Goal: Task Accomplishment & Management: Manage account settings

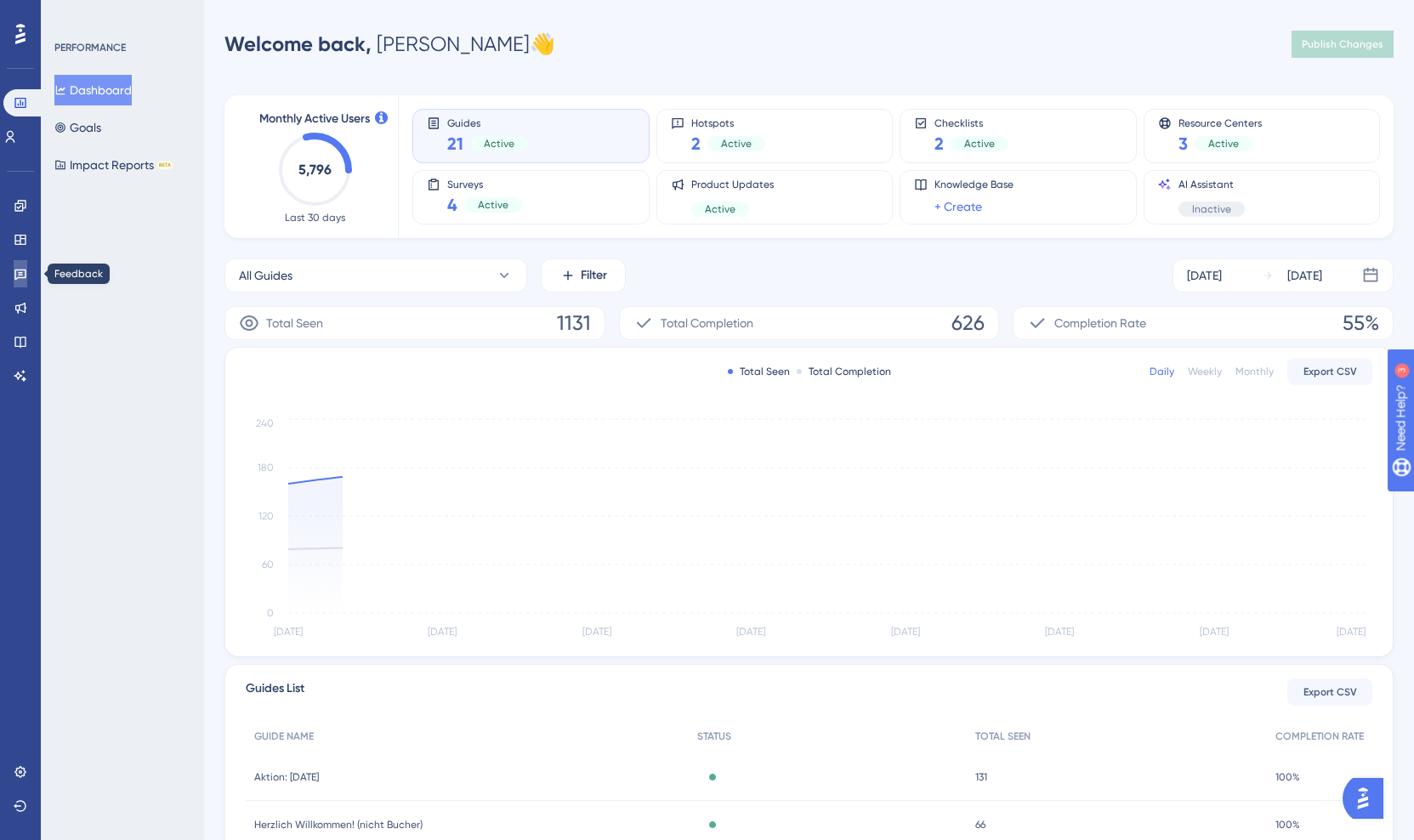
click at [23, 271] on icon at bounding box center [21, 274] width 14 height 14
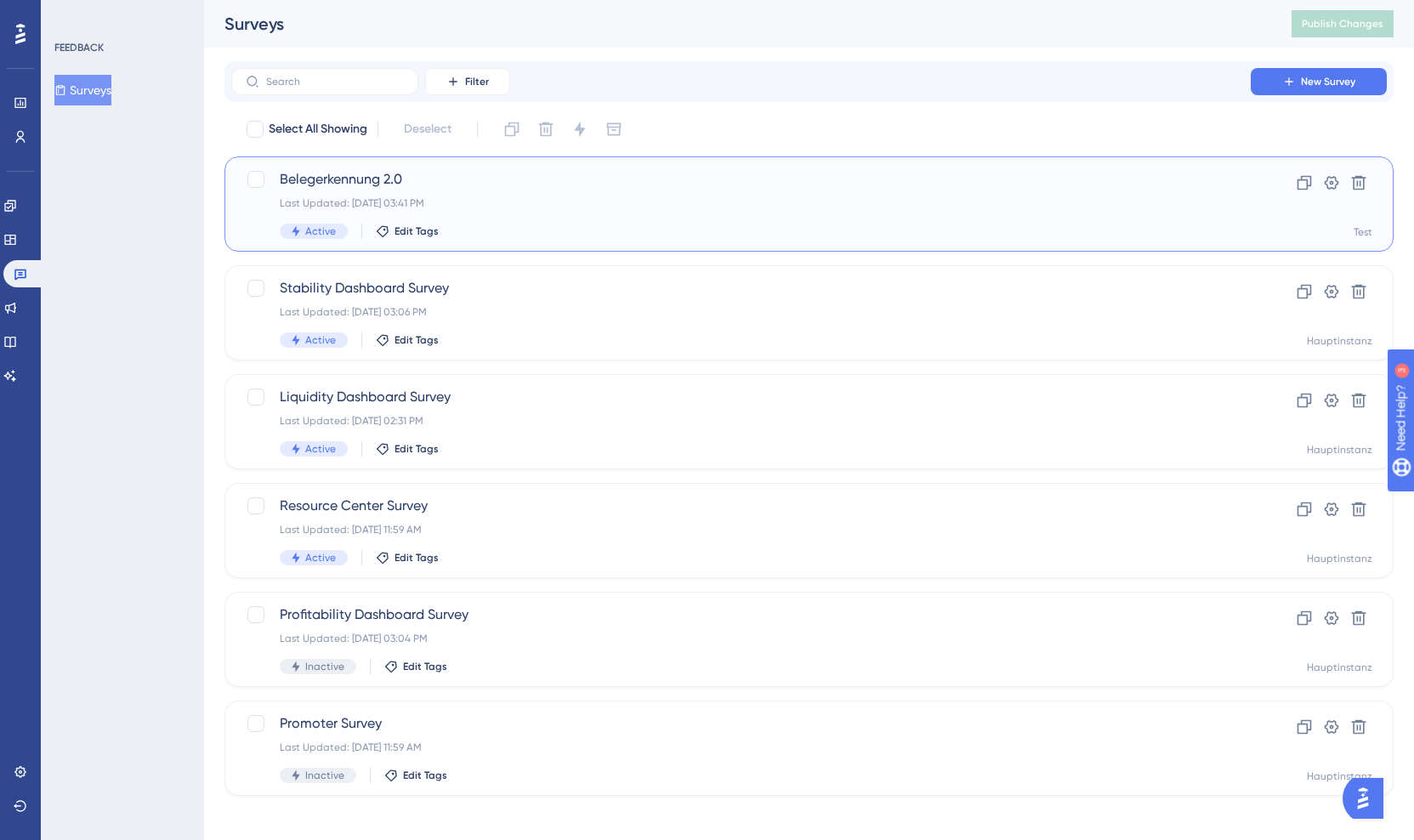
click at [461, 198] on div "Last Updated: [DATE] 03:41 PM" at bounding box center [741, 204] width 923 height 14
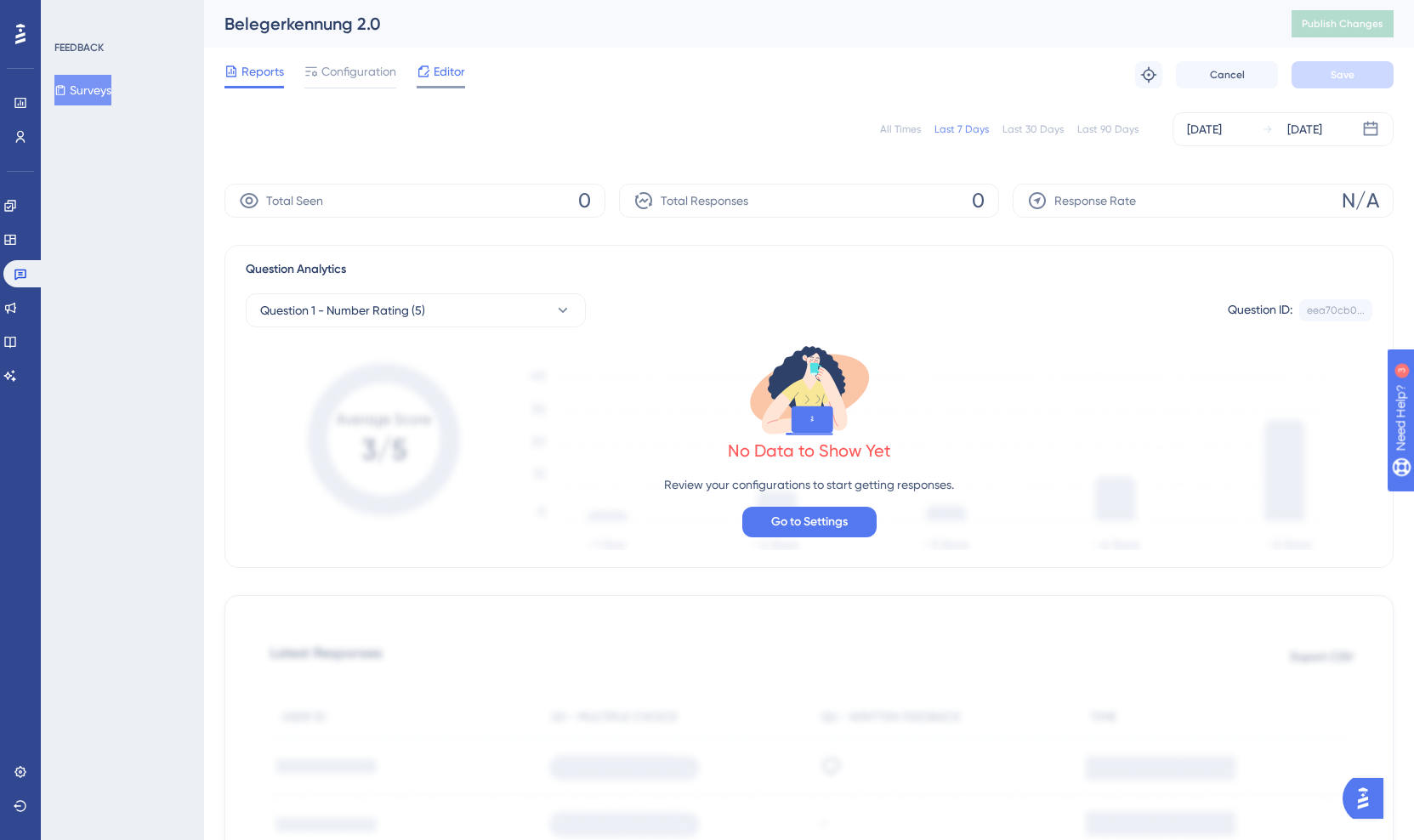
click at [458, 77] on span "Editor" at bounding box center [450, 71] width 32 height 21
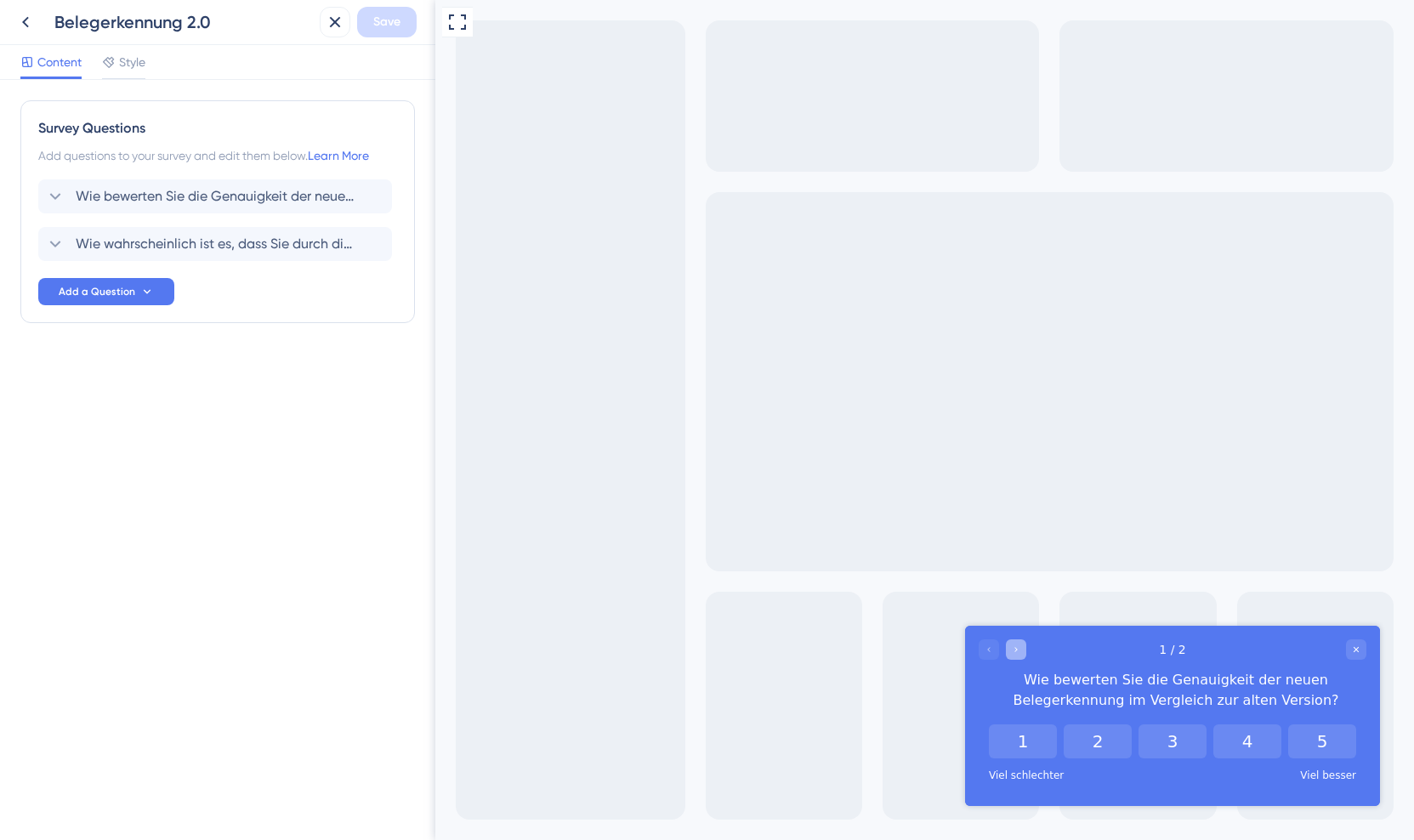
click at [1021, 655] on div "Go to Question 2" at bounding box center [1016, 649] width 21 height 21
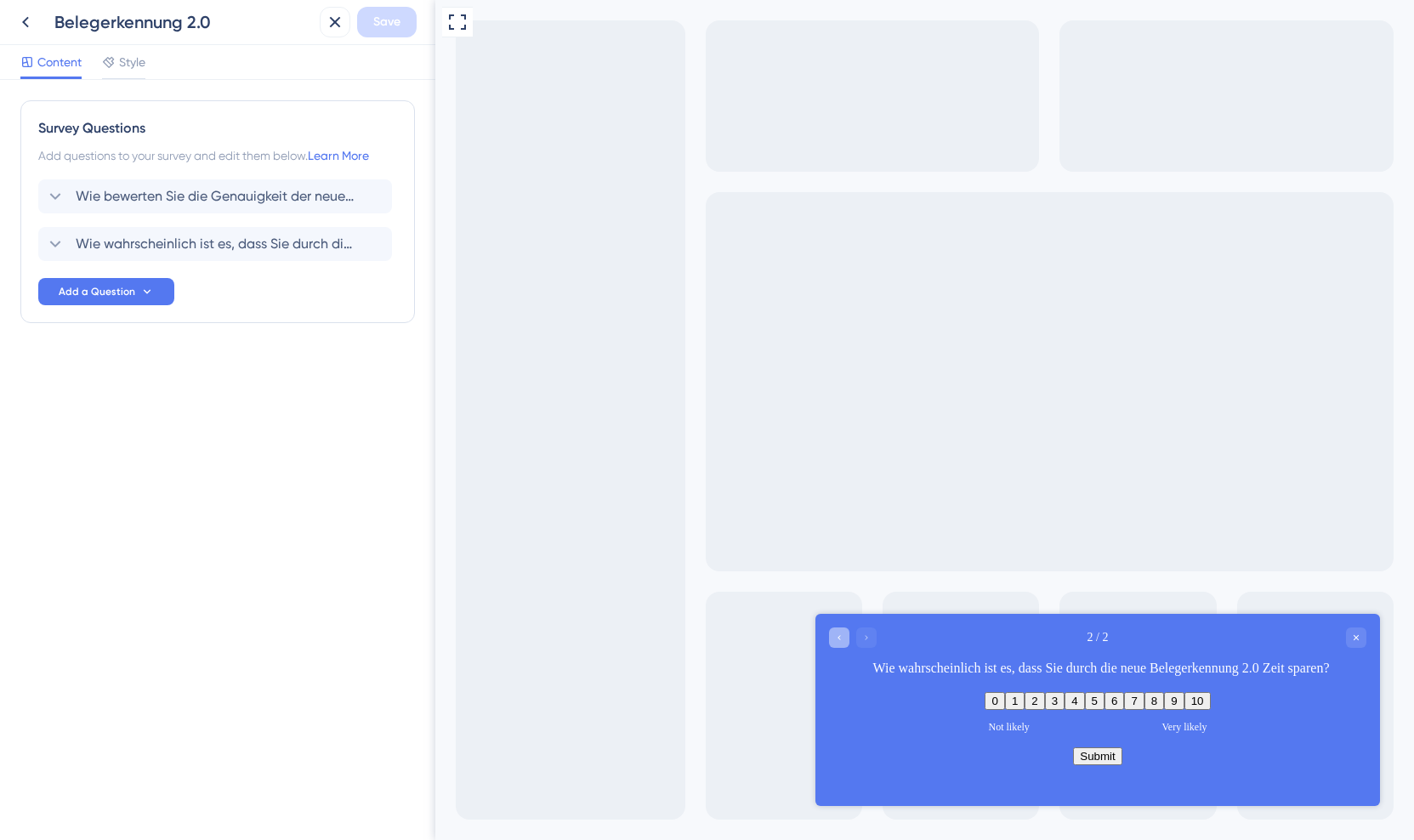
click at [837, 640] on icon "Go to Question 1" at bounding box center [840, 637] width 10 height 10
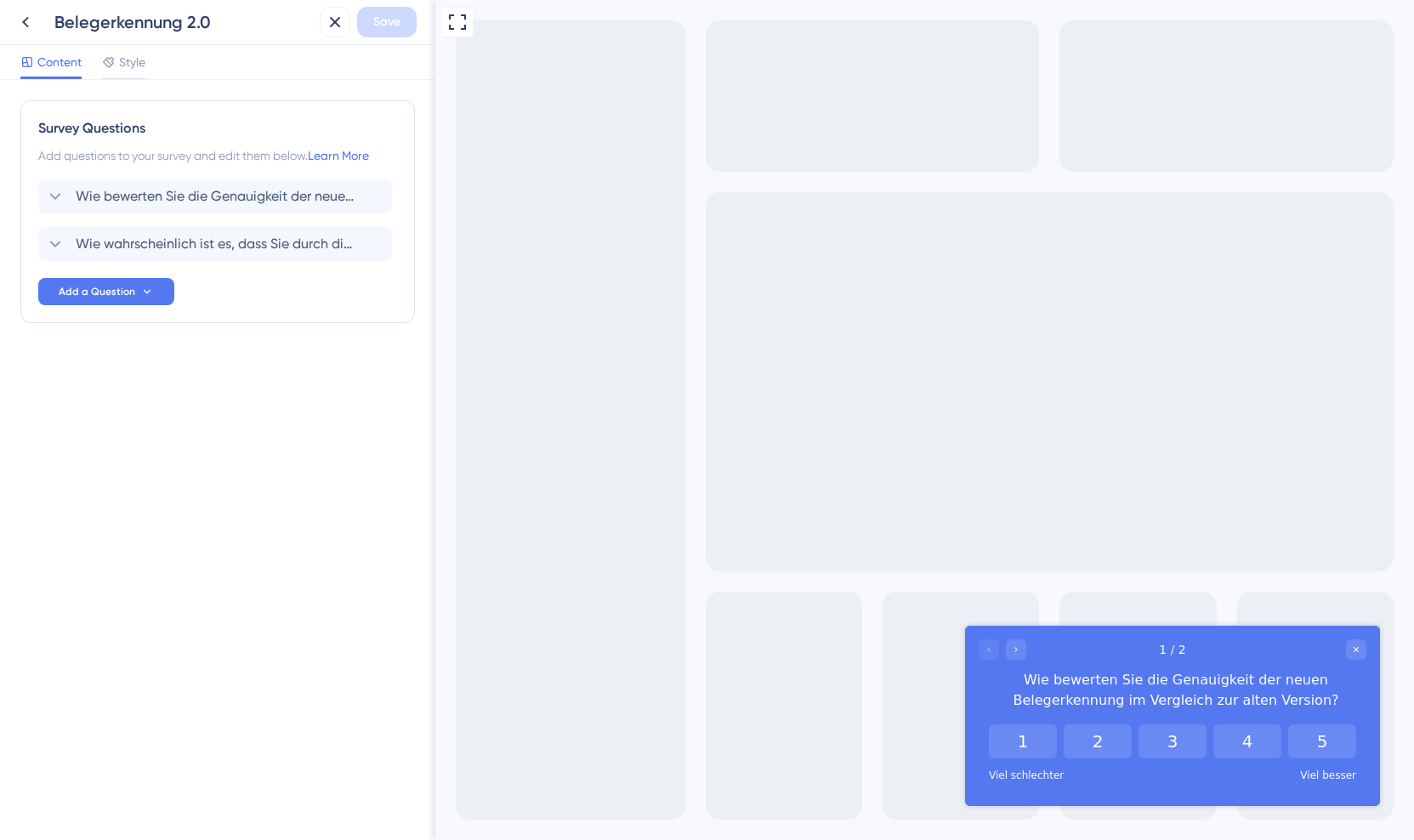
click at [185, 148] on div "Add questions to your survey and edit them below. Learn More" at bounding box center [218, 155] width 359 height 21
drag, startPoint x: 126, startPoint y: 114, endPoint x: 126, endPoint y: 87, distance: 27.0
click at [126, 114] on div "Survey Questions Add questions to your survey and edit them below. Learn More W…" at bounding box center [218, 210] width 395 height 222
click at [30, 33] on button at bounding box center [25, 22] width 31 height 31
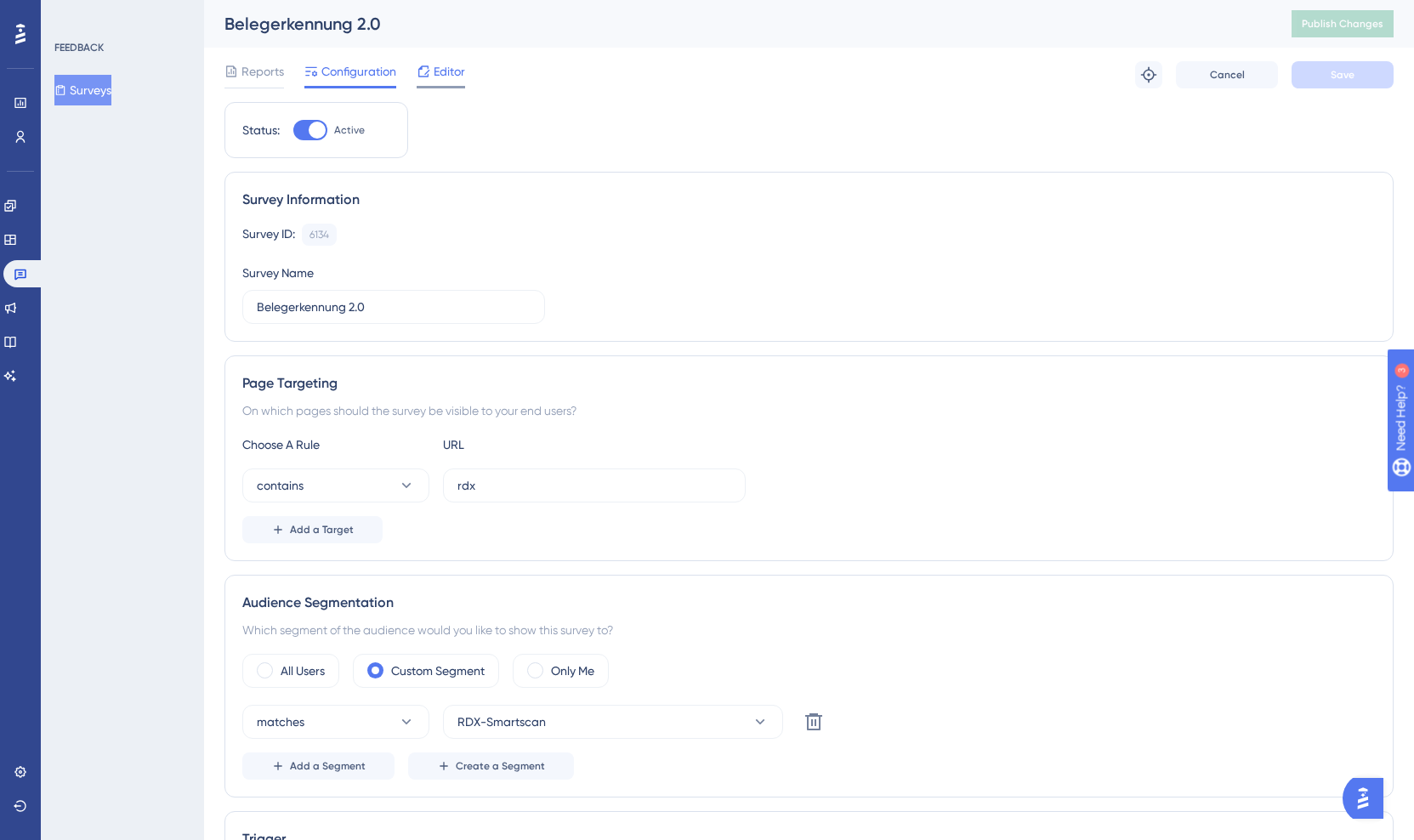
click at [441, 82] on div "Editor" at bounding box center [440, 75] width 48 height 28
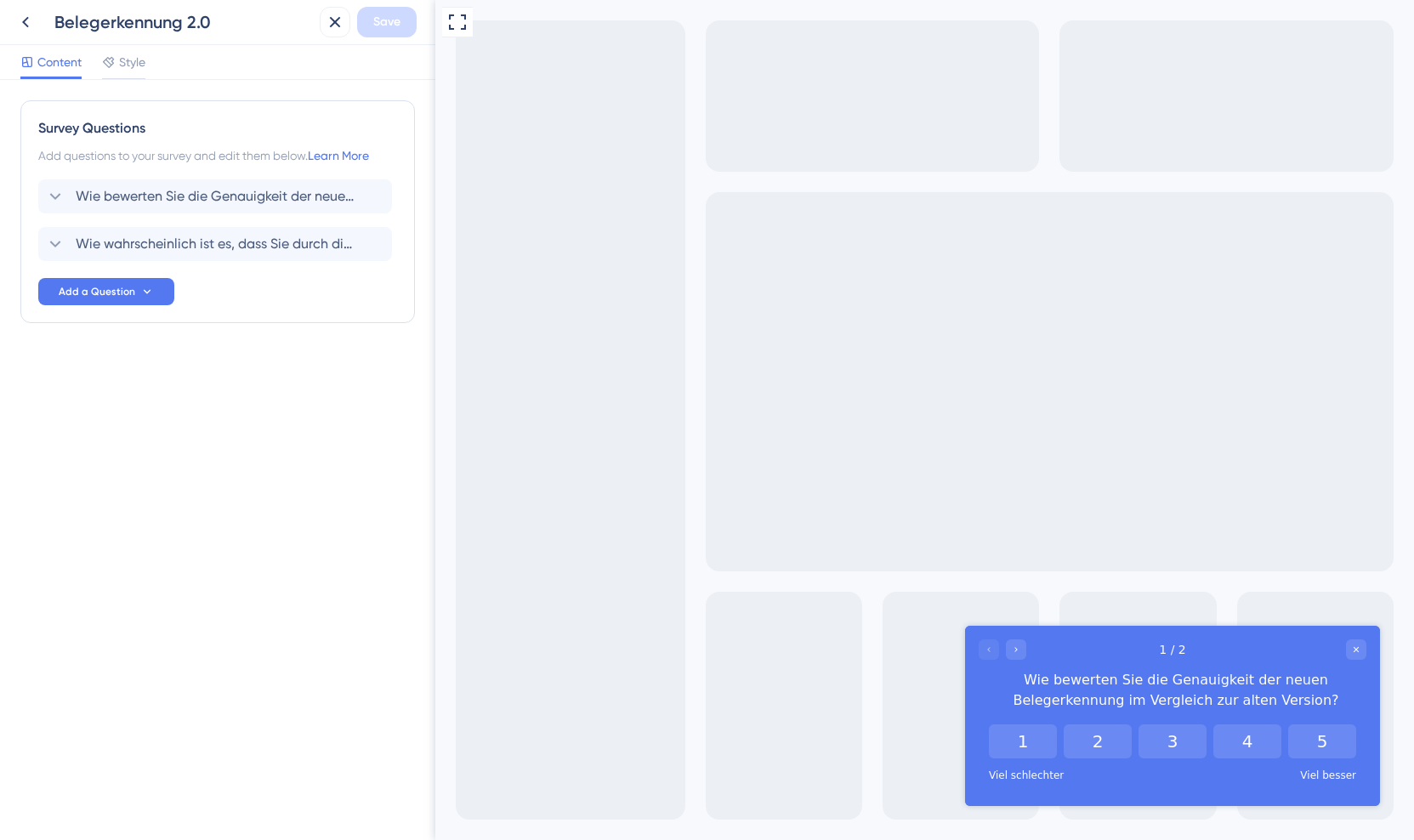
click at [107, 136] on div "Survey Questions" at bounding box center [218, 128] width 359 height 21
click at [101, 129] on div "Survey Questions" at bounding box center [218, 128] width 359 height 21
click at [112, 163] on div "Add questions to your survey and edit them below. Learn More" at bounding box center [218, 155] width 359 height 21
click at [125, 195] on span "Wie bewerten Sie die Genauigkeit der neuen Belegerkennung im Vergleich zur alte…" at bounding box center [217, 196] width 281 height 21
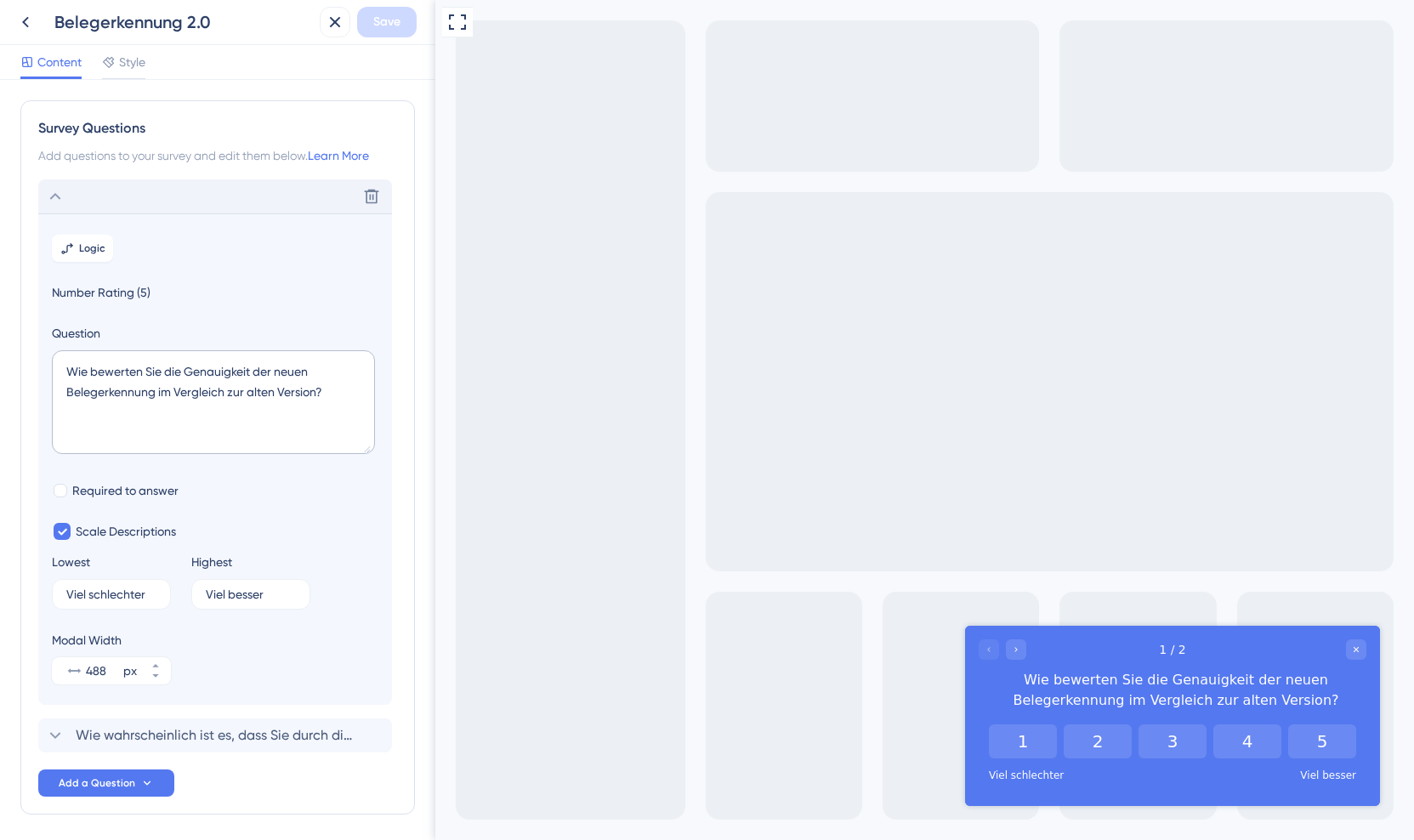
scroll to position [63, 0]
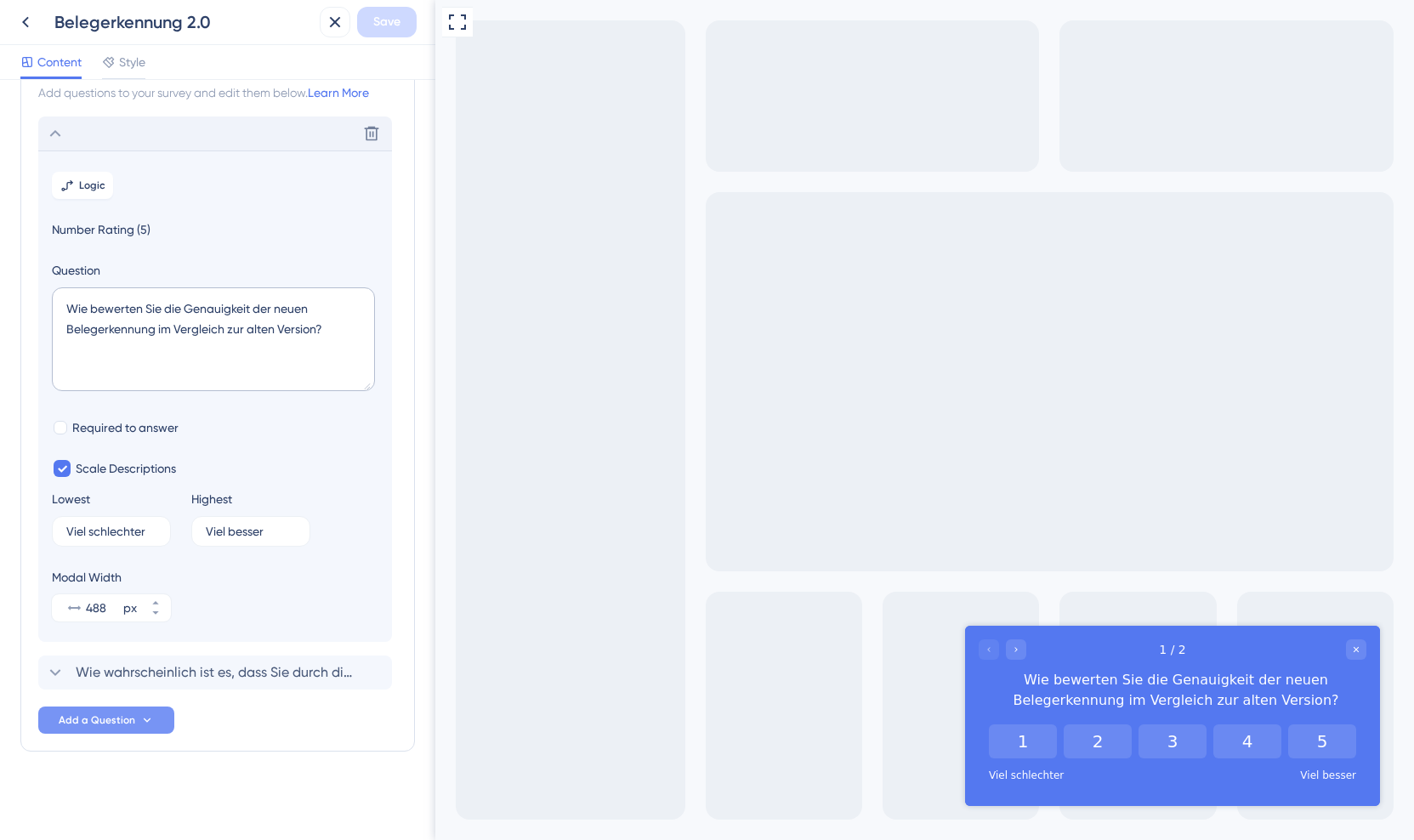
click at [149, 714] on icon at bounding box center [147, 720] width 14 height 14
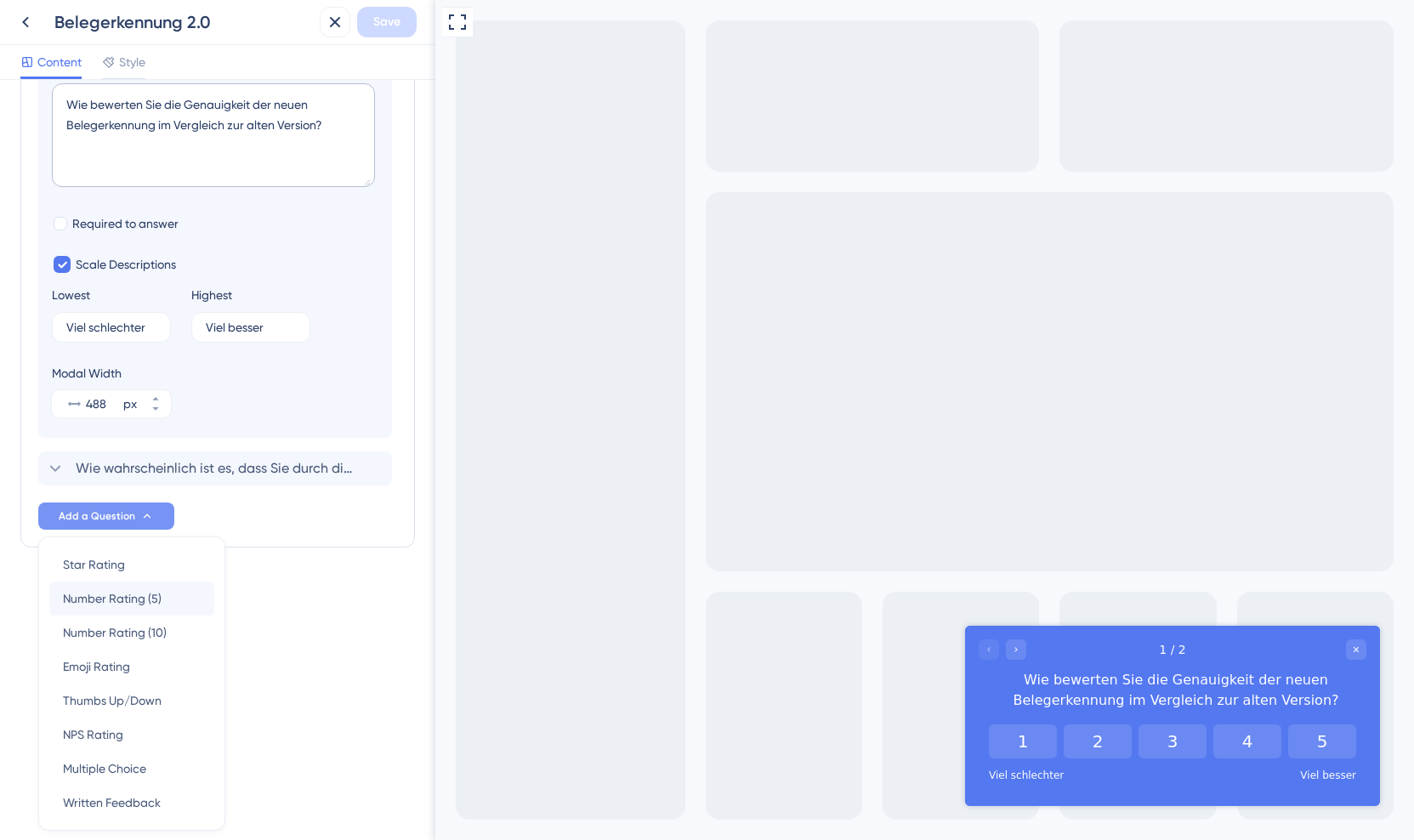
scroll to position [271, 0]
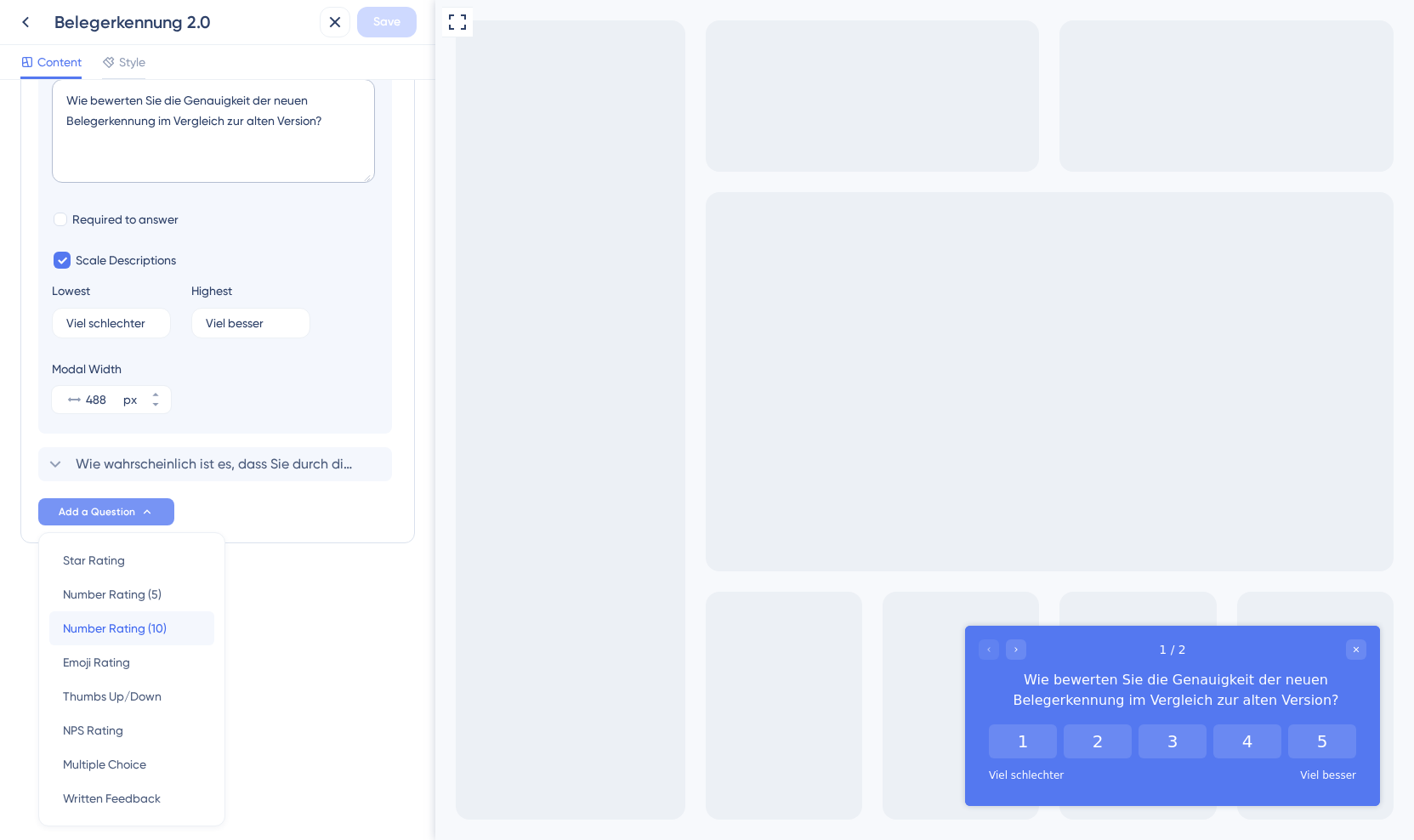
click at [139, 629] on span "Number Rating (10)" at bounding box center [115, 628] width 104 height 21
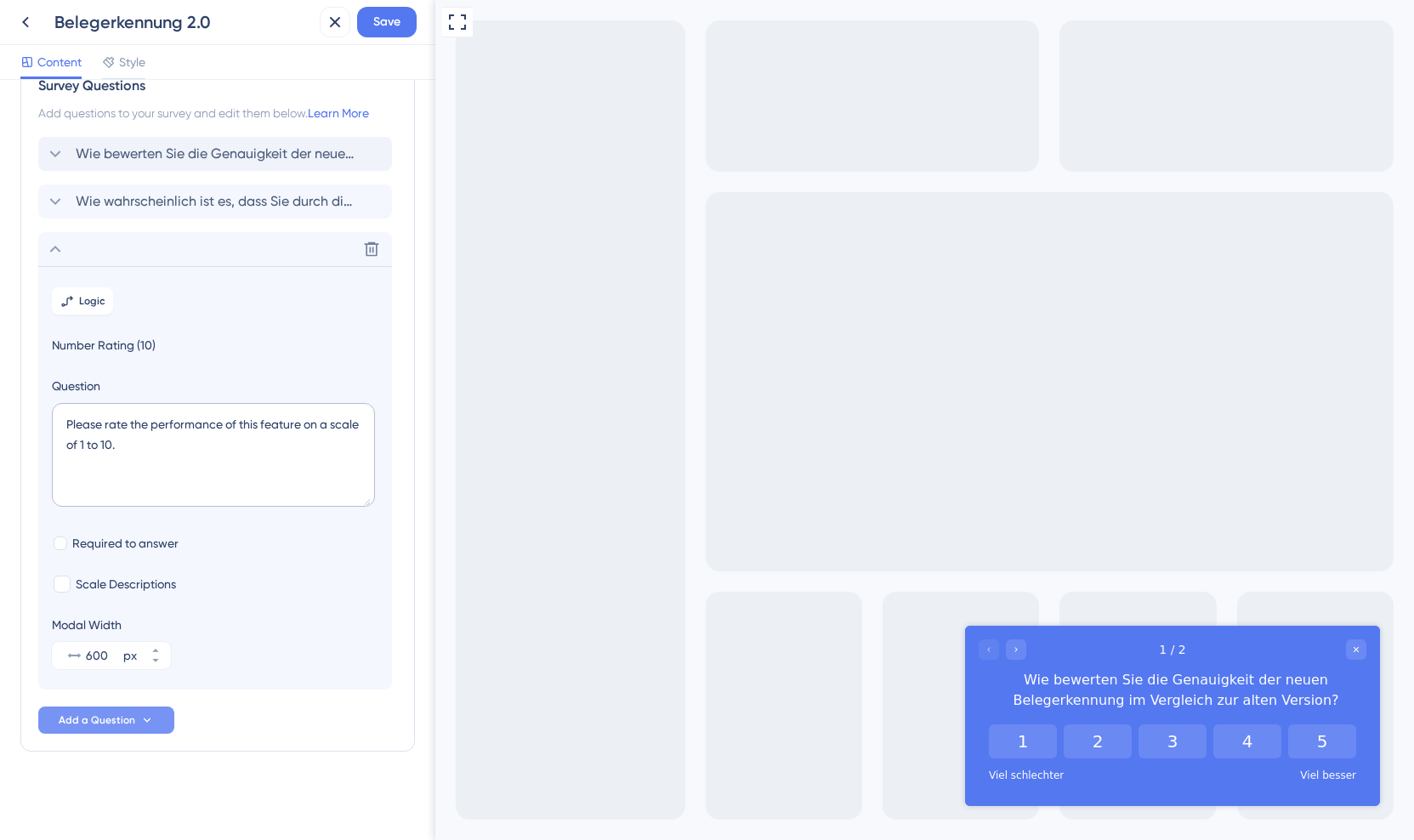
scroll to position [42, 0]
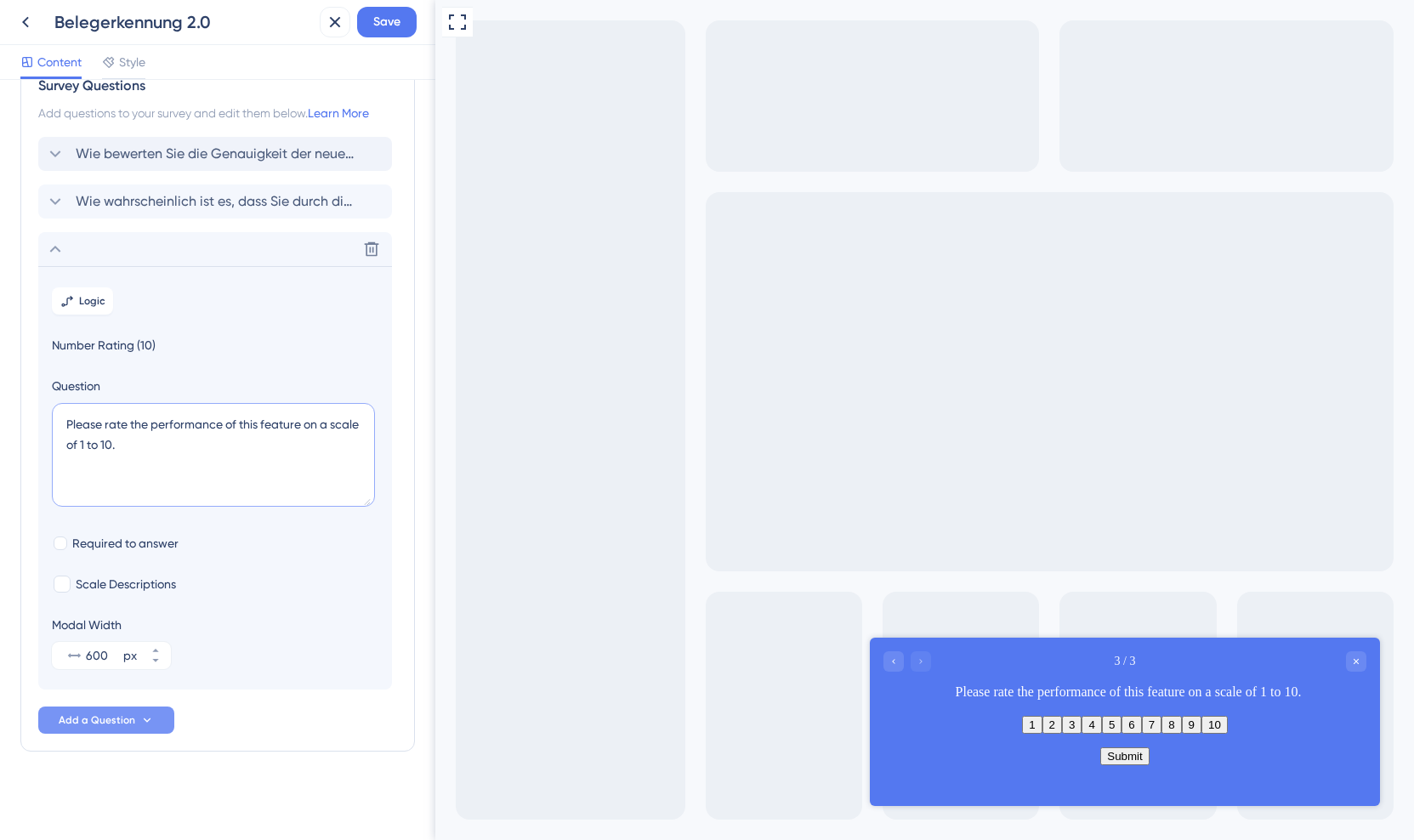
click at [132, 447] on textarea "Please rate the performance of this feature on a scale of 1 to 10." at bounding box center [213, 455] width 323 height 104
click at [132, 586] on span "Scale Descriptions" at bounding box center [126, 584] width 100 height 21
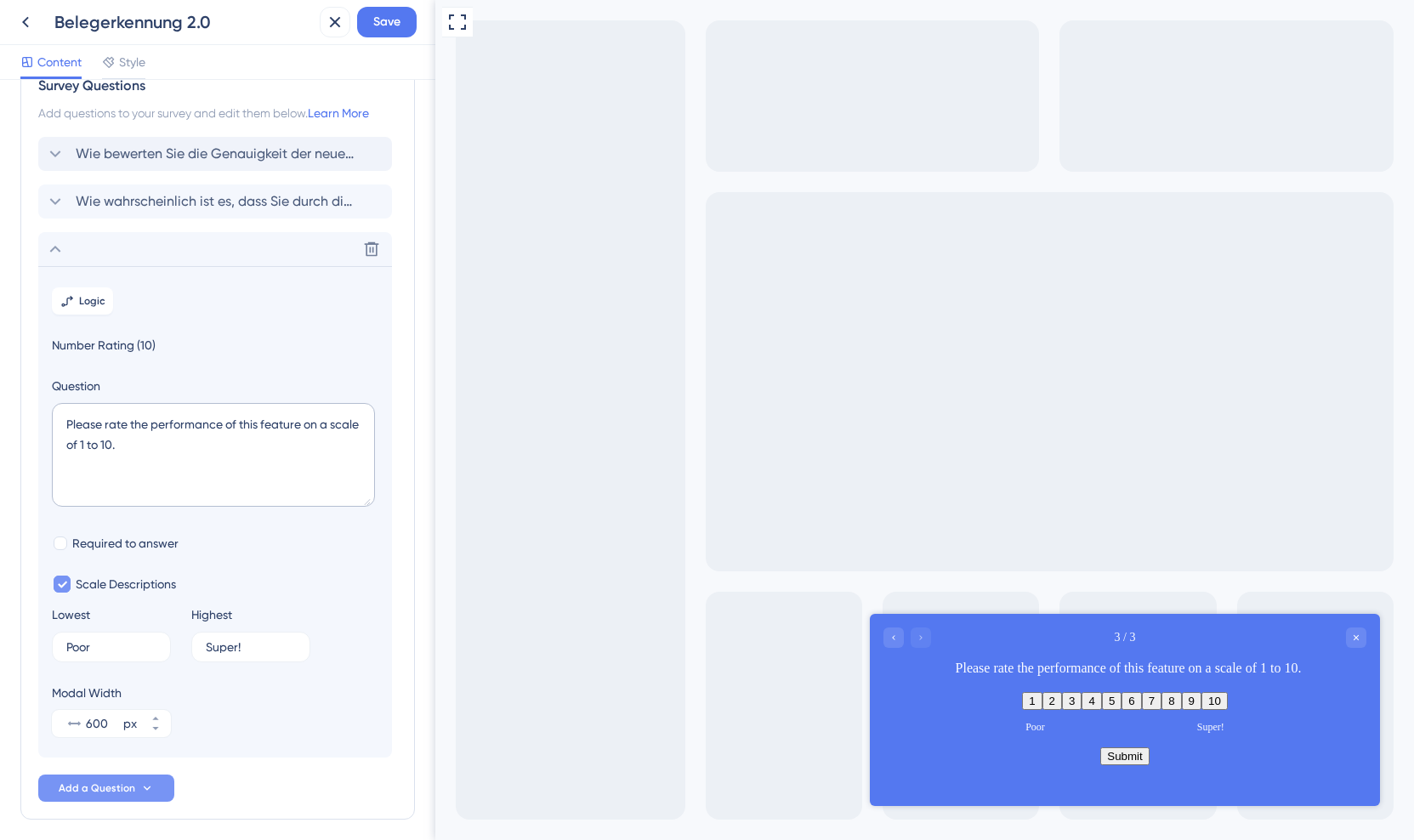
click at [132, 586] on span "Scale Descriptions" at bounding box center [126, 584] width 100 height 21
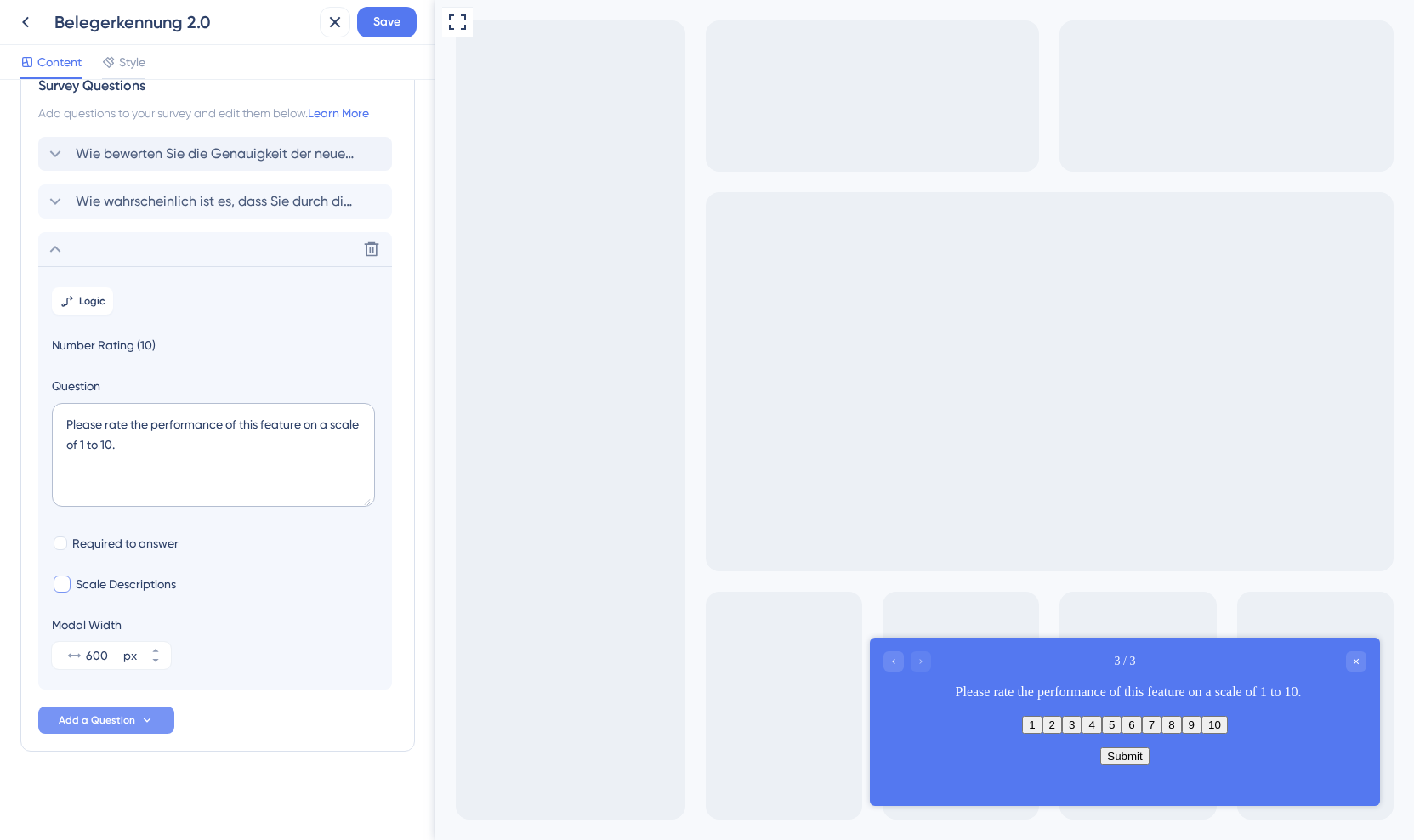
click at [132, 586] on span "Scale Descriptions" at bounding box center [126, 584] width 100 height 21
checkbox input "true"
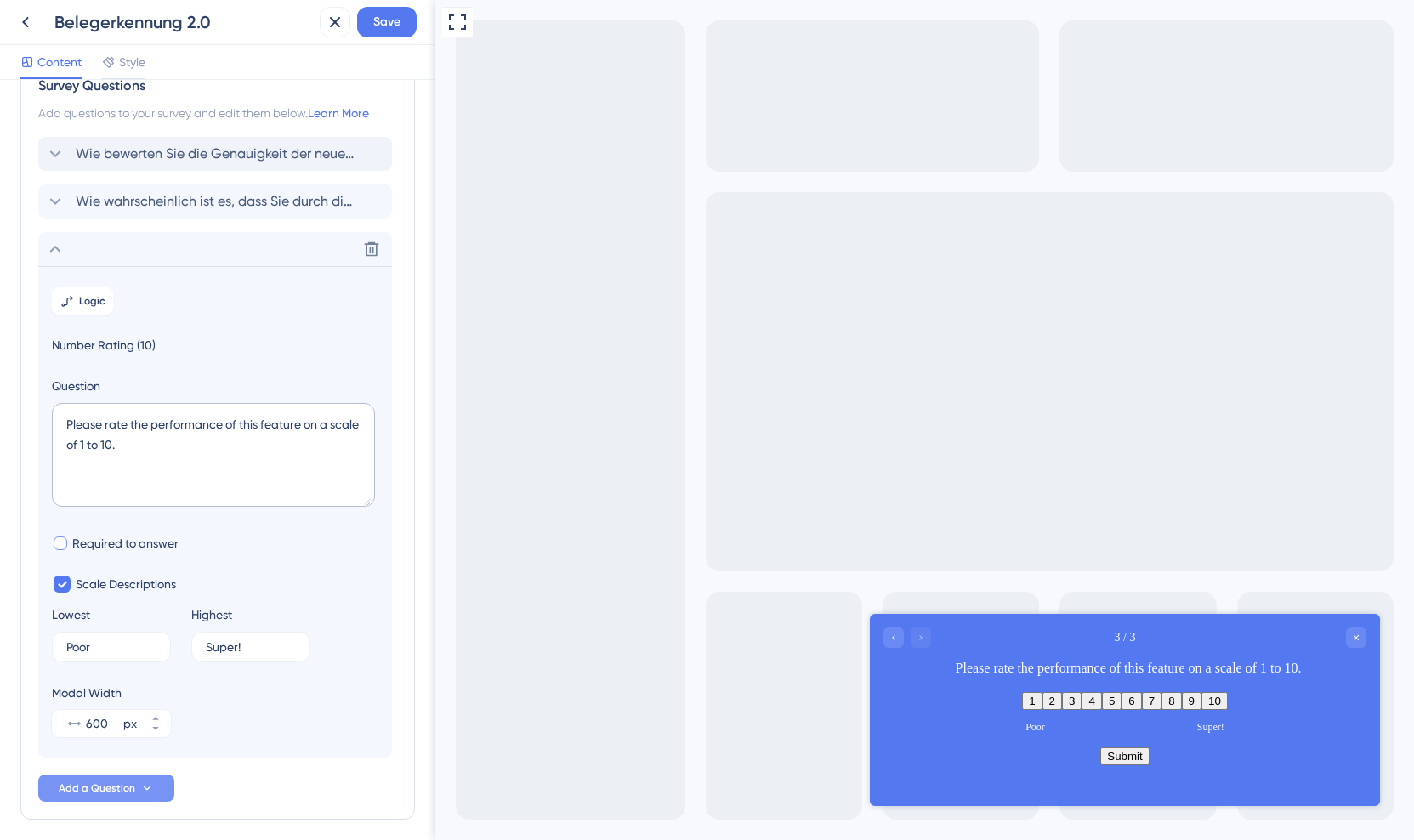
click at [137, 544] on span "Required to answer" at bounding box center [126, 543] width 107 height 21
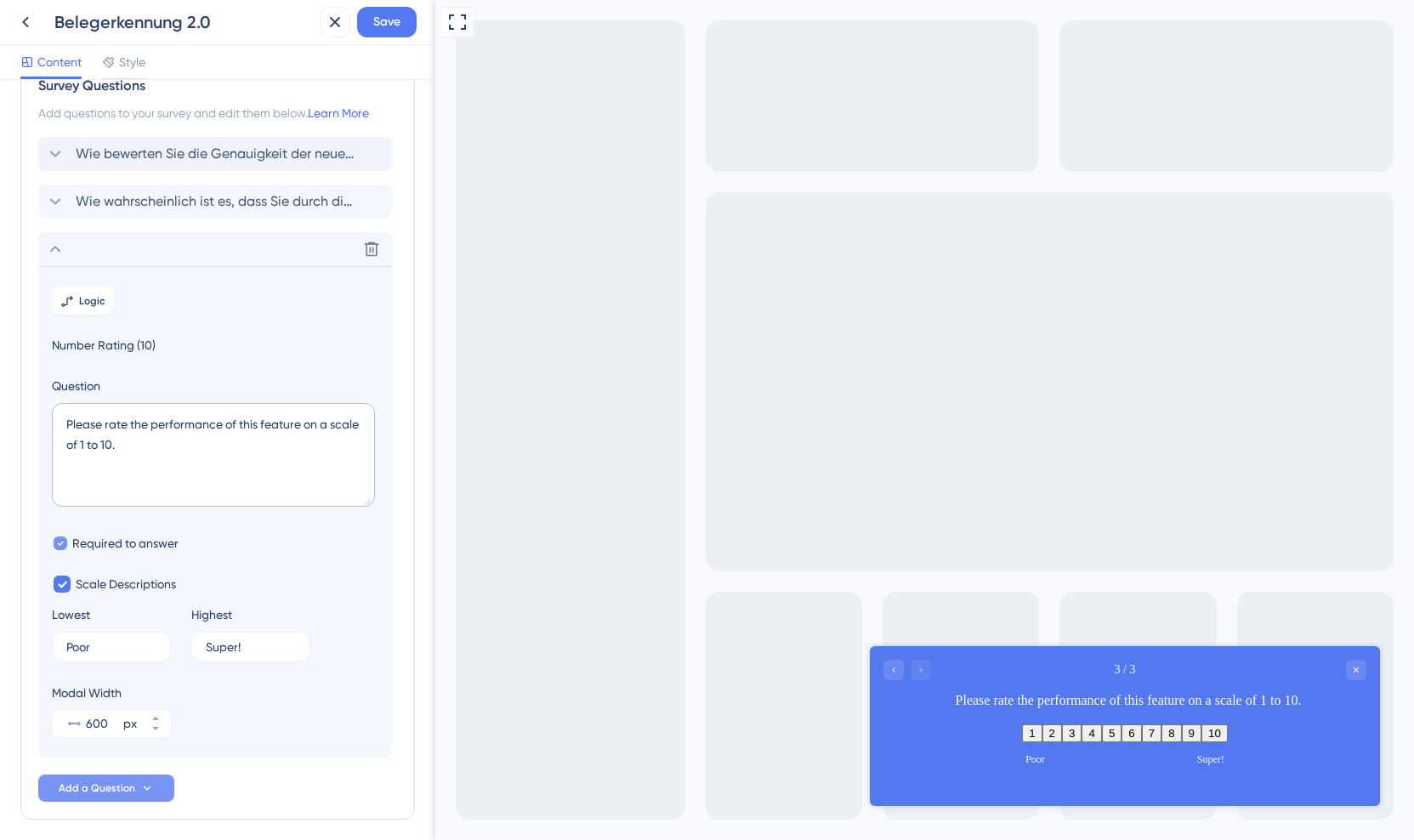
click at [137, 544] on span "Required to answer" at bounding box center [126, 543] width 107 height 21
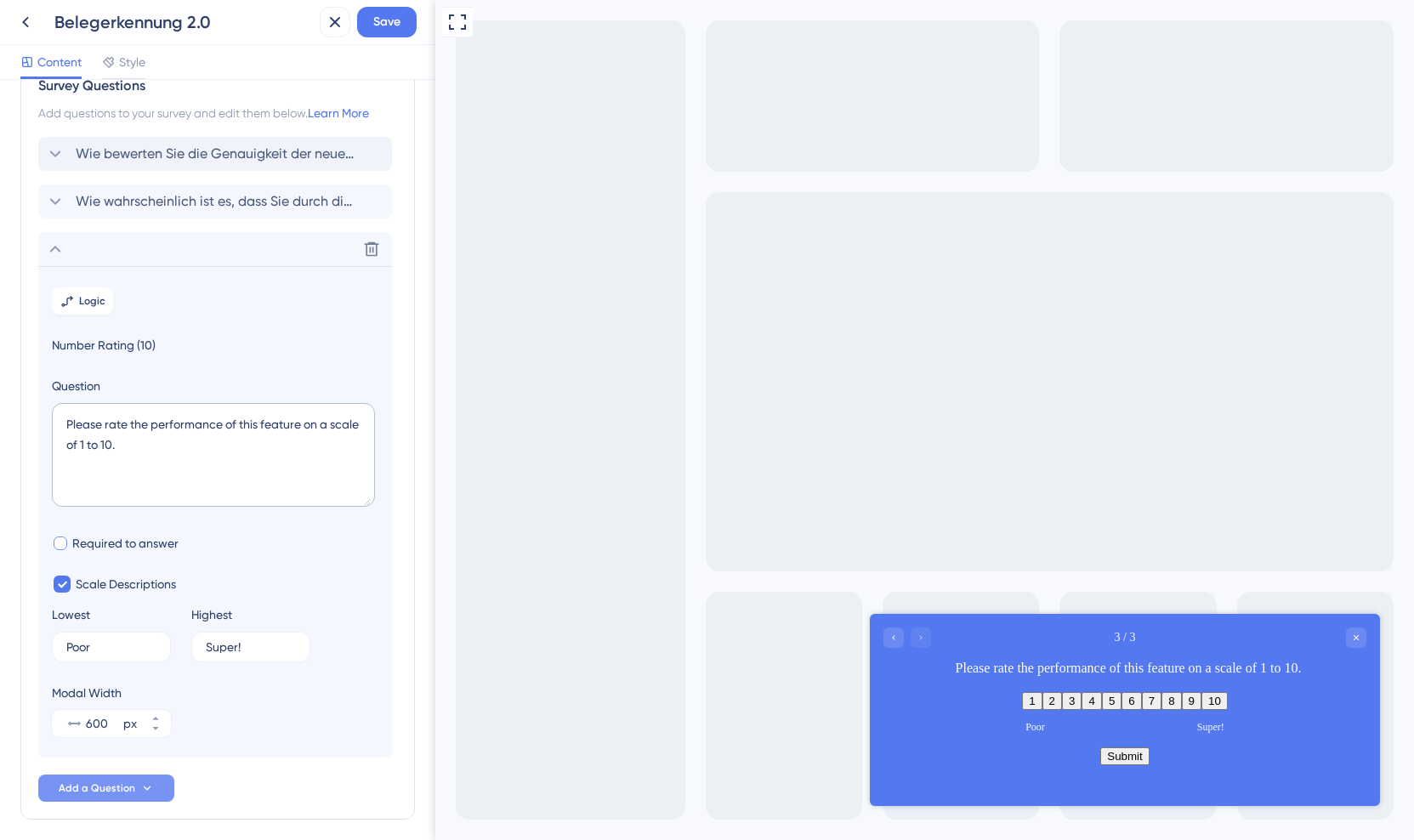
click at [137, 544] on span "Required to answer" at bounding box center [126, 543] width 107 height 21
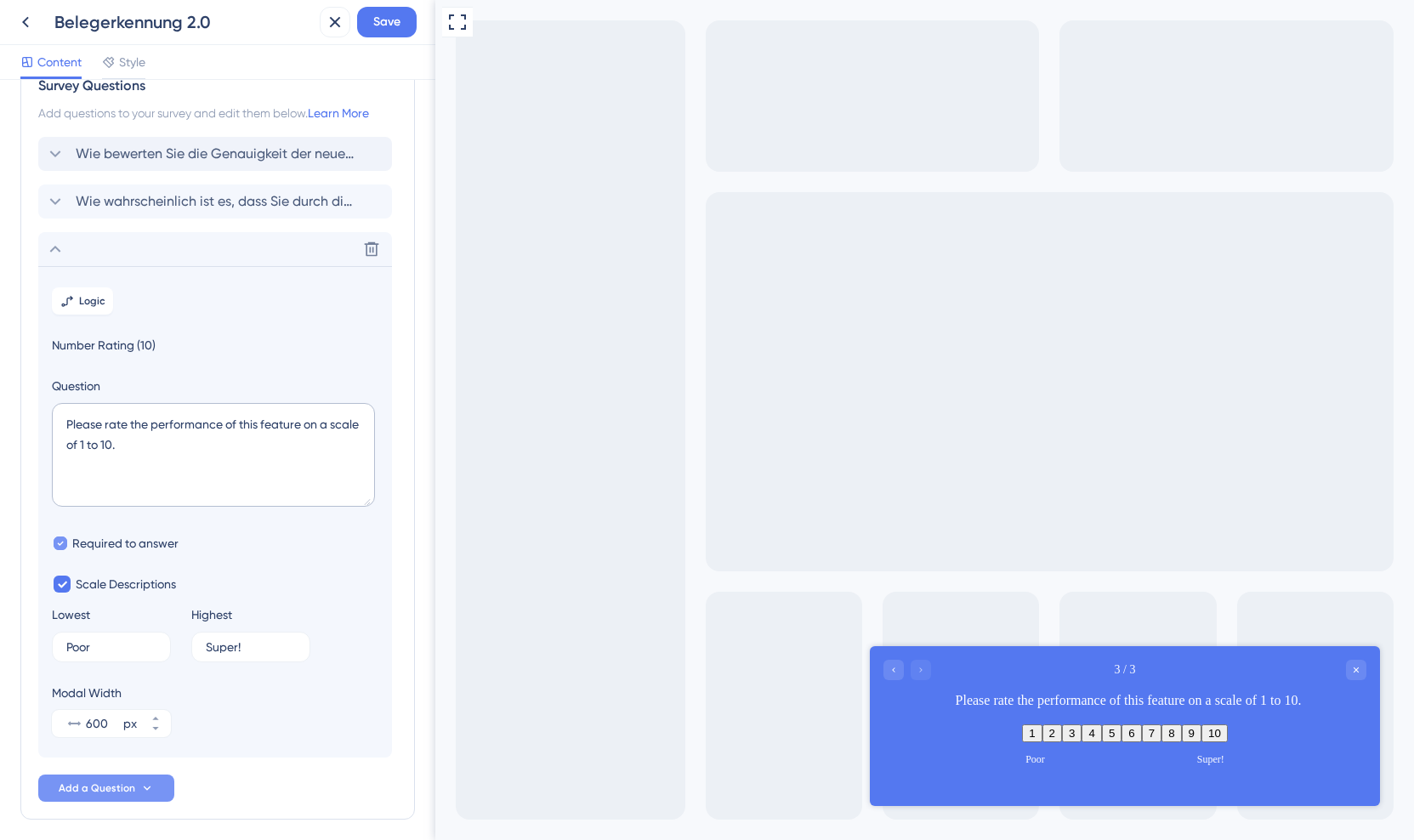
click at [137, 544] on span "Required to answer" at bounding box center [126, 543] width 107 height 21
checkbox input "false"
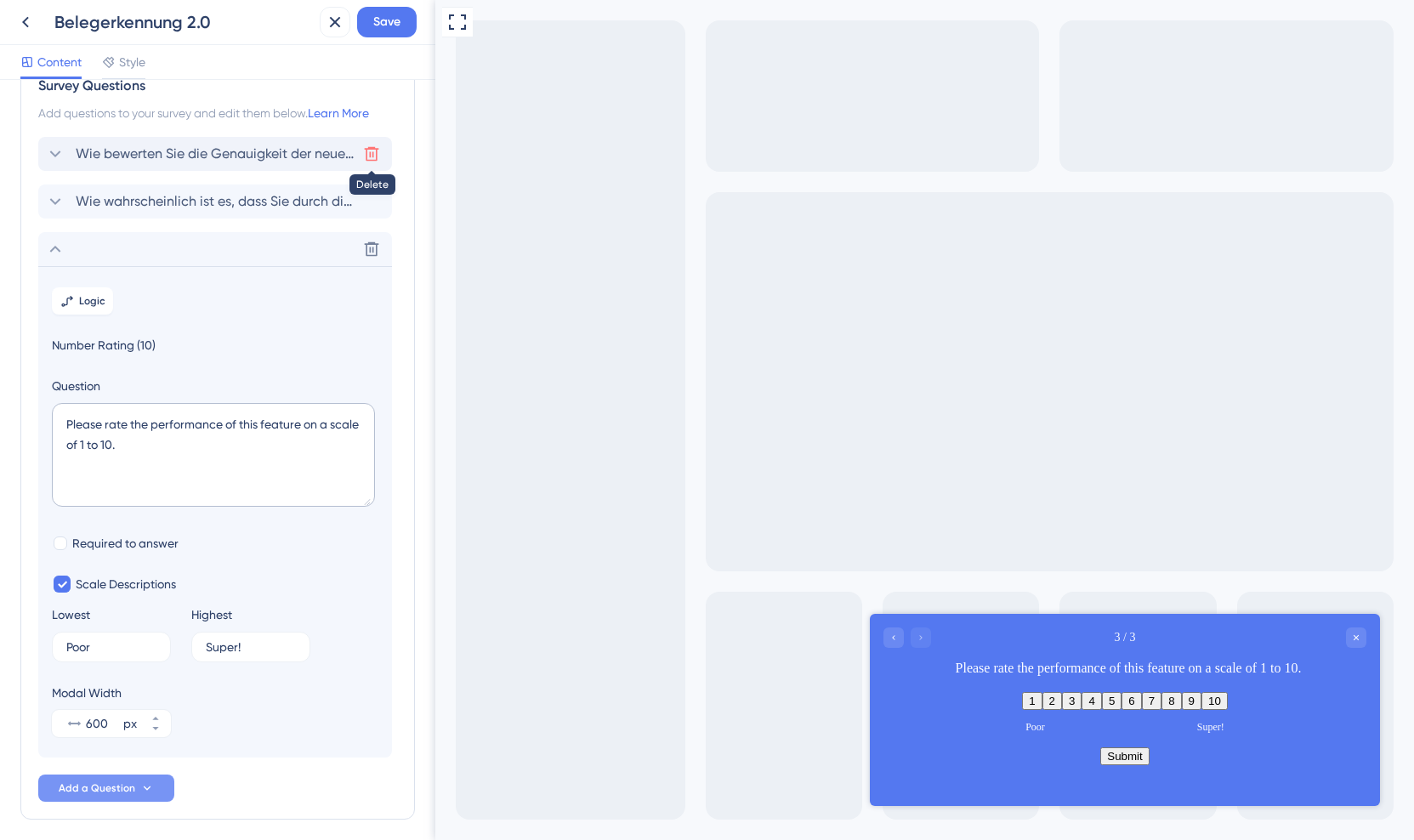
click at [374, 155] on icon at bounding box center [371, 153] width 17 height 17
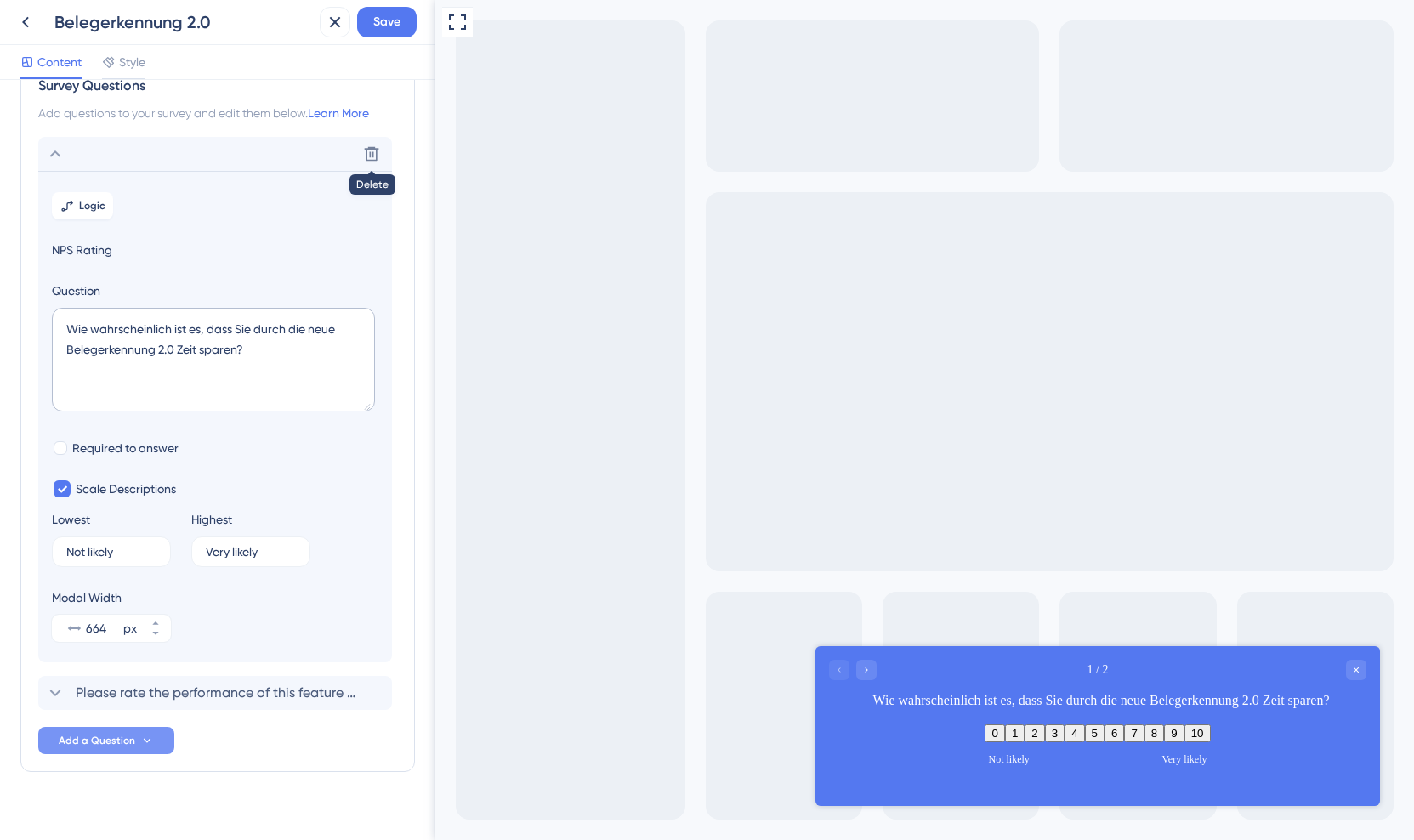
scroll to position [63, 0]
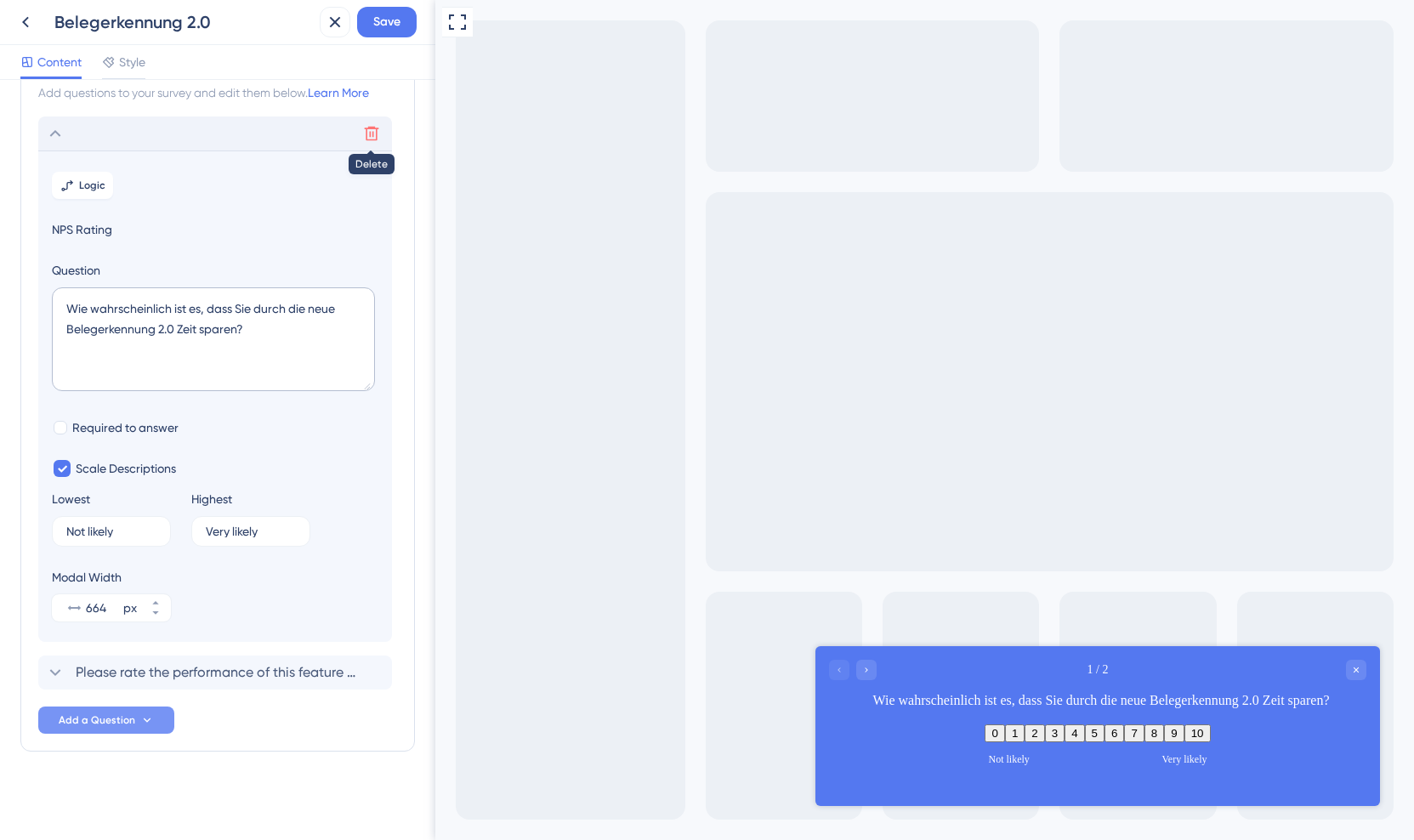
click at [373, 139] on icon at bounding box center [372, 133] width 15 height 15
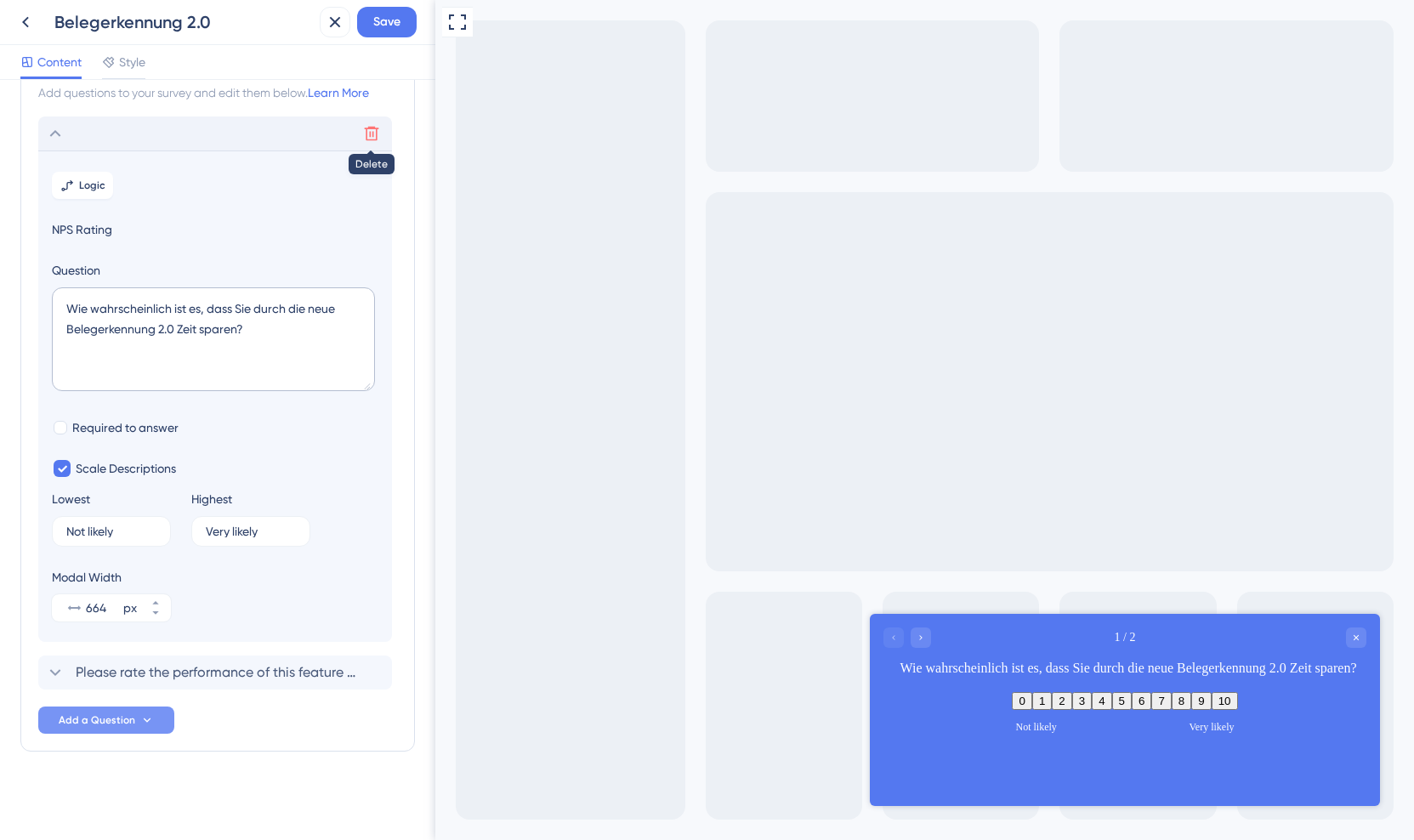
scroll to position [0, 0]
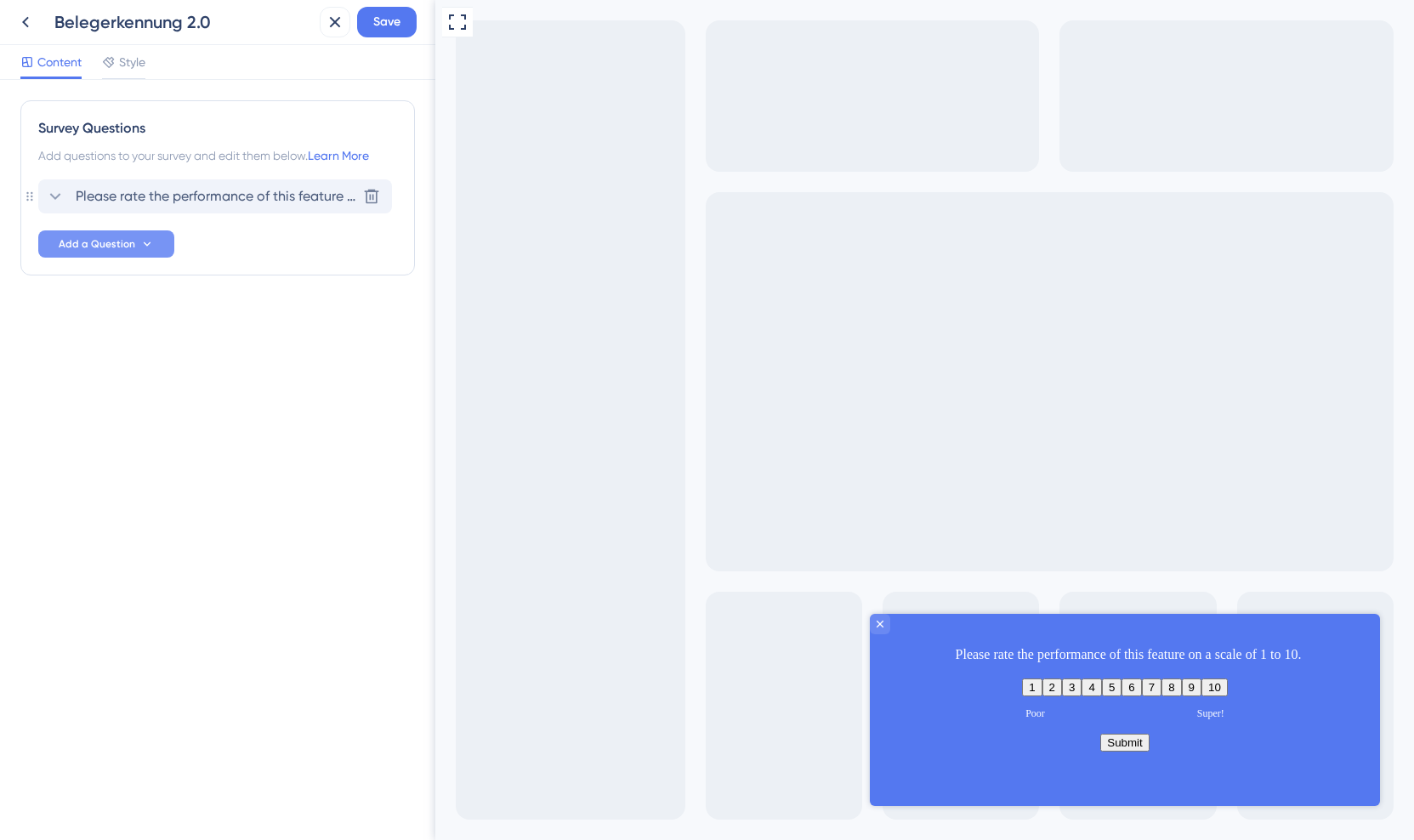
click at [279, 189] on span "Please rate the performance of this feature on a scale of 1 to 10." at bounding box center [217, 196] width 281 height 21
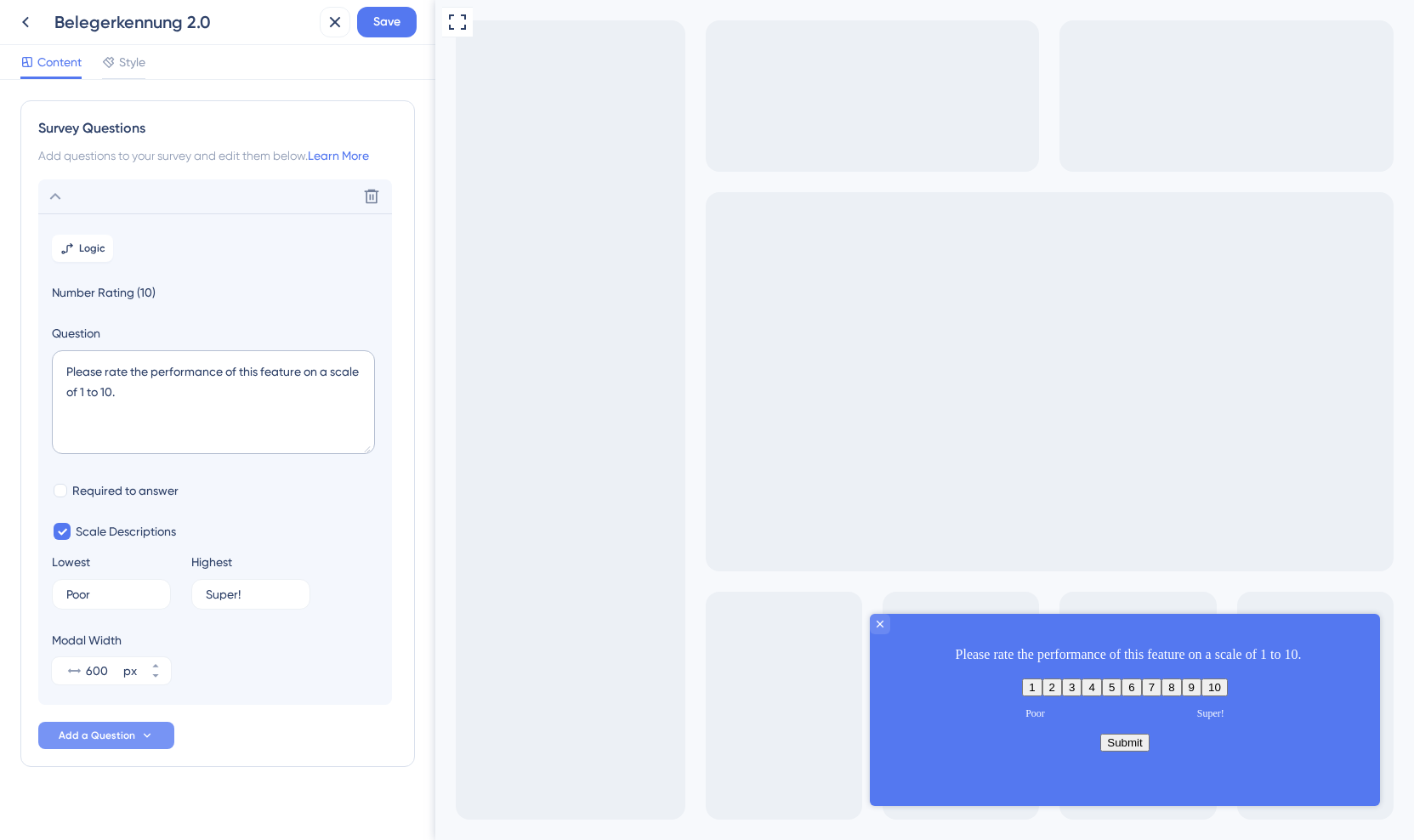
scroll to position [15, 0]
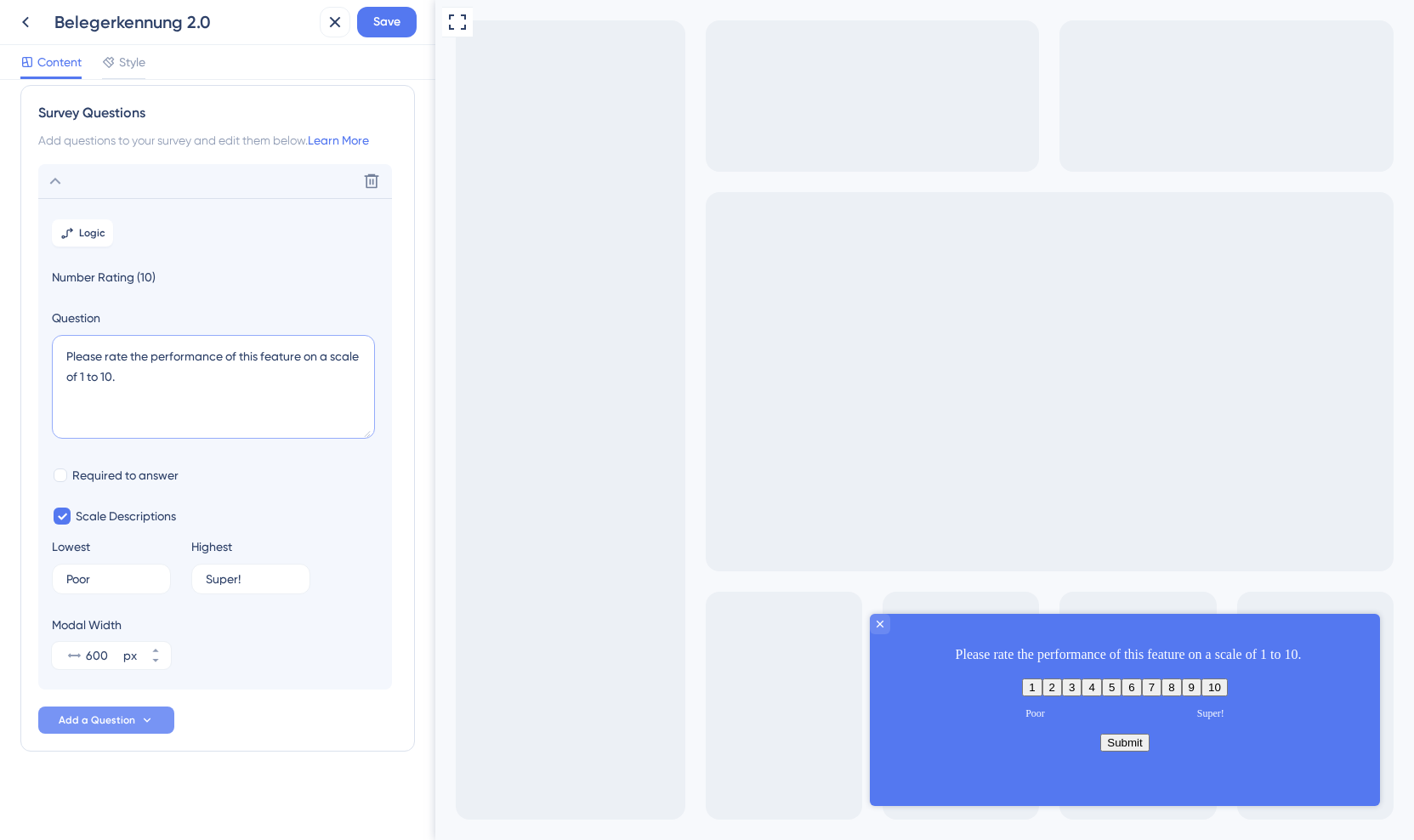
click at [156, 385] on textarea "Please rate the performance of this feature on a scale of 1 to 10." at bounding box center [213, 386] width 323 height 104
type textarea "Q"
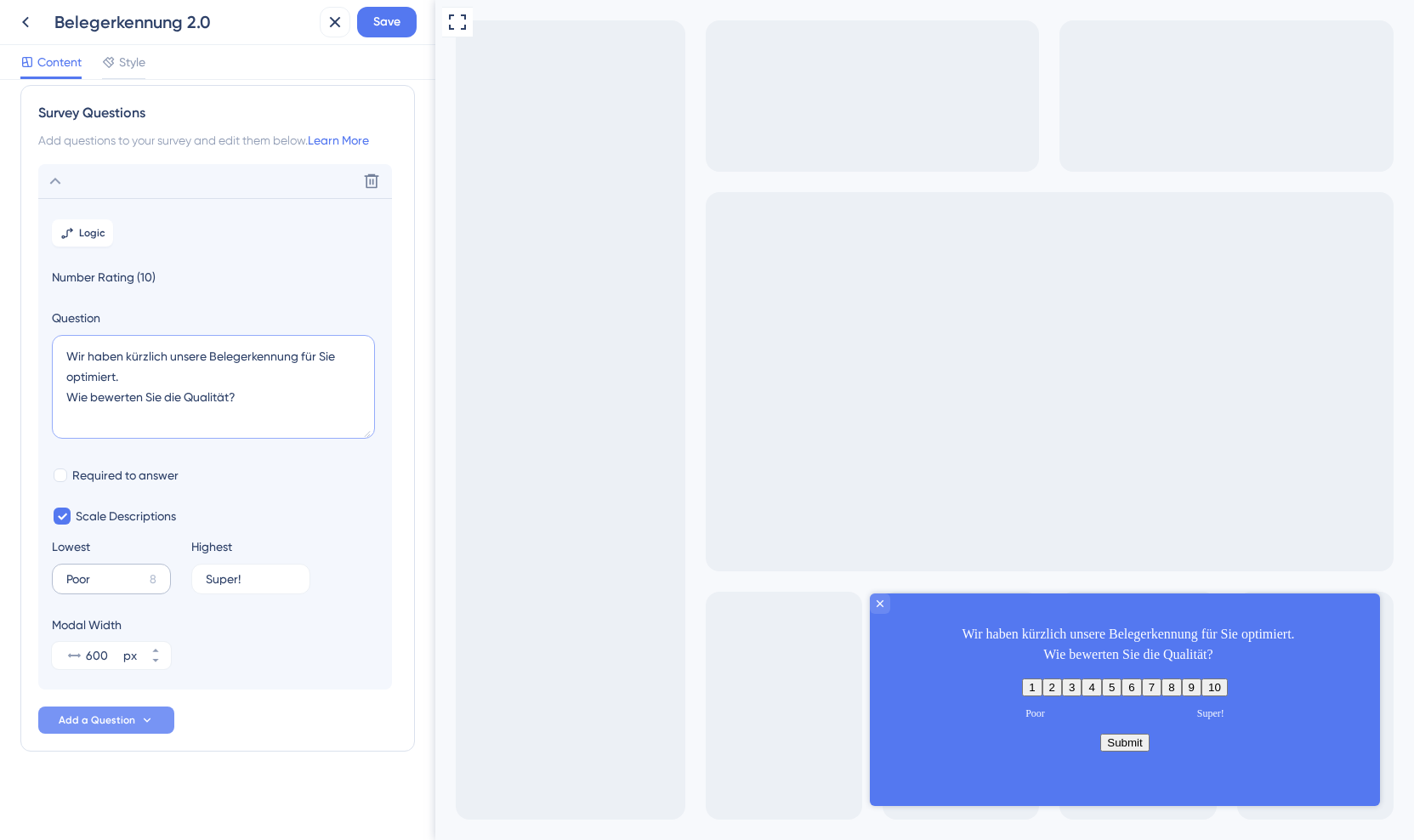
type textarea "Wir haben kürzlich unsere Belegerkennung für Sie optimiert. Wie bewerten Sie di…"
click at [104, 584] on input "Poor" at bounding box center [104, 579] width 76 height 12
type input "Sehr schlech"
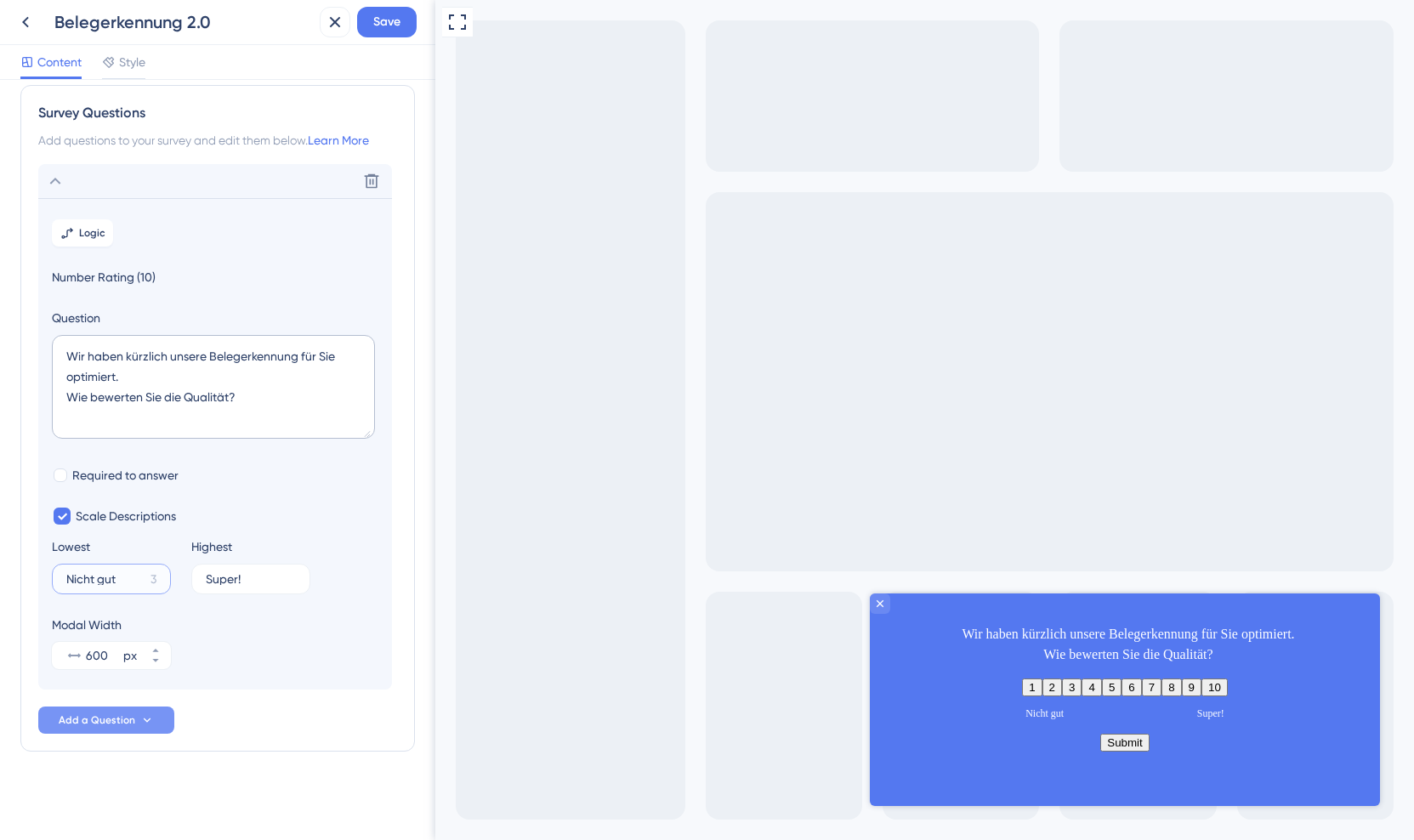
type input "Nicht gut"
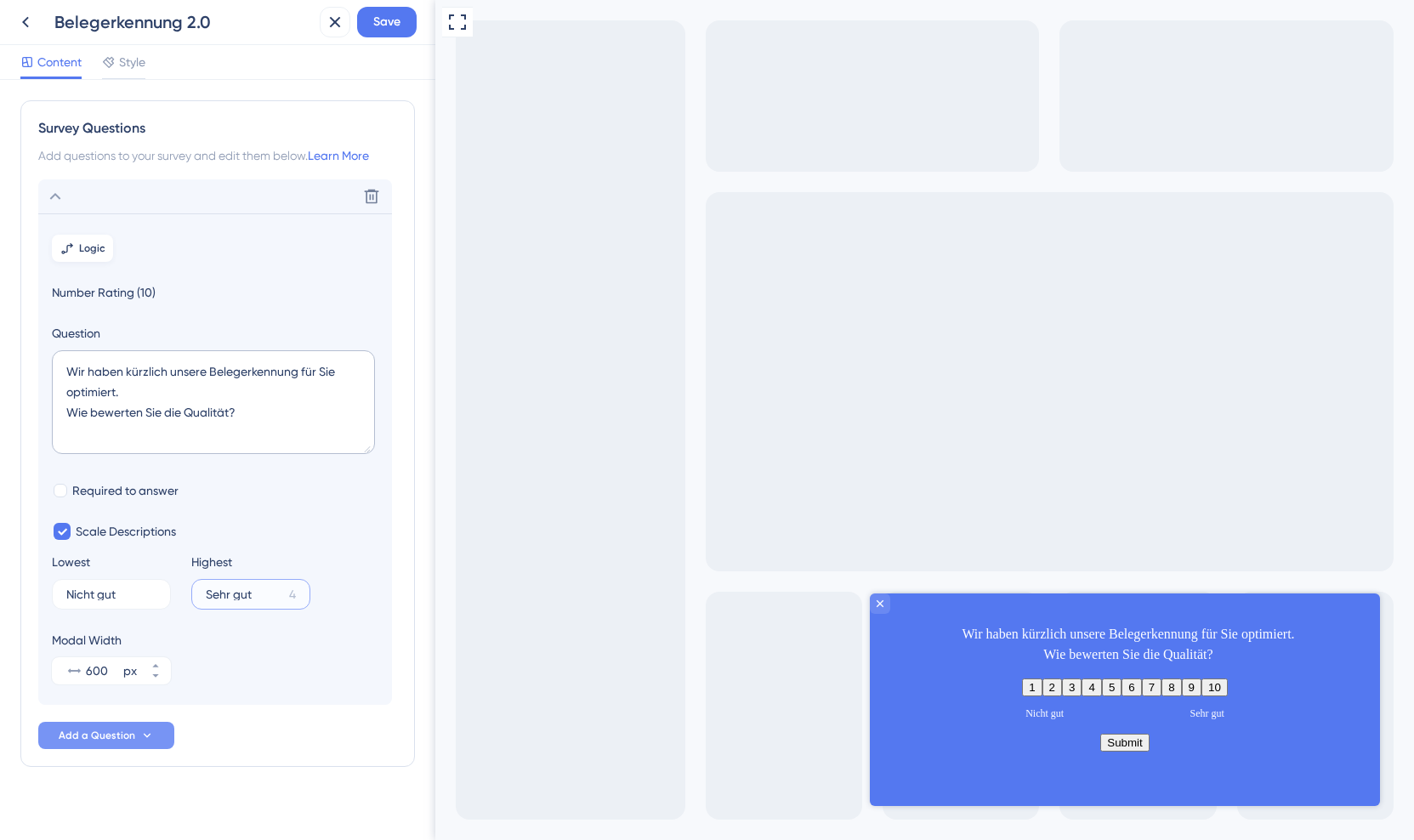
type input "Sehr gut"
click at [76, 245] on button "Logic" at bounding box center [82, 248] width 61 height 28
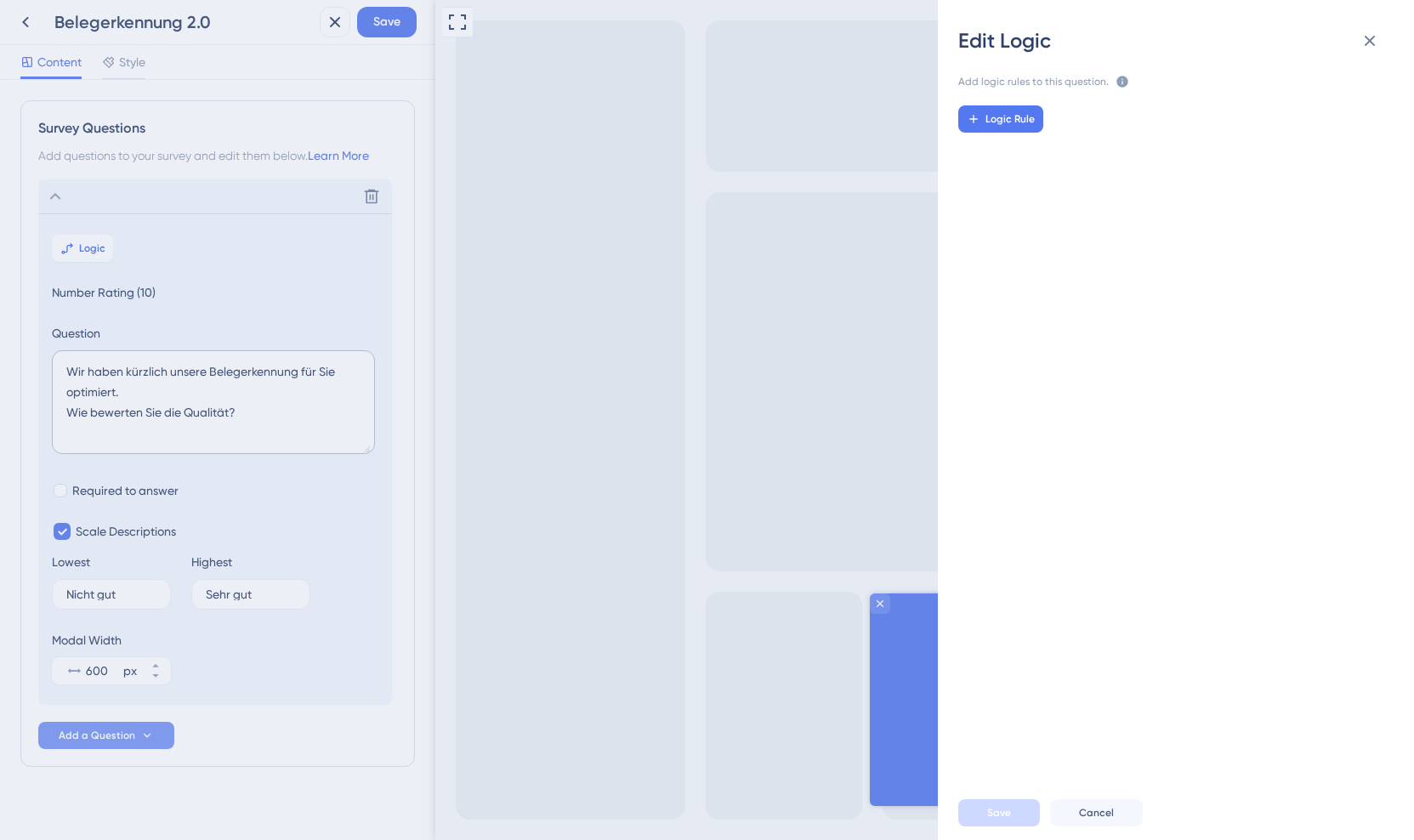
click at [1118, 82] on icon at bounding box center [1121, 81] width 11 height 11
click at [1116, 82] on icon at bounding box center [1121, 81] width 11 height 11
click at [1370, 42] on icon at bounding box center [1370, 41] width 21 height 21
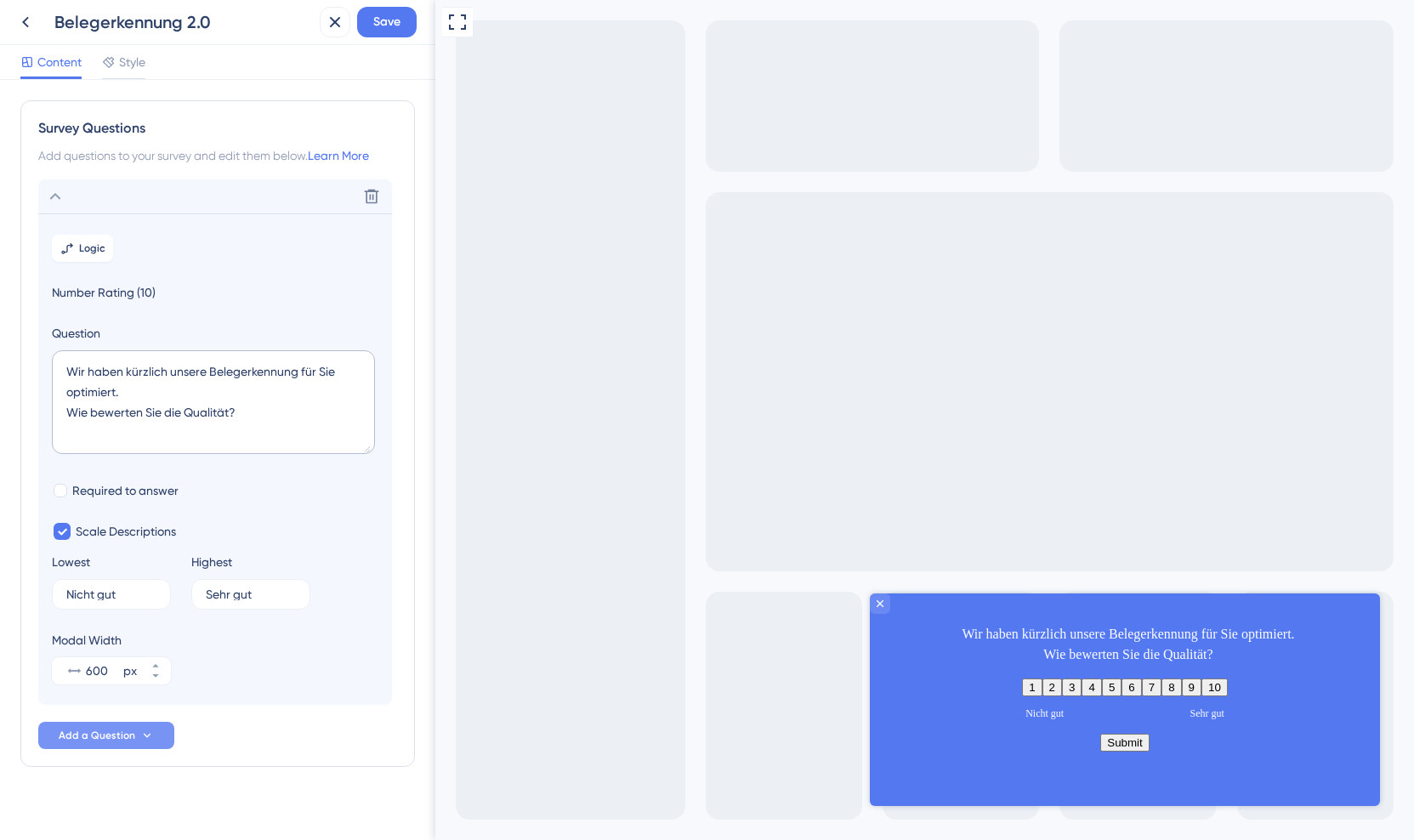
scroll to position [15, 0]
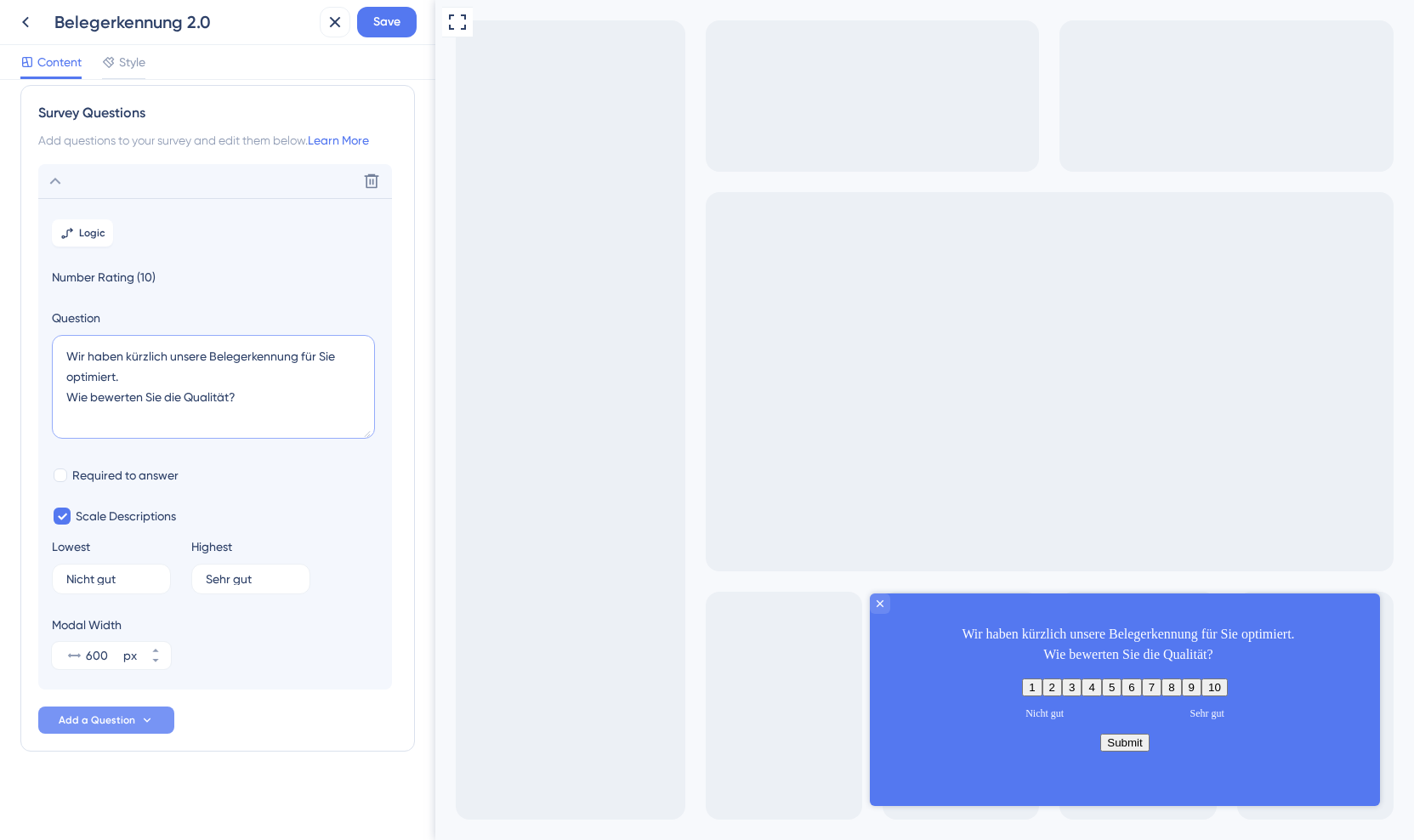
click at [155, 397] on textarea "Wir haben kürzlich unsere Belegerkennung für Sie optimiert. Wie bewerten Sie di…" at bounding box center [213, 386] width 323 height 104
drag, startPoint x: 155, startPoint y: 397, endPoint x: 241, endPoint y: 635, distance: 253.1
click at [155, 397] on textarea "Wir haben kürzlich unsere Belegerkennung für Sie optimiert. Wie bewerten Sie di…" at bounding box center [213, 386] width 323 height 104
click at [265, 403] on textarea "Wir haben kürzlich unsere Belegerkennung für Sie optimiert. Wie bewerten Sie di…" at bounding box center [213, 386] width 323 height 104
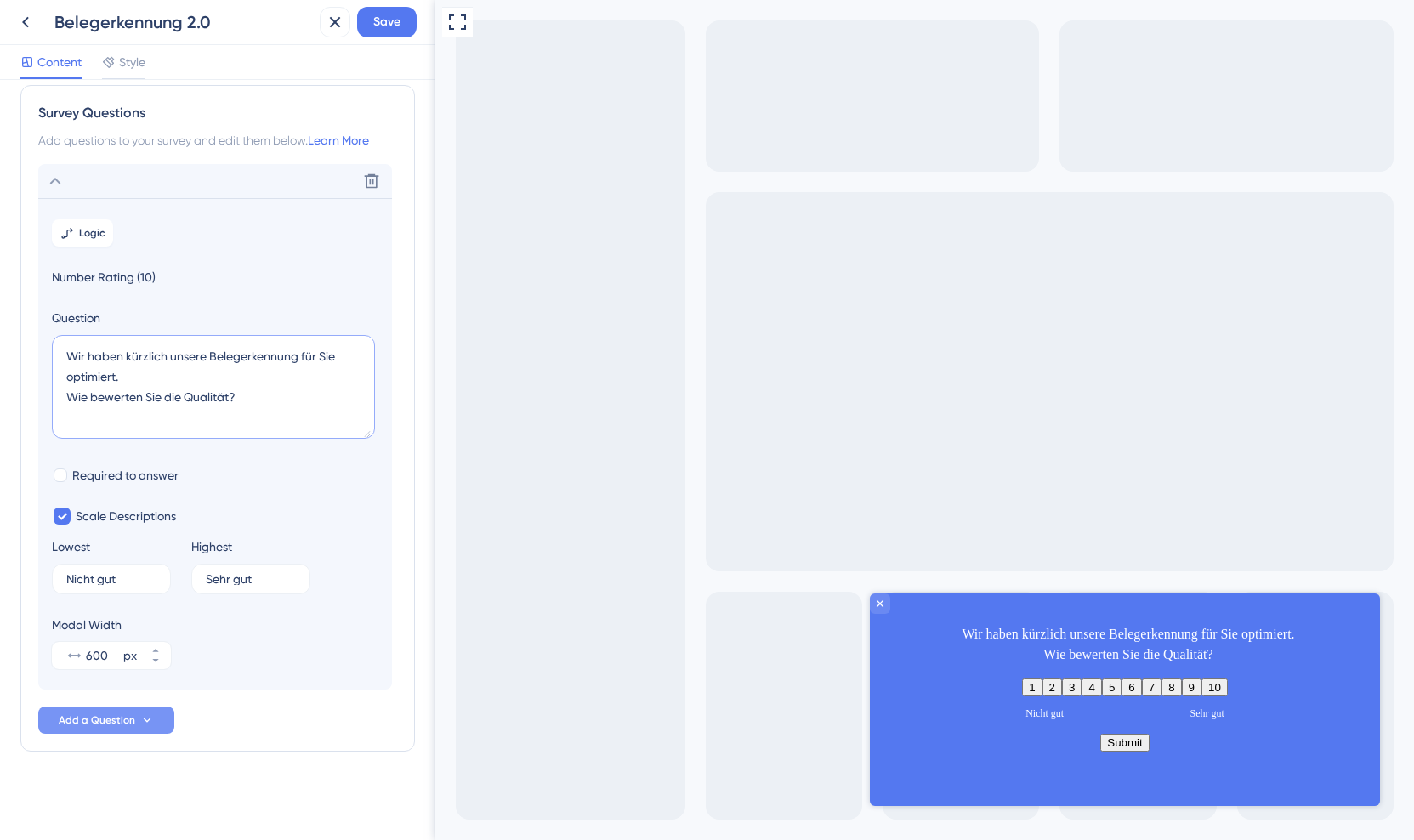
click at [265, 403] on textarea "Wir haben kürzlich unsere Belegerkennung für Sie optimiert. Wie bewerten Sie di…" at bounding box center [213, 386] width 323 height 104
click at [153, 400] on textarea "Wir haben kürzlich unsere Belegerkennung für Sie optimiert. Wie bewerten Sie di…" at bounding box center [213, 386] width 323 height 104
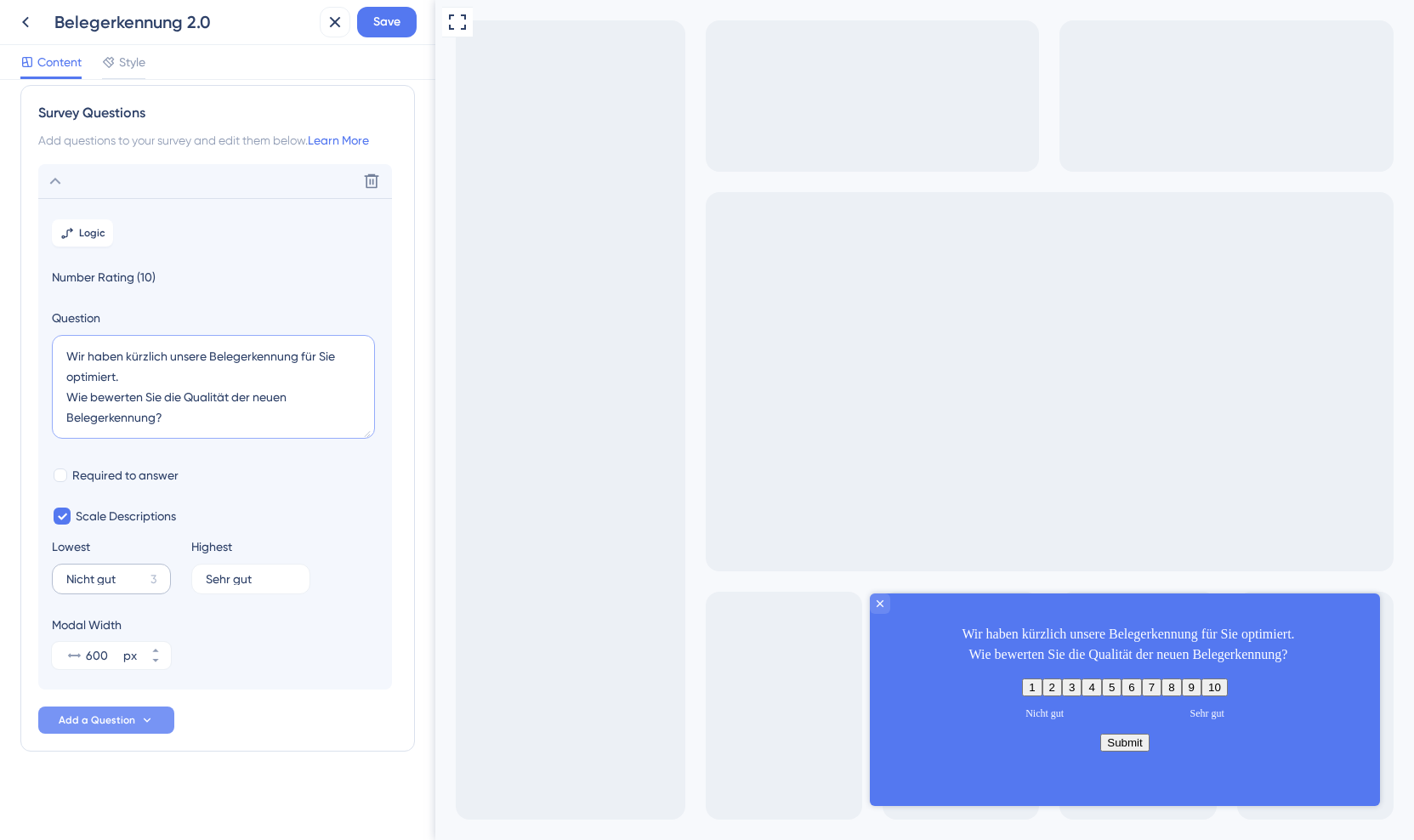
type textarea "Wir haben kürzlich unsere Belegerkennung für Sie optimiert. Wie bewerten Sie di…"
click at [111, 577] on input "Nicht gut" at bounding box center [105, 579] width 77 height 12
type input "N"
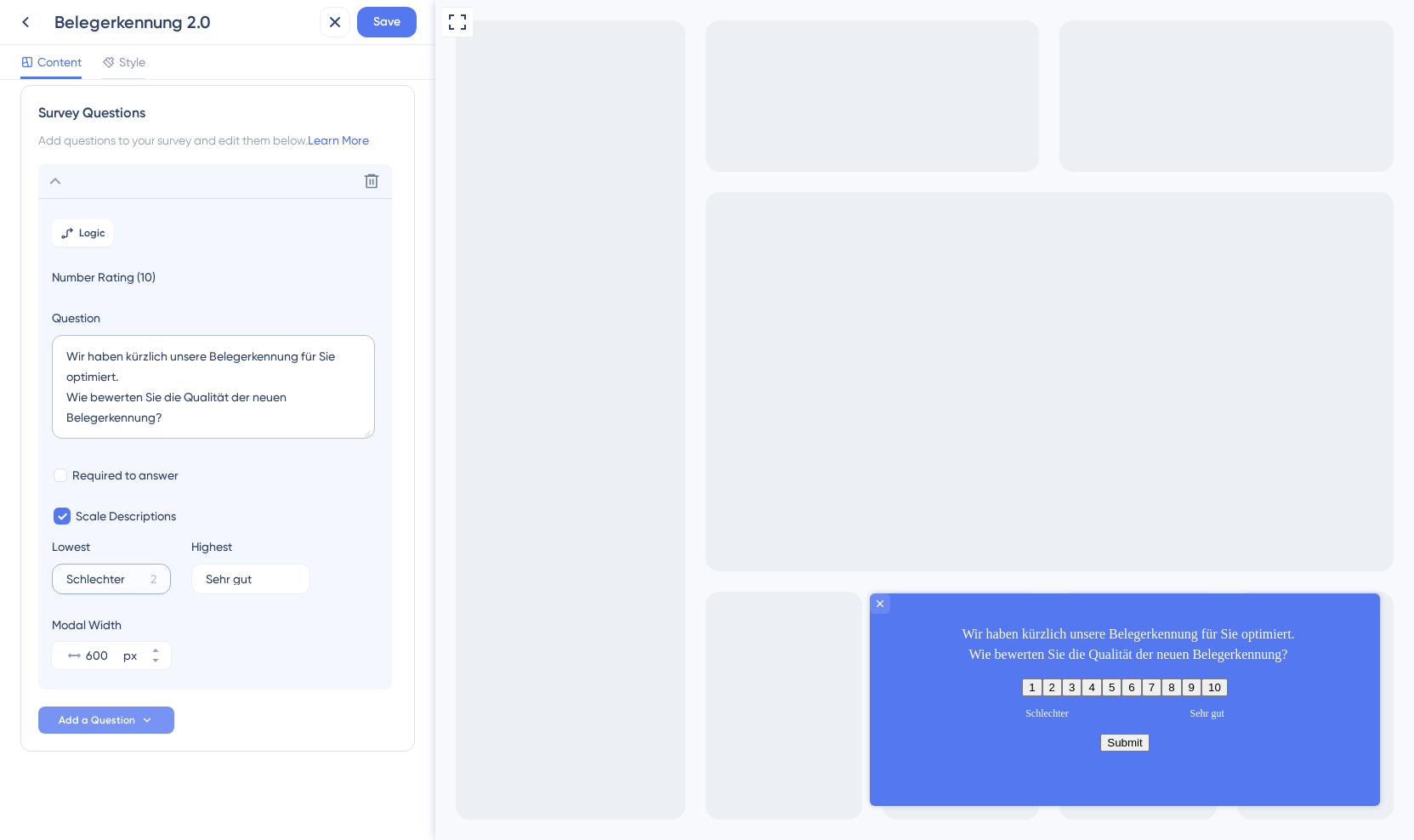
type input "Schlechter"
type input "Besser"
click at [1237, 438] on div "Full Screen Preview" at bounding box center [925, 420] width 979 height 840
click at [133, 726] on button "Add a Question" at bounding box center [107, 720] width 136 height 28
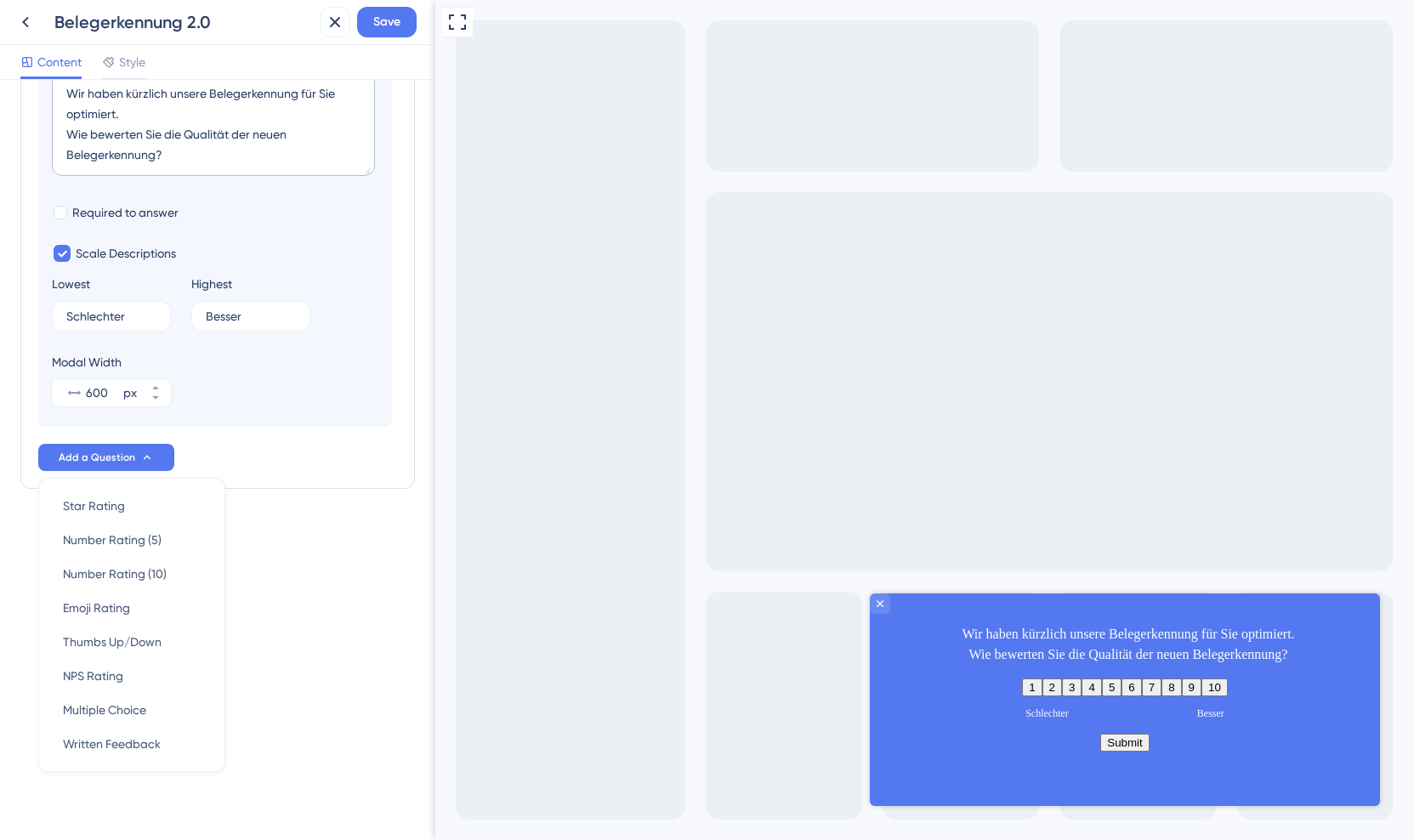
drag, startPoint x: 264, startPoint y: 585, endPoint x: 253, endPoint y: 398, distance: 187.3
click at [265, 584] on div "Survey Questions Add questions to your survey and edit them below. Learn More D…" at bounding box center [218, 460] width 435 height 760
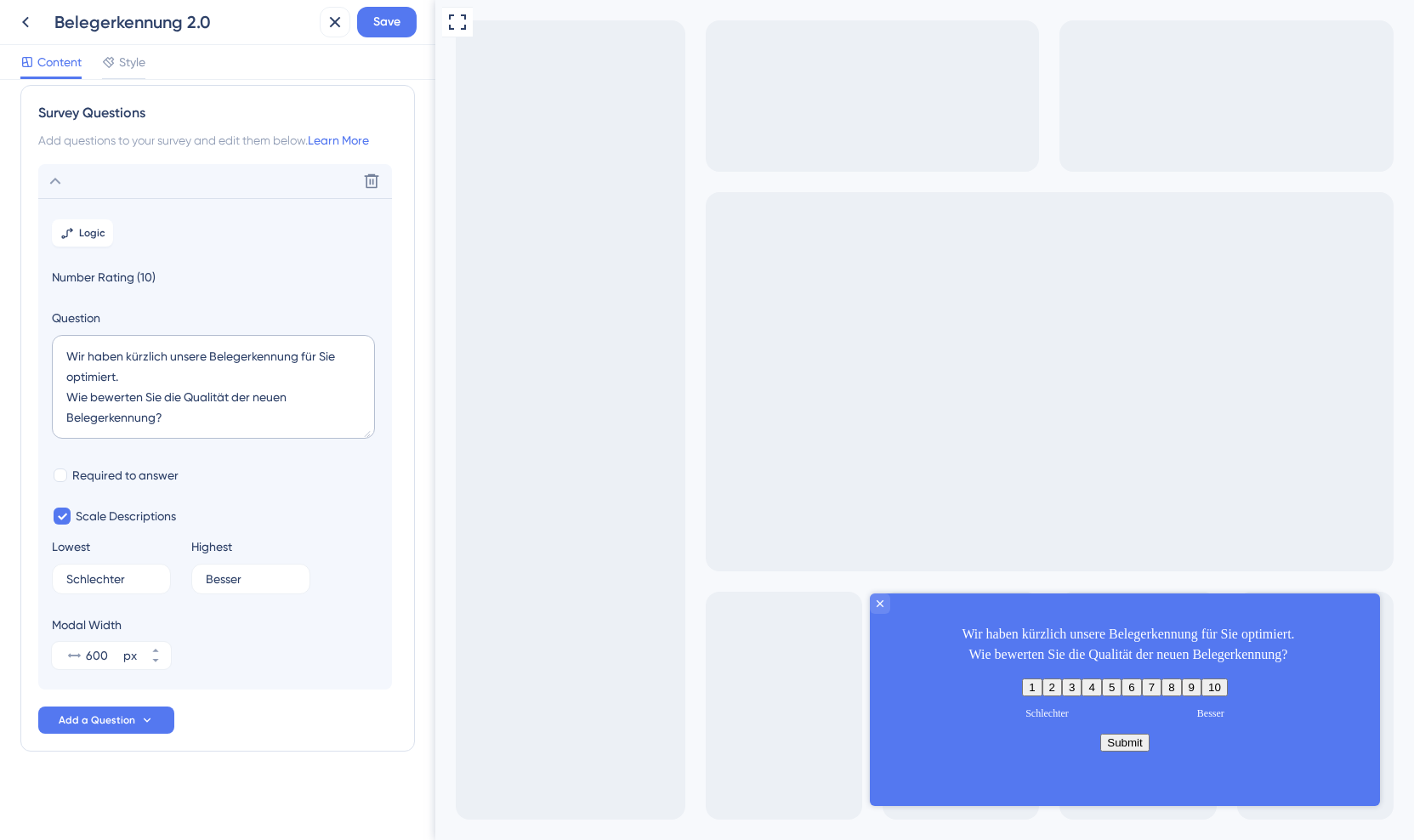
scroll to position [0, 0]
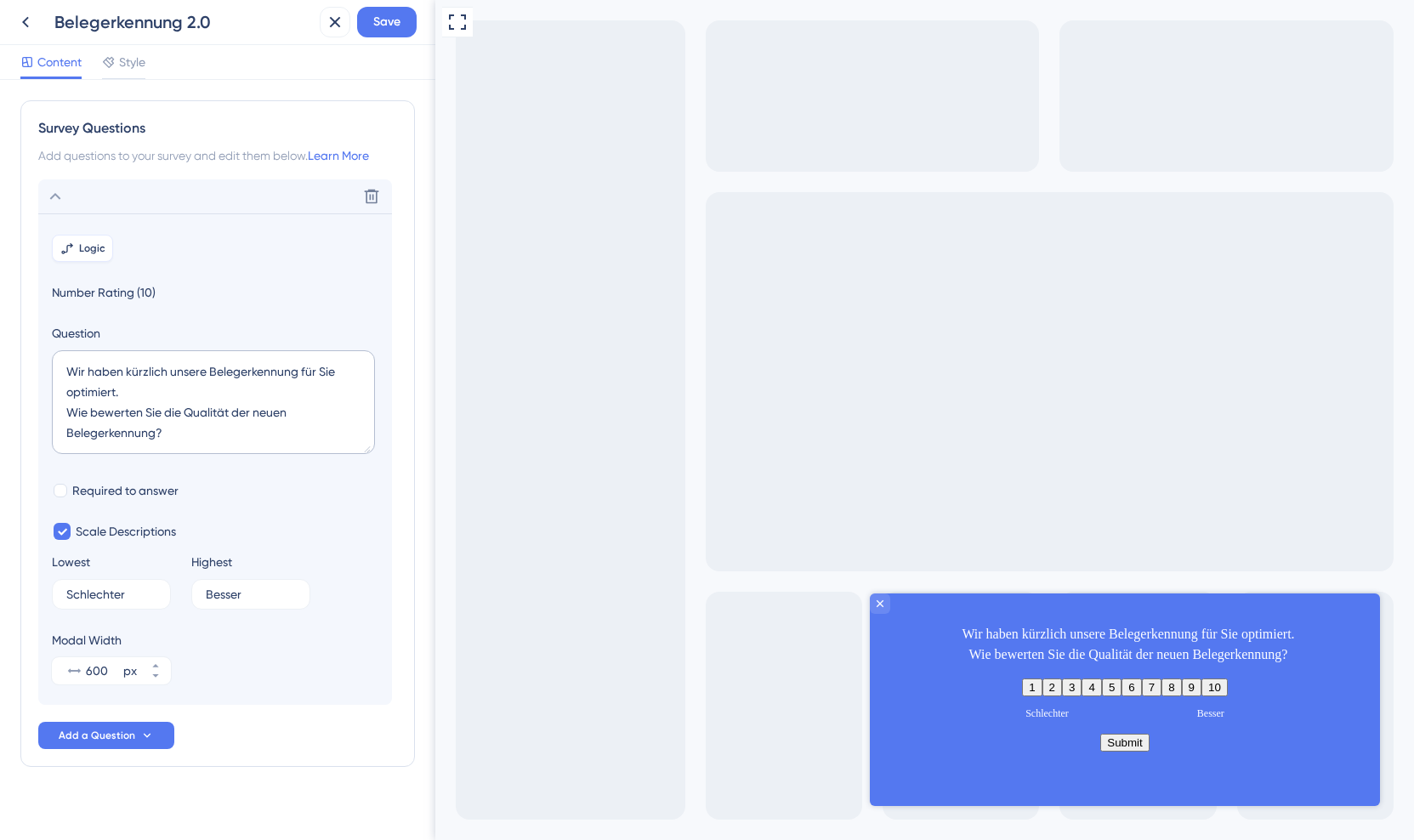
click at [90, 238] on button "Logic" at bounding box center [82, 248] width 61 height 28
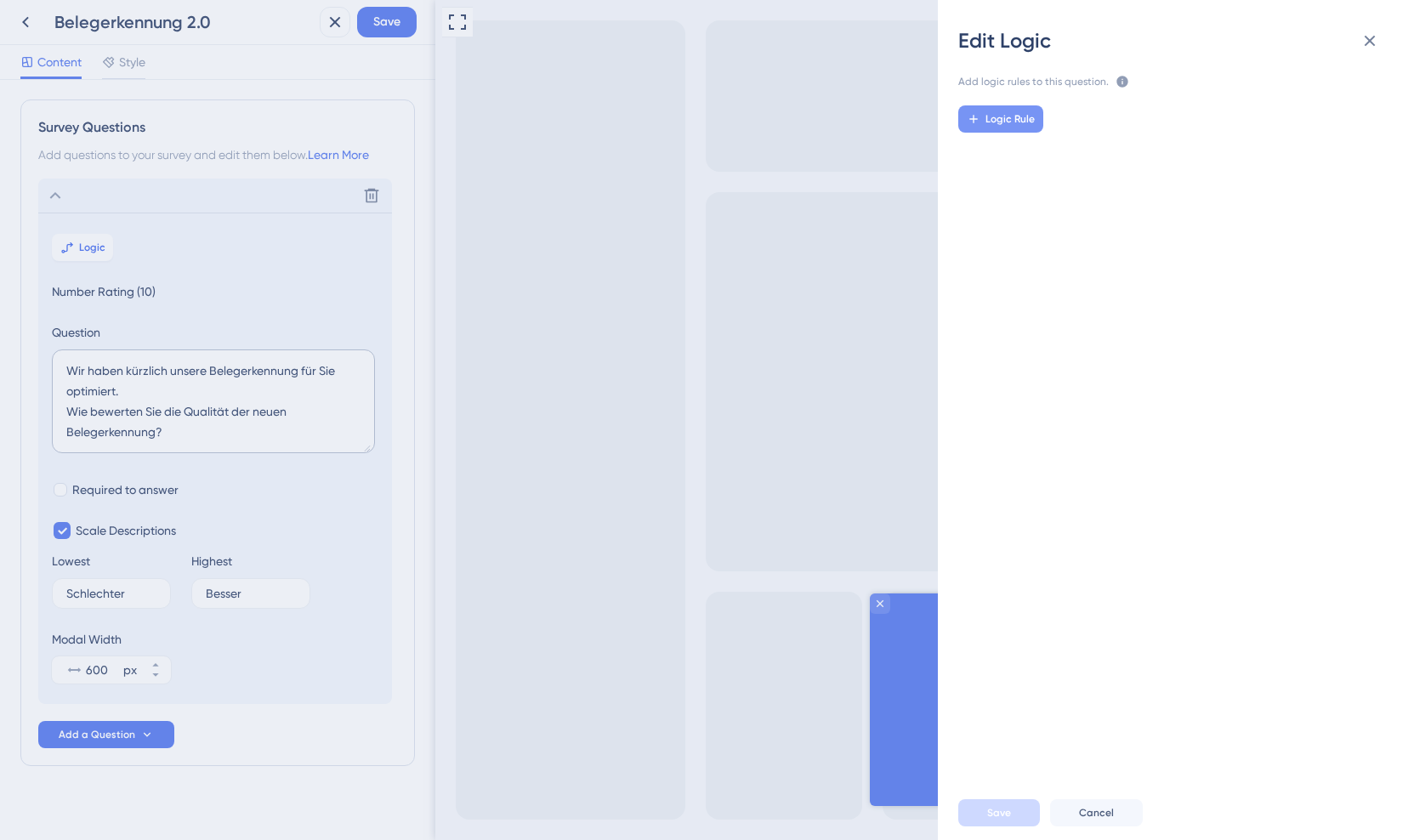
click at [999, 127] on button "Logic Rule" at bounding box center [1001, 120] width 85 height 28
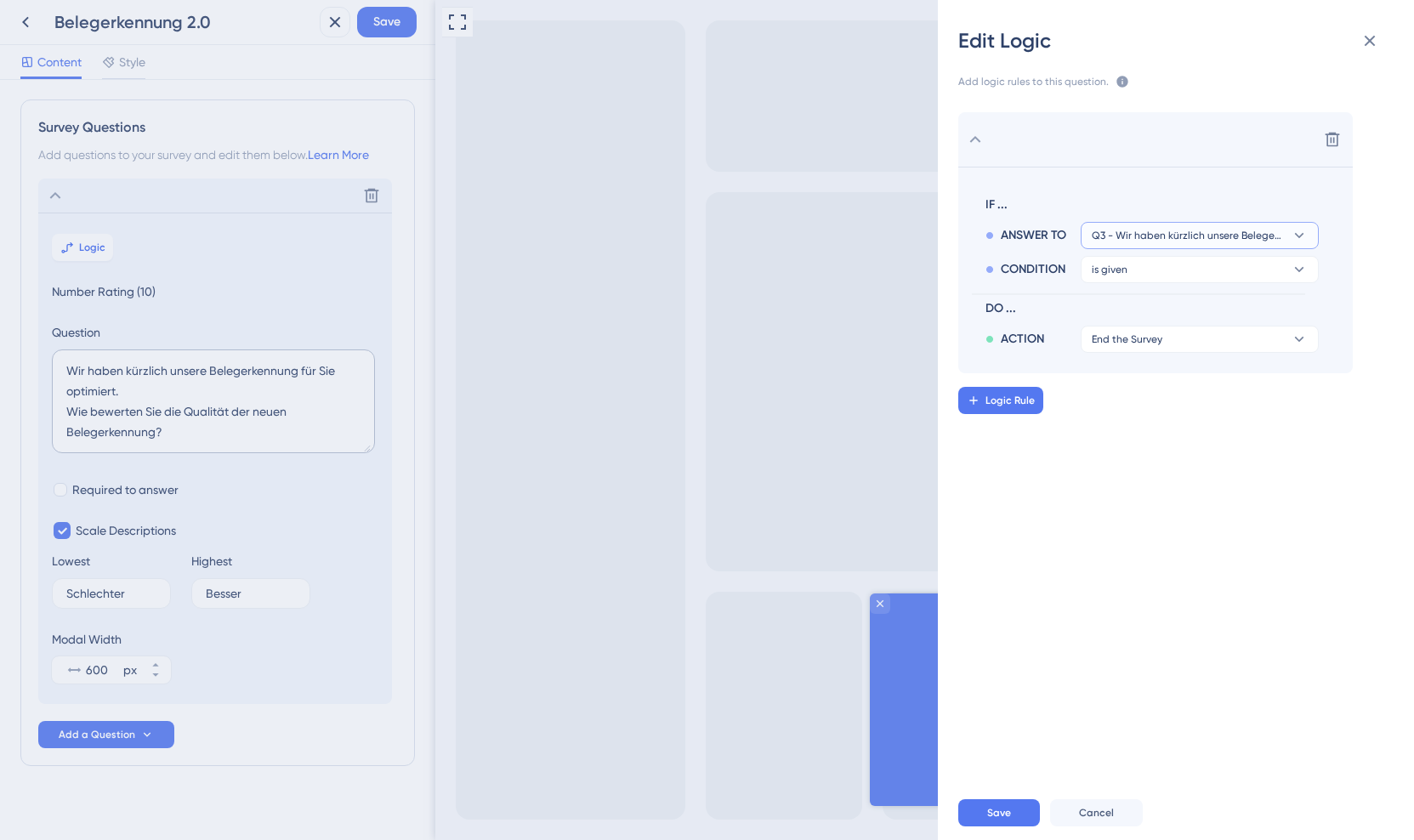
click at [1225, 235] on span "Q3 - Wir haben kürzlich unsere Belegerkennung für Sie optimiert. Wie bewerten S…" at bounding box center [1188, 235] width 192 height 14
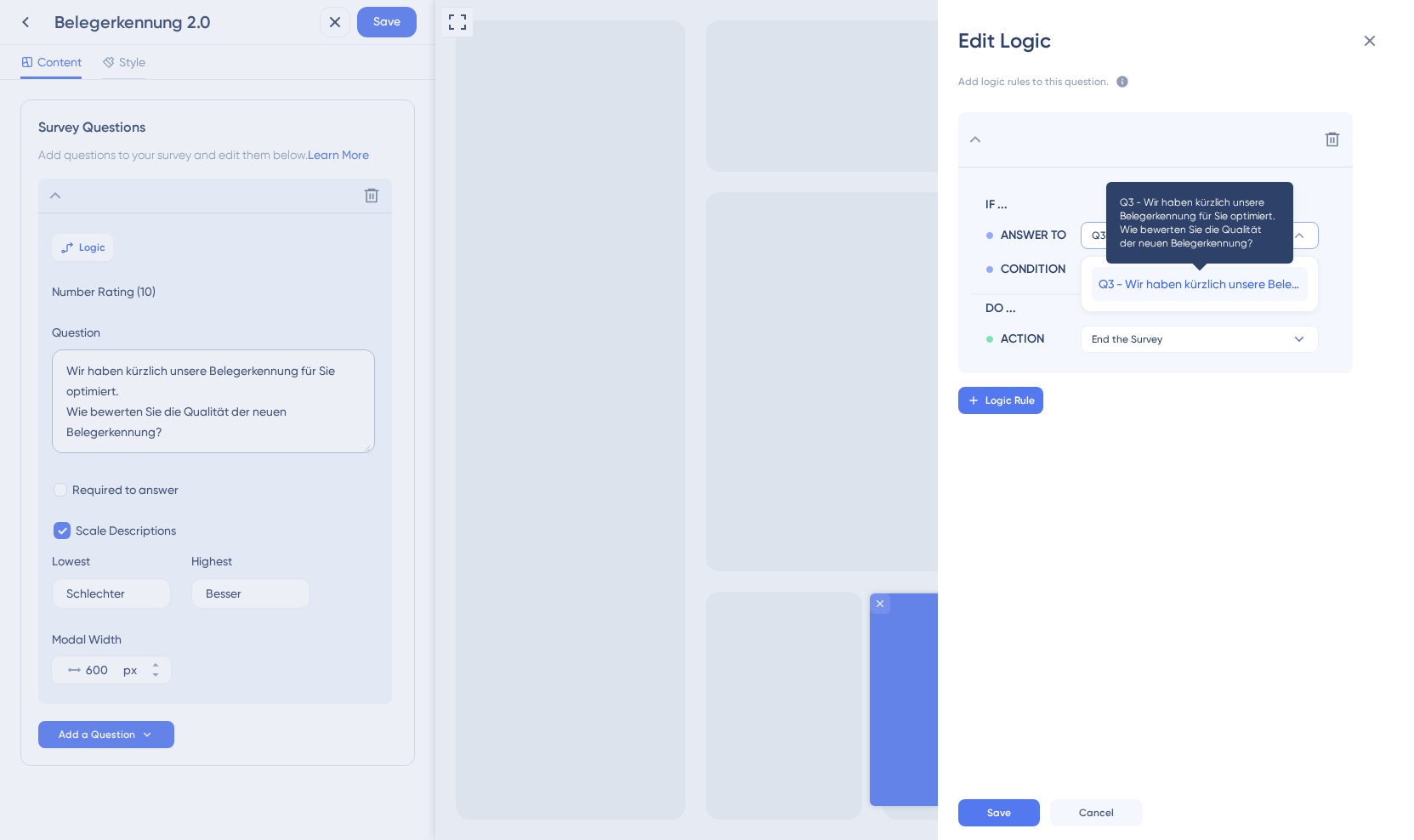
click at [1203, 284] on span "Q3 - Wir haben kürzlich unsere Belegerkennung für Sie optimiert. Wie bewerten S…" at bounding box center [1199, 284] width 203 height 21
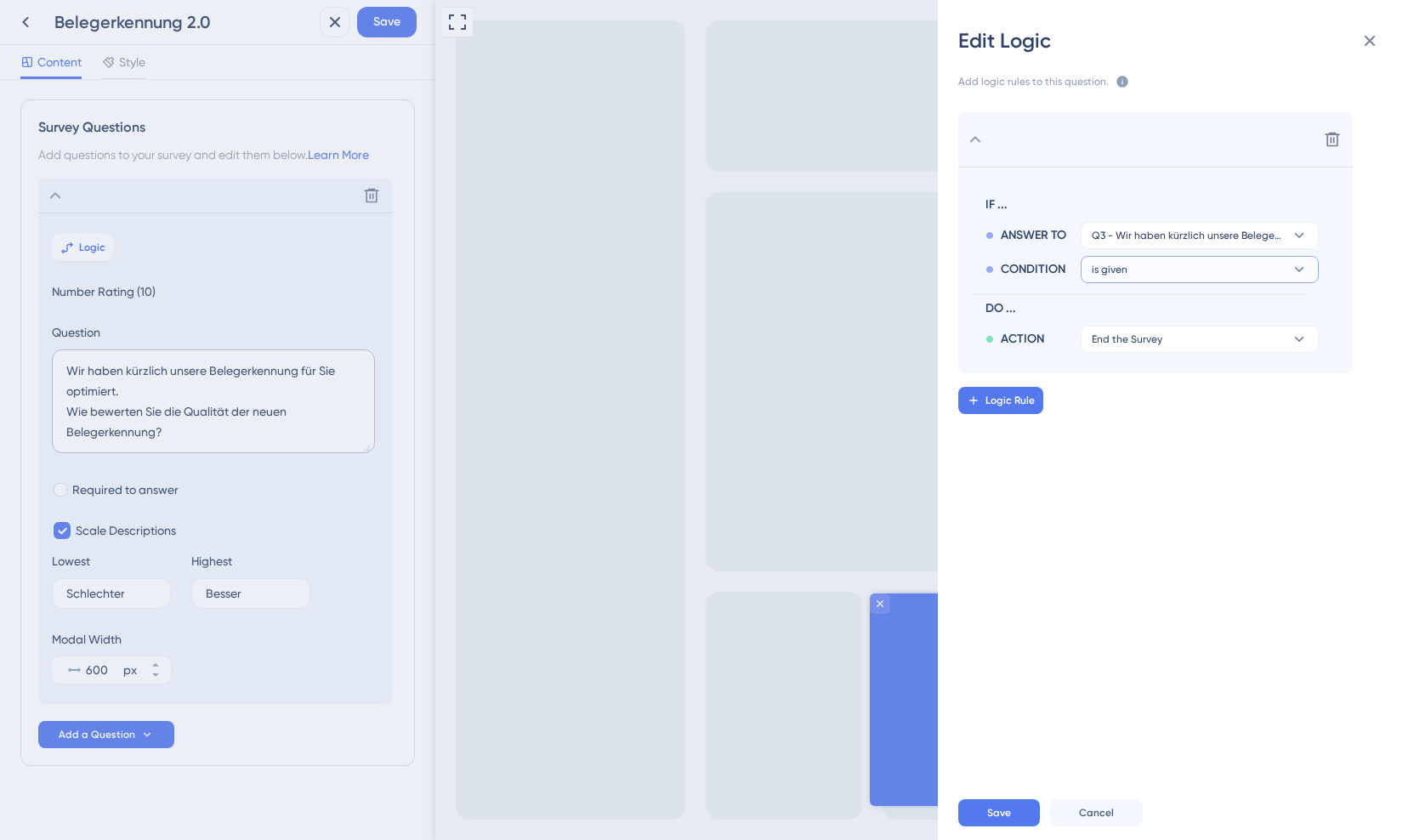
click at [1183, 268] on button "is given" at bounding box center [1199, 270] width 238 height 28
click at [1186, 271] on button "is given" at bounding box center [1199, 270] width 238 height 28
click at [1155, 335] on span "End the Survey" at bounding box center [1126, 339] width 70 height 14
click at [1162, 337] on button "End the Survey" at bounding box center [1199, 339] width 238 height 28
click at [1335, 143] on icon at bounding box center [1332, 138] width 17 height 17
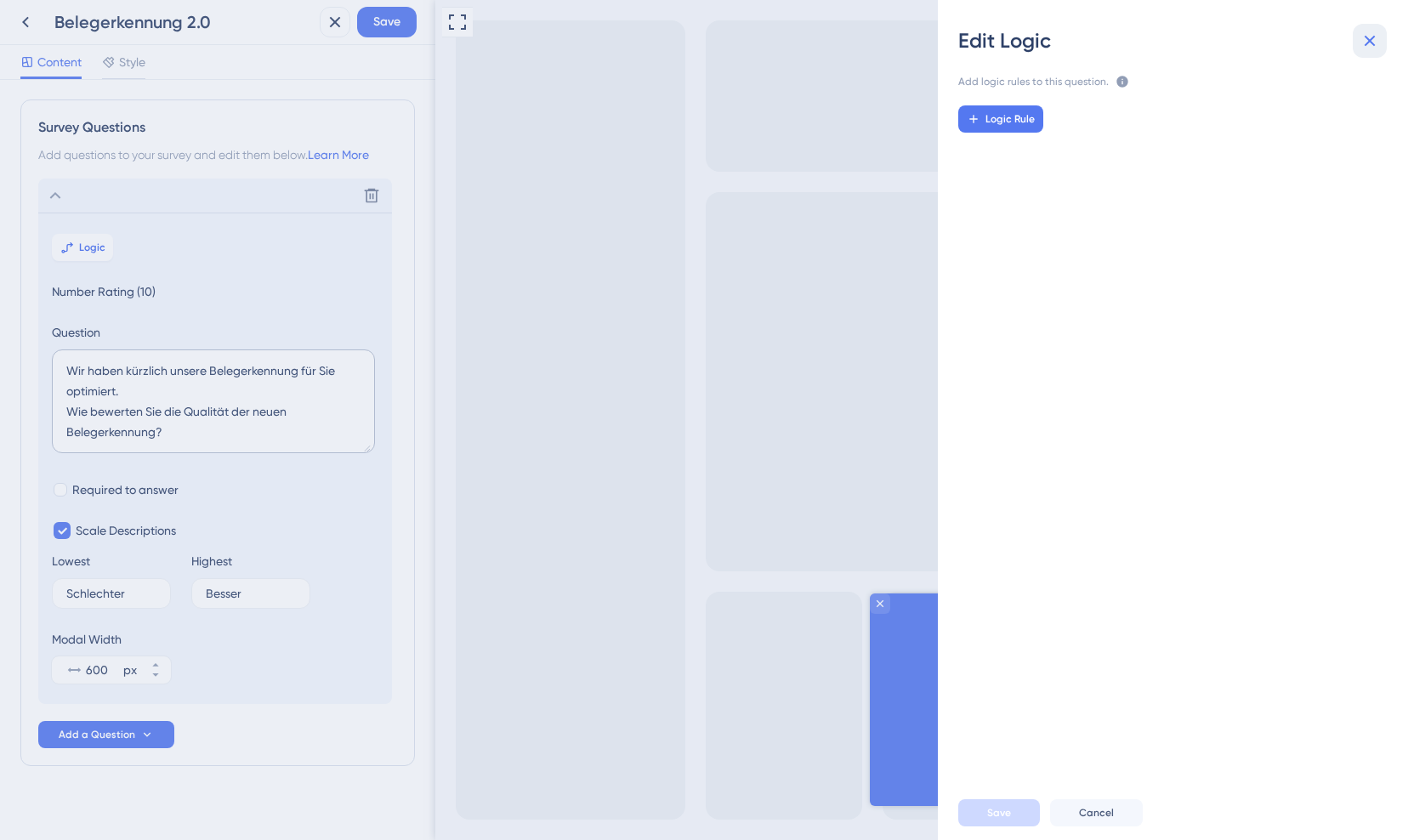
click at [1380, 42] on button at bounding box center [1370, 41] width 34 height 34
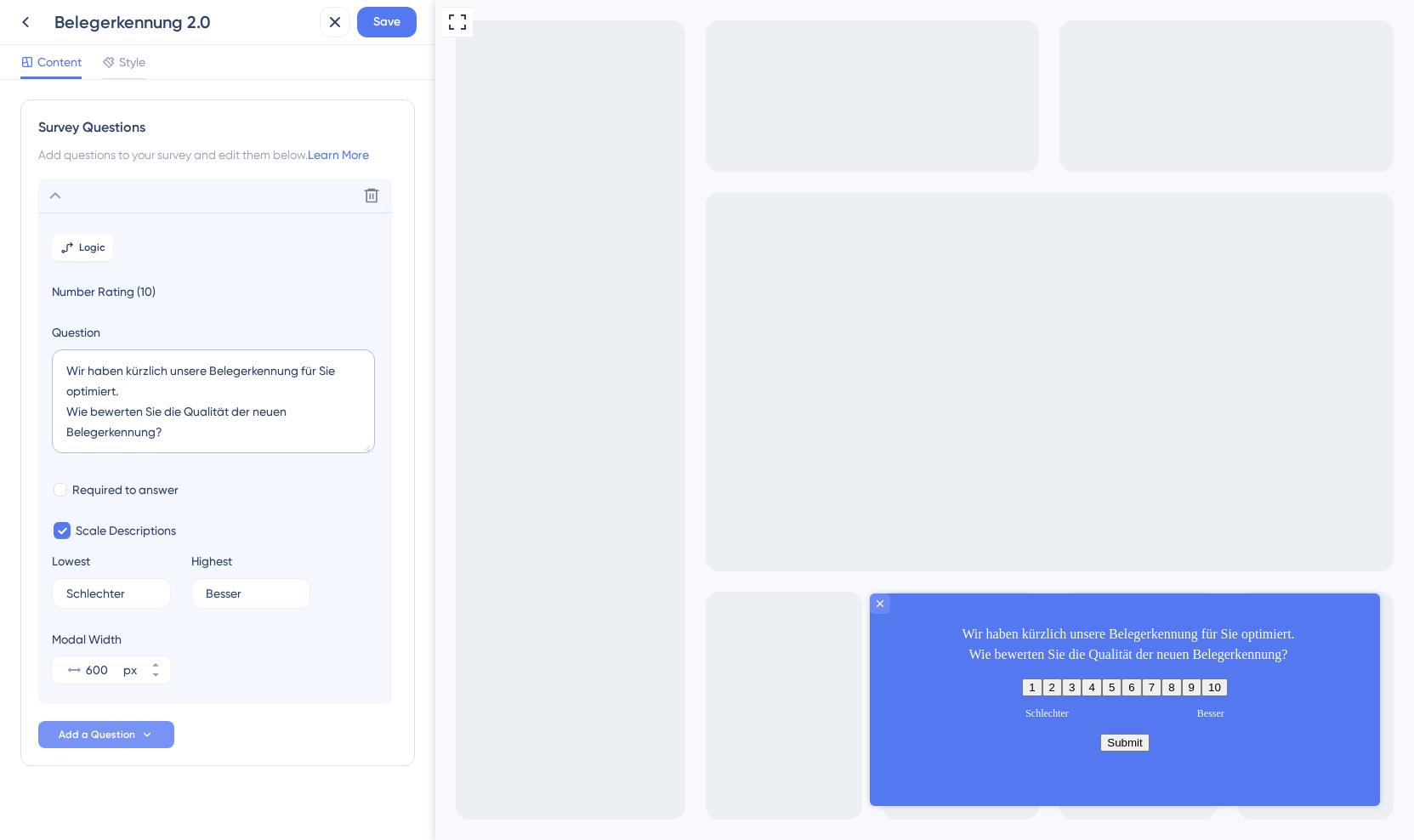
click at [158, 738] on button "Add a Question" at bounding box center [107, 734] width 136 height 28
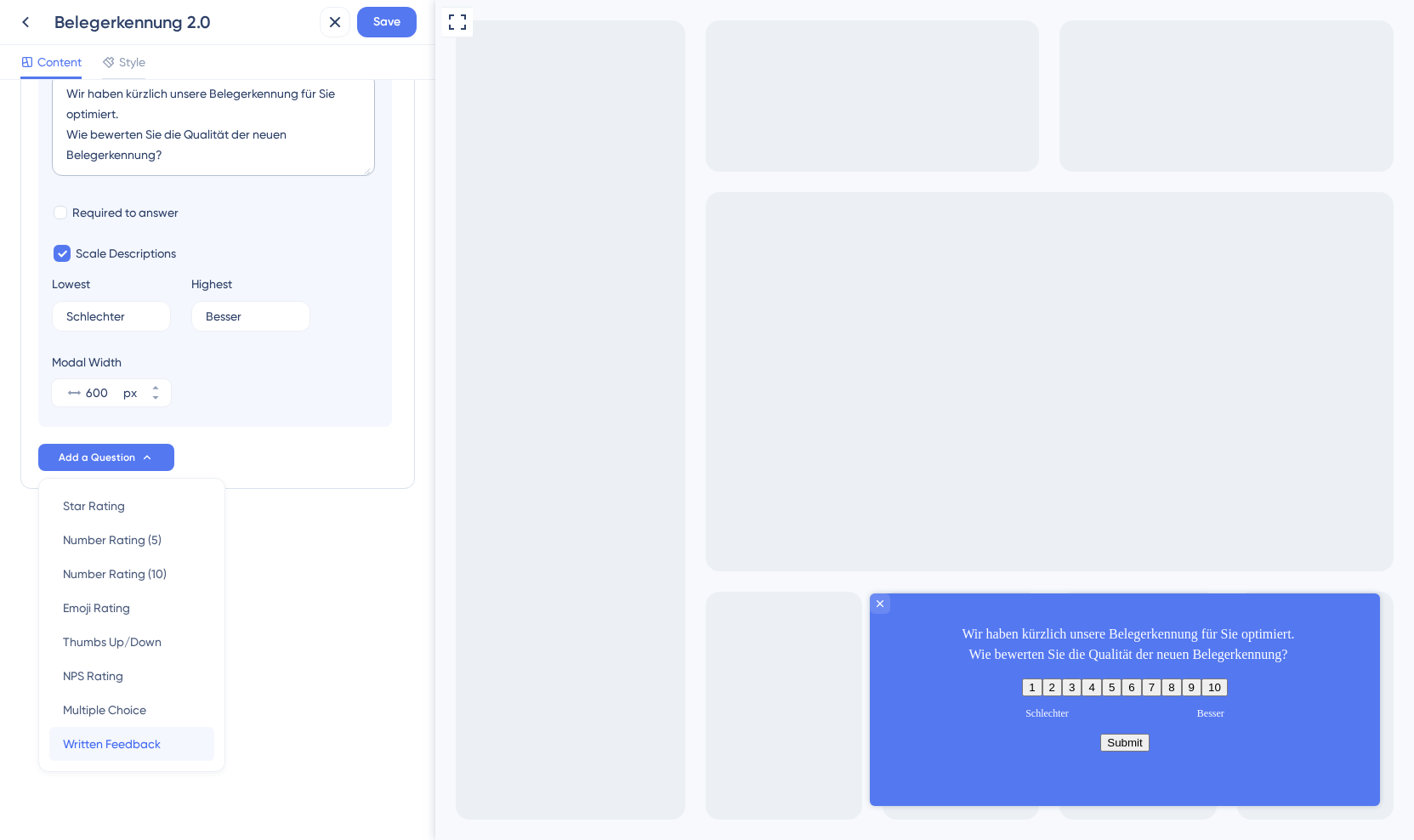
click at [132, 748] on span "Written Feedback" at bounding box center [112, 743] width 98 height 21
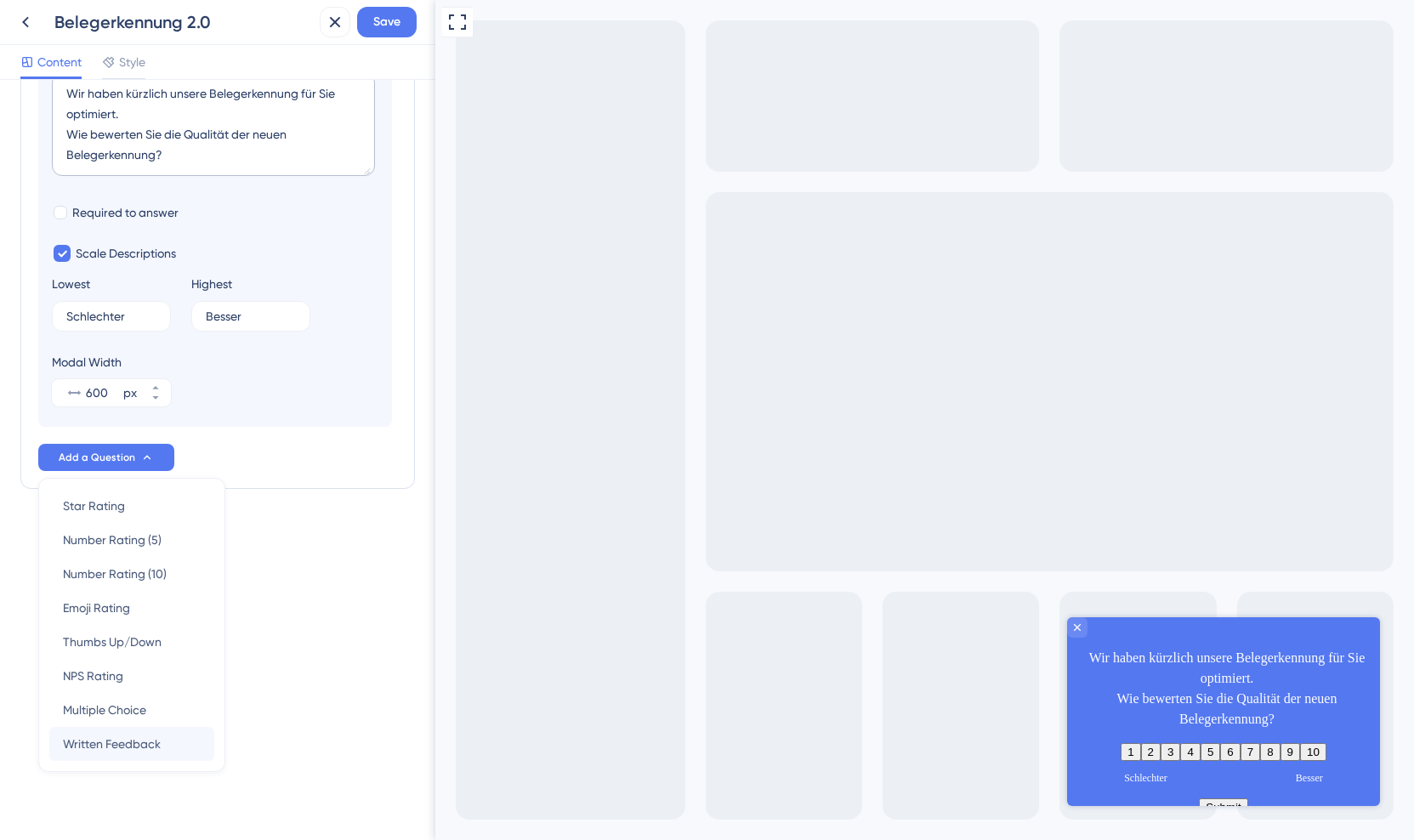
scroll to position [63, 0]
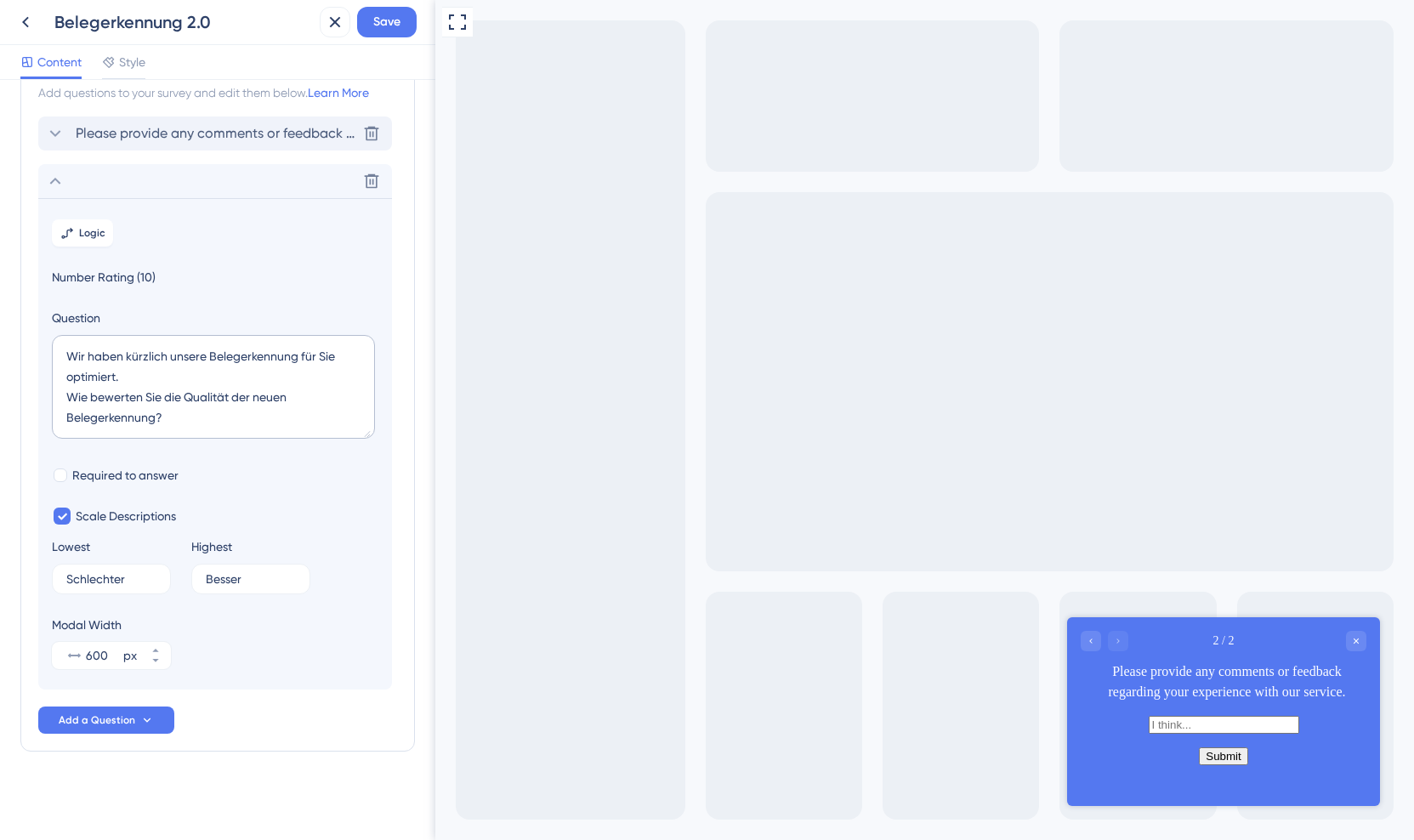
click at [142, 132] on span "Please provide any comments or feedback regarding your experience with our serv…" at bounding box center [217, 133] width 281 height 21
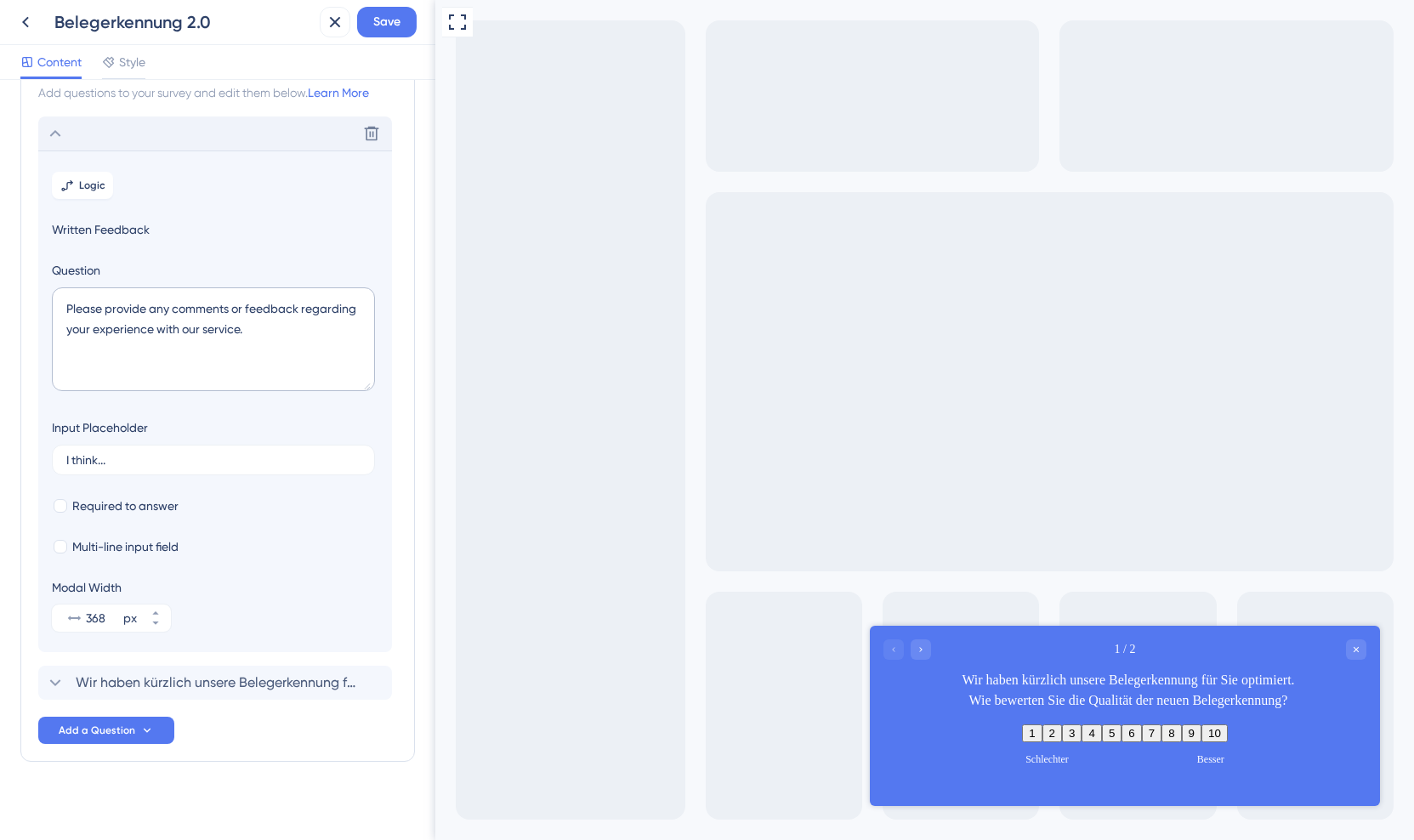
scroll to position [73, 0]
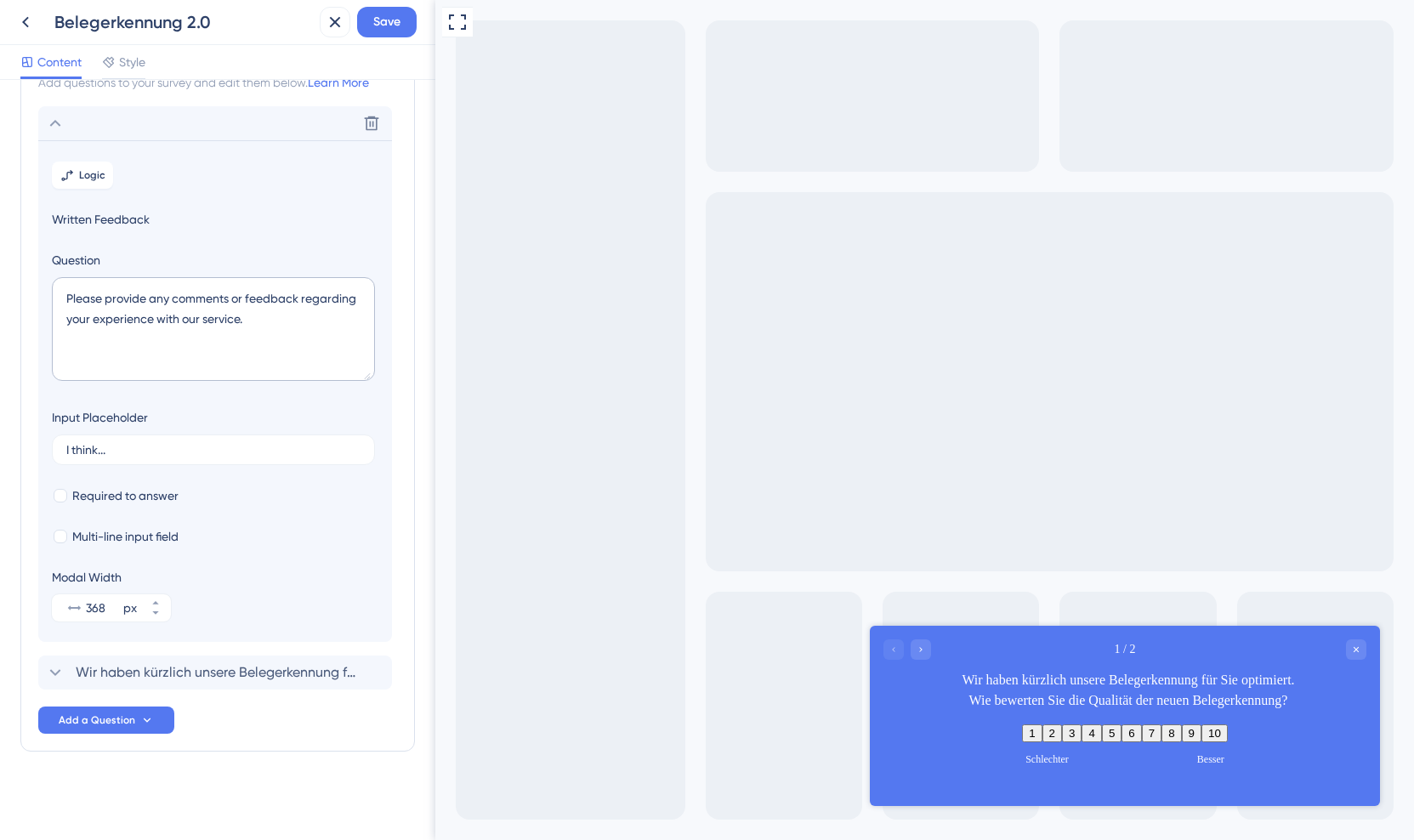
click at [50, 125] on icon at bounding box center [55, 123] width 21 height 21
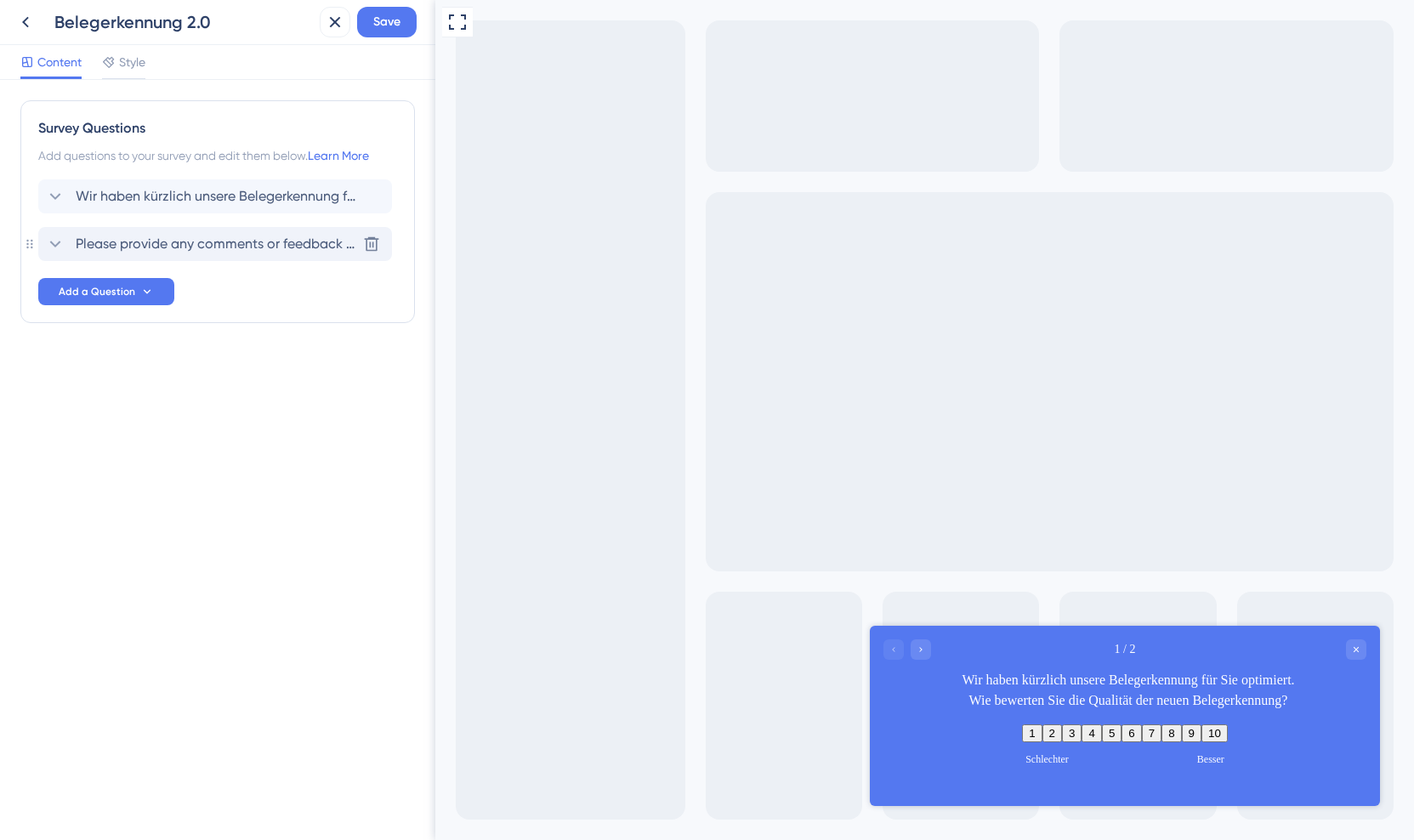
click at [230, 242] on span "Please provide any comments or feedback regarding your experience with our serv…" at bounding box center [217, 244] width 281 height 21
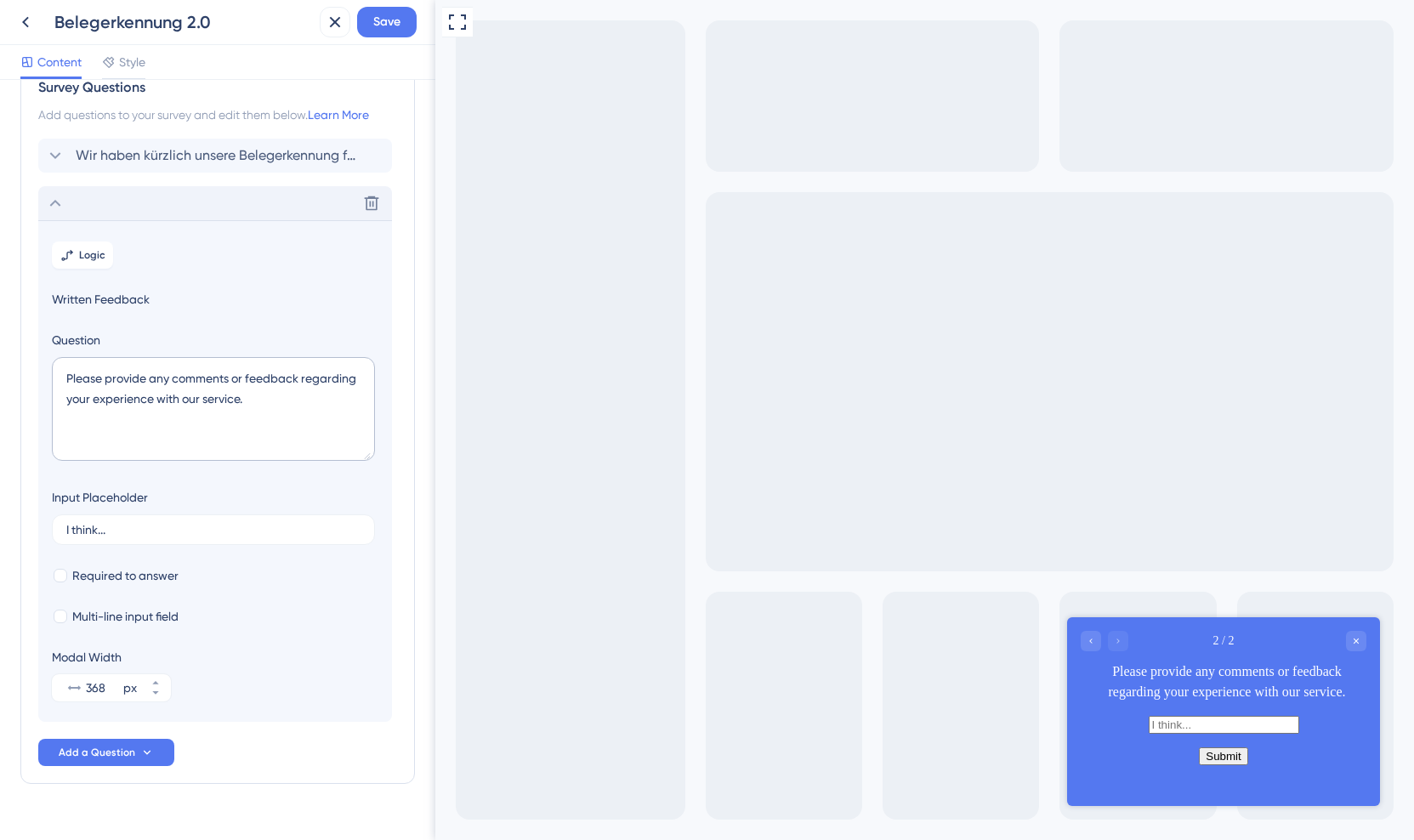
scroll to position [73, 0]
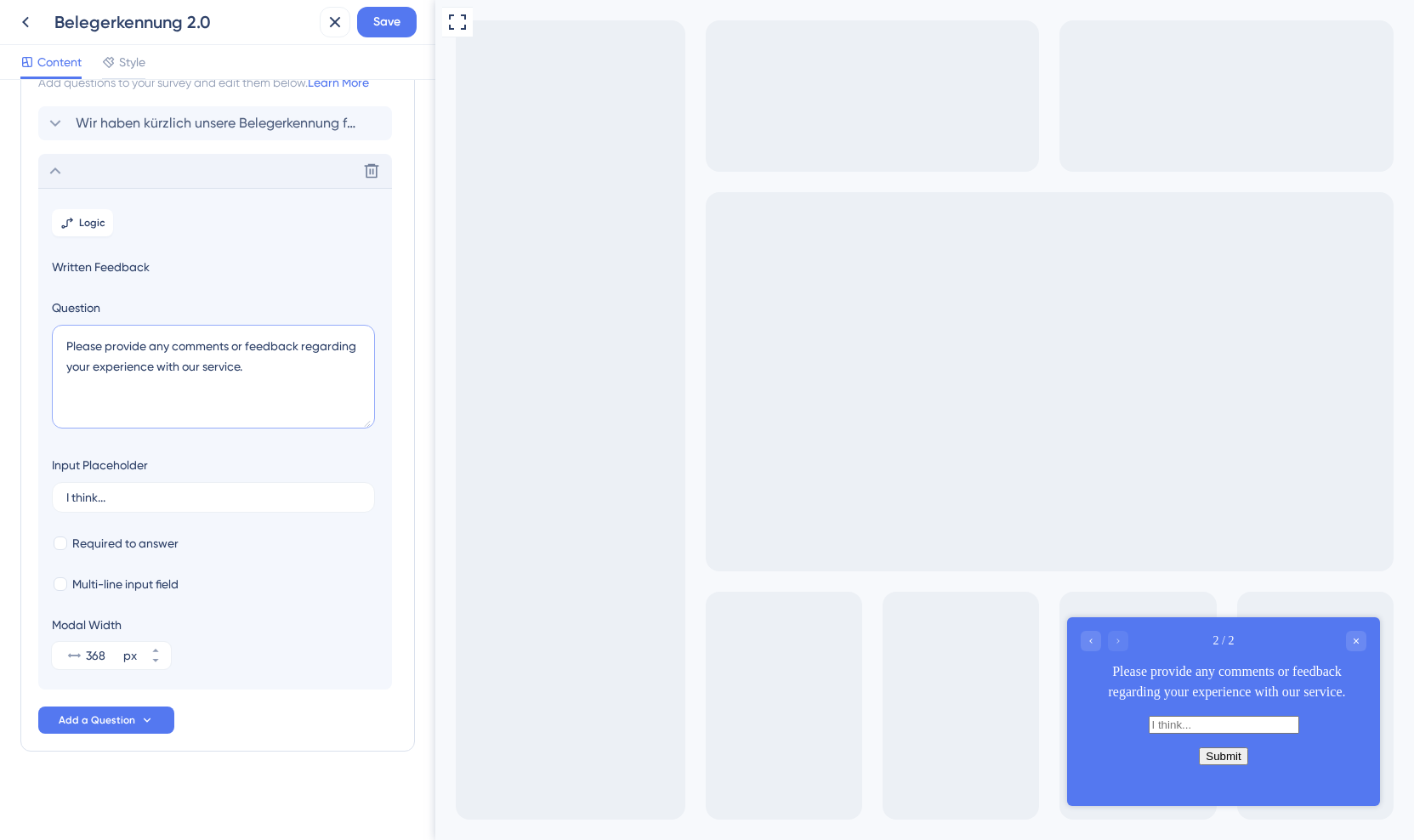
click at [229, 367] on textarea "Please provide any comments or feedback regarding your experience with our serv…" at bounding box center [213, 377] width 323 height 104
click at [160, 583] on span "Multi-line input field" at bounding box center [126, 584] width 107 height 21
checkbox input "true"
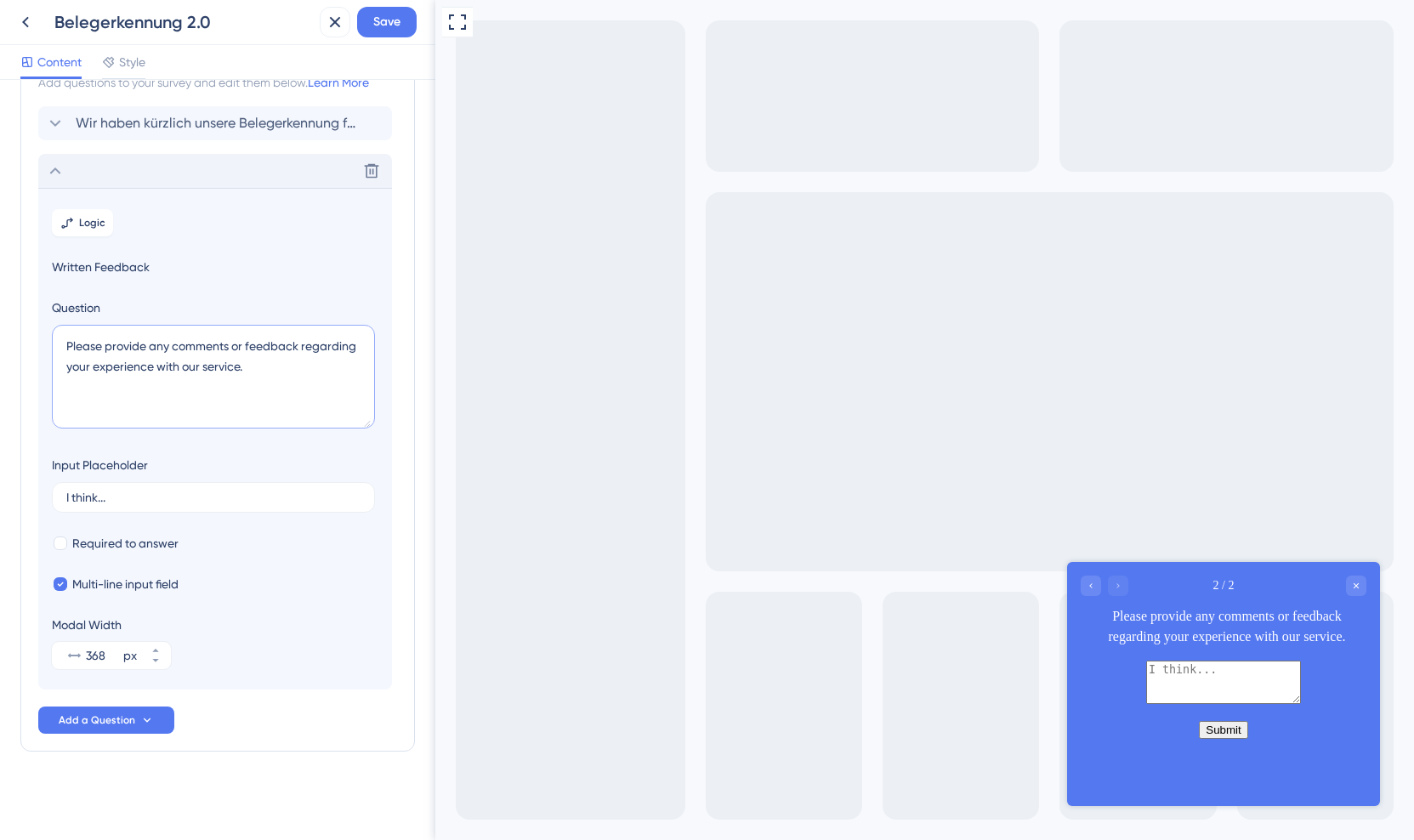
click at [207, 390] on textarea "Please provide any comments or feedback regarding your experience with our serv…" at bounding box center [213, 377] width 323 height 104
click at [210, 379] on textarea "Please provide any comments or feedback regarding your experience with our serv…" at bounding box center [213, 377] width 323 height 104
click at [210, 130] on span "Wir haben kürzlich unsere Belegerkennung für Sie optimiert. Wie bewerten Sie di…" at bounding box center [217, 123] width 281 height 21
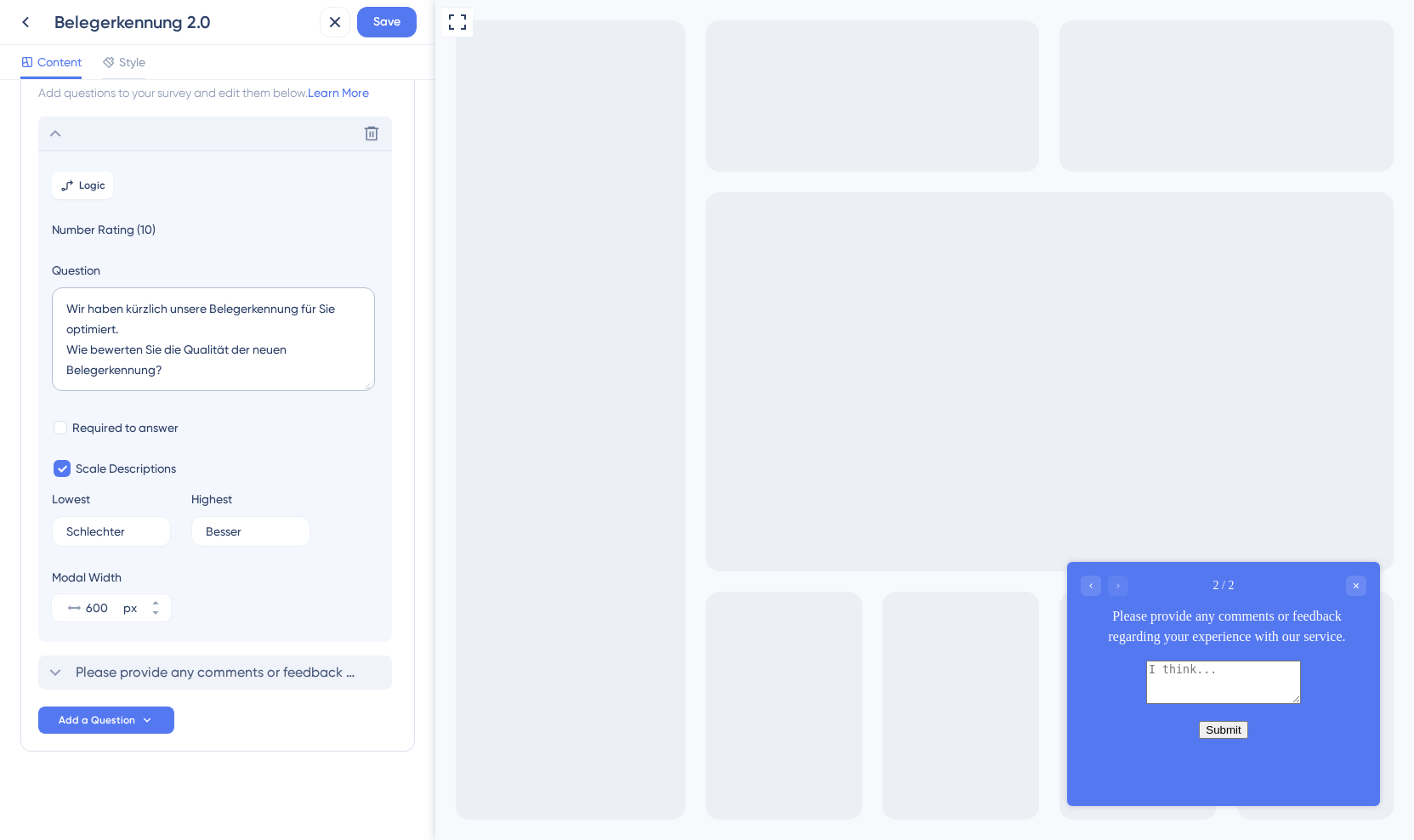
scroll to position [63, 0]
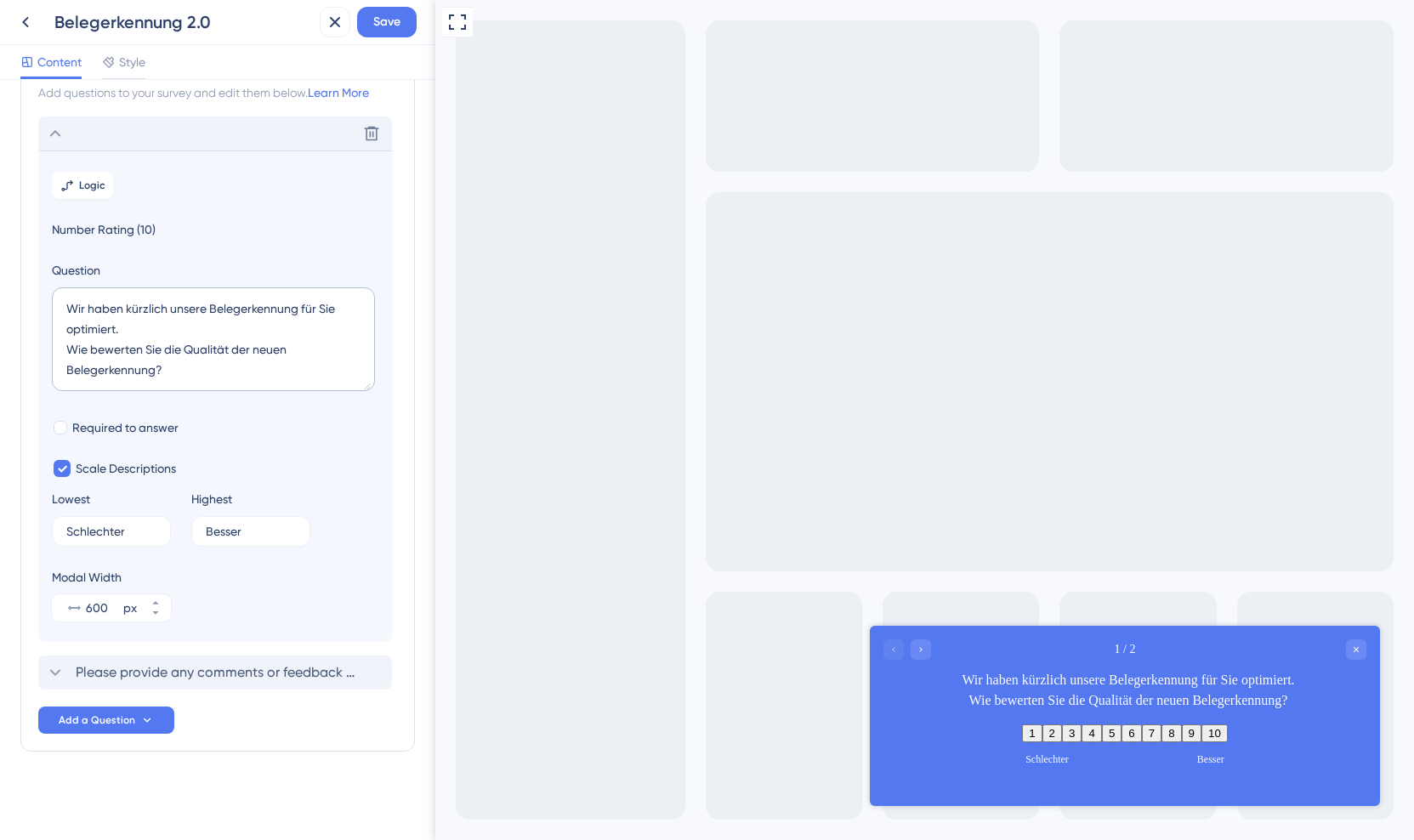
drag, startPoint x: 843, startPoint y: 597, endPoint x: 890, endPoint y: 618, distance: 51.5
click at [890, 618] on div "Full Screen Preview" at bounding box center [925, 420] width 979 height 840
click at [125, 368] on textarea "Wir haben kürzlich unsere Belegerkennung für Sie optimiert. Wie bewerten Sie di…" at bounding box center [213, 339] width 323 height 104
drag, startPoint x: 68, startPoint y: 347, endPoint x: 177, endPoint y: 368, distance: 111.0
click at [177, 368] on textarea "Wir haben kürzlich unsere Belegerkennung für Sie optimiert. Wie bewerten Sie di…" at bounding box center [213, 339] width 323 height 104
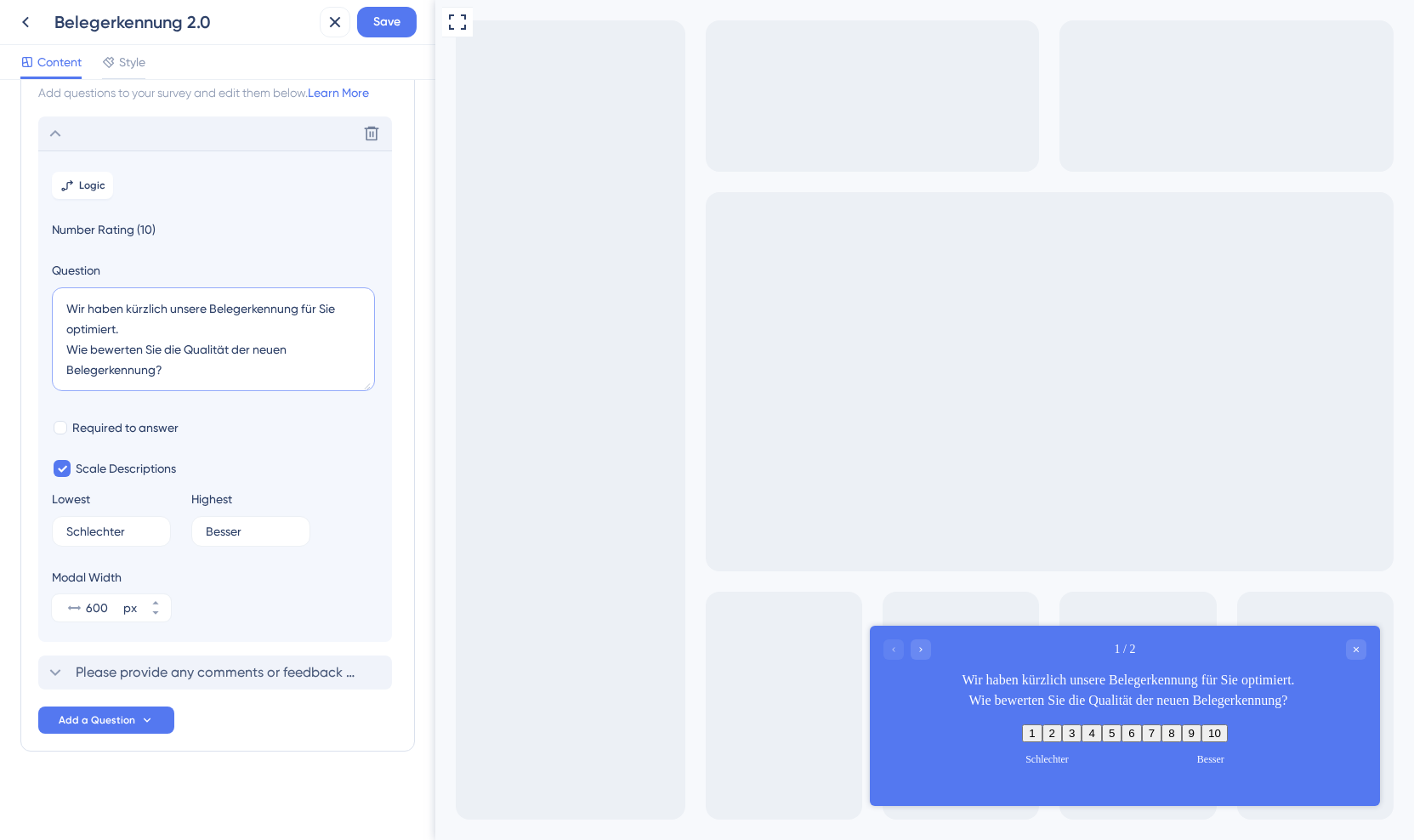
paste textarea "zufrieden sind Sie mi"
type textarea "Wir haben kürzlich unsere Belegerkennung für Sie optimiert. Wie zufrieden sind …"
click at [96, 526] on input "Schlechter" at bounding box center [105, 532] width 77 height 12
type input "Unzufrieden"
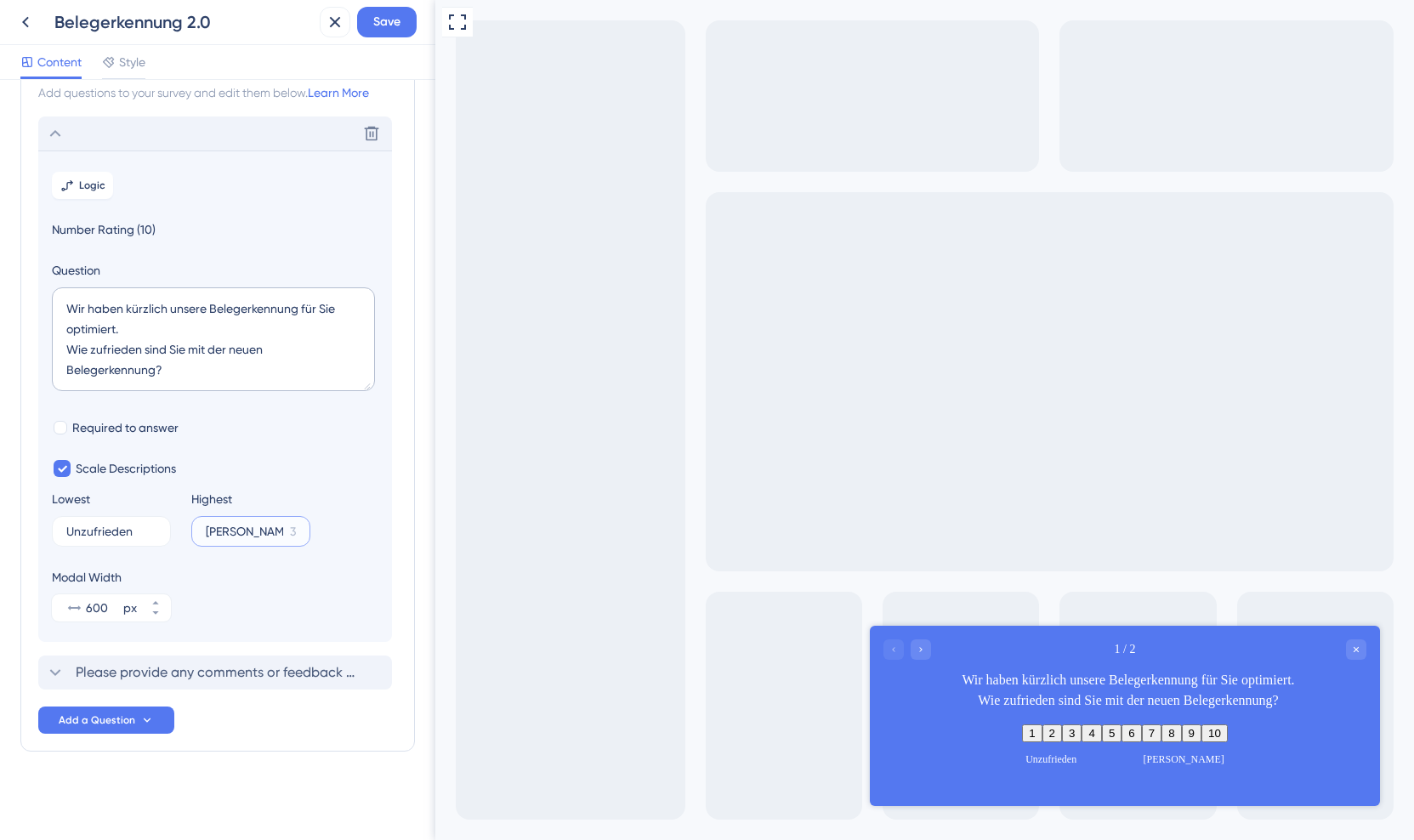
type input "[PERSON_NAME]"
click at [203, 669] on span "Please provide any comments or feedback regarding your experience with our serv…" at bounding box center [217, 672] width 281 height 21
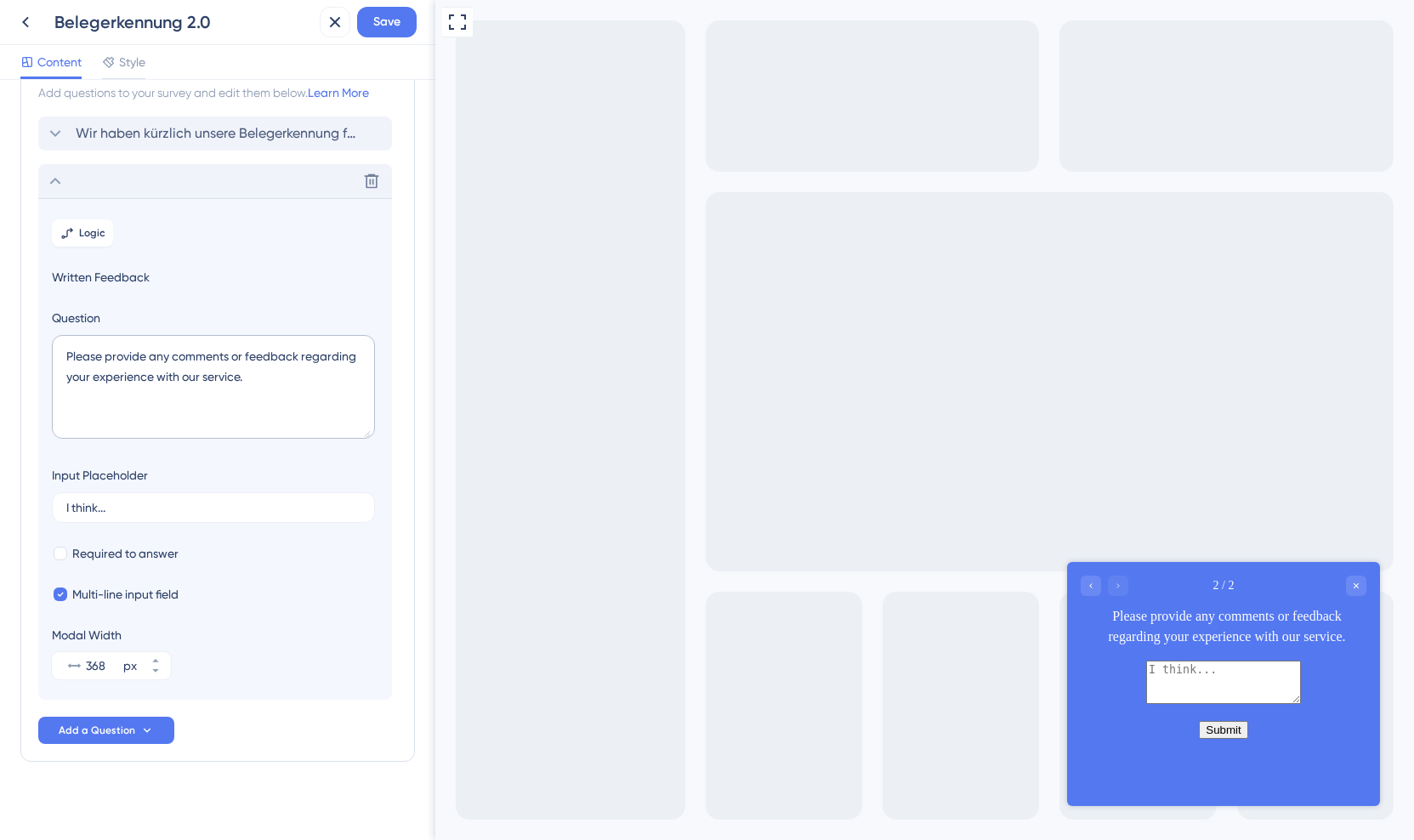
scroll to position [73, 0]
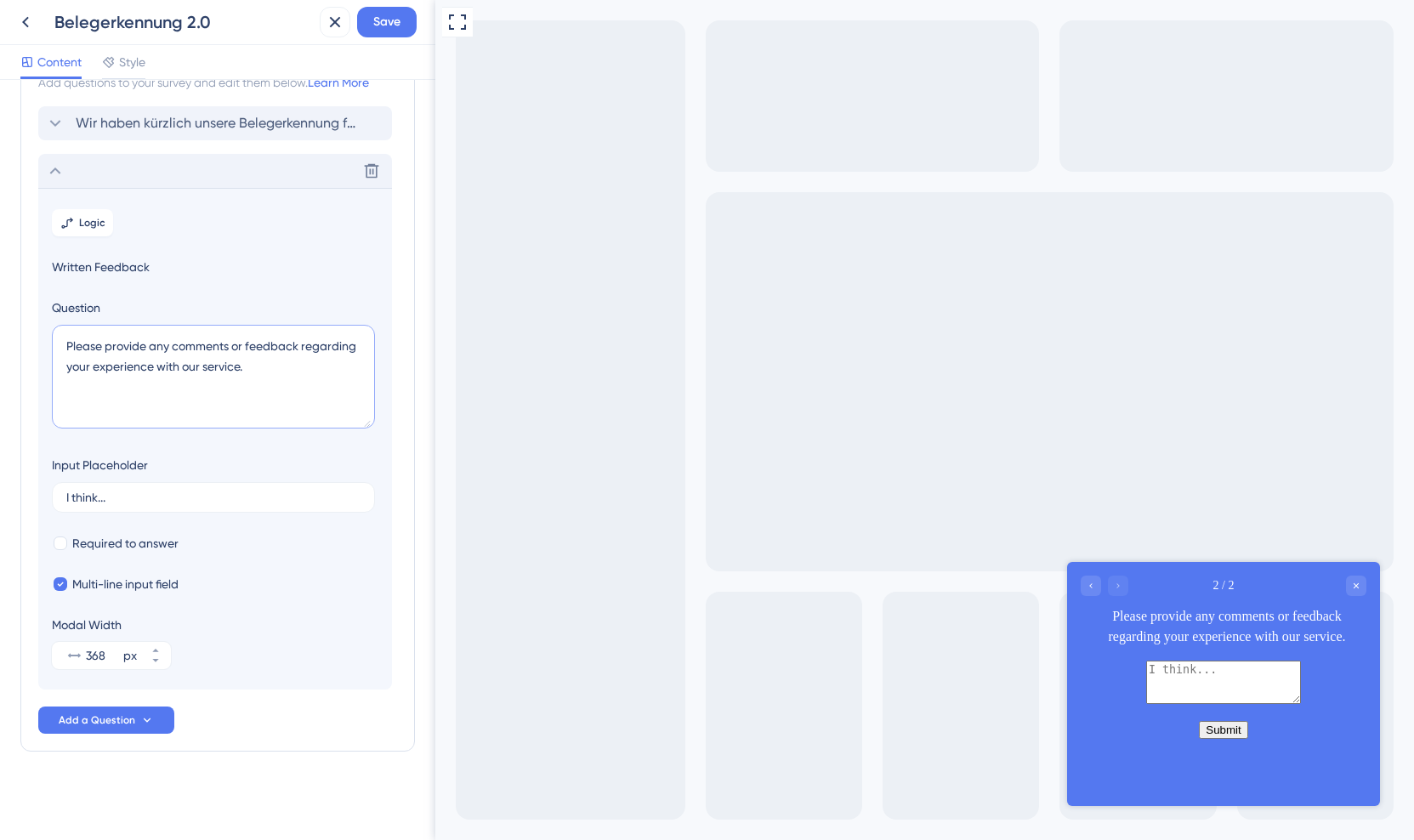
click at [185, 382] on textarea "Please provide any comments or feedback regarding your experience with our serv…" at bounding box center [213, 377] width 323 height 104
paste textarea "Wie können wir die Belegerkennung noch besser machen?"
type textarea "Wie können wir die Belegerkennung noch besser machen?"
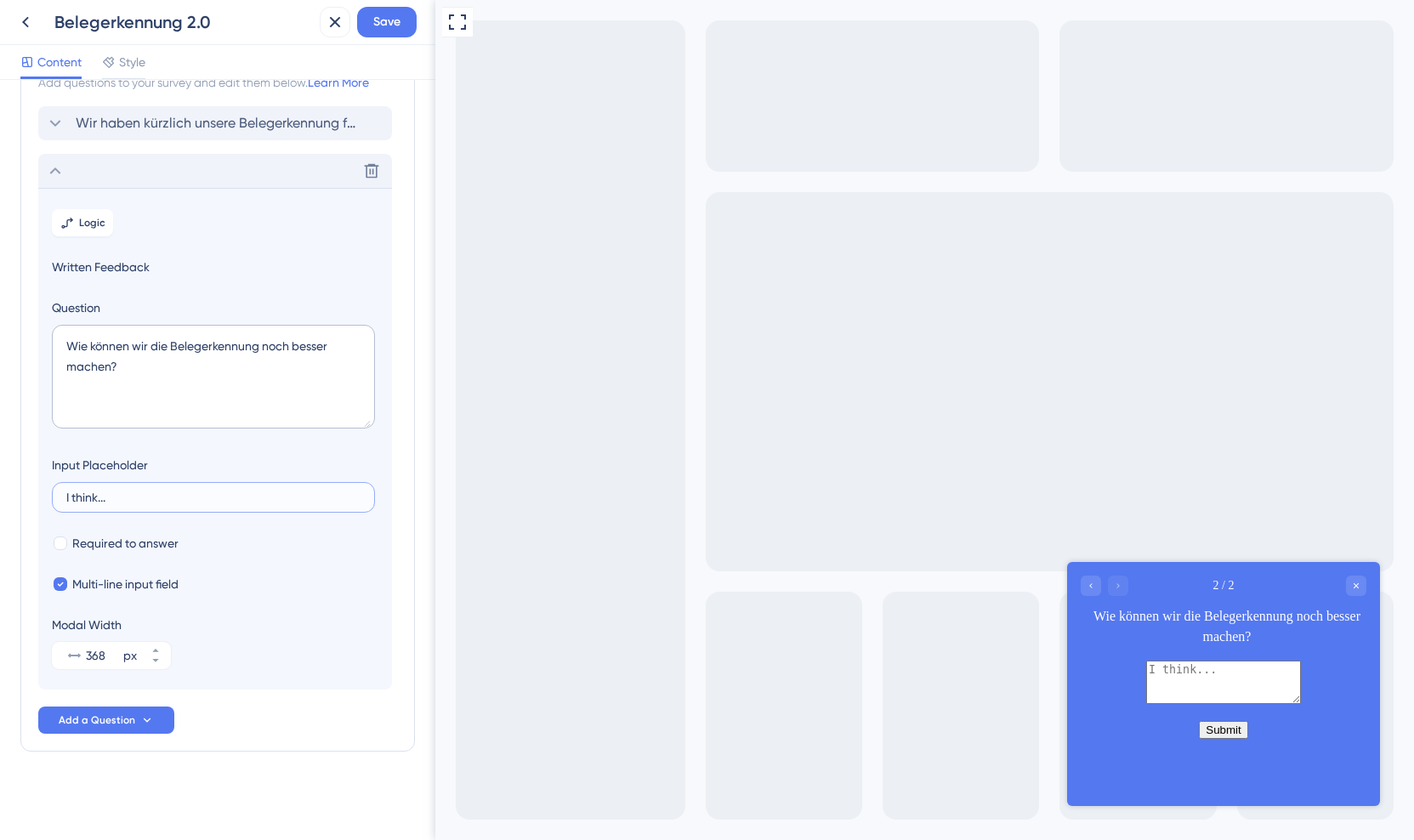
click at [152, 498] on input "I think..." at bounding box center [214, 497] width 295 height 12
click at [114, 445] on section "Logic Written Feedback Question Wie können wir die Belegerkennung noch besser m…" at bounding box center [216, 438] width 354 height 501
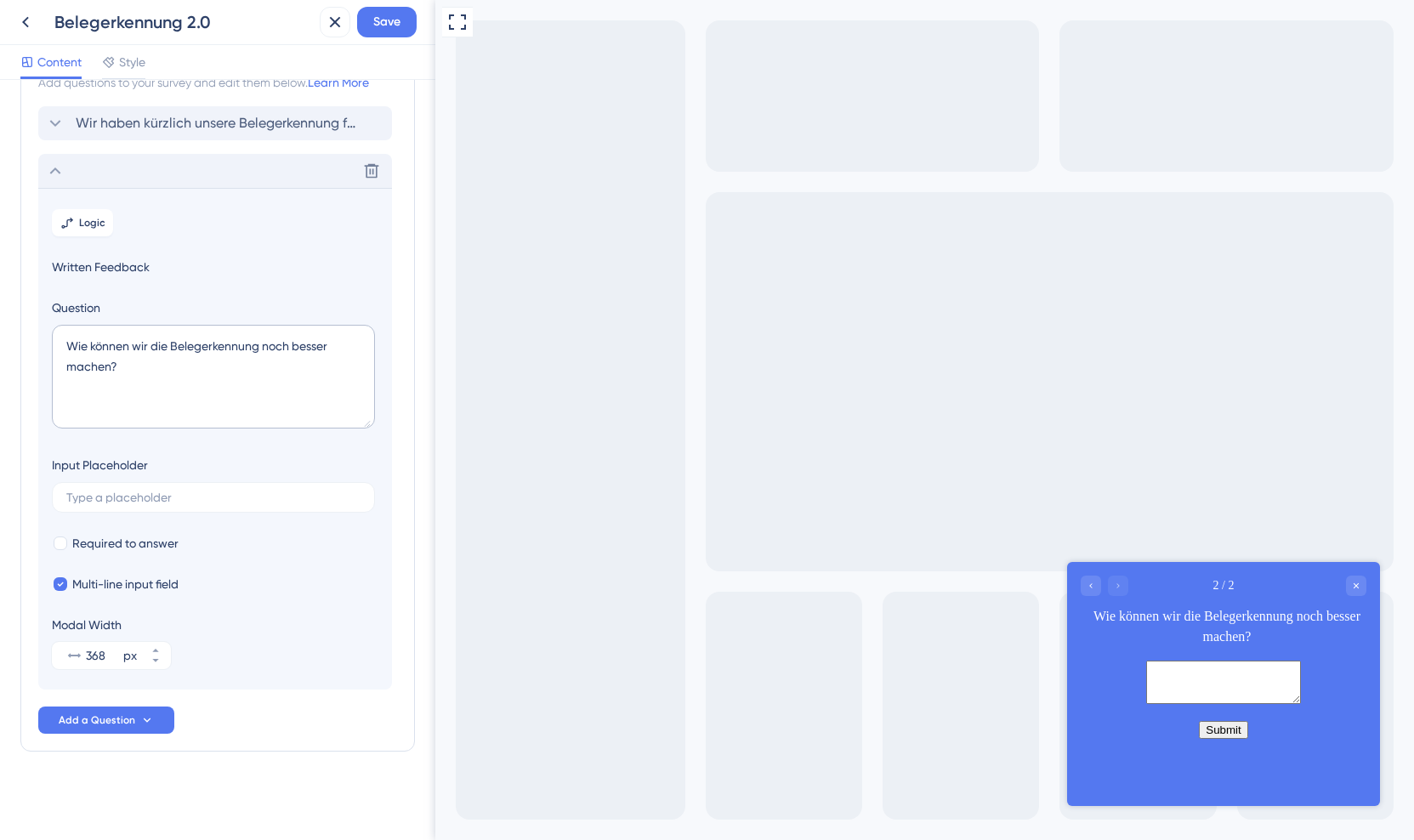
click at [1177, 684] on textarea at bounding box center [1223, 682] width 155 height 43
click at [184, 486] on label at bounding box center [213, 497] width 323 height 31
click at [184, 491] on input "text" at bounding box center [214, 497] width 295 height 12
paste input "Kommentar hinzufügen …"
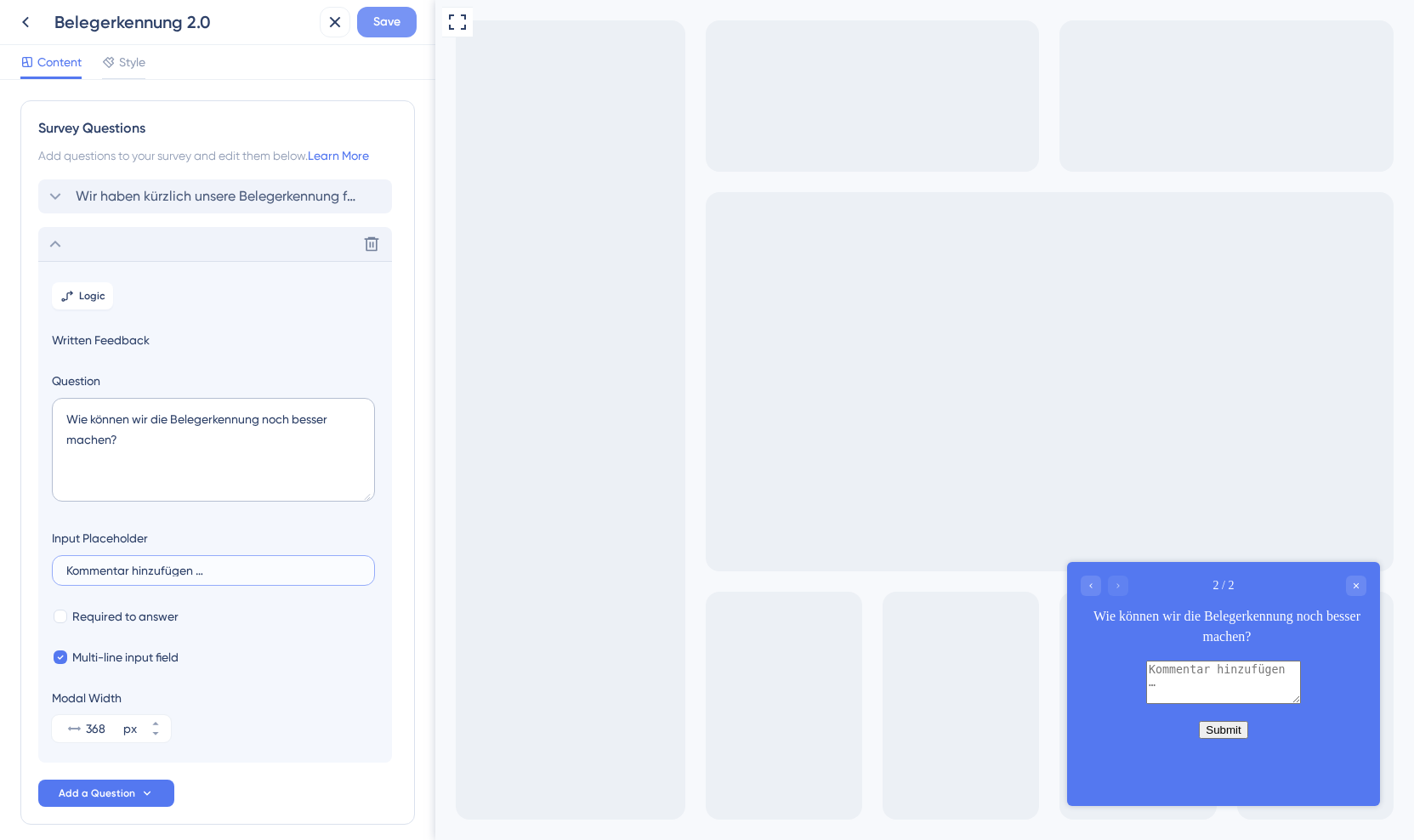
type input "Kommentar hinzufügen …"
click at [392, 27] on span "Save" at bounding box center [388, 22] width 28 height 21
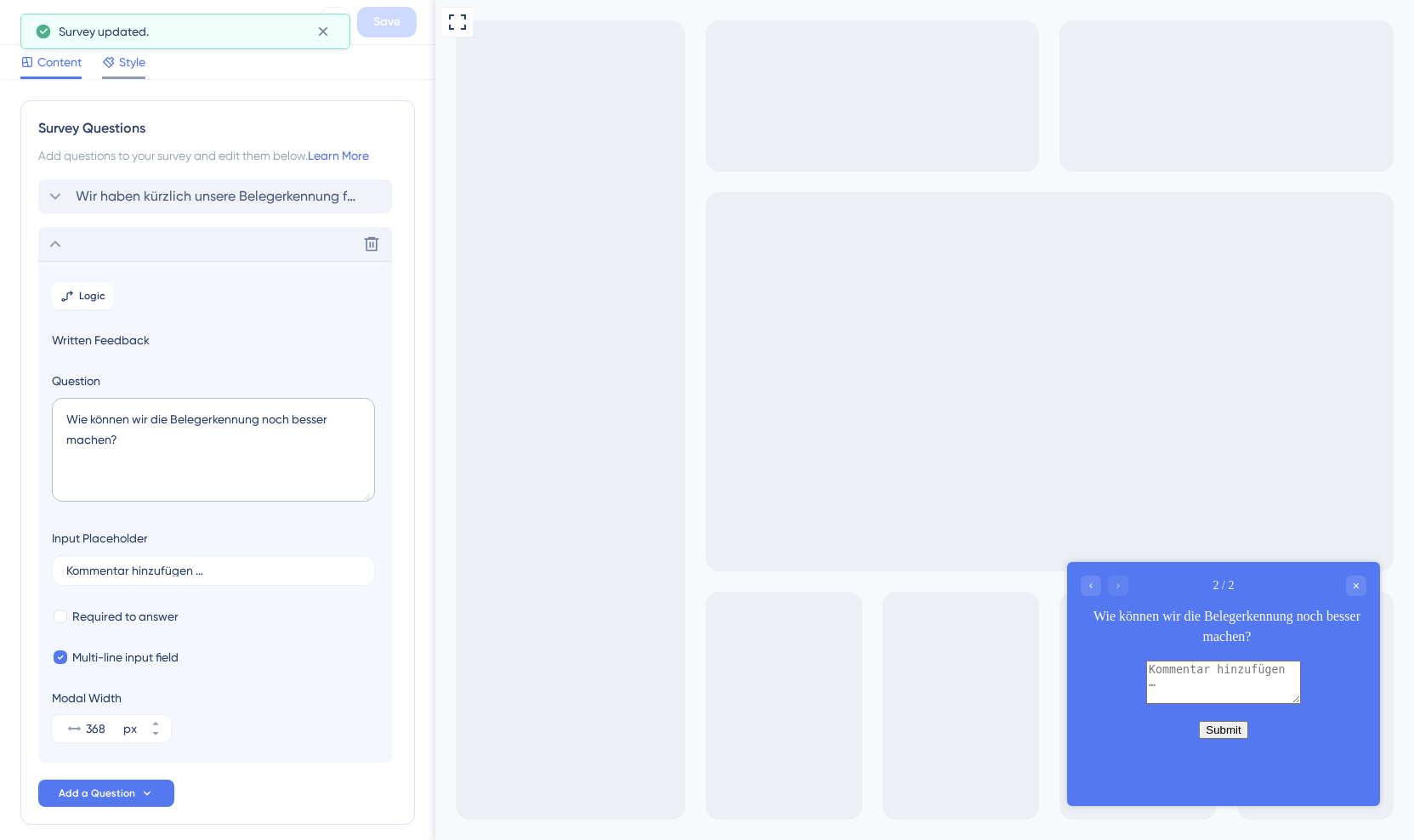
click at [123, 67] on span "Style" at bounding box center [132, 61] width 27 height 21
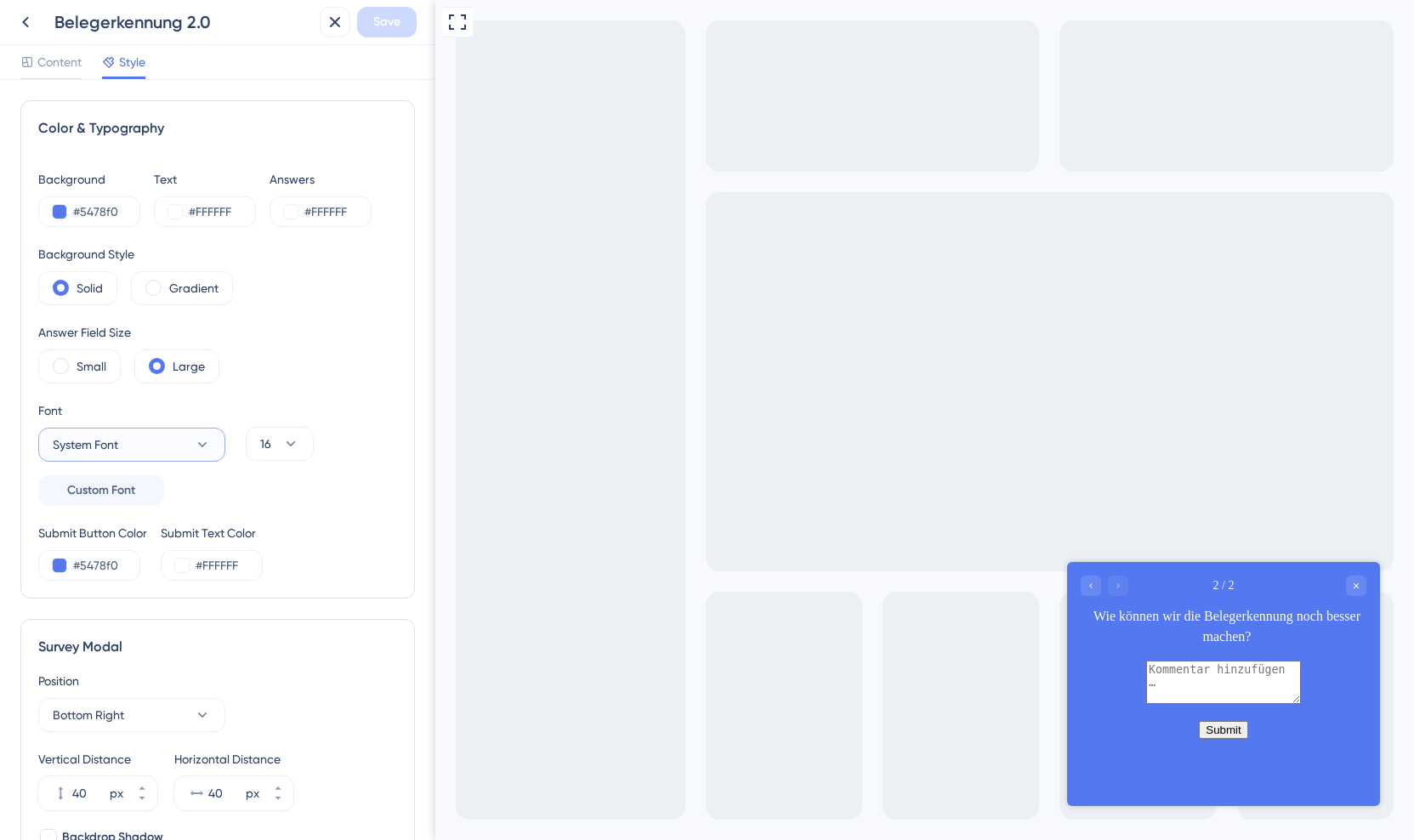
click at [159, 445] on button "System Font" at bounding box center [132, 445] width 187 height 34
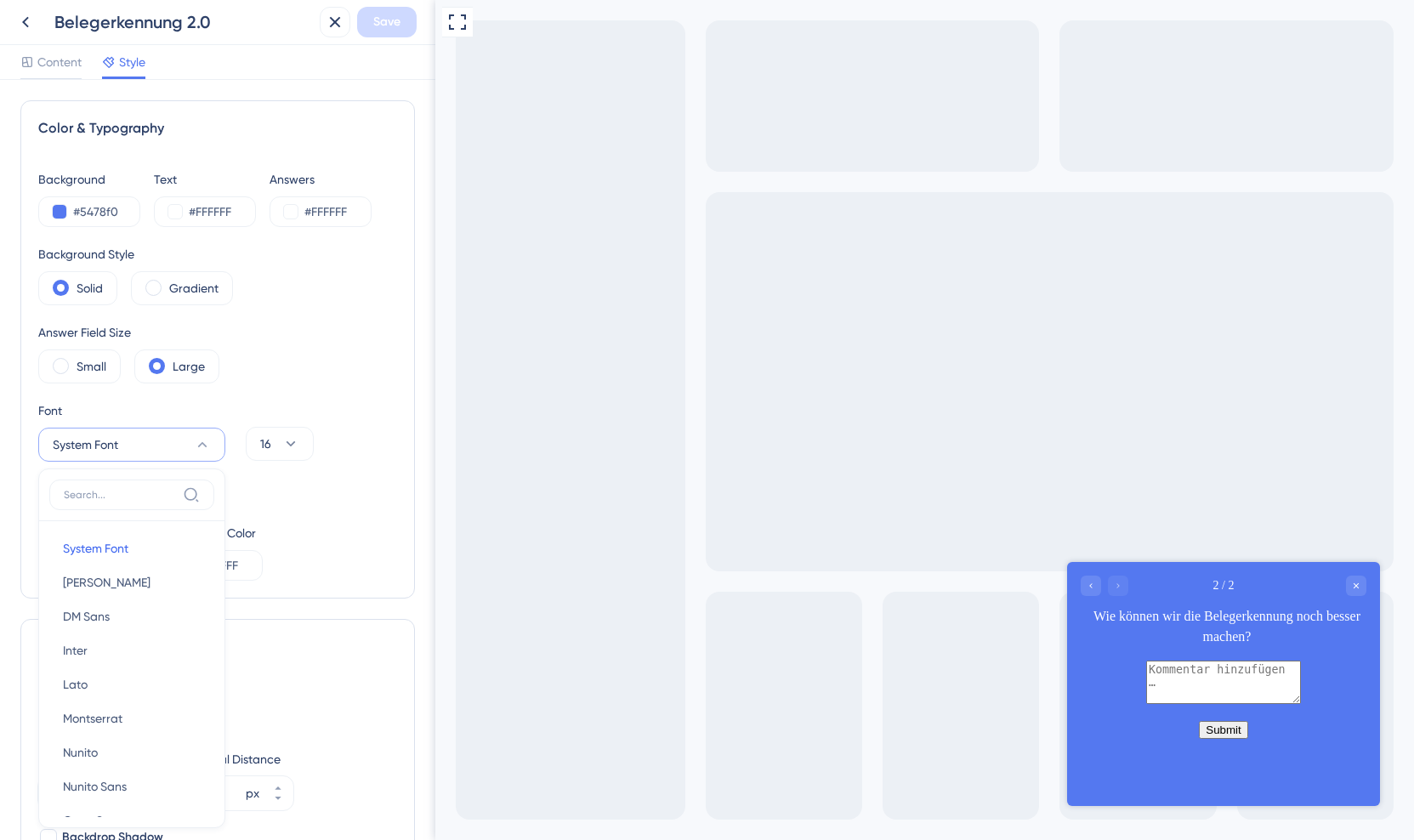
scroll to position [186, 0]
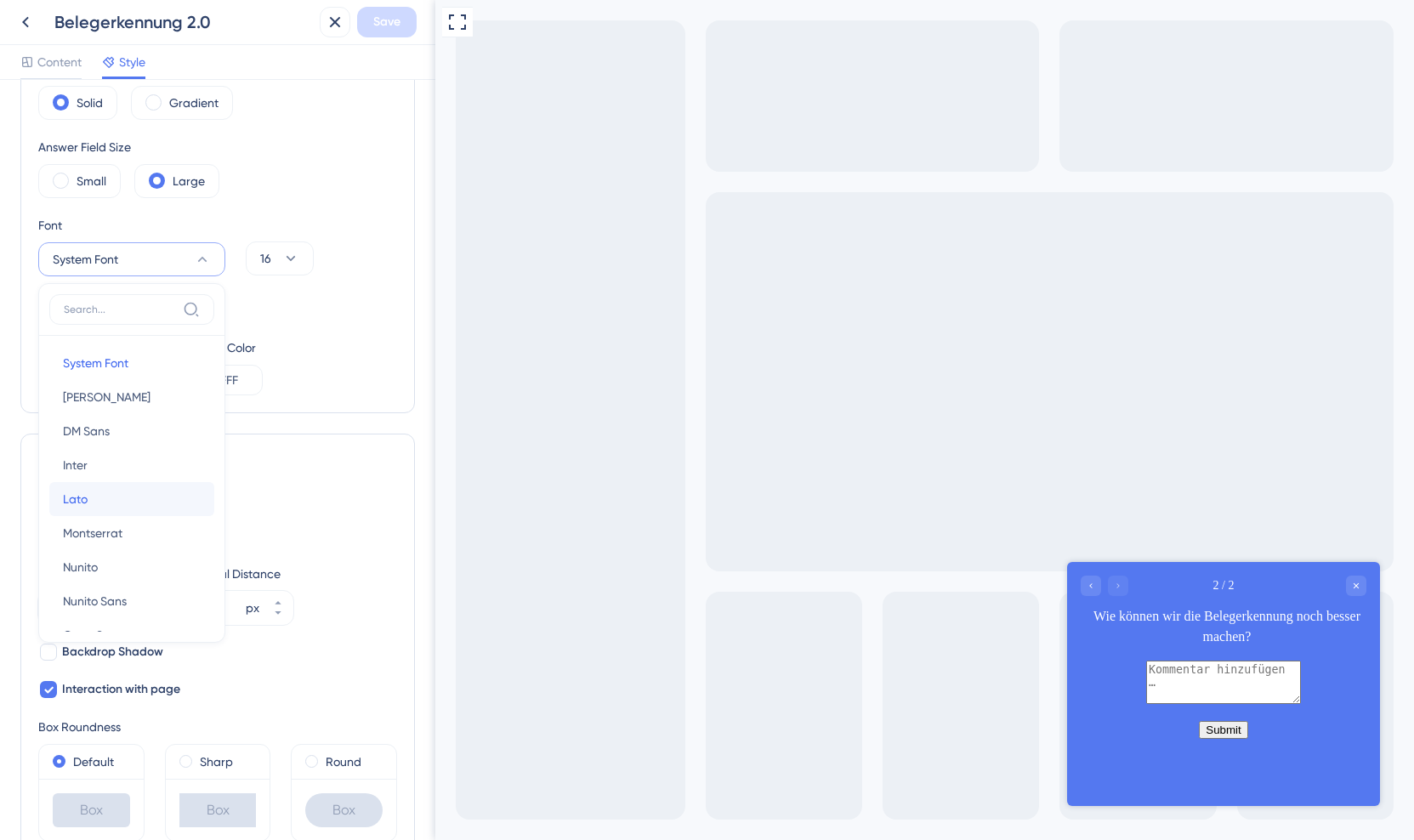
click at [119, 490] on button "Lato Lato" at bounding box center [132, 499] width 165 height 34
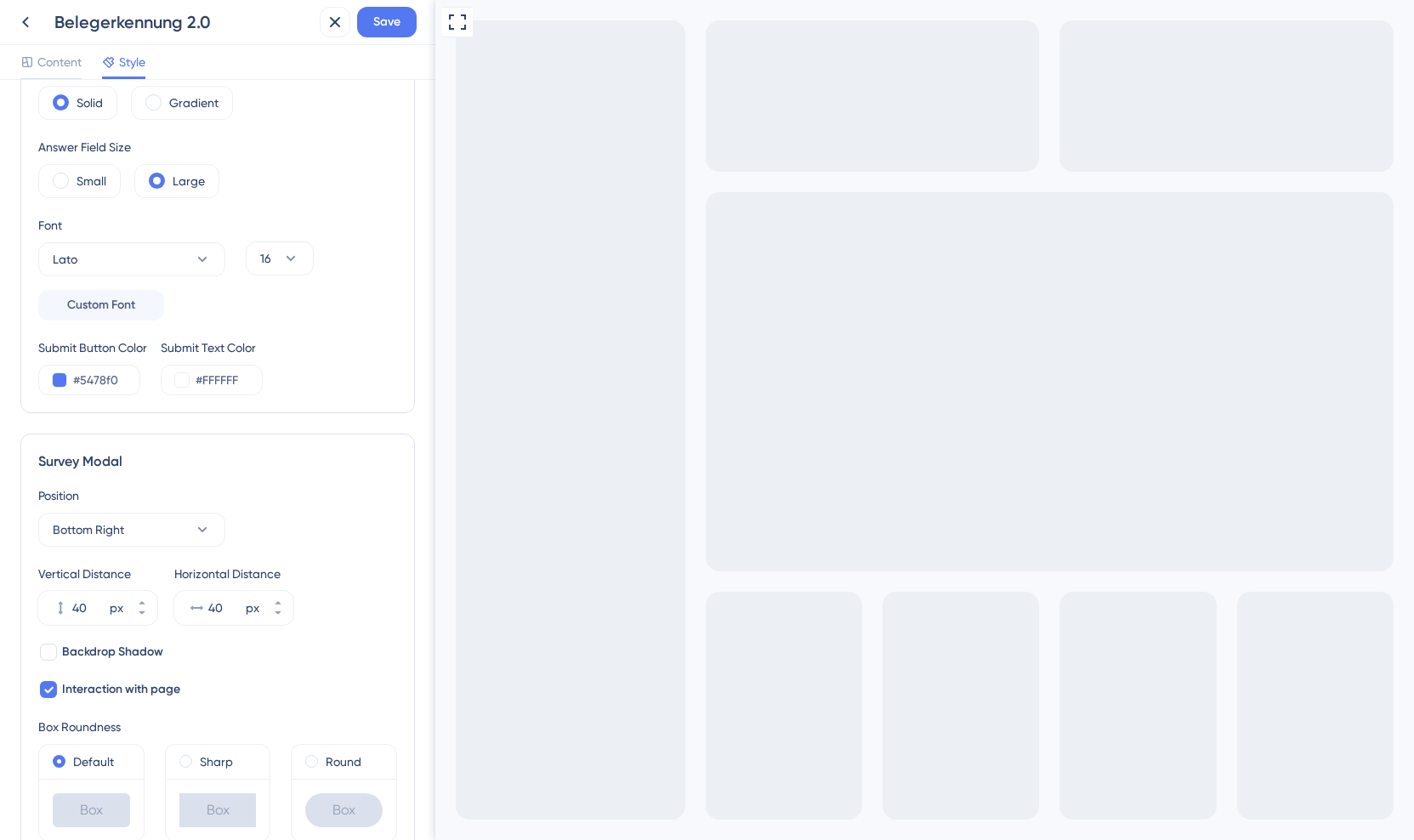
click at [353, 258] on div "Font Lato Custom Font 16" at bounding box center [218, 268] width 359 height 106
click at [74, 189] on div "Small" at bounding box center [79, 181] width 82 height 34
click at [150, 185] on span at bounding box center [157, 181] width 16 height 16
click at [170, 175] on input "radio" at bounding box center [170, 175] width 0 height 0
click at [108, 185] on div "Small" at bounding box center [79, 181] width 82 height 34
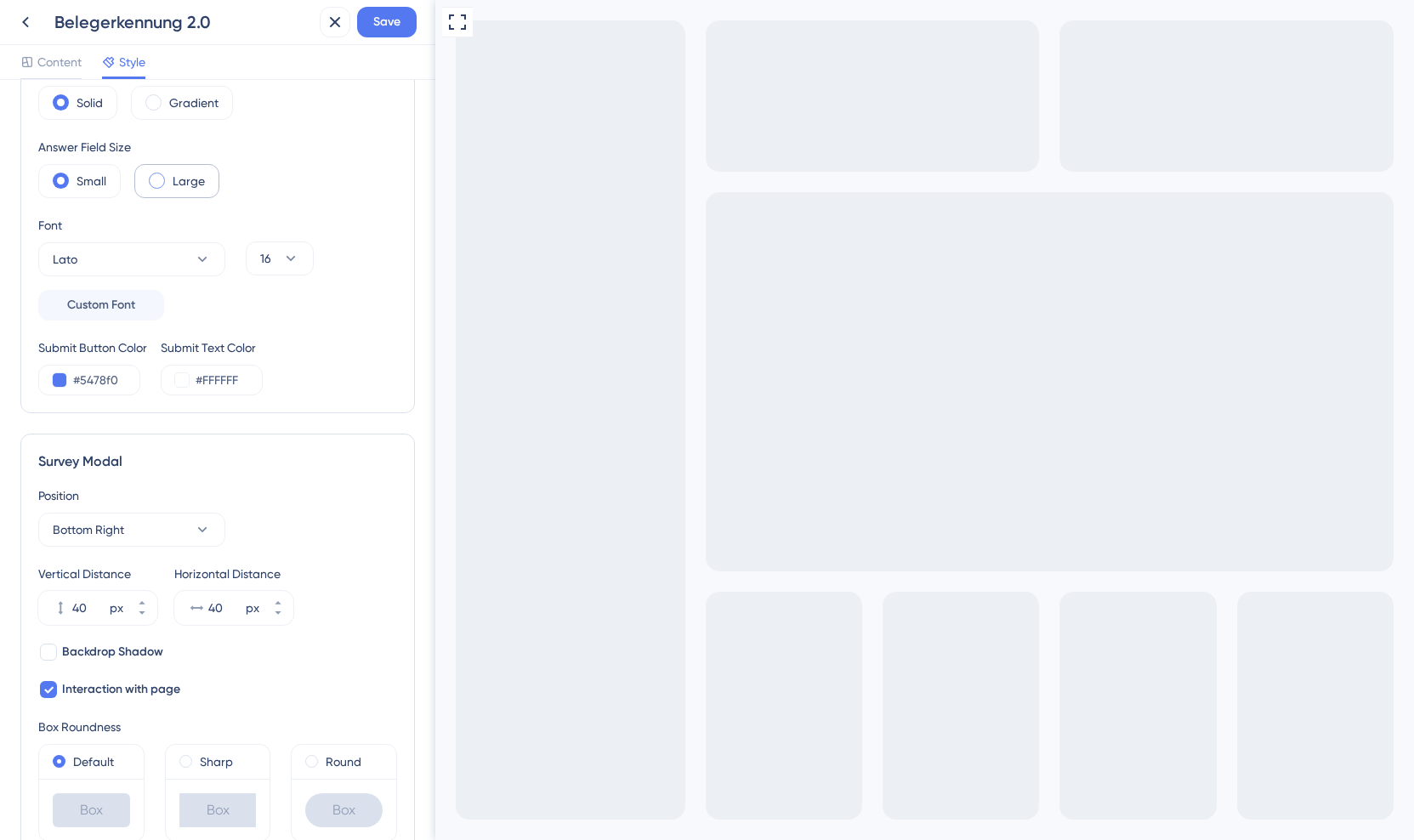
click at [193, 179] on label "Large" at bounding box center [189, 181] width 33 height 21
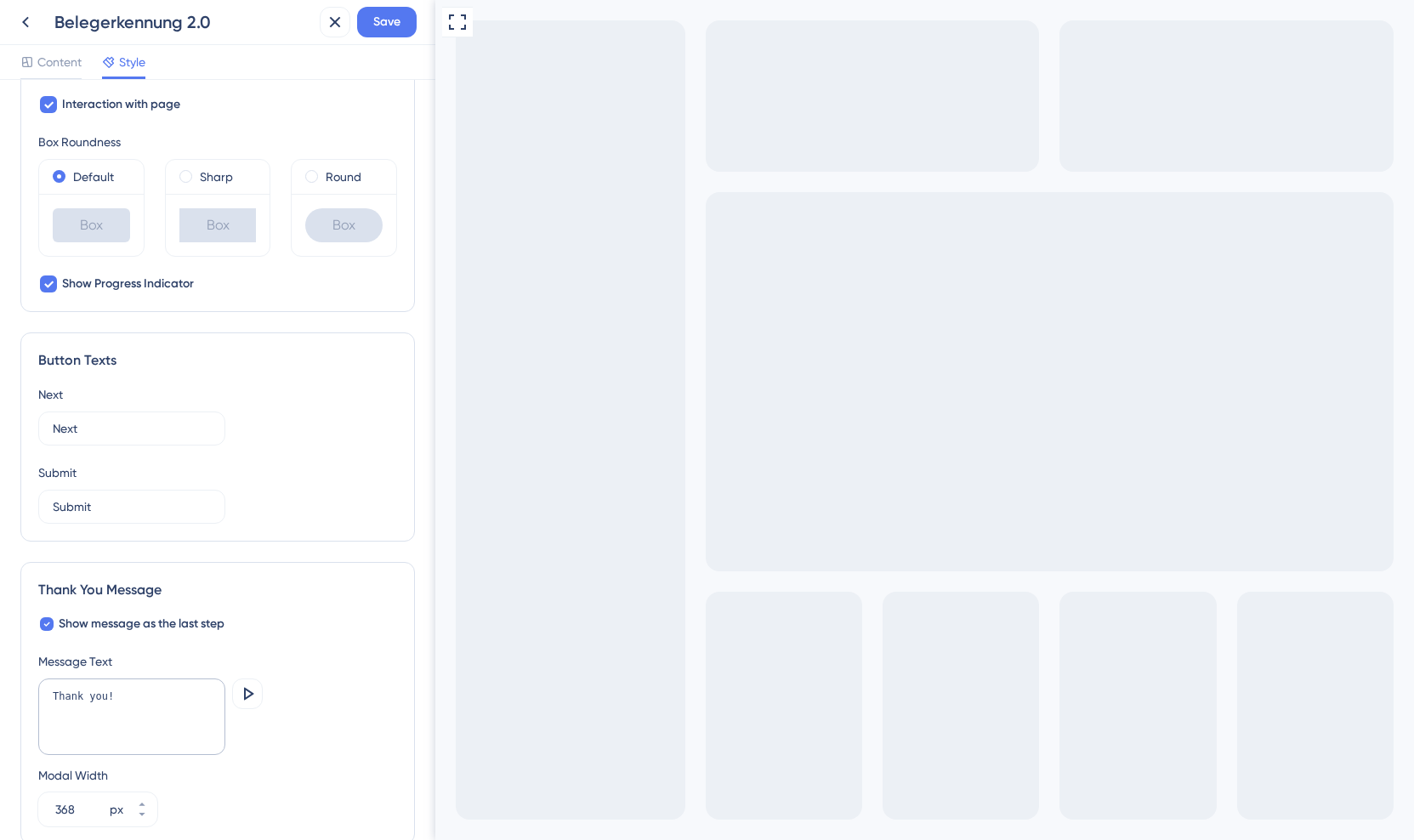
scroll to position [863, 0]
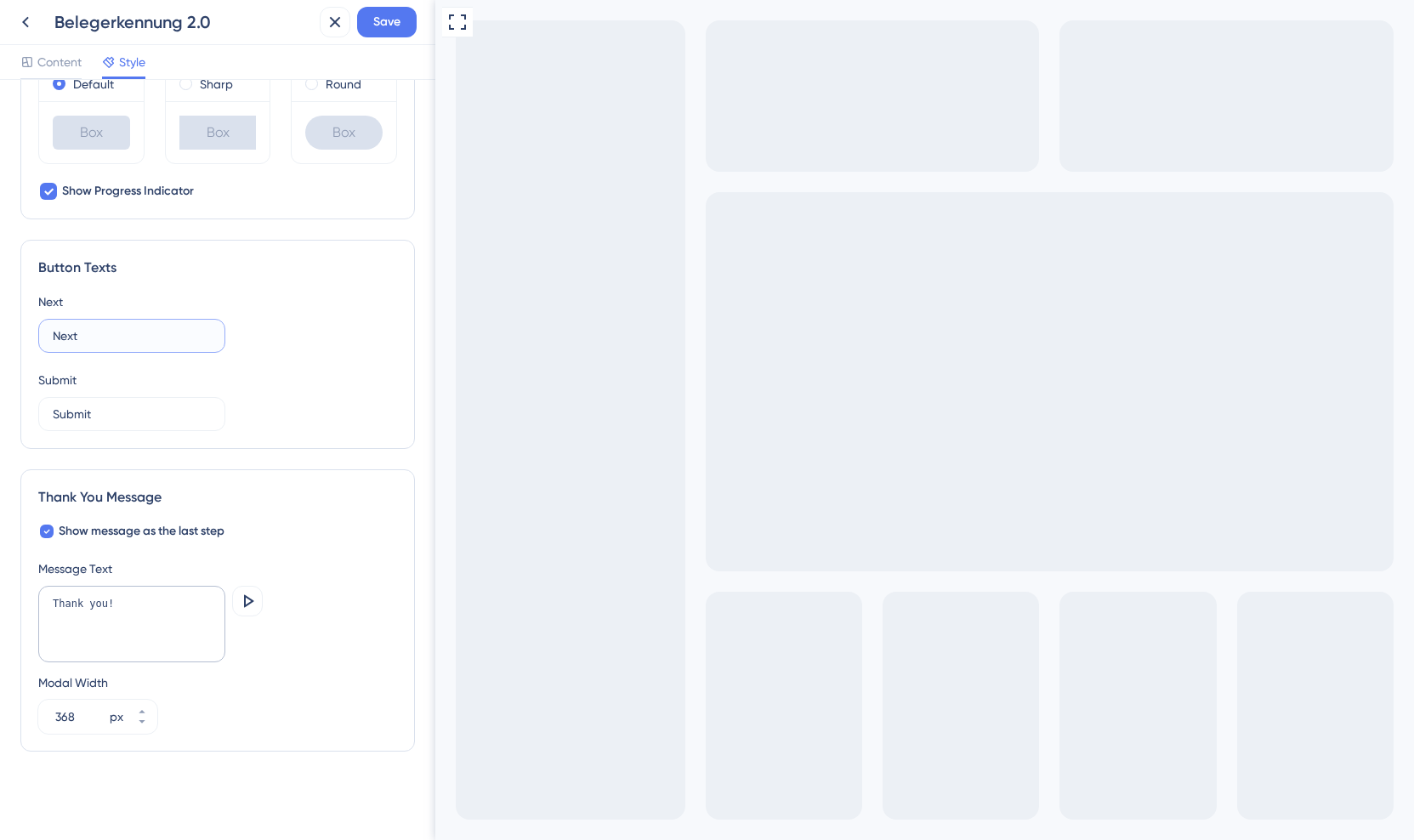
click at [62, 333] on input "Next" at bounding box center [132, 335] width 158 height 19
click at [62, 334] on input "Next" at bounding box center [132, 335] width 158 height 19
type input "Weiter"
type input "A"
type input "Speichern"
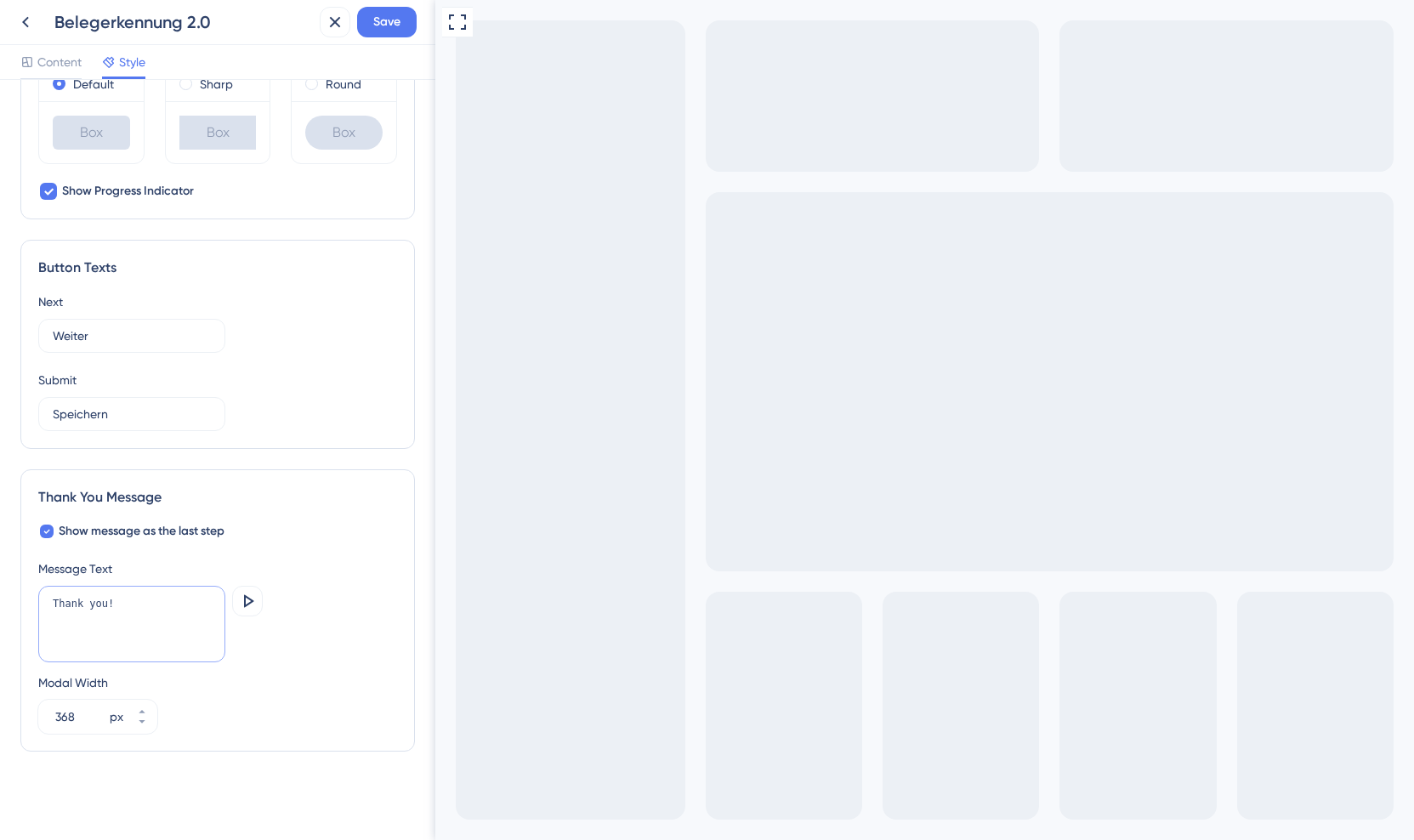
click at [77, 607] on textarea "Thank you!" at bounding box center [132, 624] width 187 height 76
click at [250, 607] on icon at bounding box center [247, 601] width 21 height 21
click at [133, 621] on textarea "Thank you!" at bounding box center [132, 624] width 187 height 76
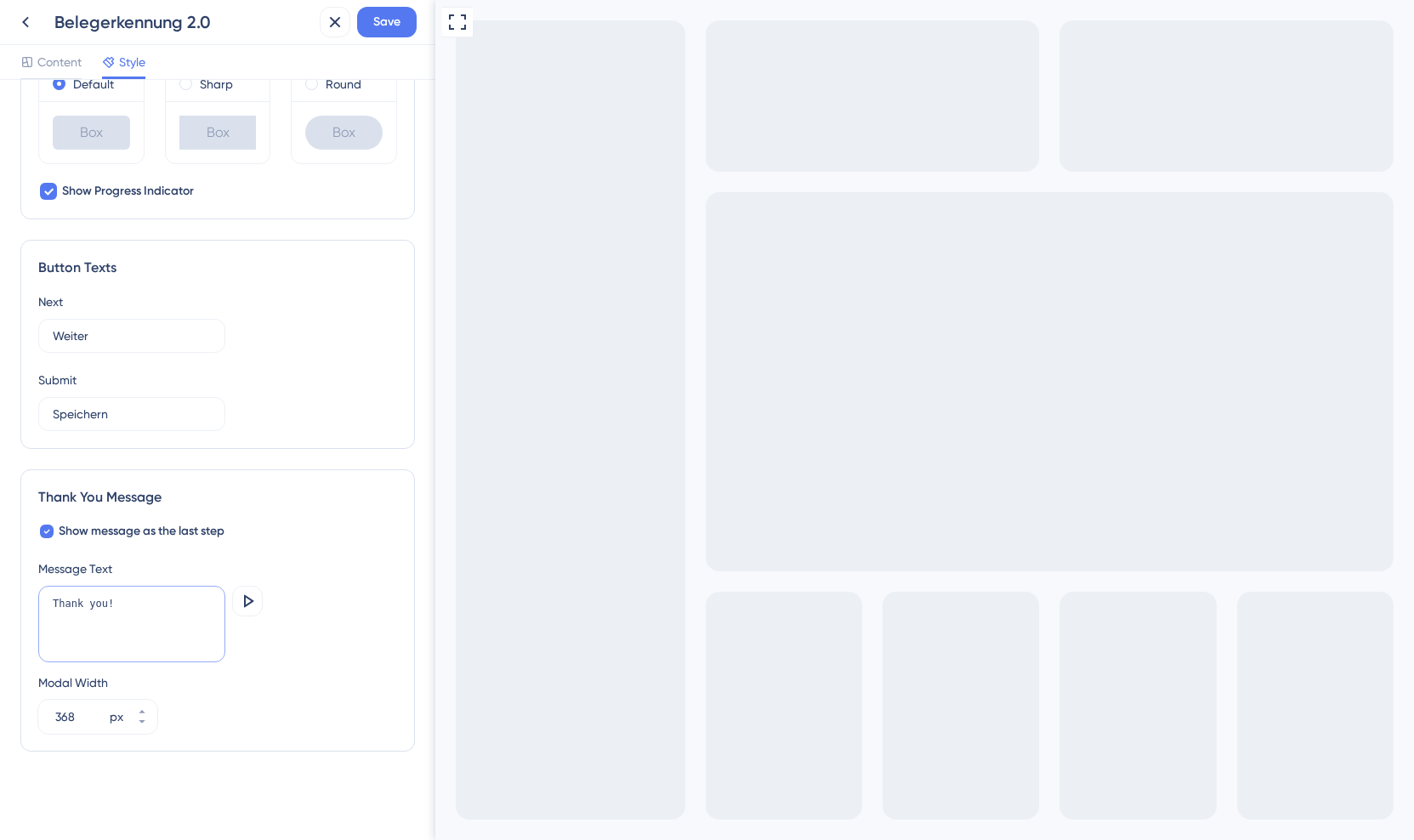
click at [133, 621] on textarea "Thank you!" at bounding box center [132, 624] width 187 height 76
click at [332, 556] on div "Show message as the last step Message Text Thank you! Preview Modal Width 368 px" at bounding box center [218, 627] width 359 height 212
click at [128, 599] on textarea "Thank you!" at bounding box center [132, 624] width 187 height 76
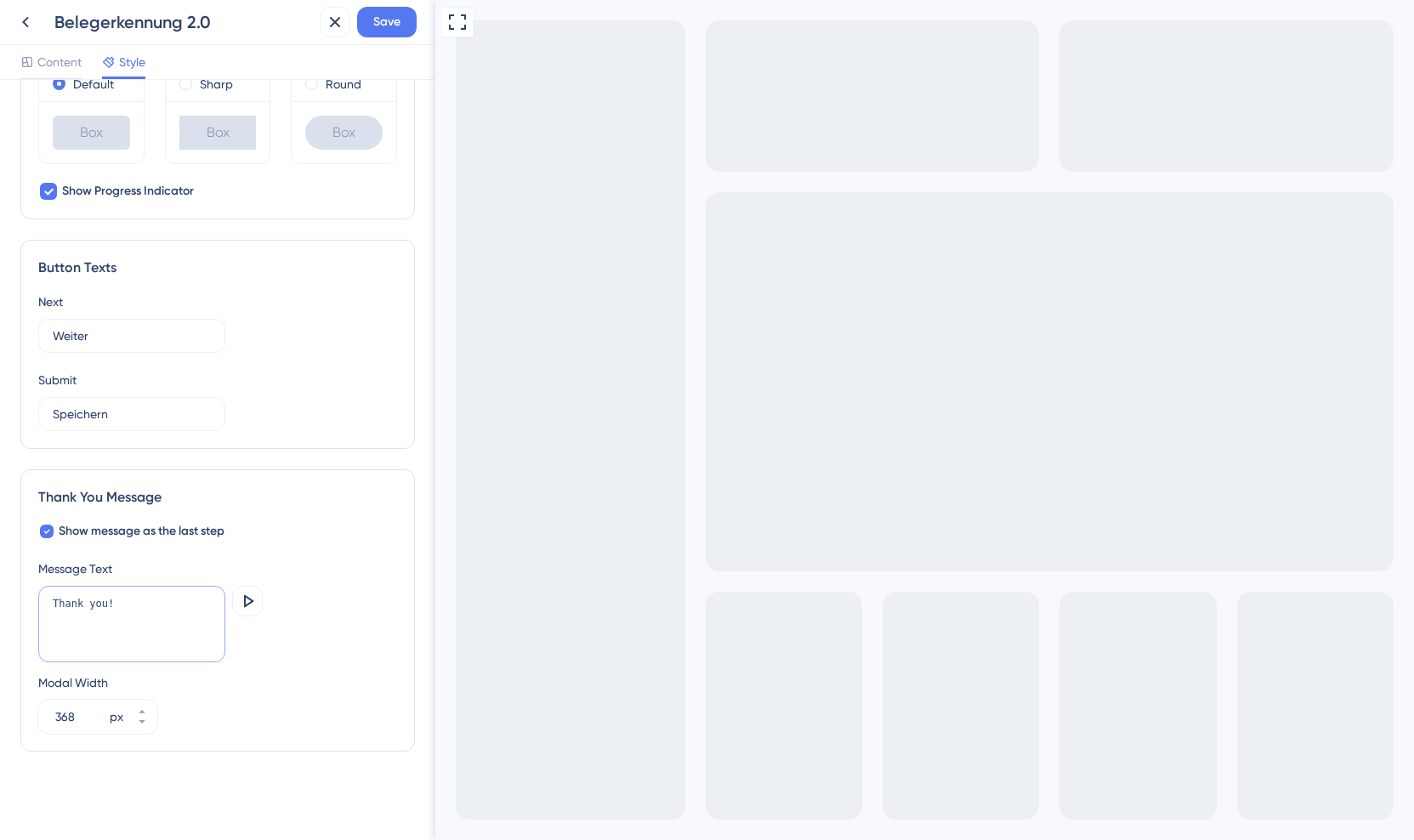
click at [128, 599] on textarea "Thank you!" at bounding box center [132, 624] width 187 height 76
paste textarea "Vielen Dank für Ihr Feedback"
type textarea "Vielen Dank für Ihr Feedback!"
click at [249, 597] on icon at bounding box center [247, 601] width 21 height 21
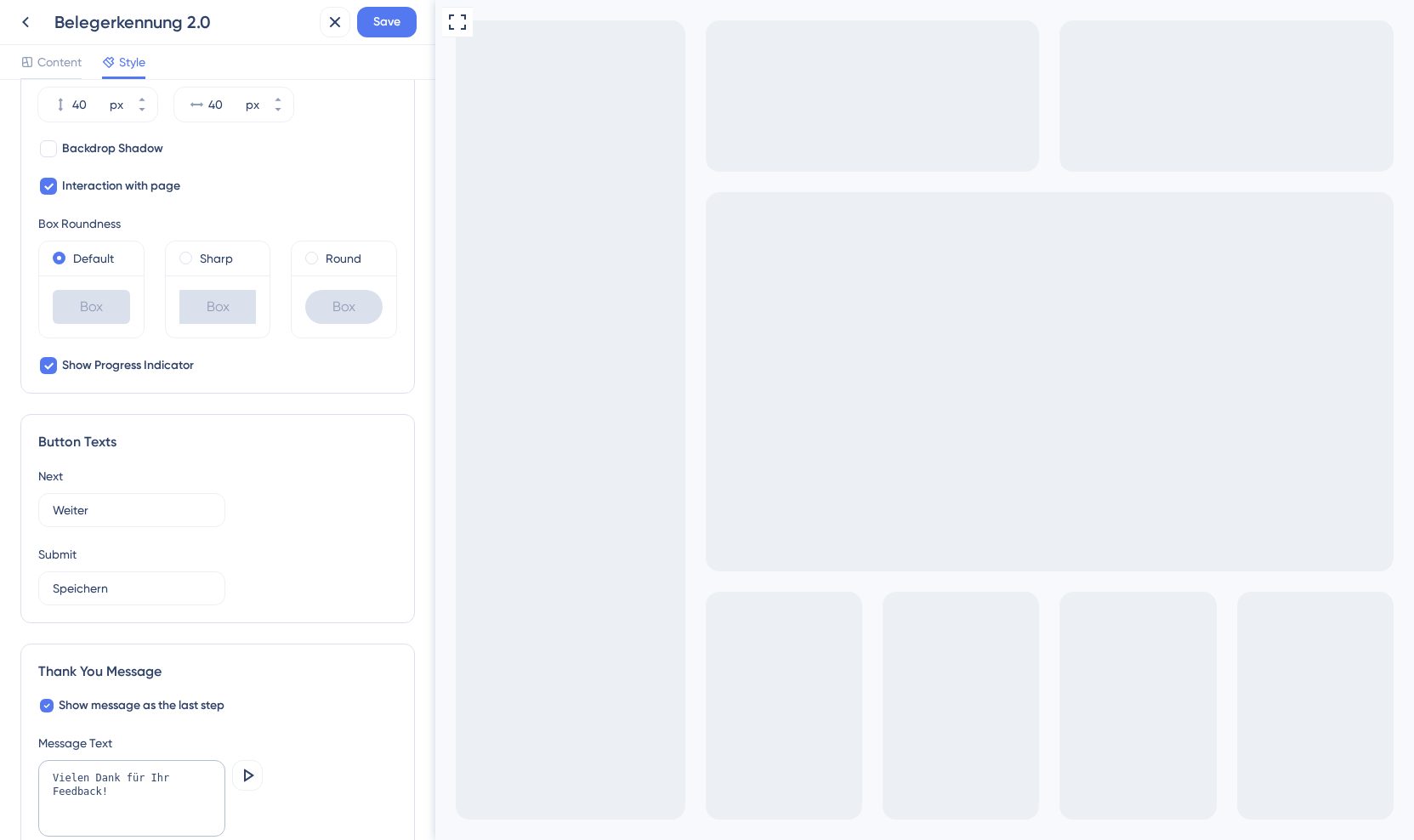
scroll to position [694, 0]
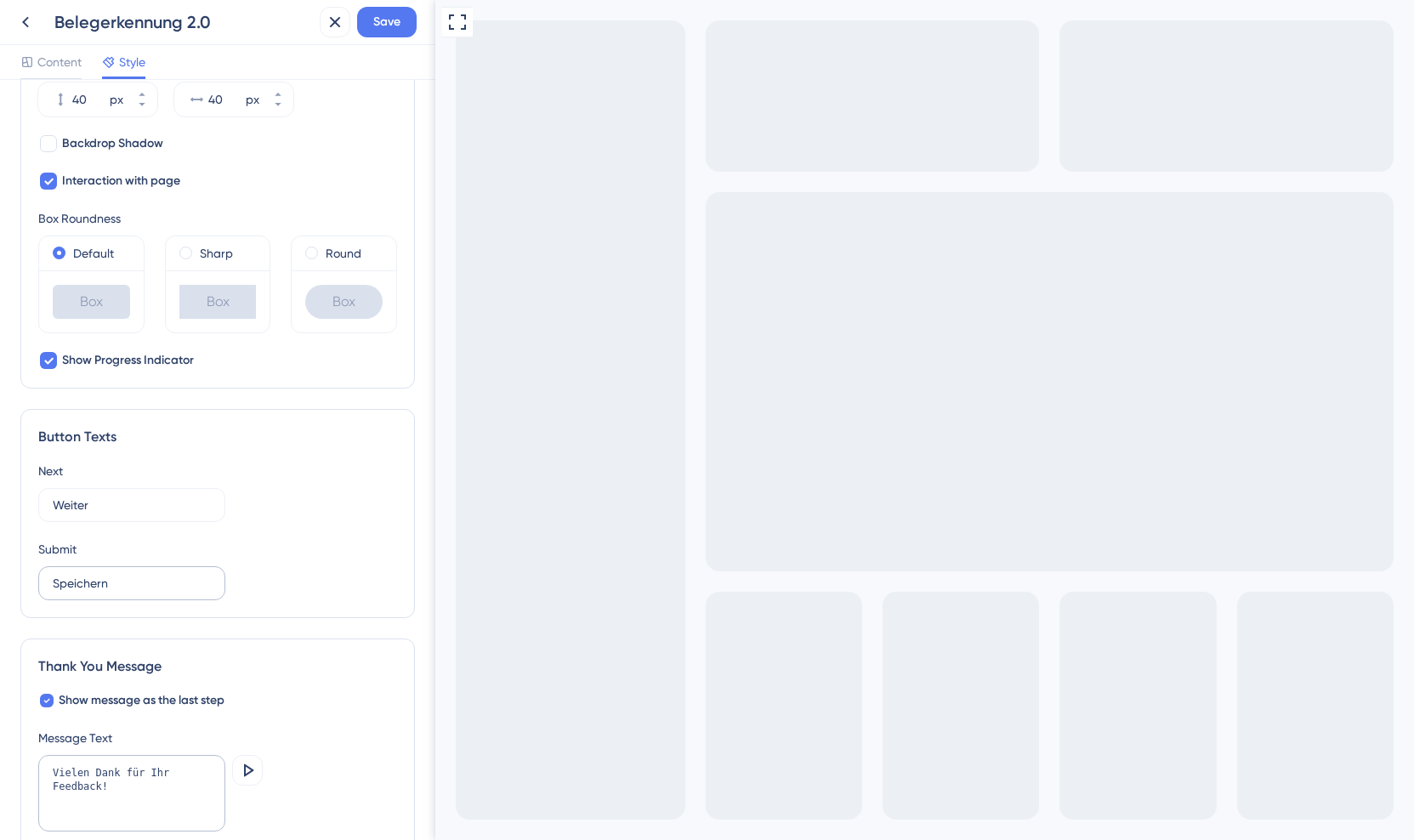
click at [146, 570] on label "Speichern" at bounding box center [132, 583] width 187 height 34
click at [146, 574] on input "Speichern" at bounding box center [132, 583] width 158 height 19
click at [146, 570] on label "Speichern" at bounding box center [132, 583] width 187 height 34
click at [146, 574] on input "Speichern" at bounding box center [132, 583] width 158 height 19
click at [146, 570] on label "Speichern" at bounding box center [132, 583] width 187 height 34
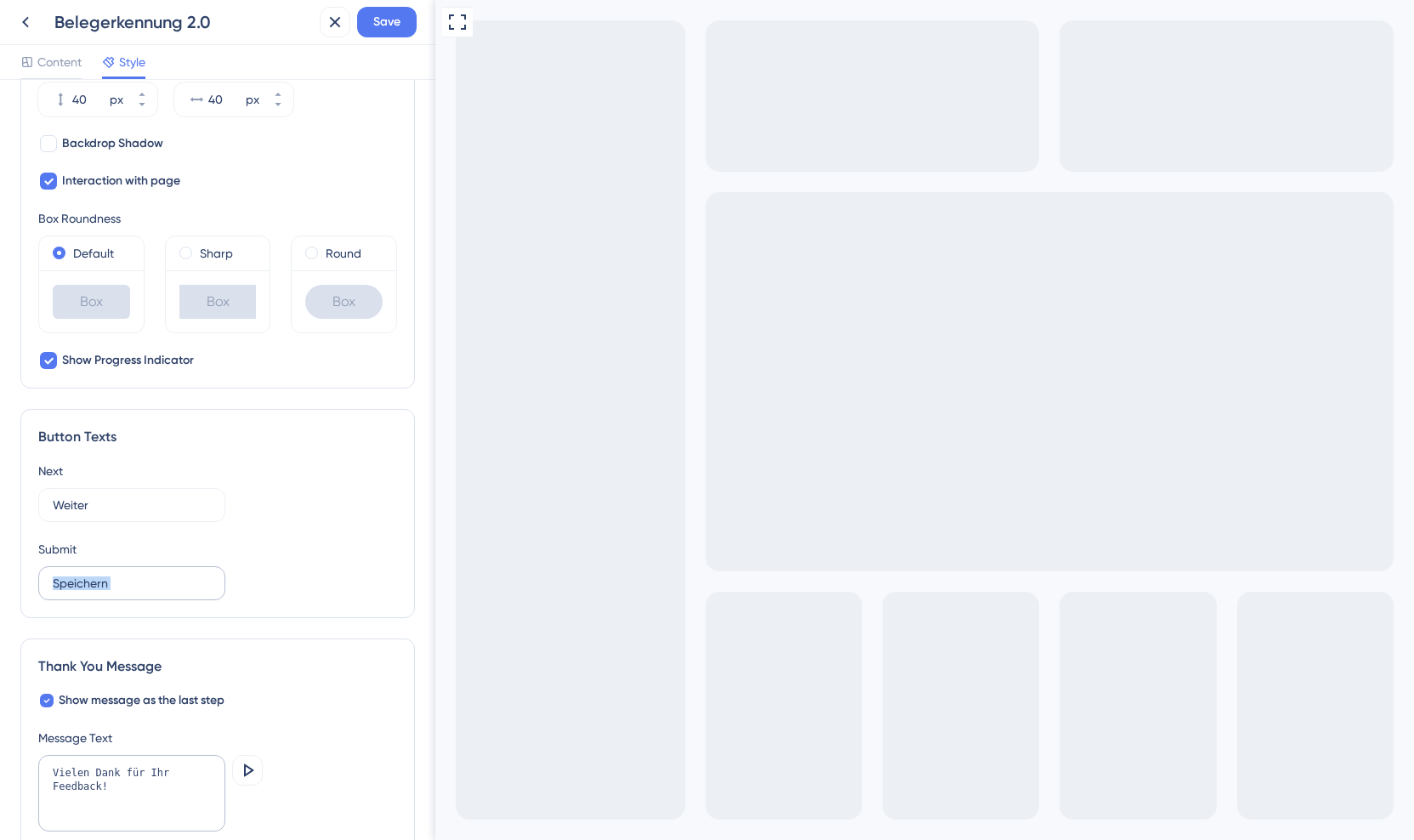
click at [146, 574] on input "Speichern" at bounding box center [132, 583] width 158 height 19
click at [139, 578] on input "Speichern" at bounding box center [132, 583] width 158 height 19
click at [140, 578] on input "Speichern" at bounding box center [132, 583] width 158 height 19
paste input "Feedback sende"
type input "Feedback senden"
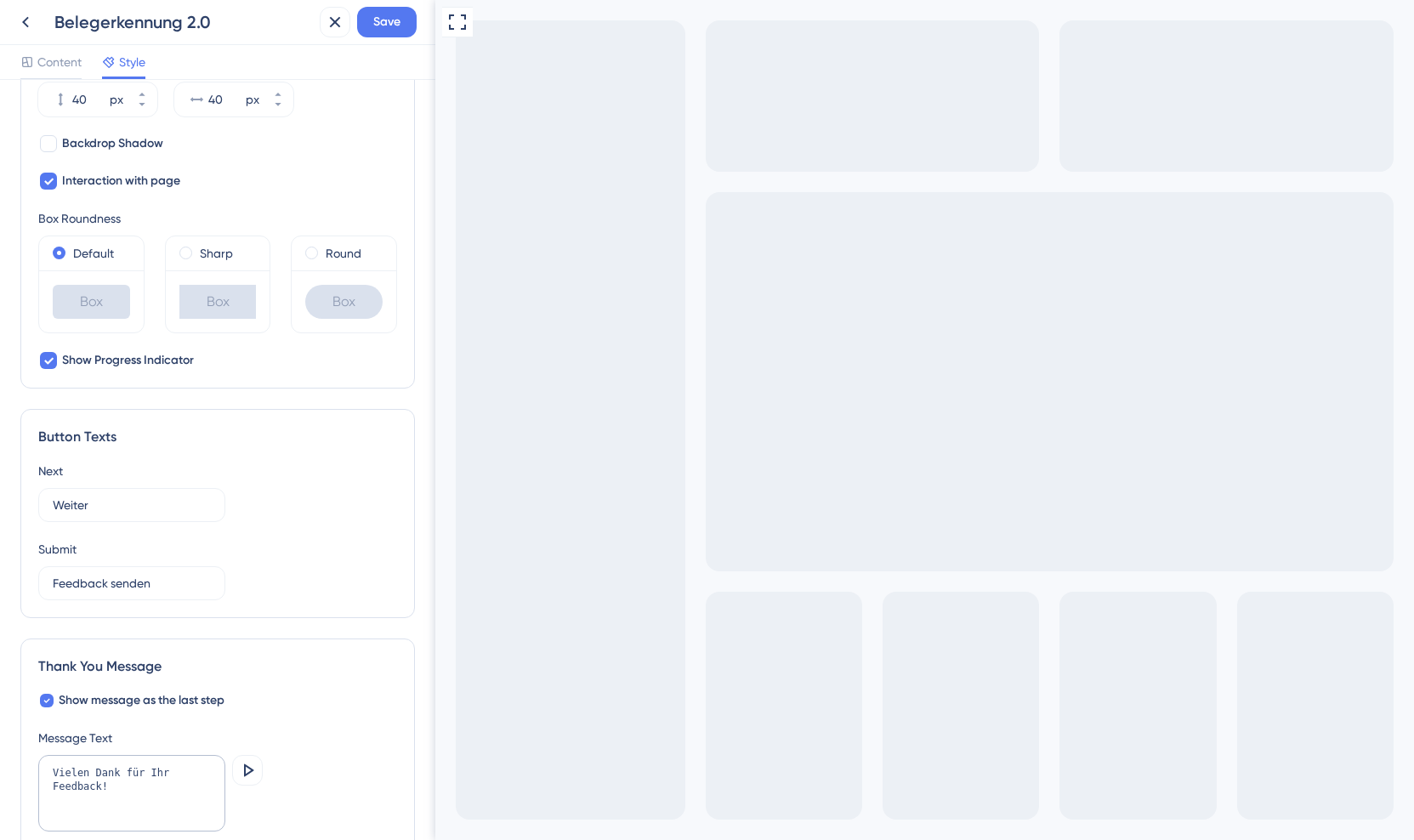
click at [587, 516] on div "Full Screen Preview" at bounding box center [925, 544] width 979 height 1087
click at [250, 772] on icon at bounding box center [249, 769] width 10 height 13
click at [252, 769] on icon at bounding box center [249, 769] width 10 height 13
click at [185, 254] on span at bounding box center [185, 252] width 13 height 13
click at [198, 249] on input "radio" at bounding box center [198, 249] width 0 height 0
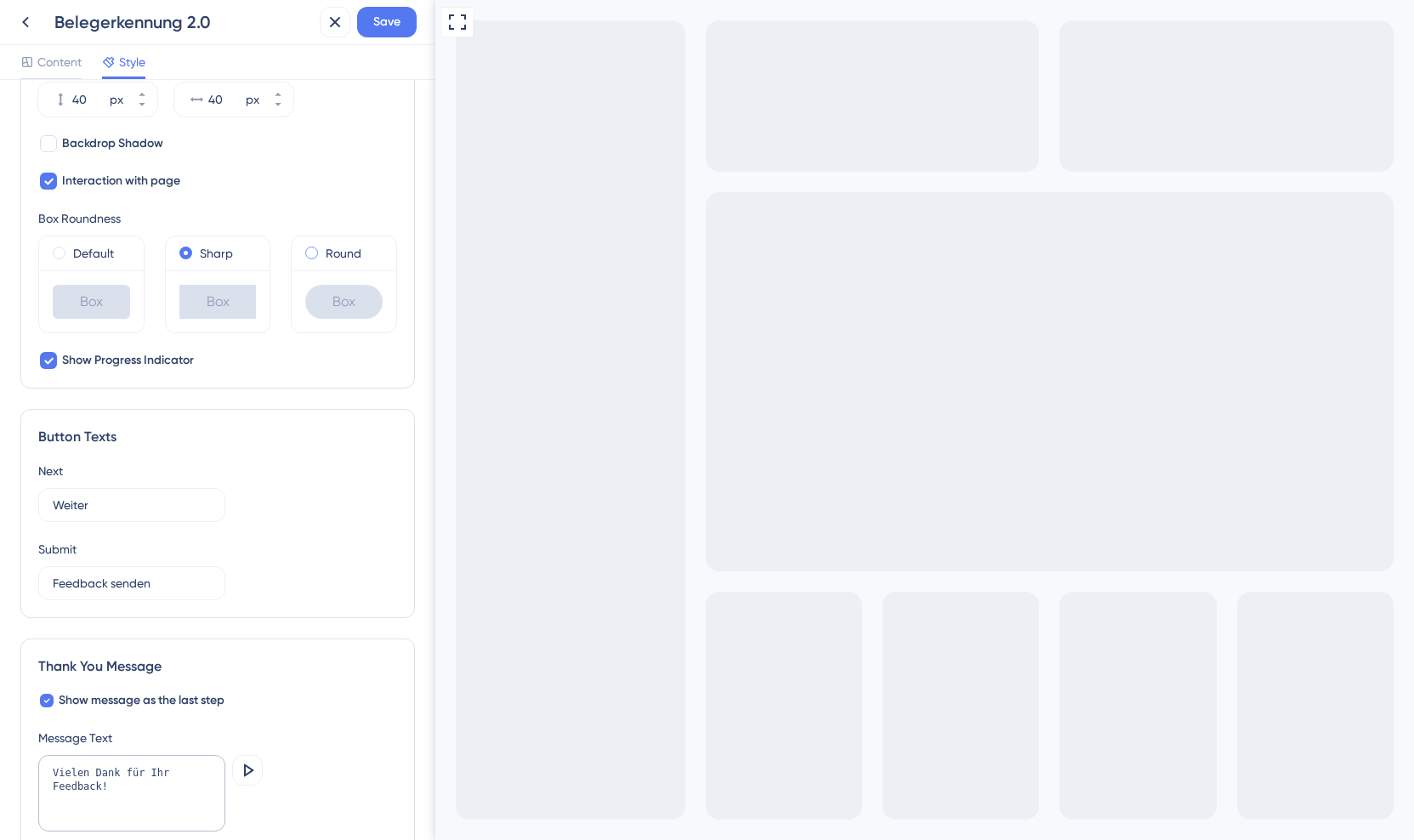
click at [309, 253] on span at bounding box center [311, 252] width 13 height 13
click at [323, 249] on input "radio" at bounding box center [323, 249] width 0 height 0
click at [70, 259] on div "Default" at bounding box center [91, 253] width 77 height 21
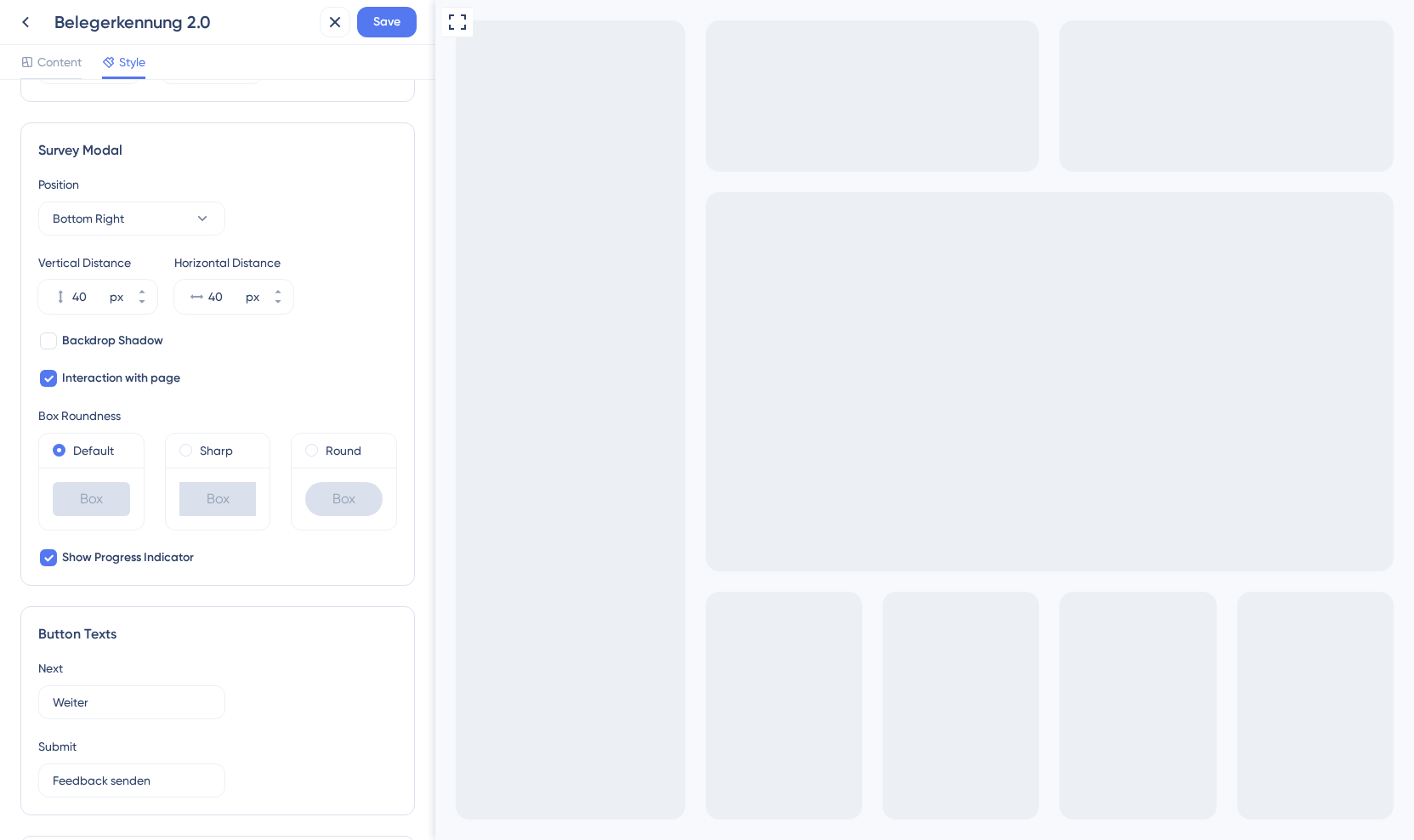
scroll to position [459, 0]
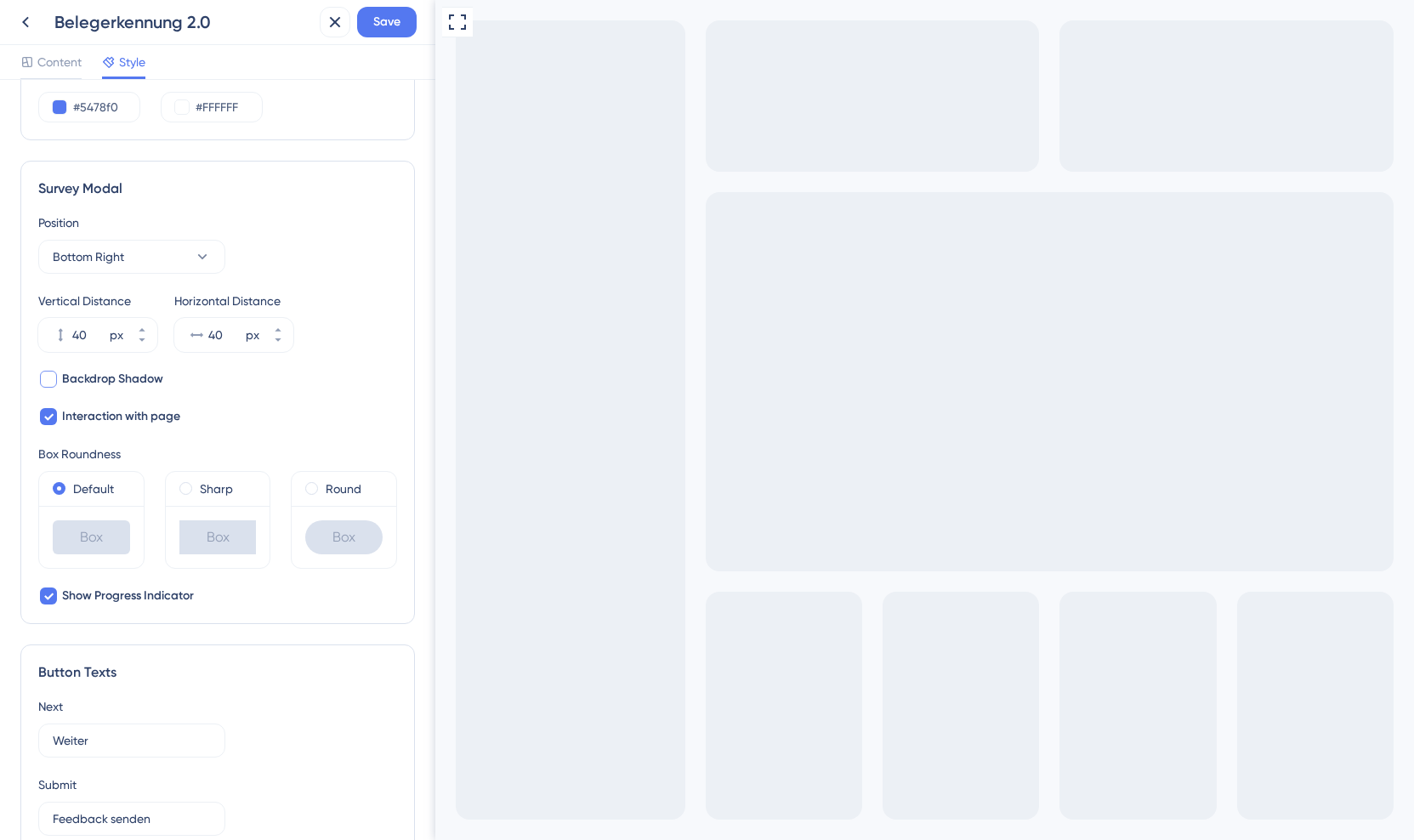
click at [118, 377] on span "Backdrop Shadow" at bounding box center [113, 378] width 101 height 21
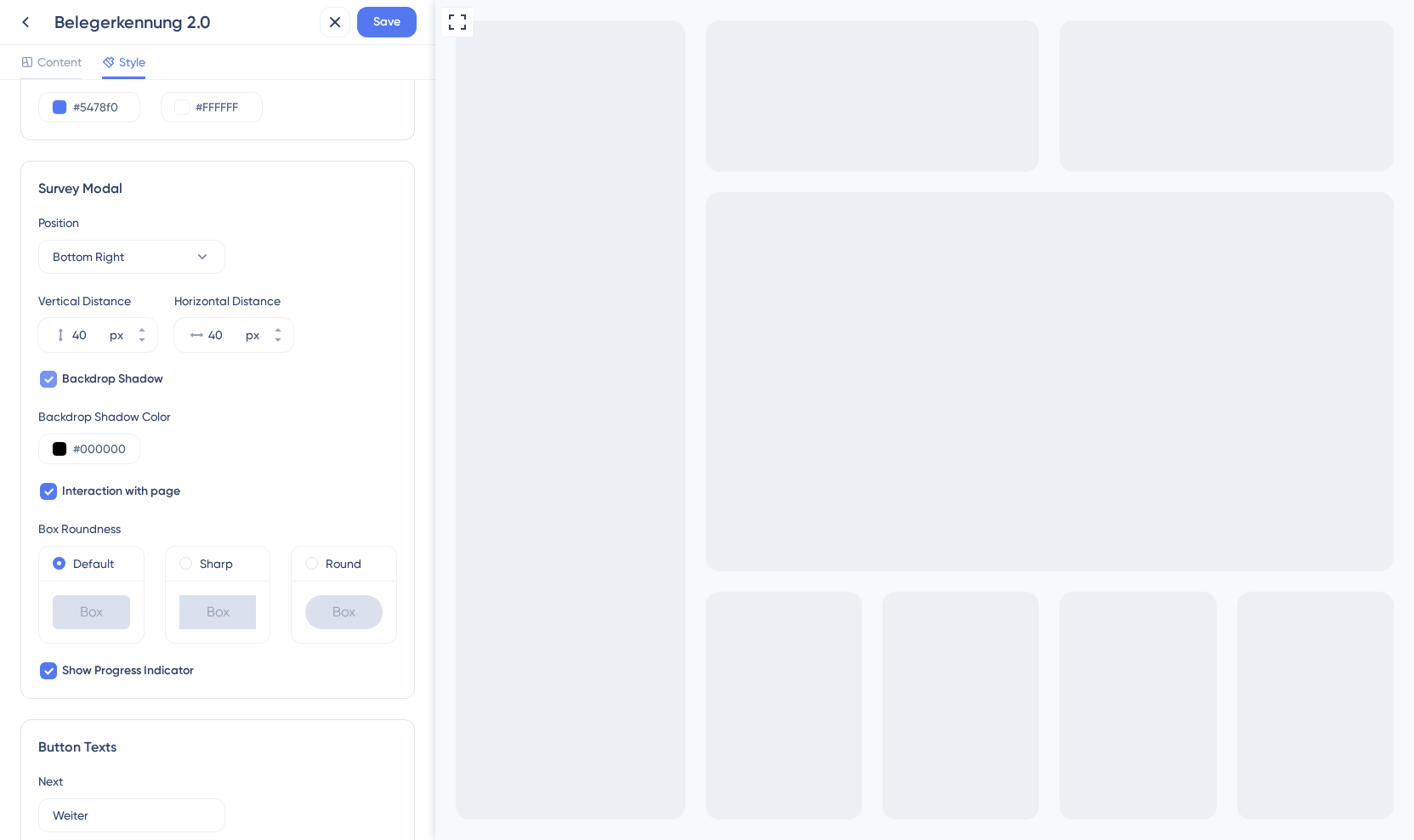
click at [118, 376] on span "Backdrop Shadow" at bounding box center [113, 378] width 101 height 21
checkbox input "false"
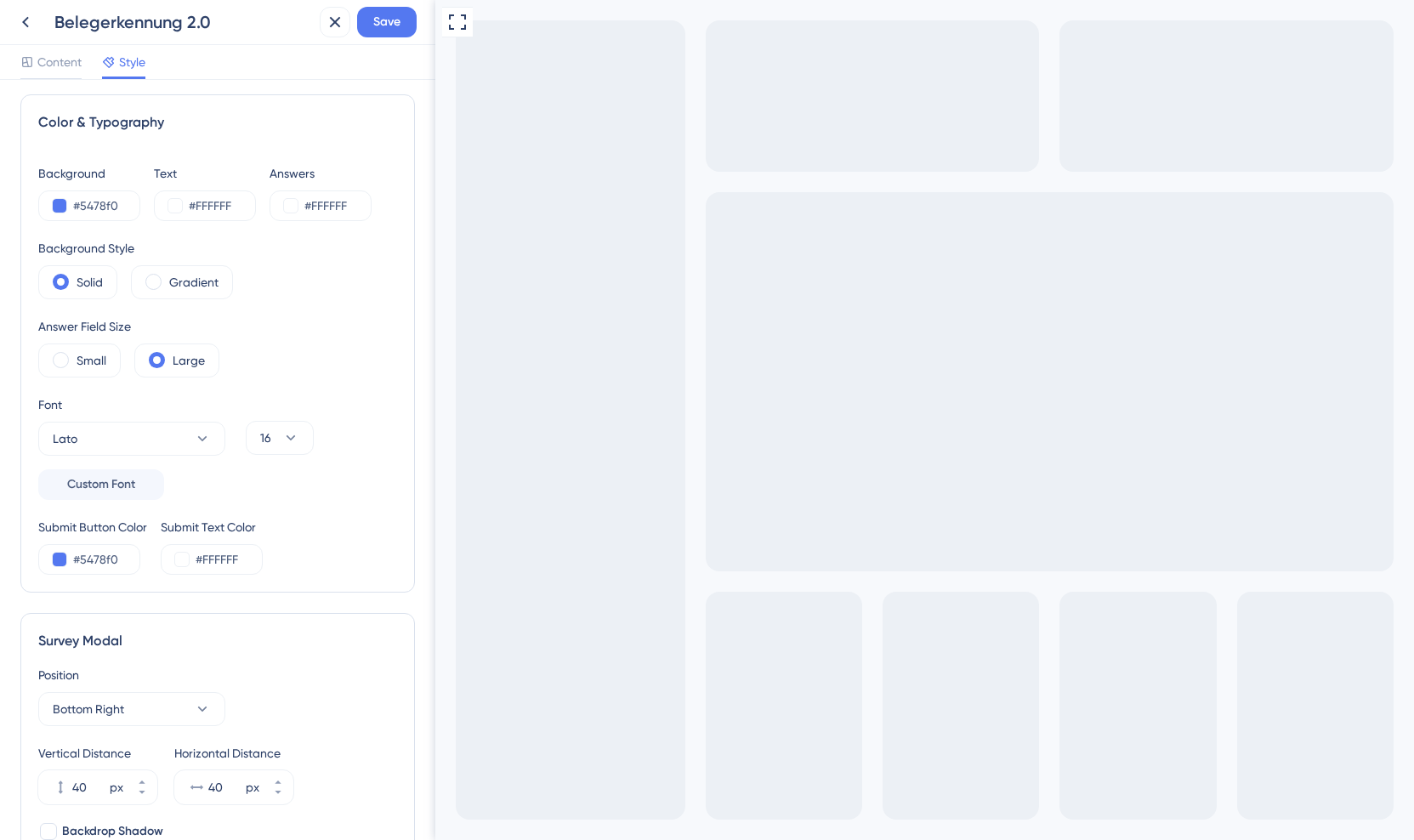
scroll to position [0, 0]
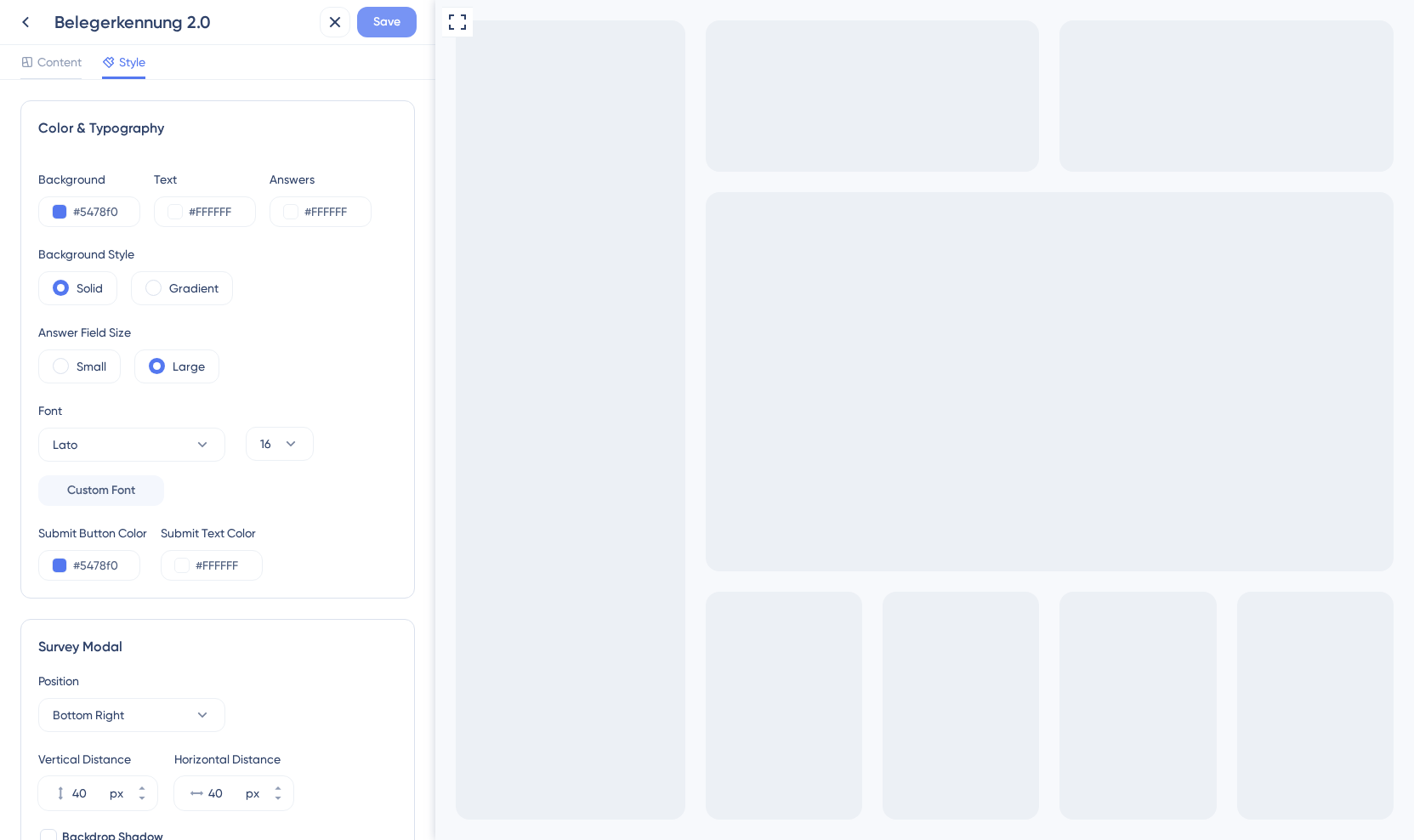
click at [399, 19] on span "Save" at bounding box center [388, 22] width 28 height 21
drag, startPoint x: 313, startPoint y: 34, endPoint x: 70, endPoint y: 28, distance: 243.1
click at [314, 34] on icon at bounding box center [322, 31] width 17 height 17
click at [30, 26] on icon at bounding box center [25, 22] width 21 height 21
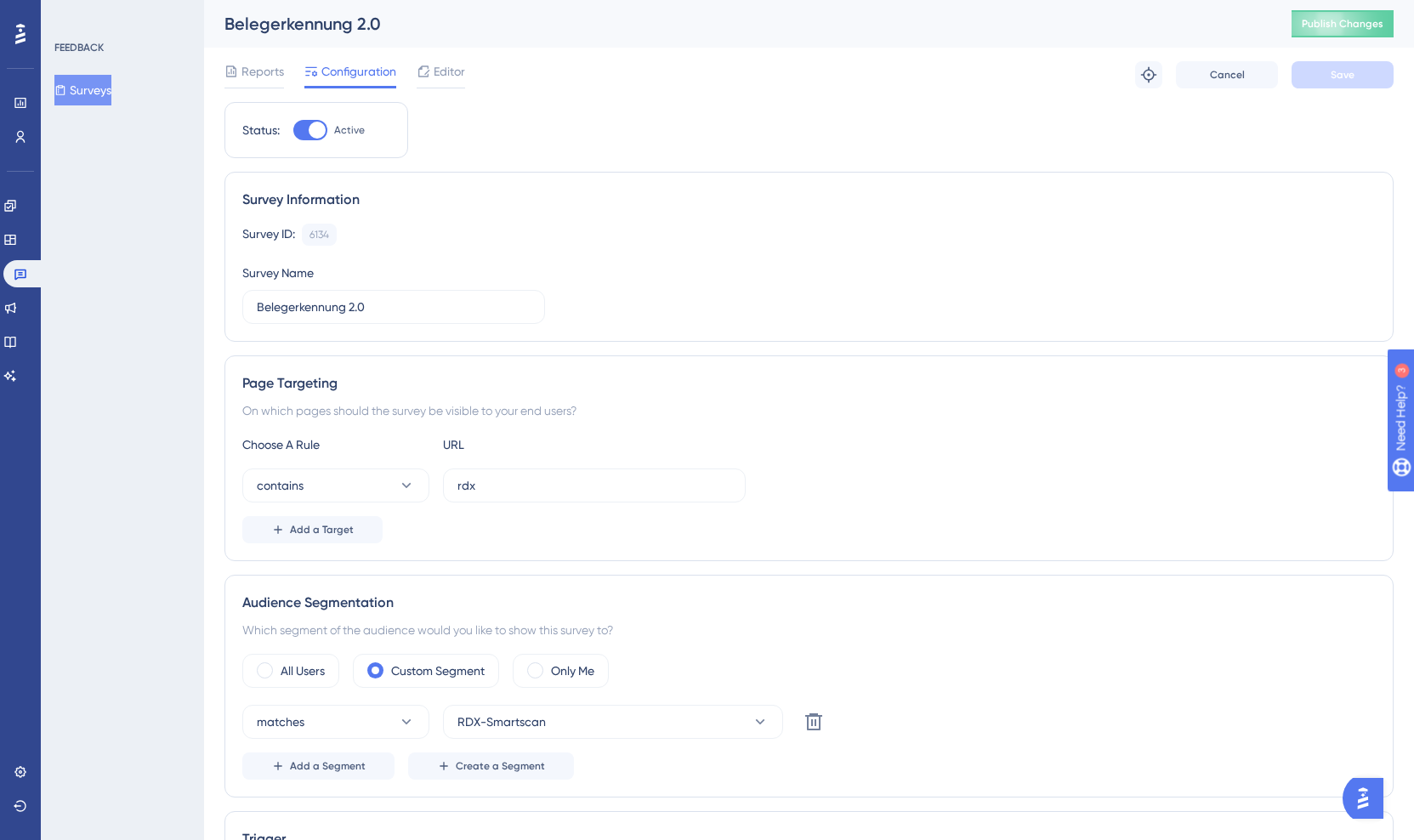
click at [92, 91] on button "Surveys" at bounding box center [83, 90] width 57 height 31
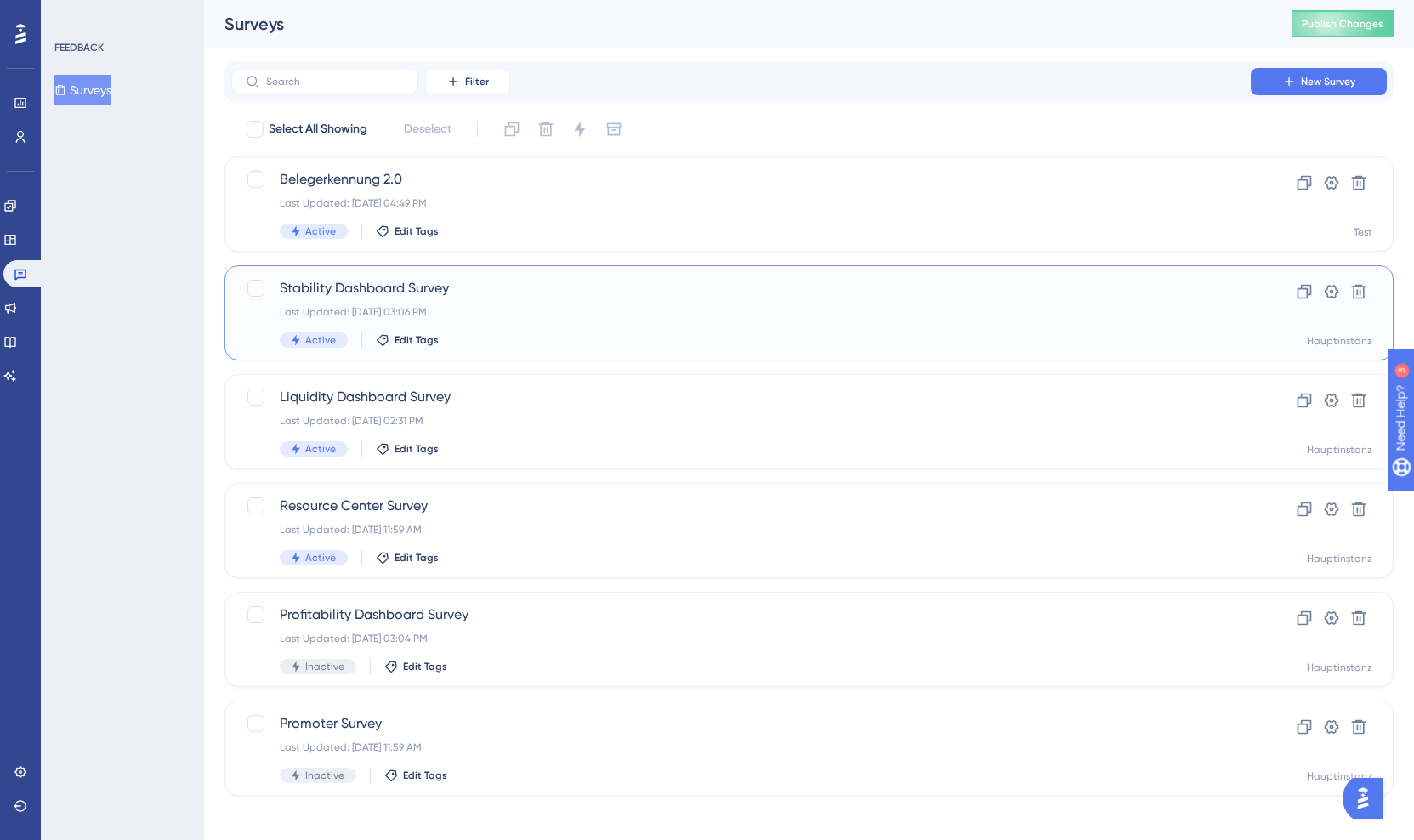
click at [486, 296] on span "Stability Dashboard Survey" at bounding box center [741, 288] width 923 height 21
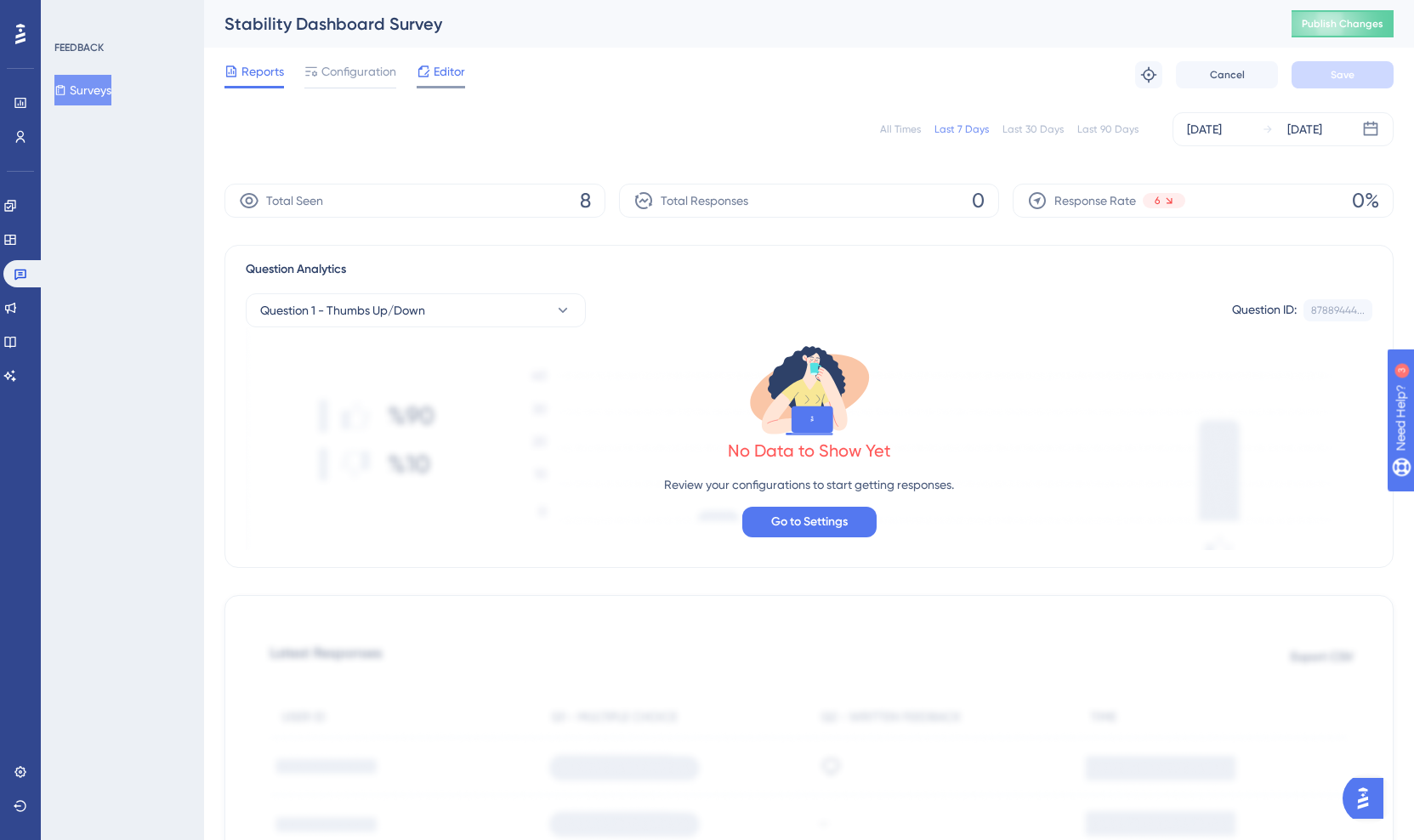
click at [441, 64] on span "Editor" at bounding box center [450, 71] width 32 height 21
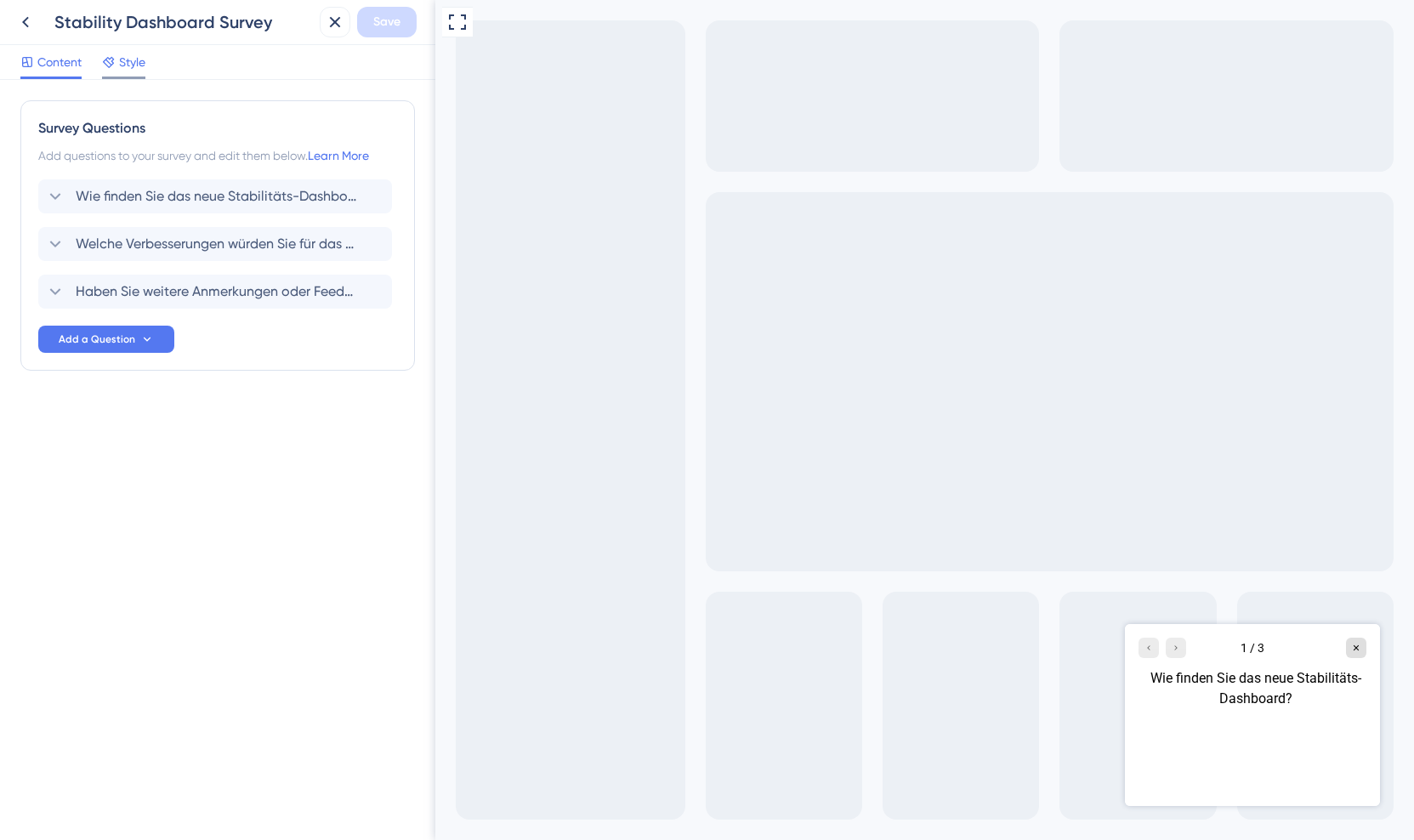
click at [137, 64] on span "Style" at bounding box center [132, 61] width 27 height 21
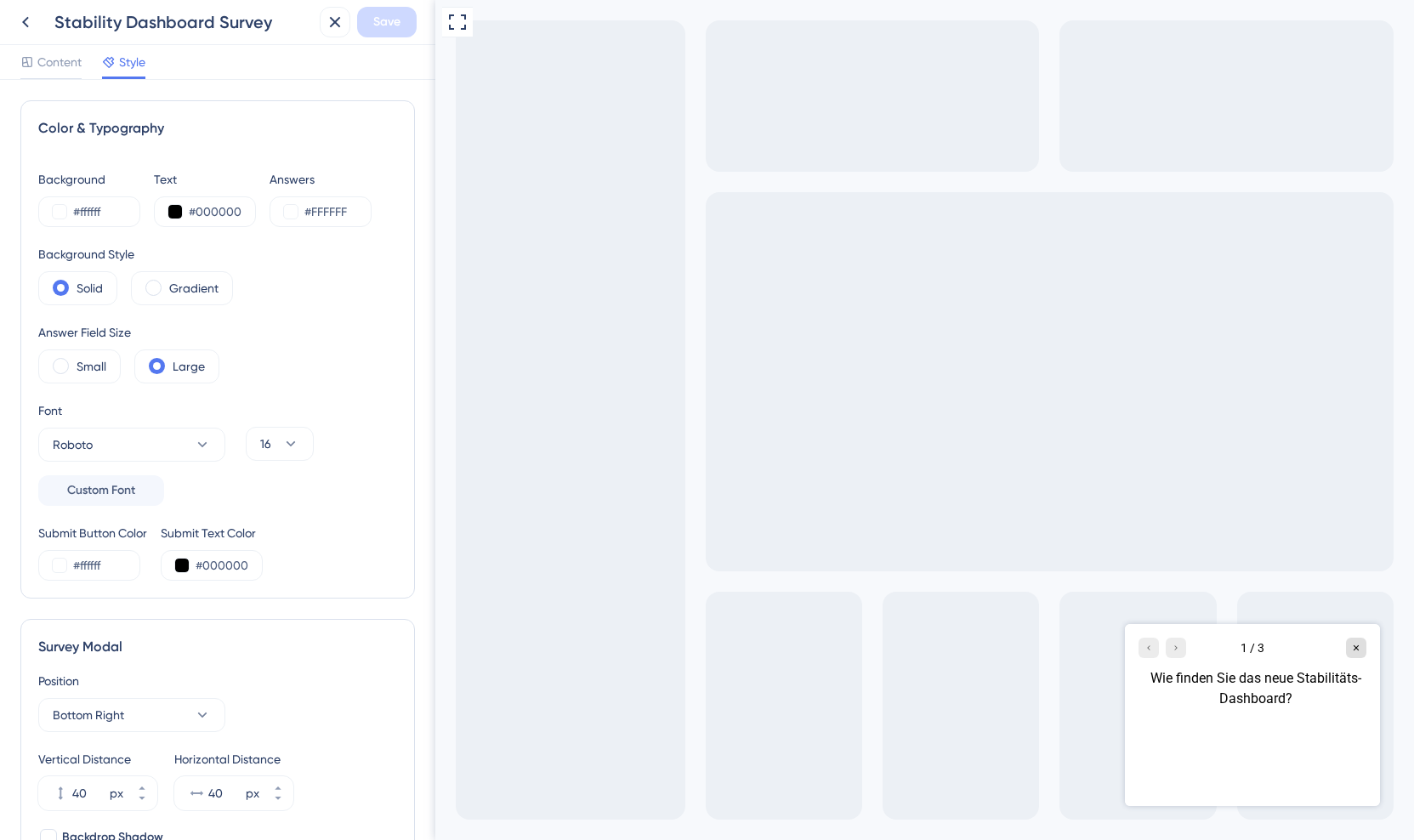
click at [30, 26] on icon at bounding box center [25, 22] width 21 height 21
click at [22, 20] on icon at bounding box center [25, 22] width 21 height 21
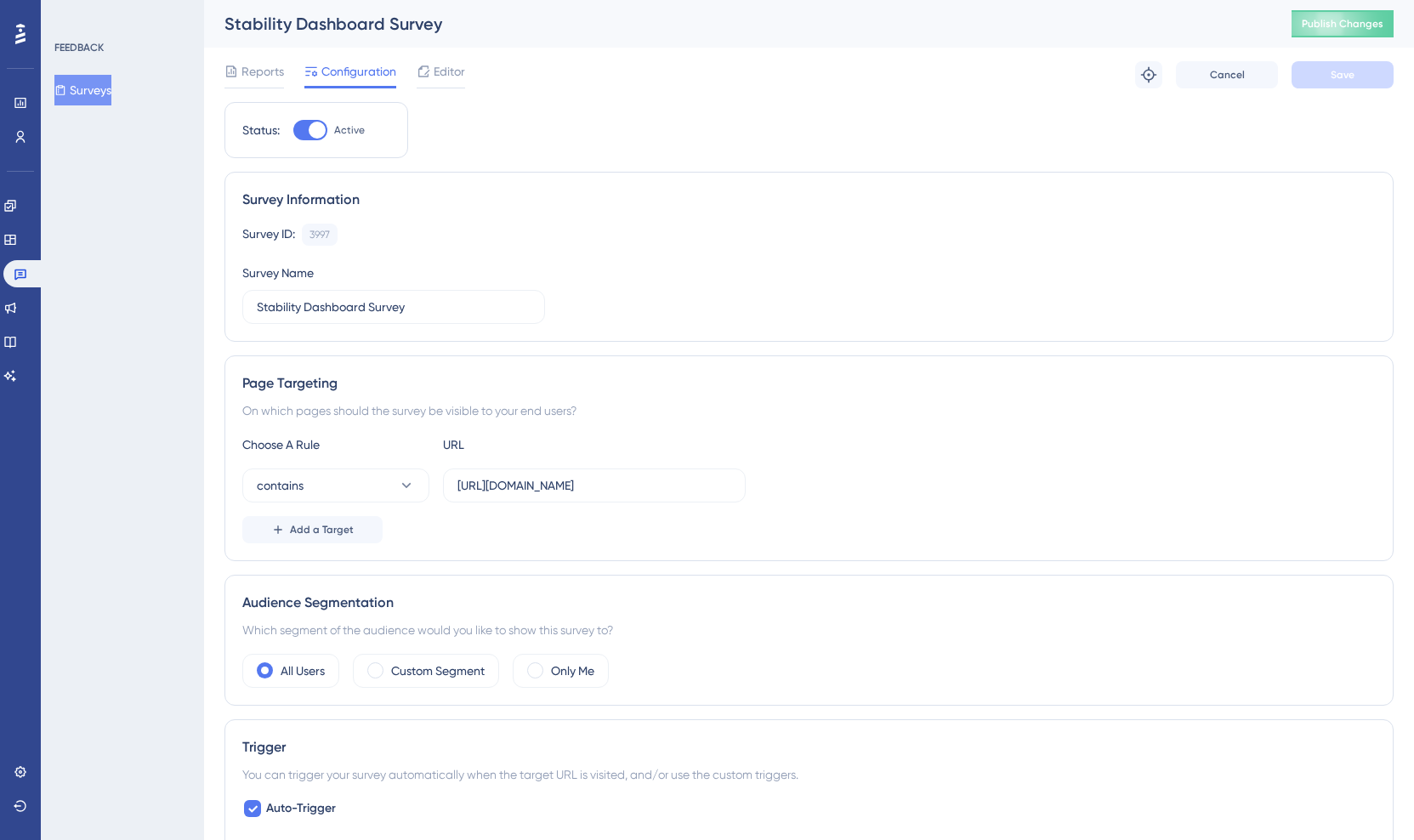
click at [108, 91] on button "Surveys" at bounding box center [83, 90] width 57 height 31
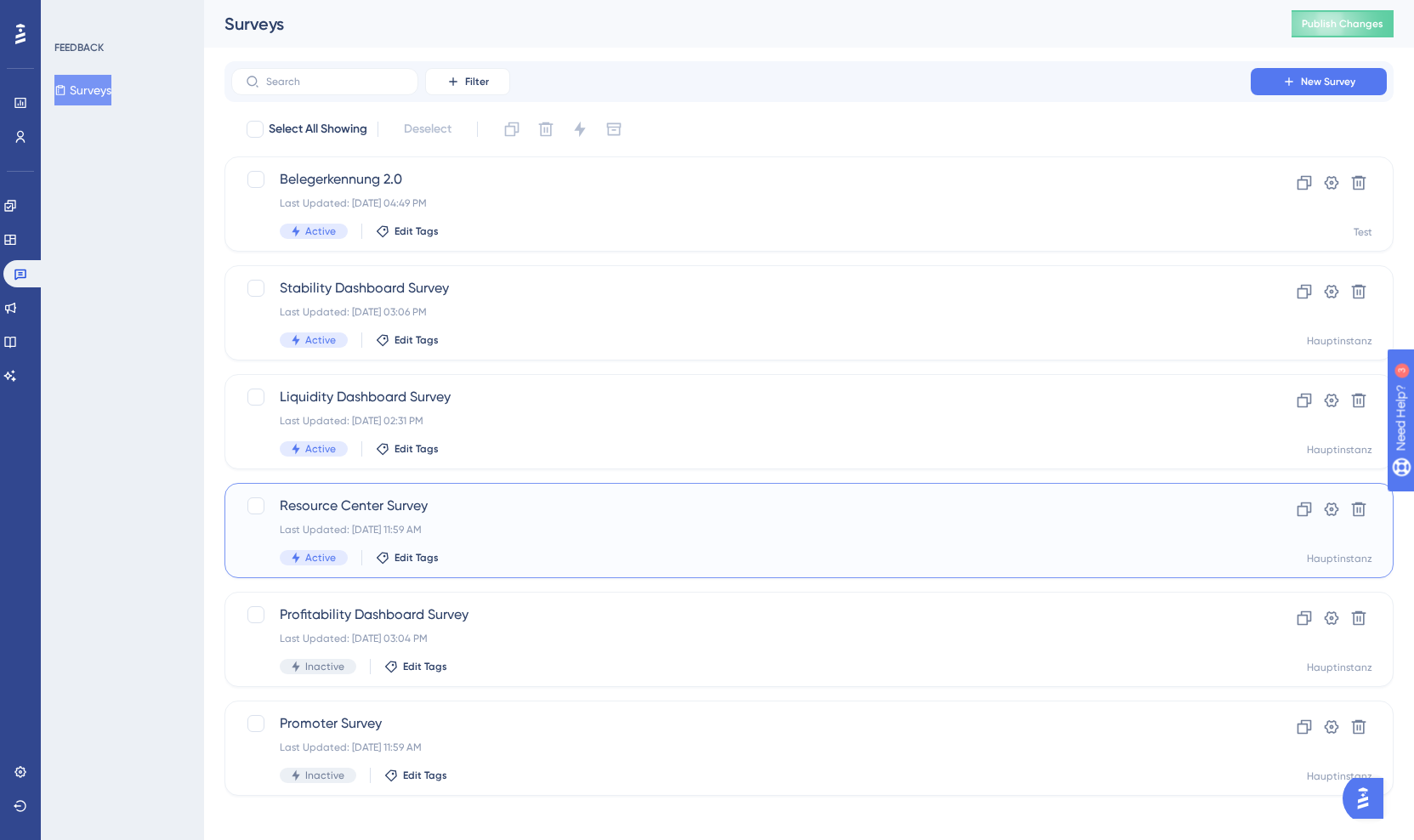
click at [530, 518] on div "Resource Center Survey Last Updated: [DATE] 11:59 AM Active Edit Tags" at bounding box center [741, 530] width 923 height 70
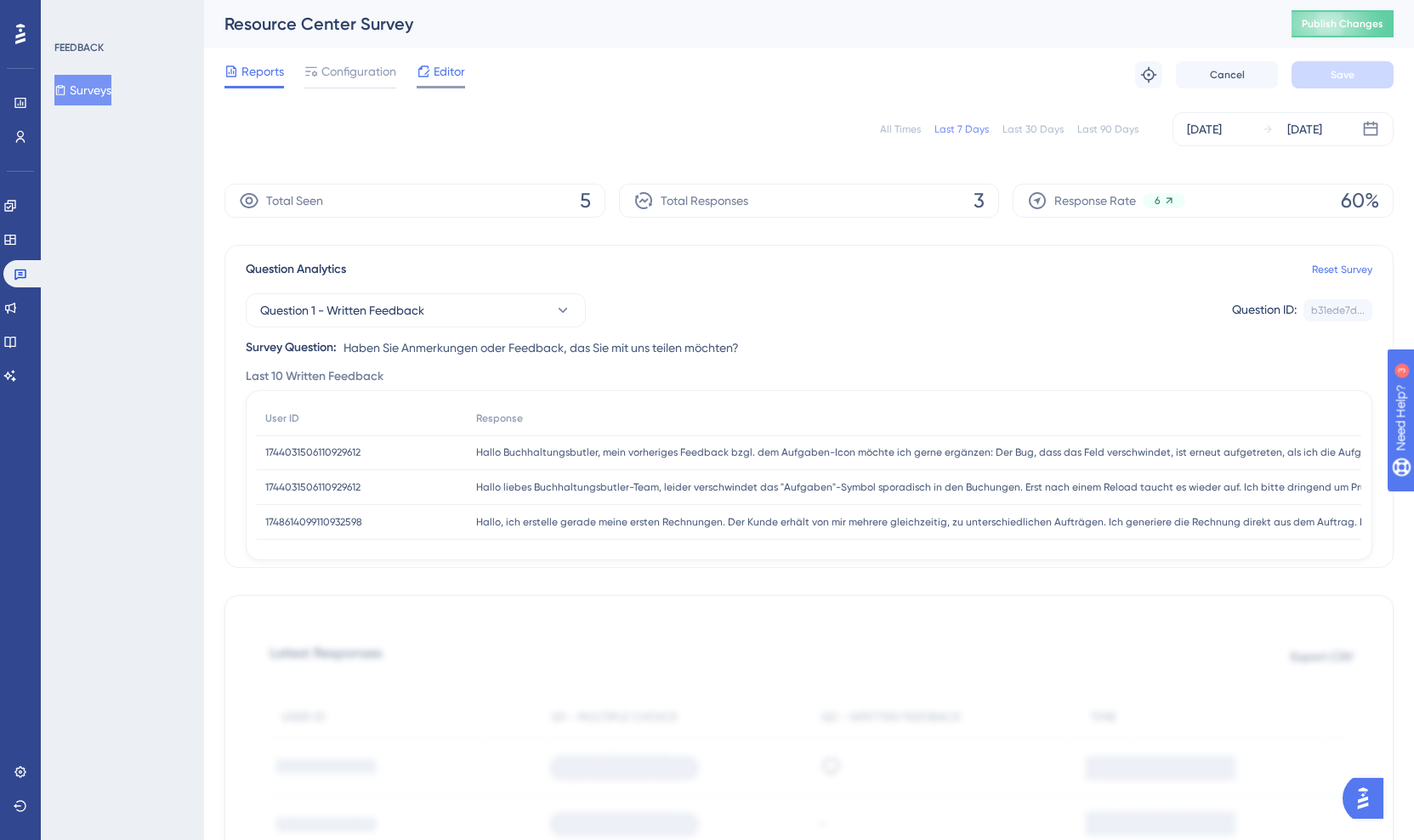
click at [446, 73] on span "Editor" at bounding box center [450, 71] width 32 height 21
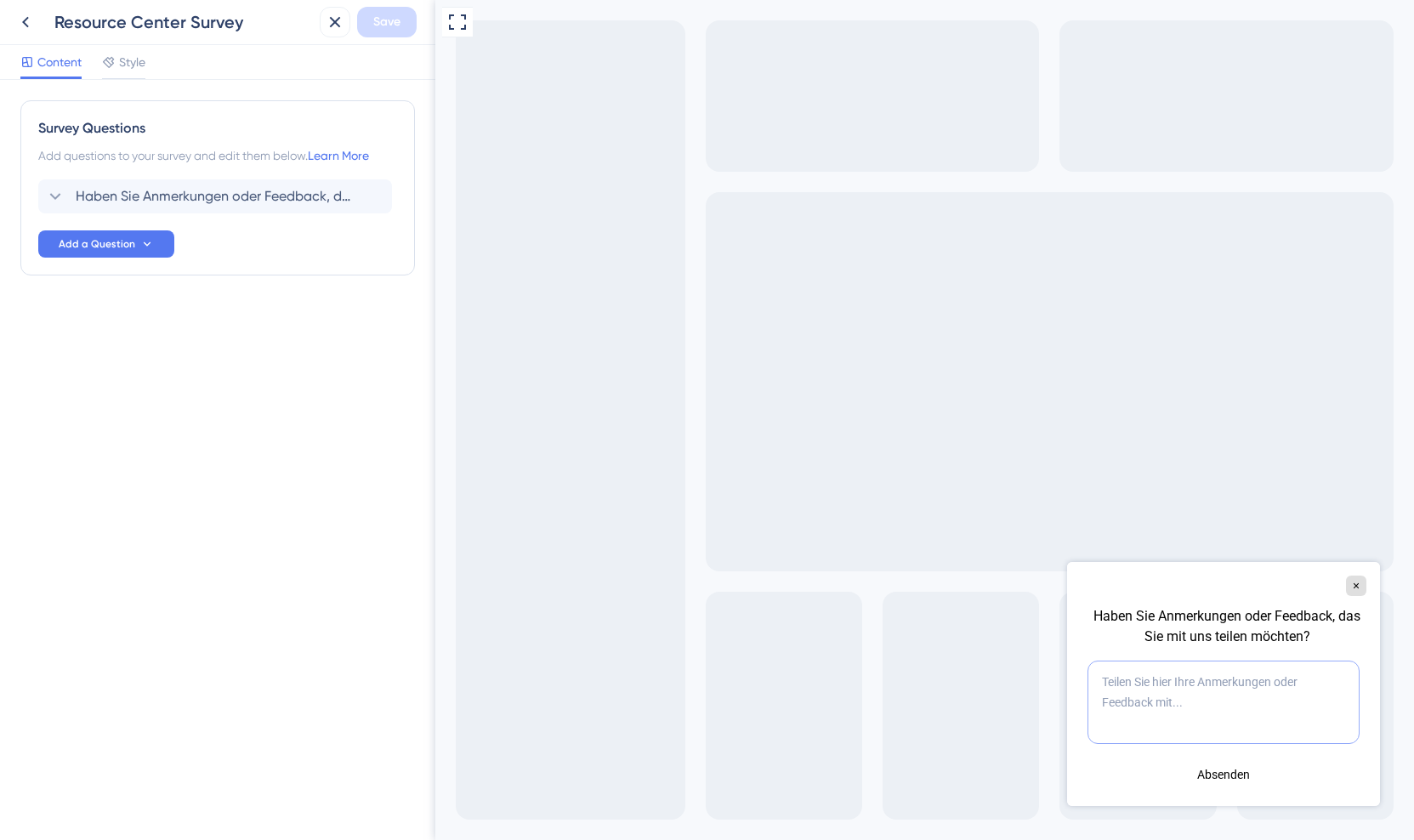
drag, startPoint x: 1202, startPoint y: 702, endPoint x: 1122, endPoint y: 674, distance: 84.8
click at [1122, 674] on textarea at bounding box center [1223, 701] width 272 height 83
click at [27, 24] on icon at bounding box center [25, 22] width 21 height 21
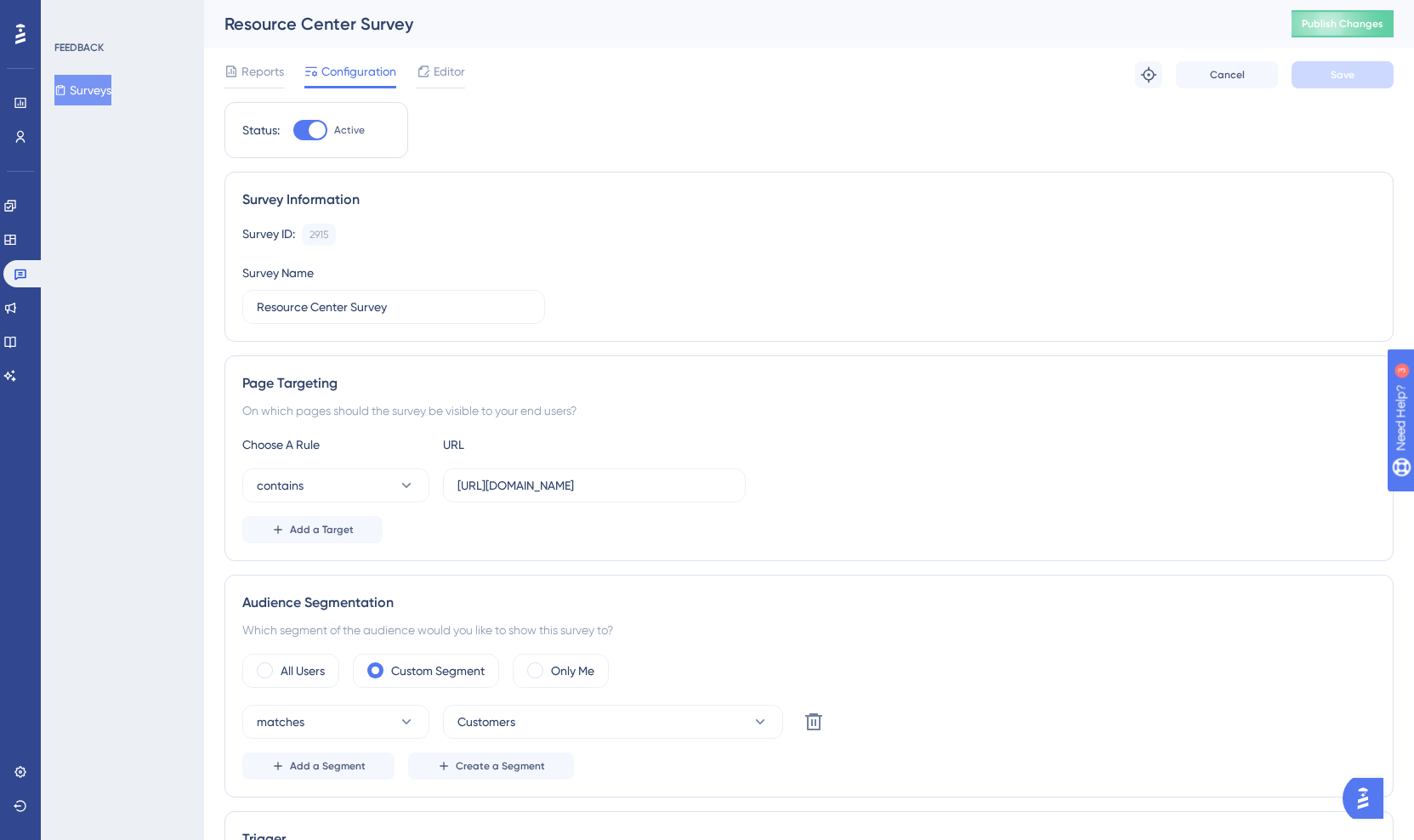
click at [94, 75] on button "Surveys" at bounding box center [83, 90] width 57 height 31
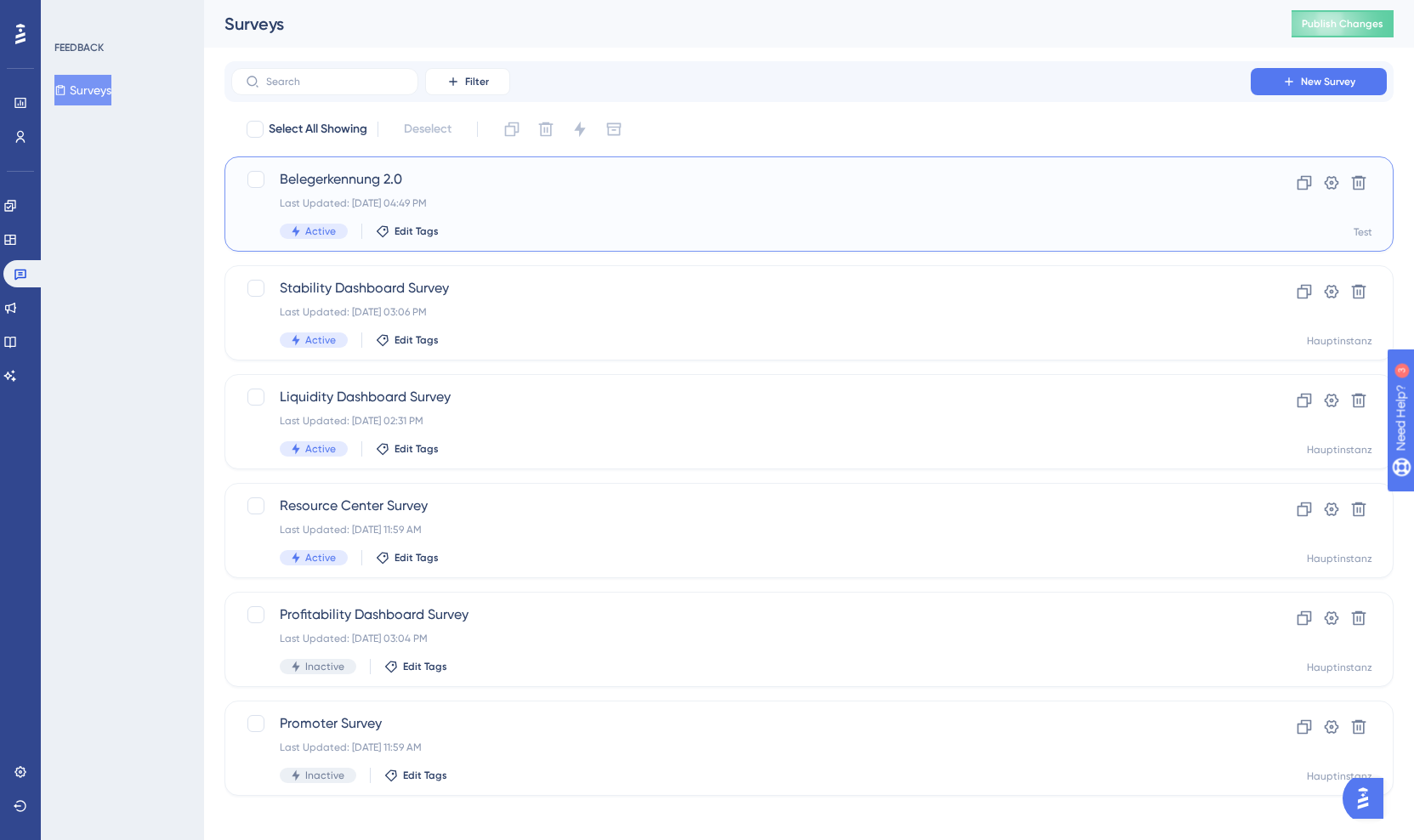
click at [448, 197] on div "Last Updated: [DATE] 04:49 PM" at bounding box center [741, 204] width 923 height 14
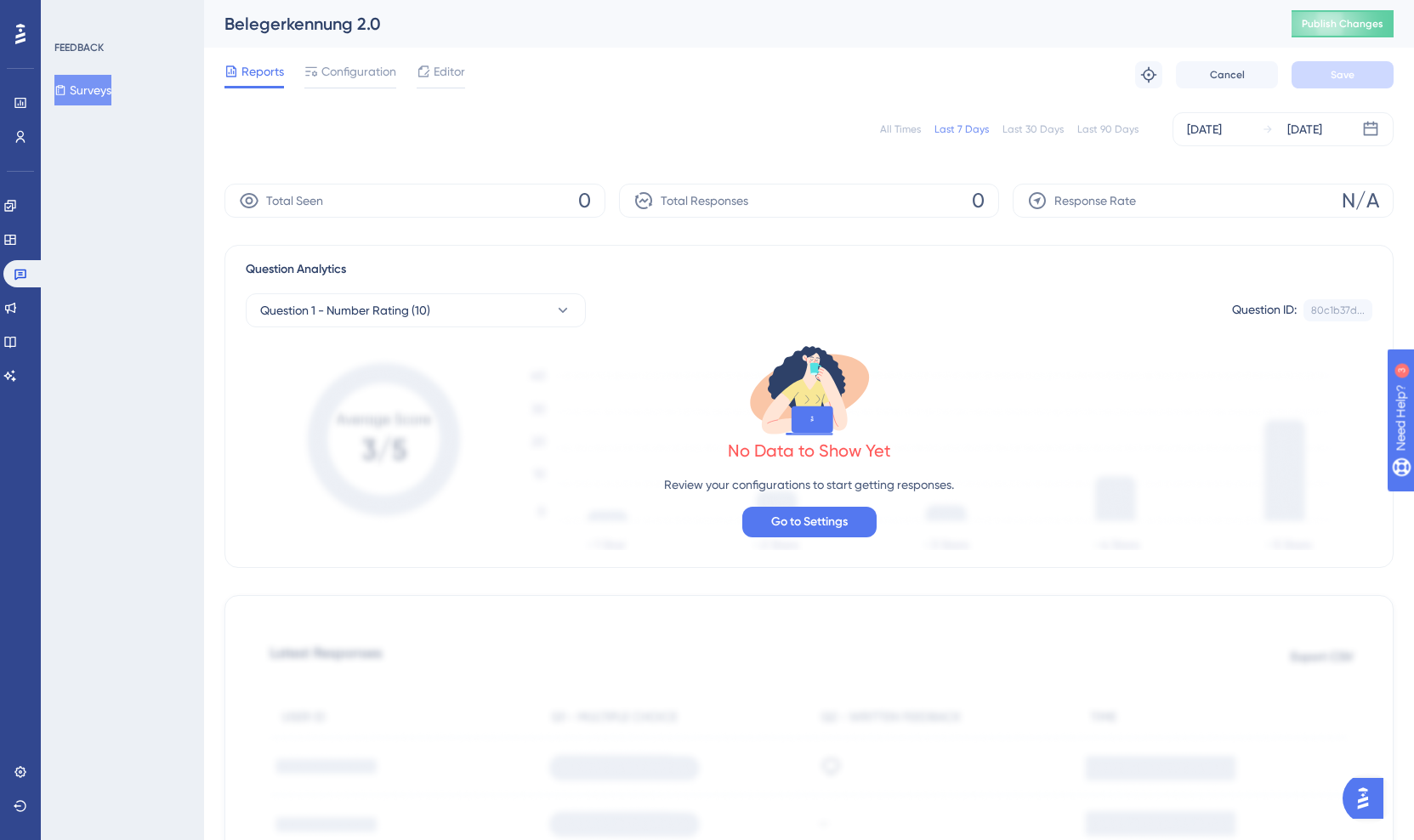
click at [422, 45] on div "Belegerkennung 2.0 Publish Changes" at bounding box center [809, 24] width 1210 height 47
click at [453, 79] on span "Editor" at bounding box center [450, 71] width 32 height 21
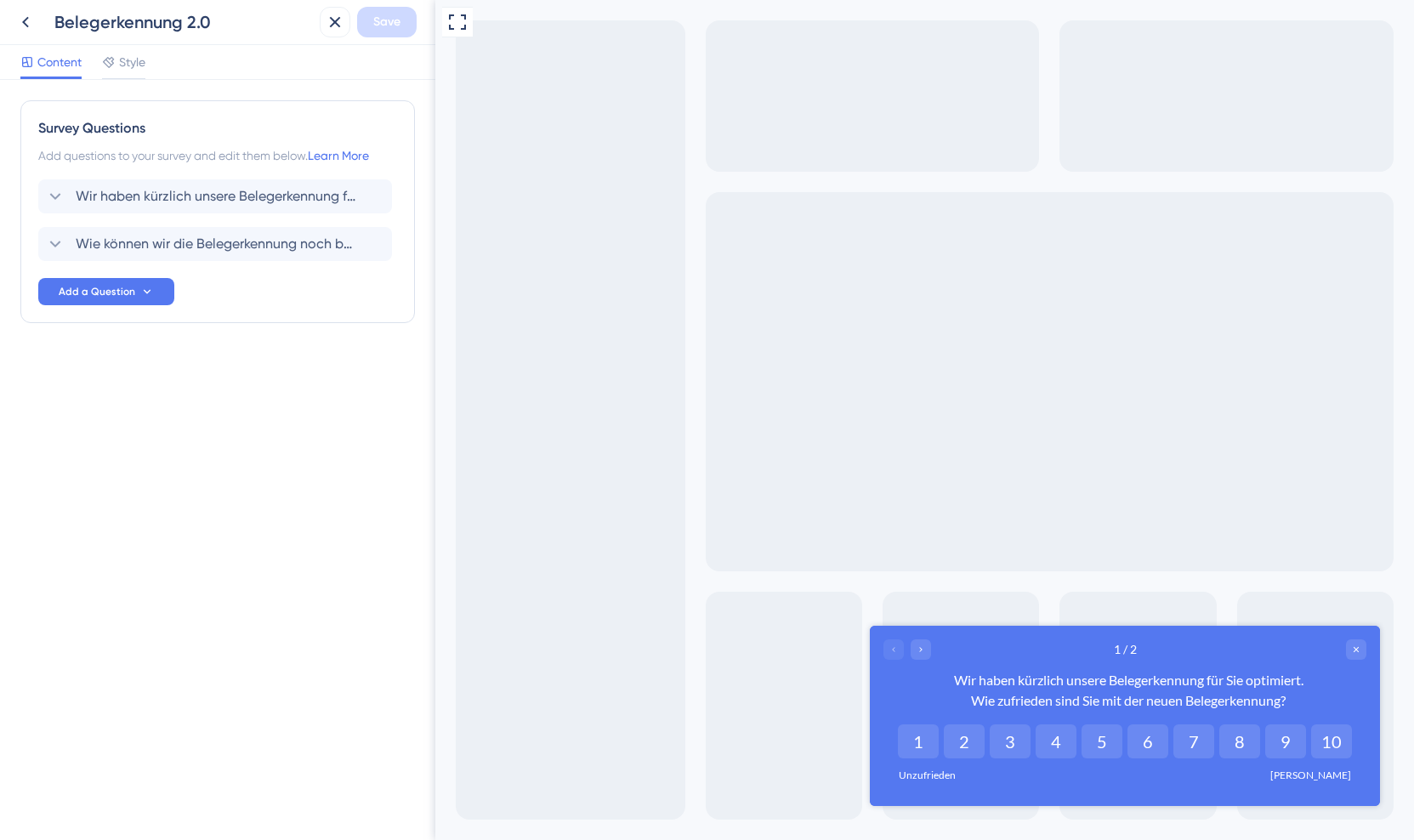
click at [147, 63] on div "Content Style" at bounding box center [218, 62] width 435 height 35
click at [133, 62] on span "Style" at bounding box center [132, 61] width 27 height 21
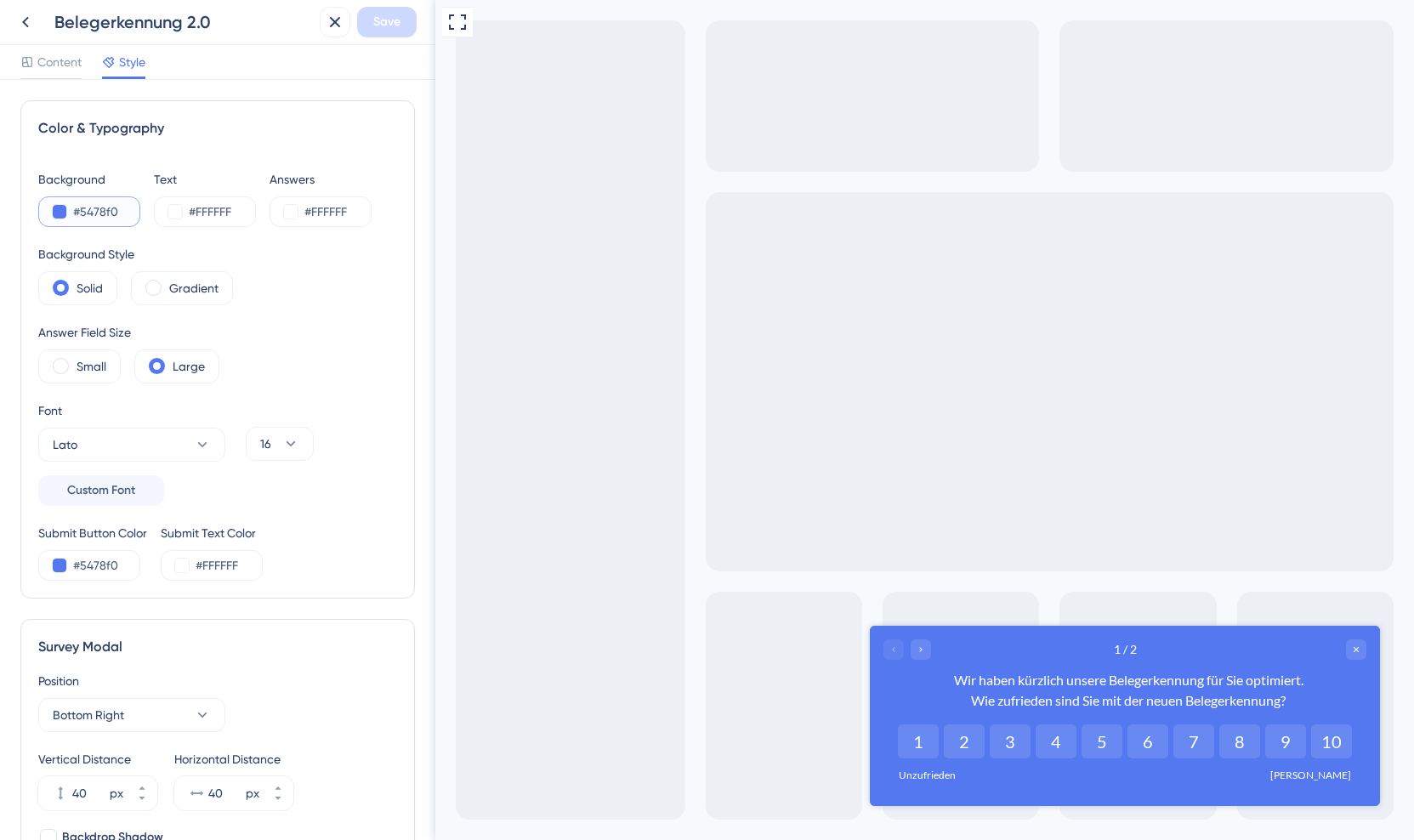
click at [91, 210] on input "#5478f0" at bounding box center [108, 211] width 70 height 21
type input "#FFF"
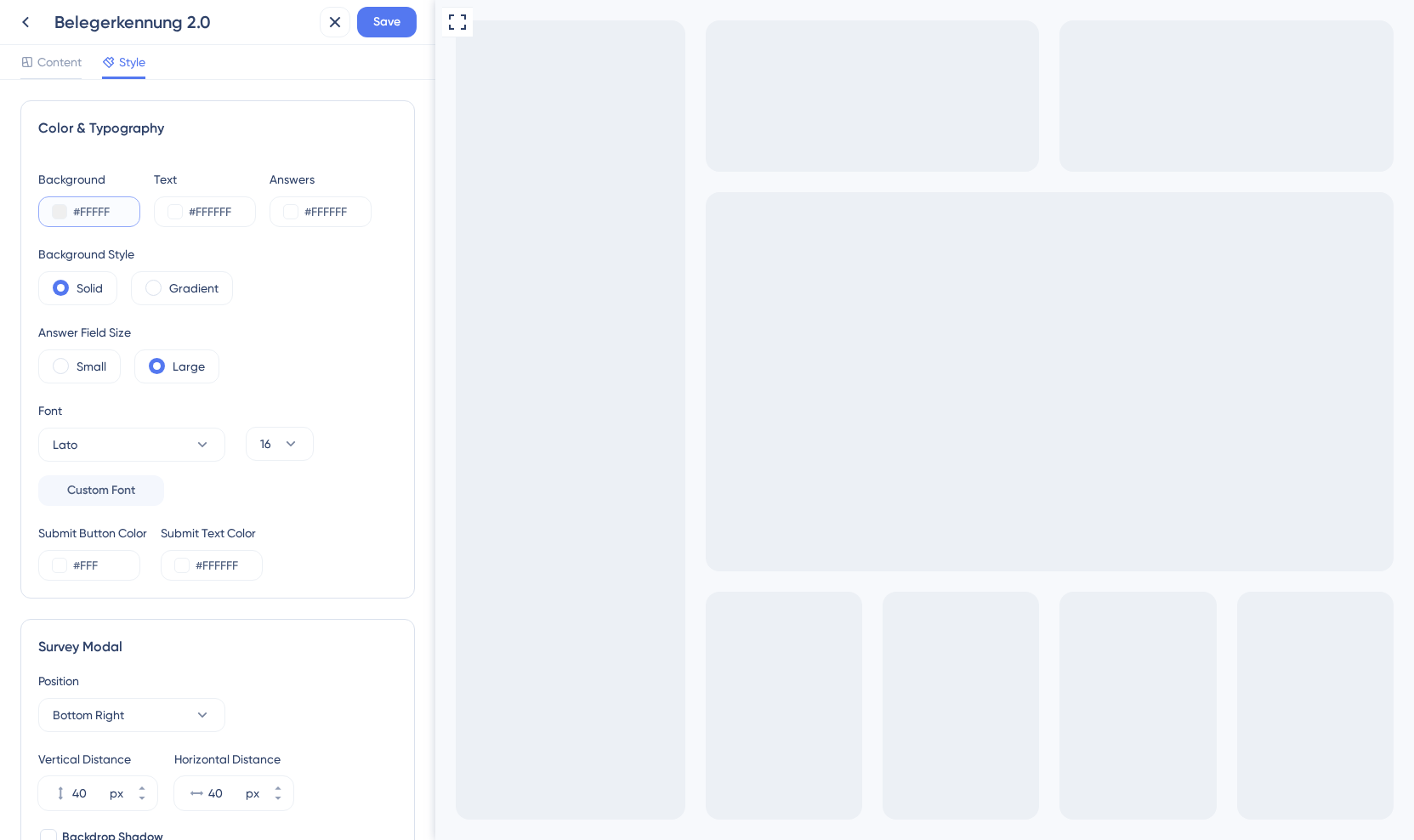
type input "#FFFFFF"
type input "#000"
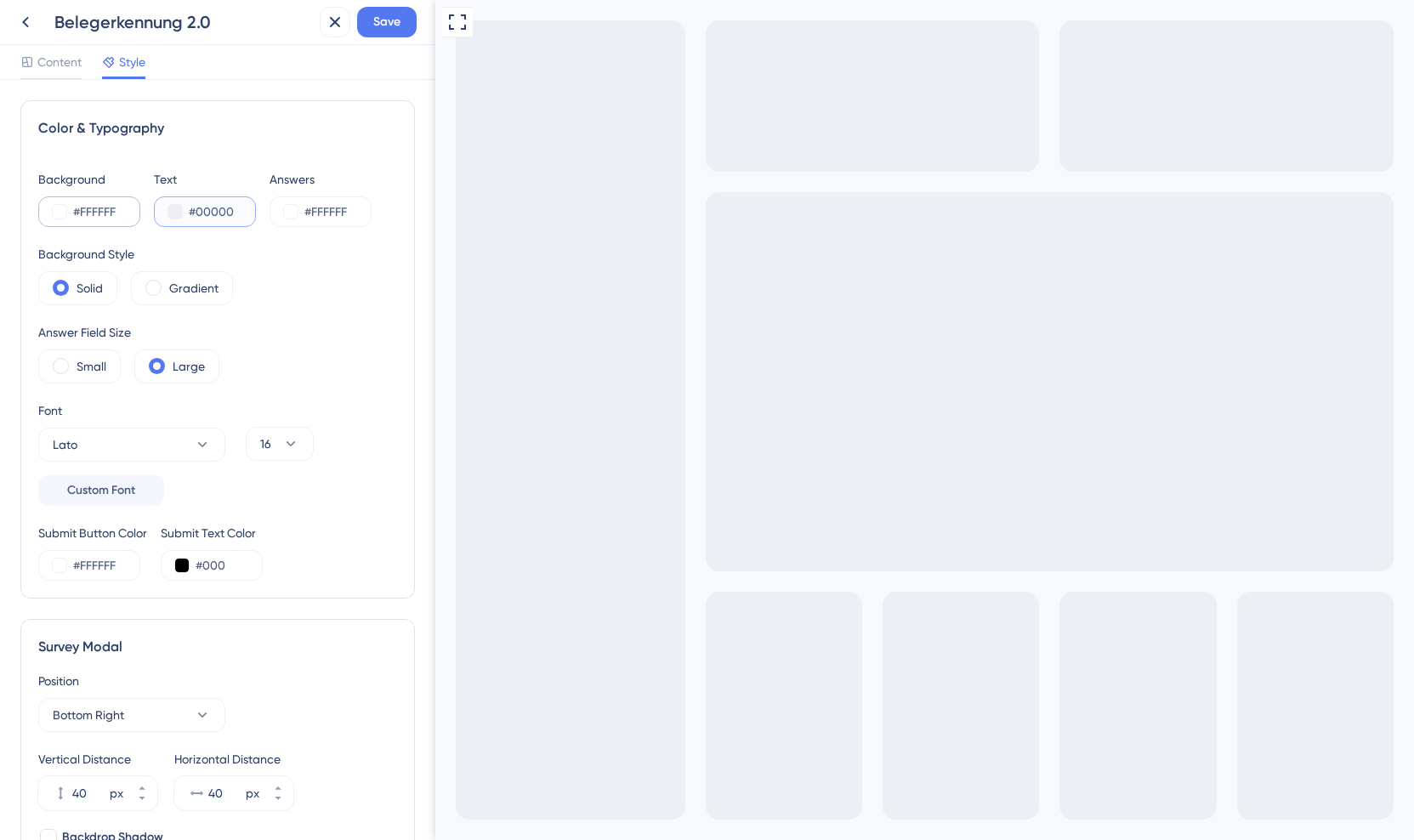
type input "#00000"
click at [1016, 455] on div "Full Screen Preview" at bounding box center [925, 512] width 979 height 1024
click at [186, 294] on label "Gradient" at bounding box center [194, 288] width 49 height 21
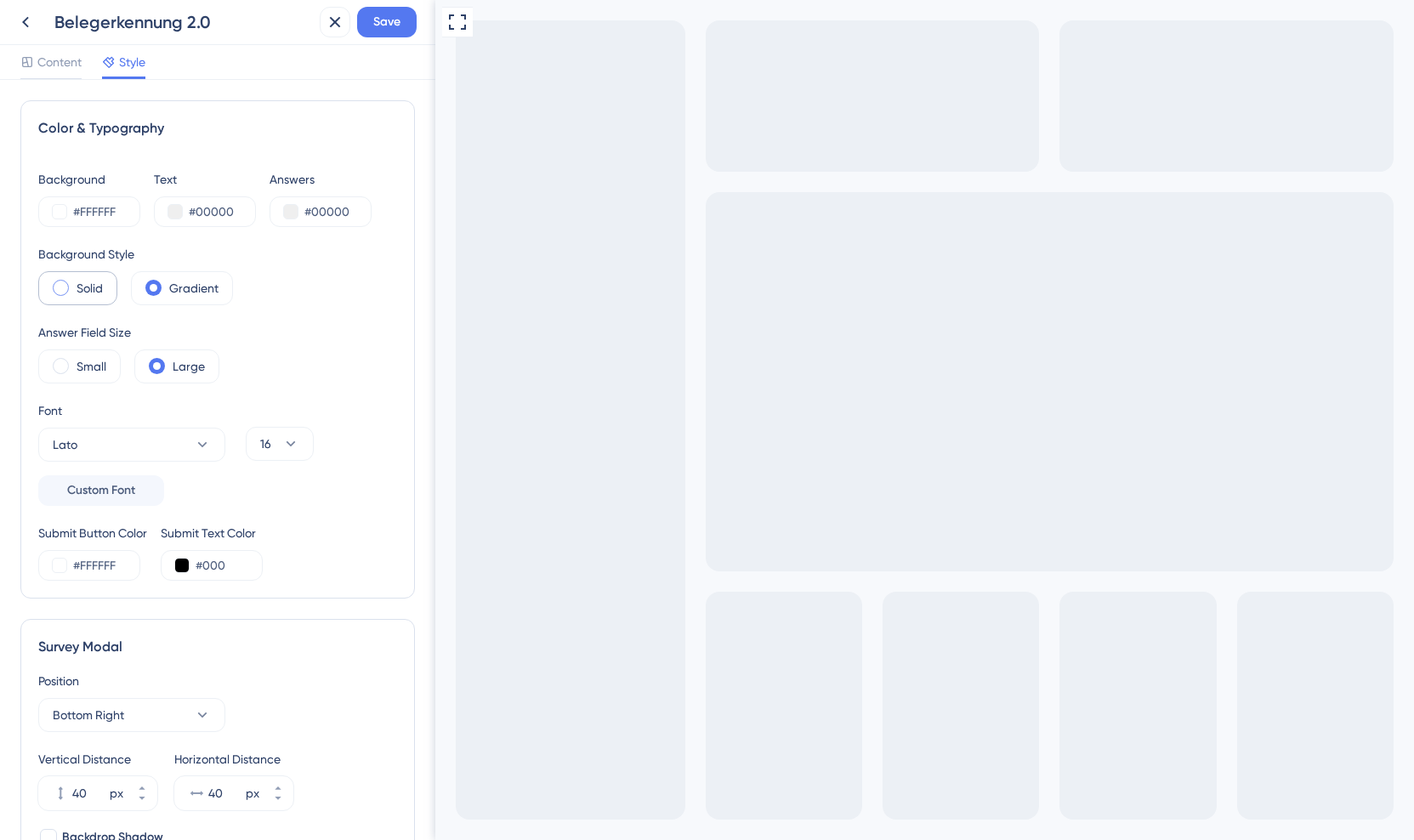
click at [97, 289] on label "Solid" at bounding box center [89, 288] width 27 height 21
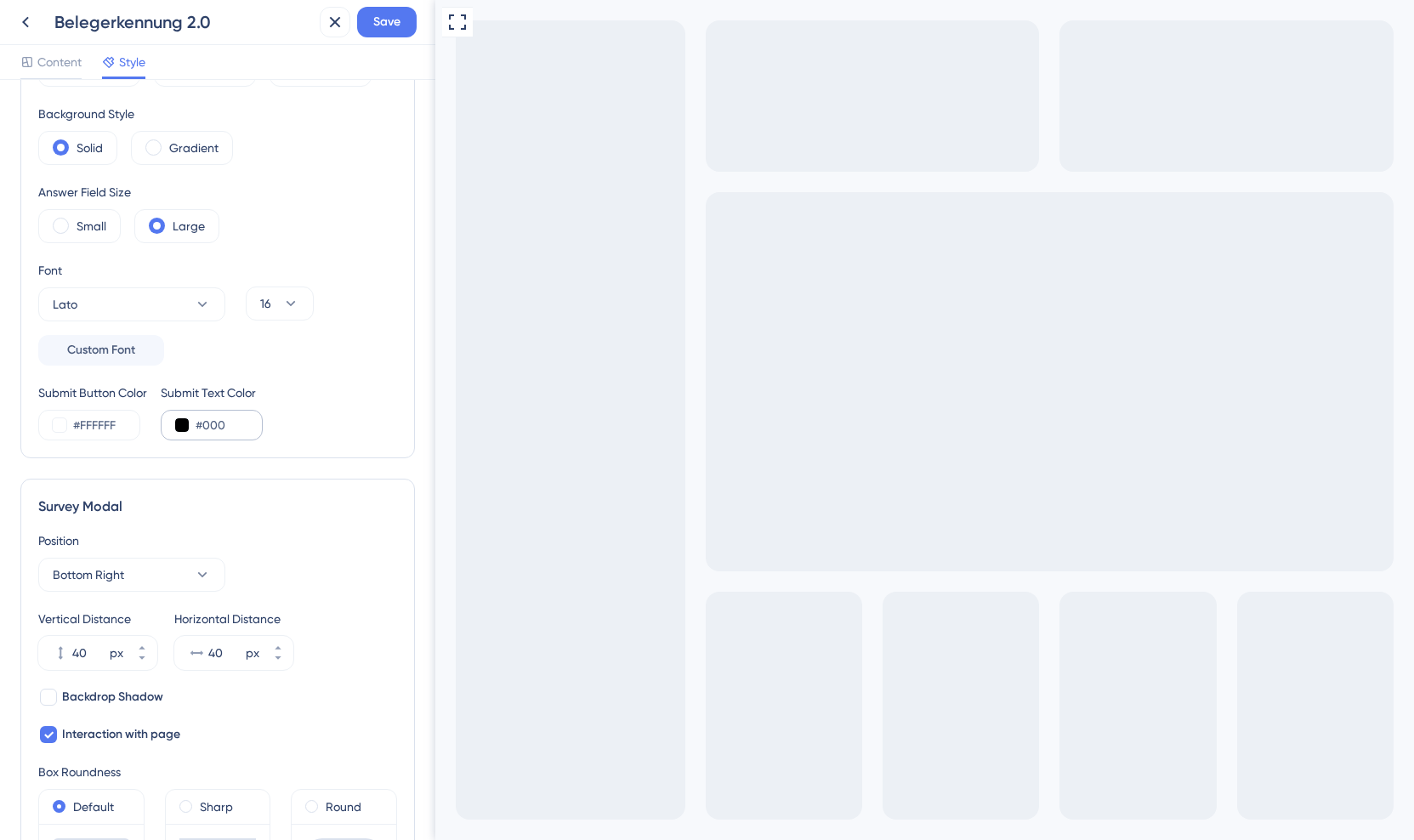
scroll to position [143, 0]
click at [110, 427] on input "#FFFFFF" at bounding box center [108, 422] width 70 height 21
type input "#FFFFFF"
click at [336, 367] on div "Background #FFFFFF Text #00000 Answers #00000 Background Style Solid Gradient A…" at bounding box center [218, 232] width 359 height 411
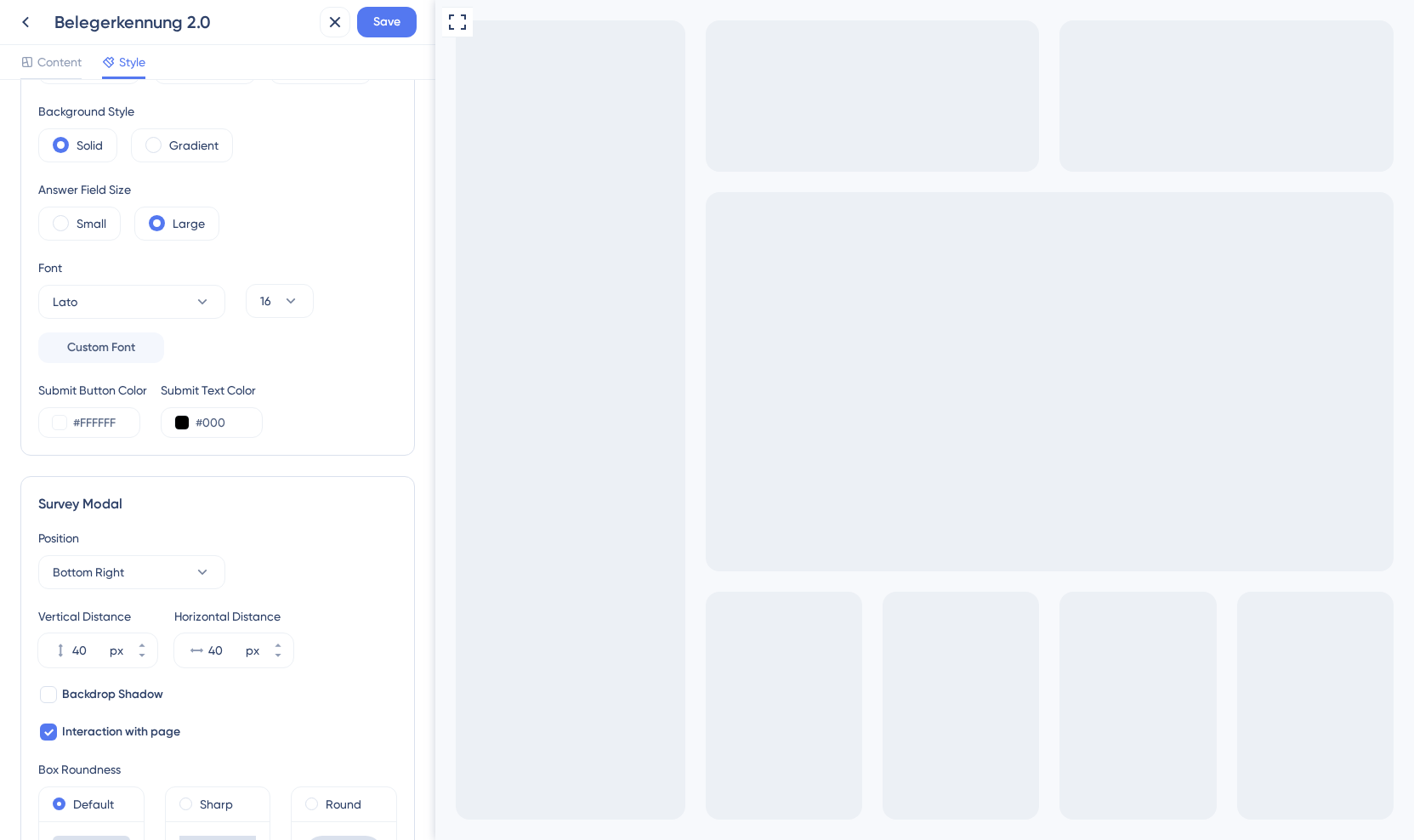
click at [808, 418] on div "Full Screen Preview" at bounding box center [925, 544] width 979 height 1087
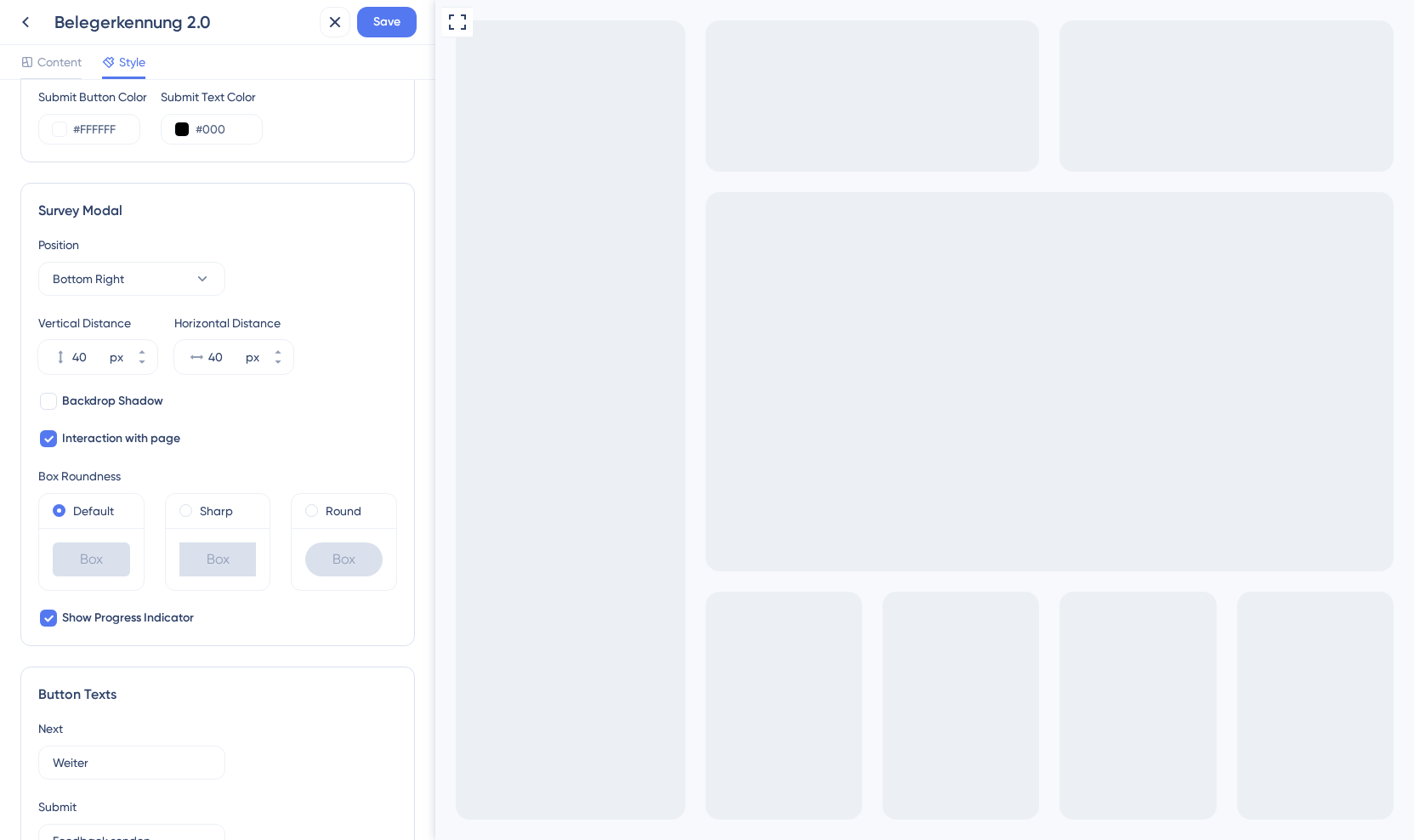
scroll to position [863, 0]
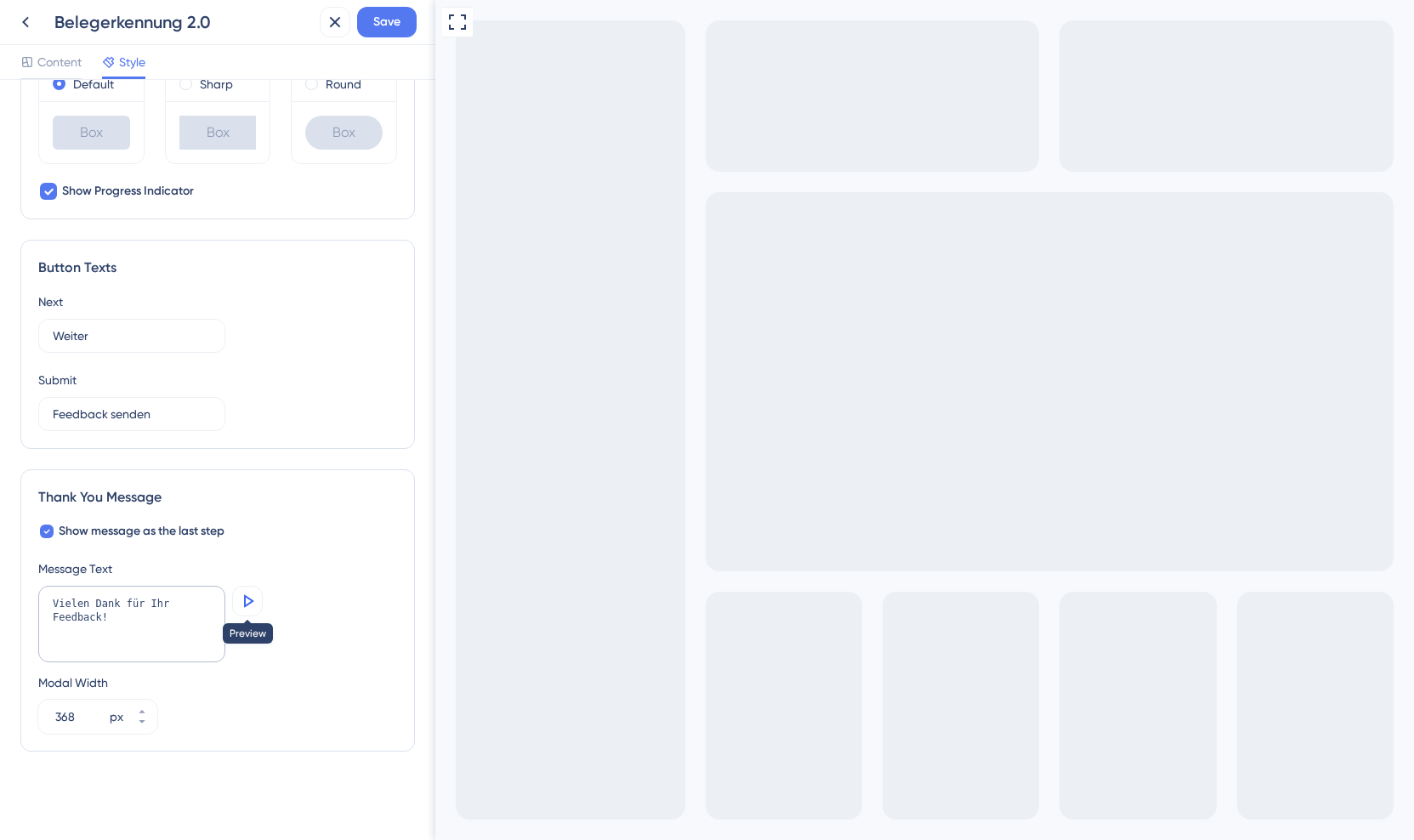
click at [251, 605] on icon at bounding box center [247, 601] width 21 height 21
click at [387, 28] on span "Save" at bounding box center [388, 22] width 28 height 21
click at [20, 26] on icon at bounding box center [25, 22] width 21 height 21
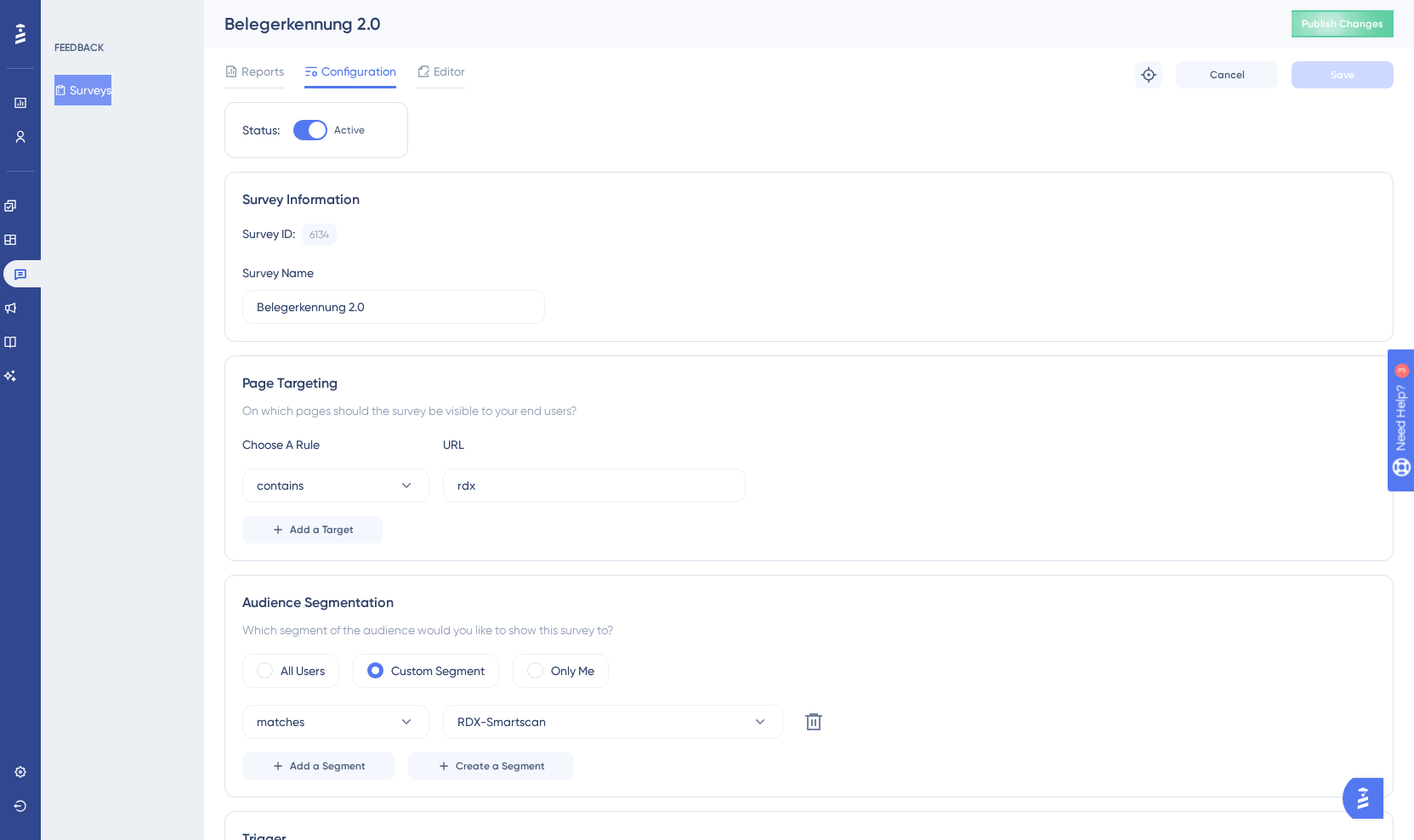
drag, startPoint x: 118, startPoint y: 221, endPoint x: 71, endPoint y: 184, distance: 59.8
click at [111, 217] on div "FEEDBACK Surveys" at bounding box center [122, 420] width 163 height 840
click at [14, 136] on link at bounding box center [21, 137] width 14 height 28
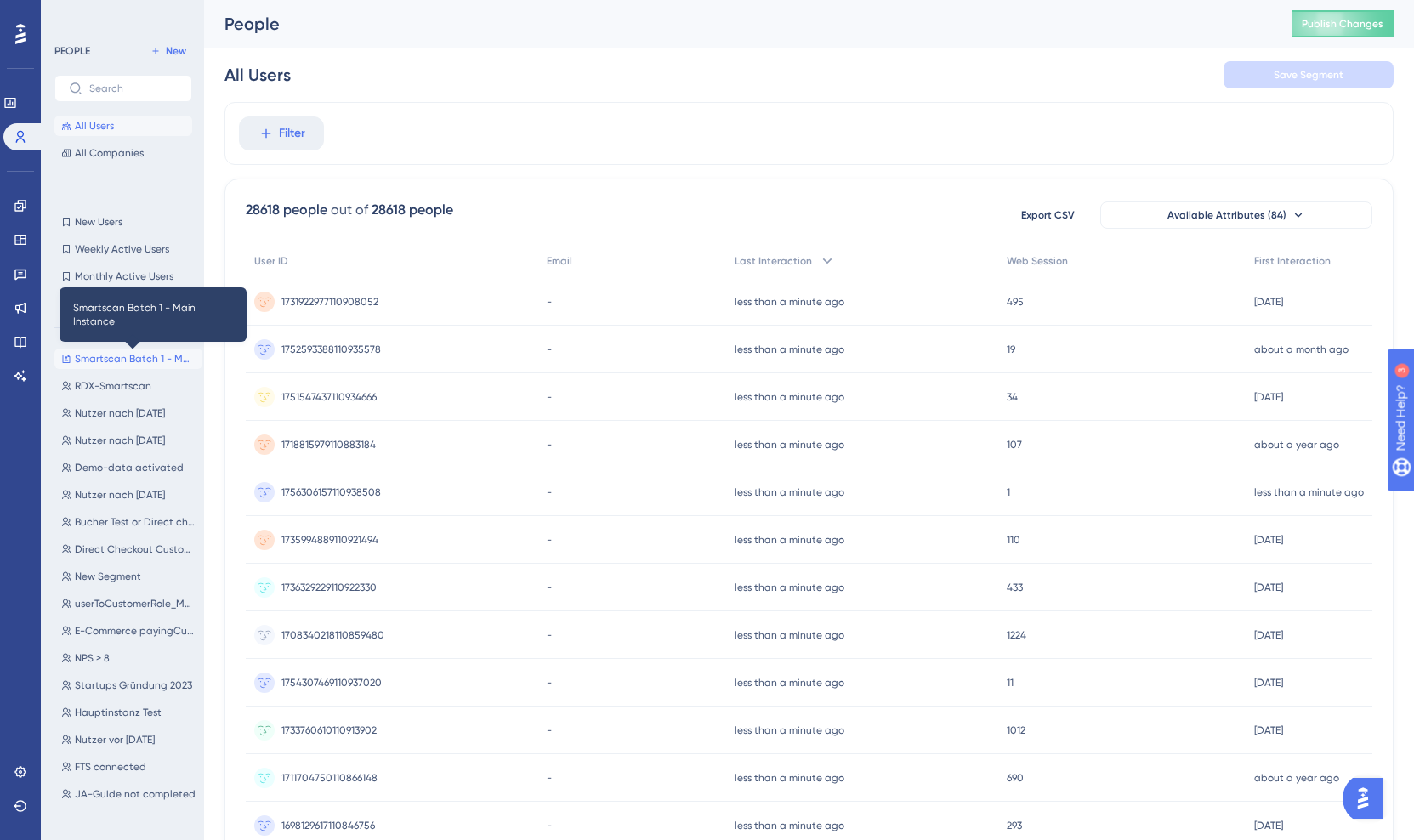
click at [120, 352] on span "Smartscan Batch 1 - Main Instance" at bounding box center [135, 359] width 121 height 14
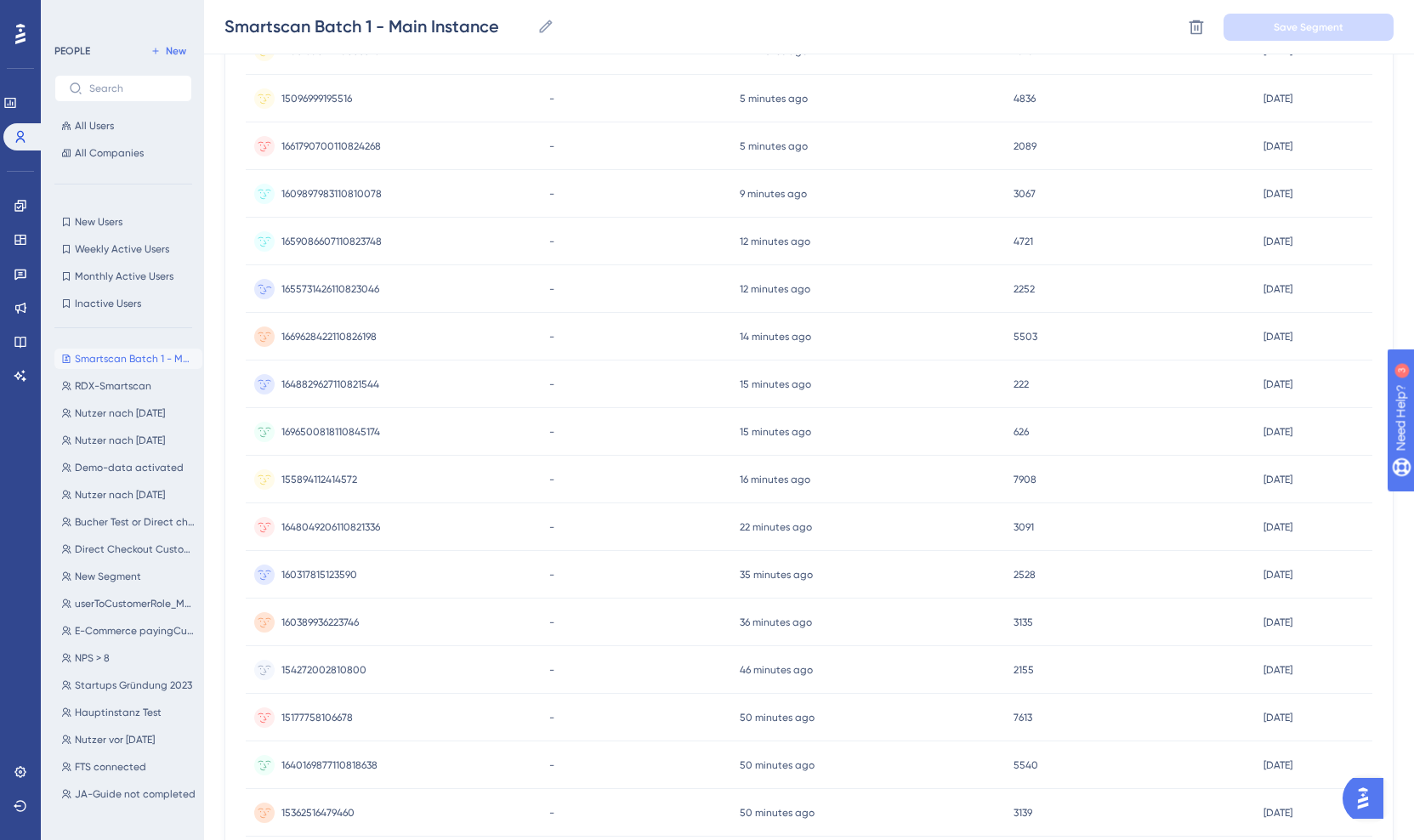
scroll to position [527, 0]
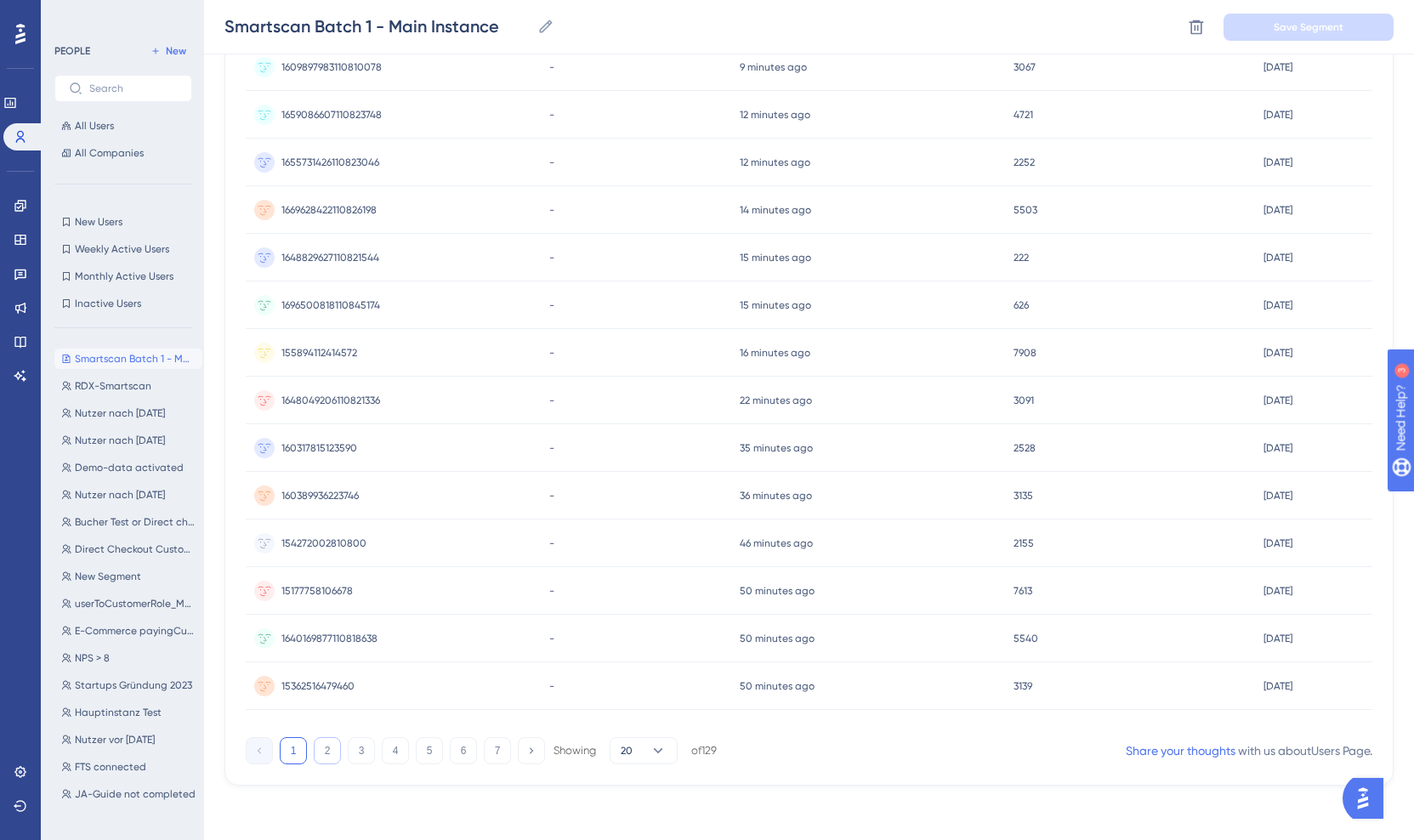
click at [320, 757] on button "2" at bounding box center [327, 751] width 28 height 28
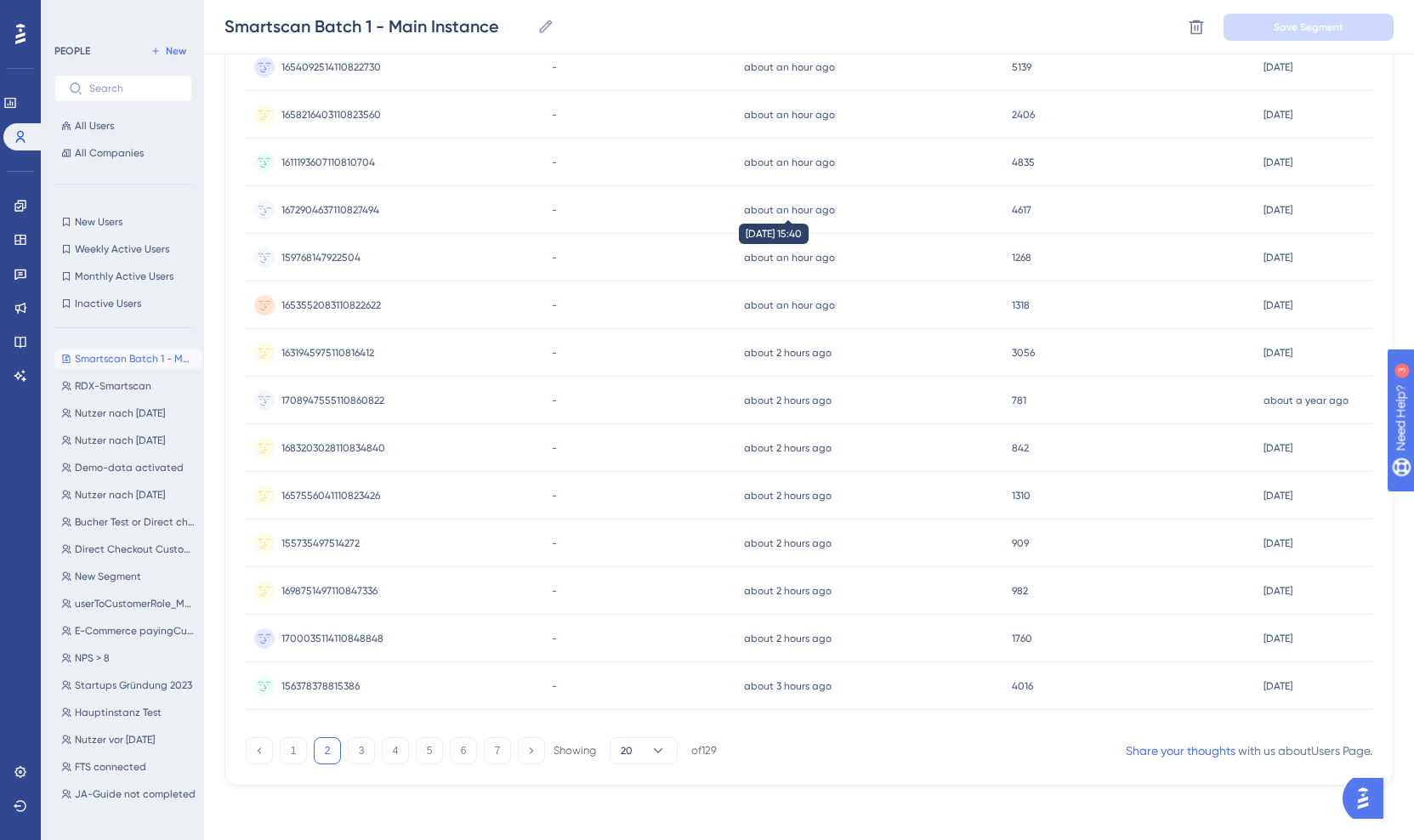
scroll to position [0, 0]
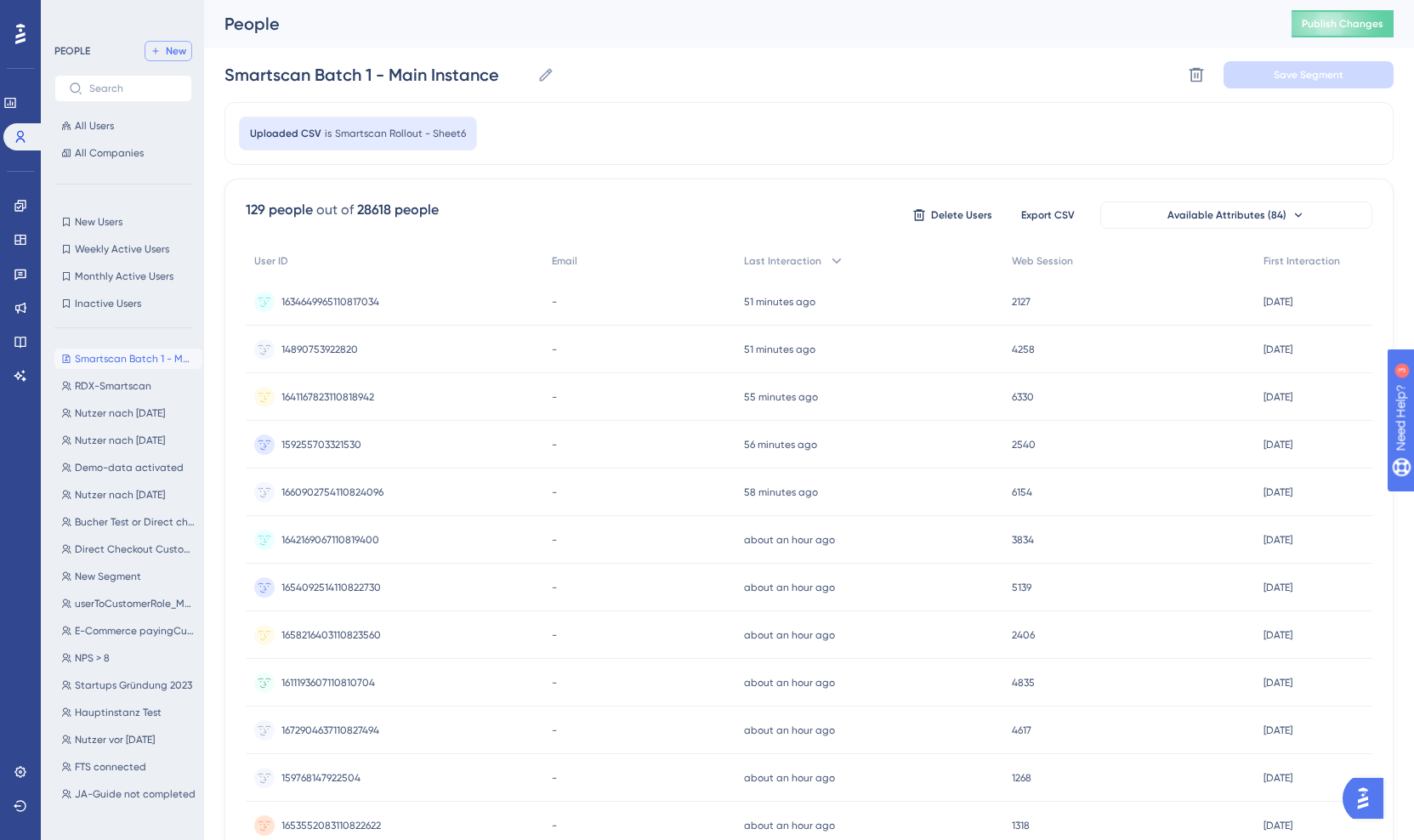
click at [178, 56] on span "New" at bounding box center [176, 51] width 21 height 14
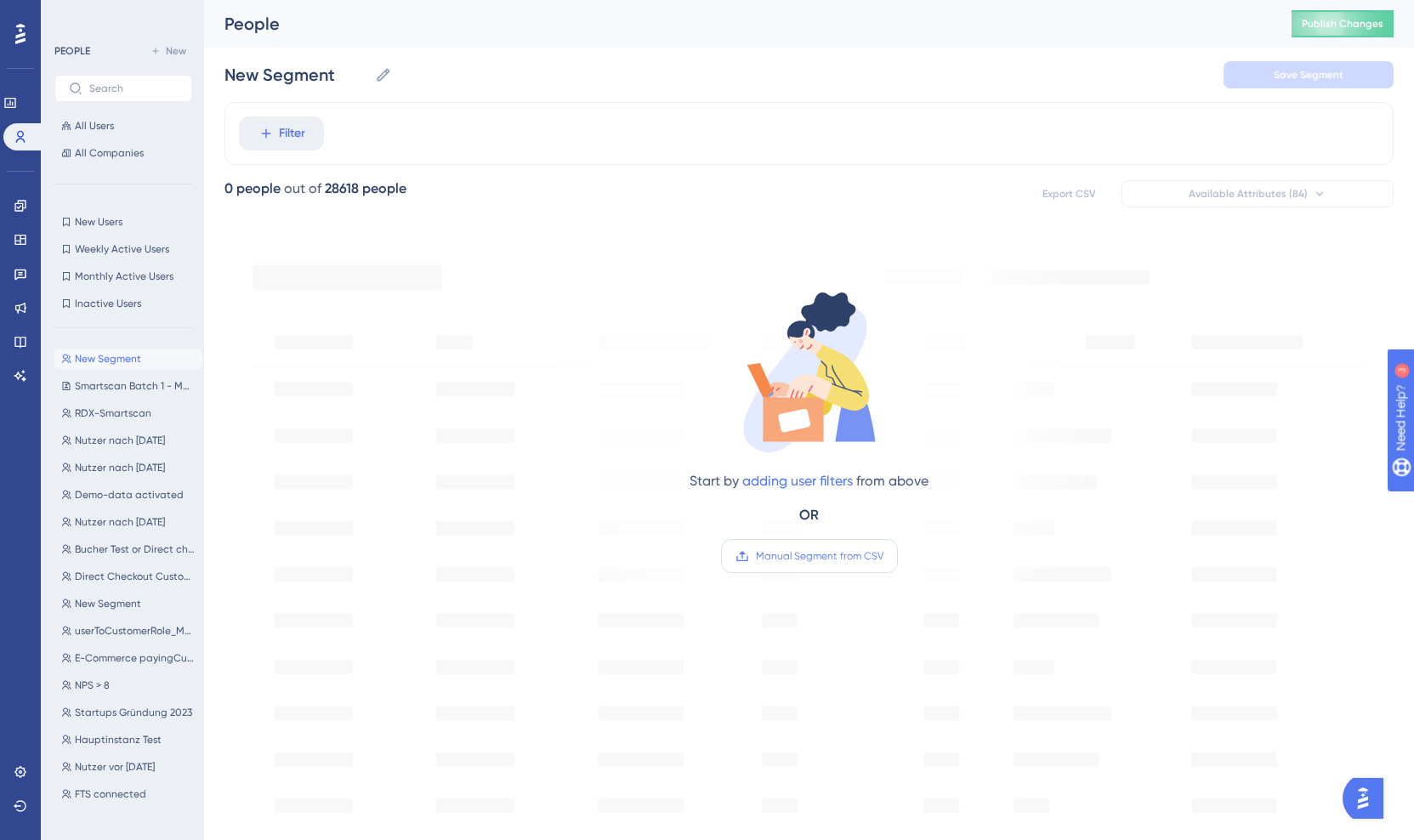
click at [821, 557] on span "Manual Segment from CSV" at bounding box center [820, 556] width 128 height 14
click at [884, 556] on input "Manual Segment from CSV" at bounding box center [884, 556] width 0 height 0
click at [815, 554] on span "Manual Segment from CSV" at bounding box center [820, 556] width 128 height 14
click at [884, 556] on input "Manual Segment from CSV" at bounding box center [884, 556] width 0 height 0
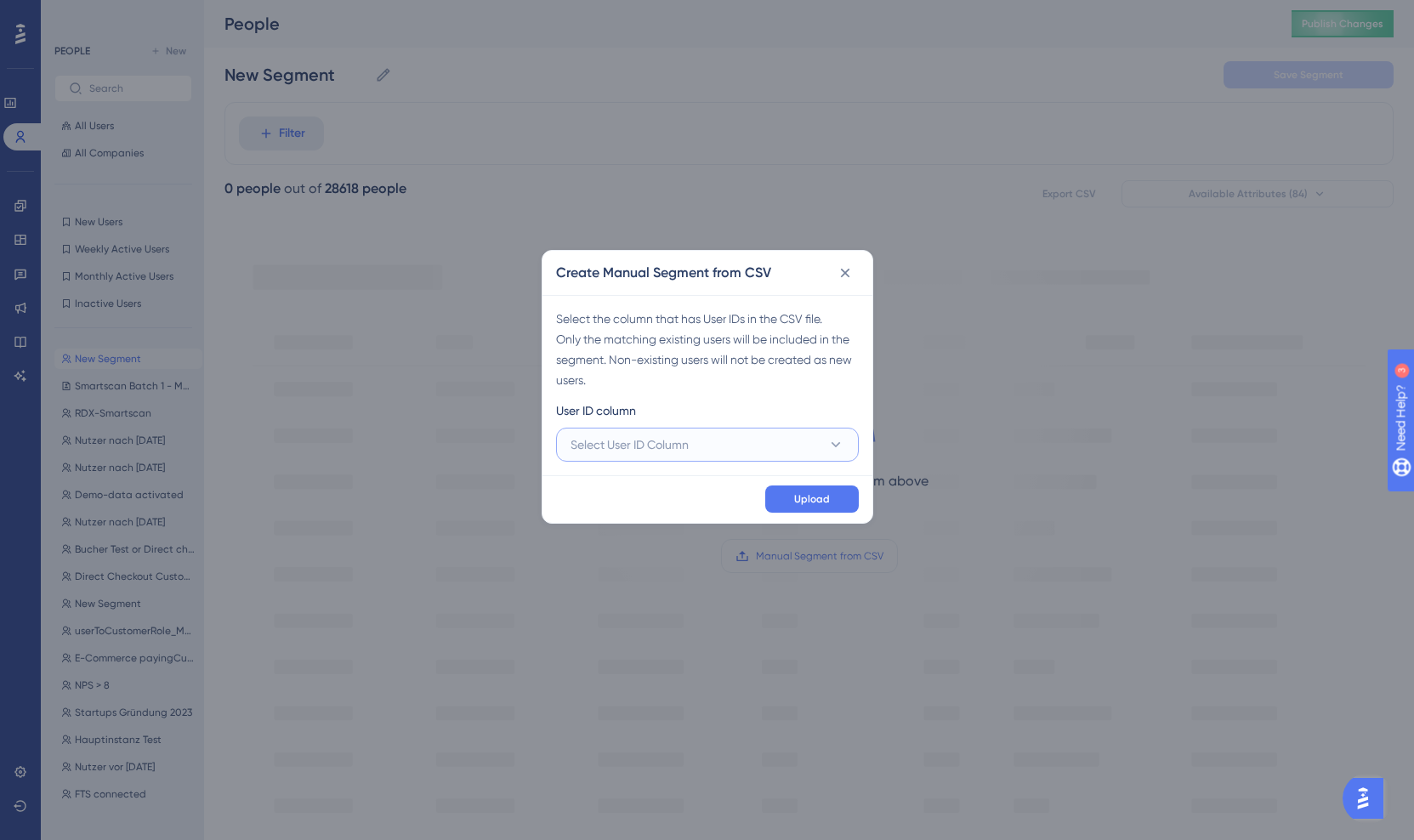
click at [730, 452] on button "Select User ID Column" at bounding box center [708, 445] width 303 height 34
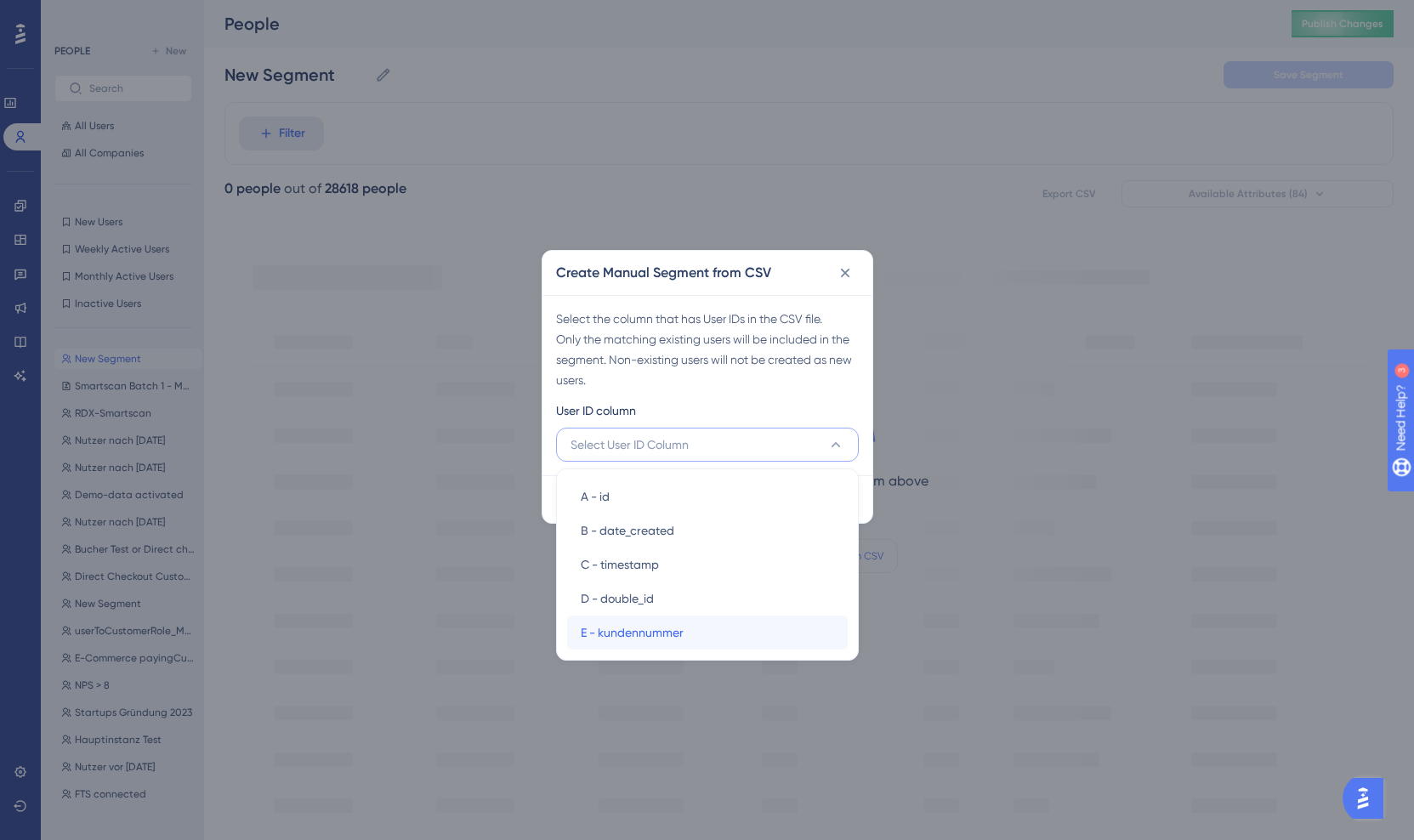
click at [699, 639] on div "E - kundennummer E - kundennummer" at bounding box center [707, 632] width 253 height 34
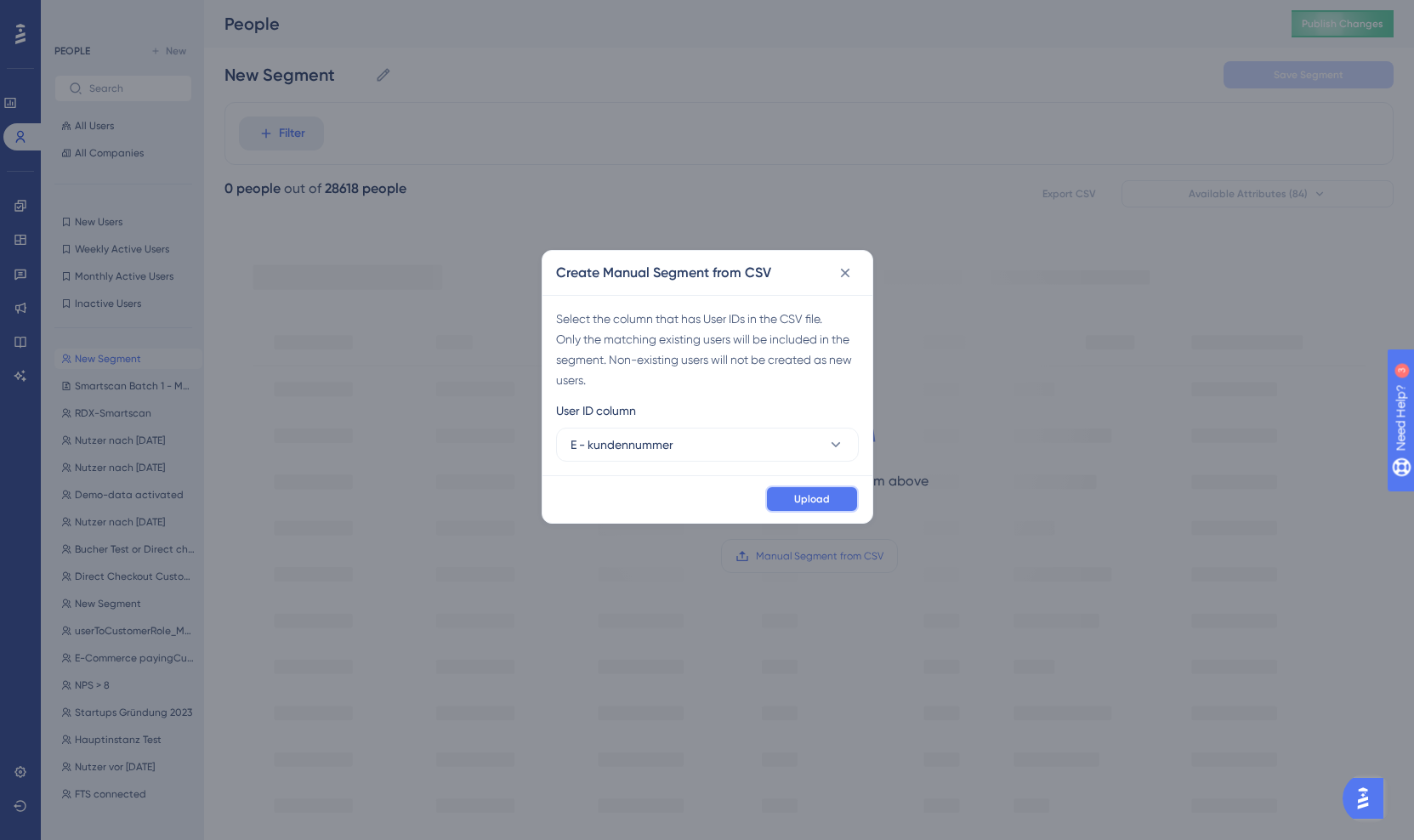
click at [814, 495] on span "Upload" at bounding box center [812, 499] width 36 height 14
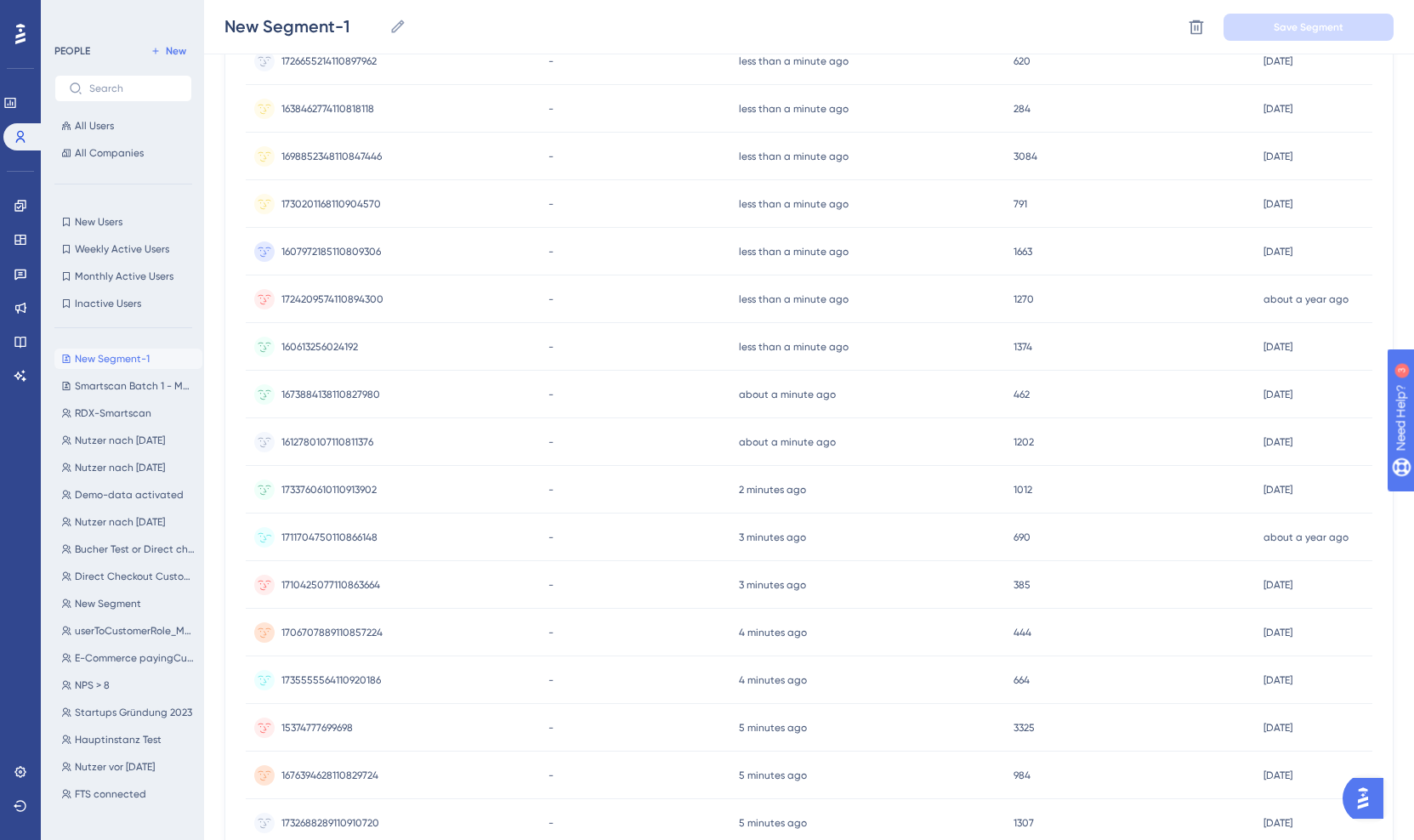
scroll to position [527, 0]
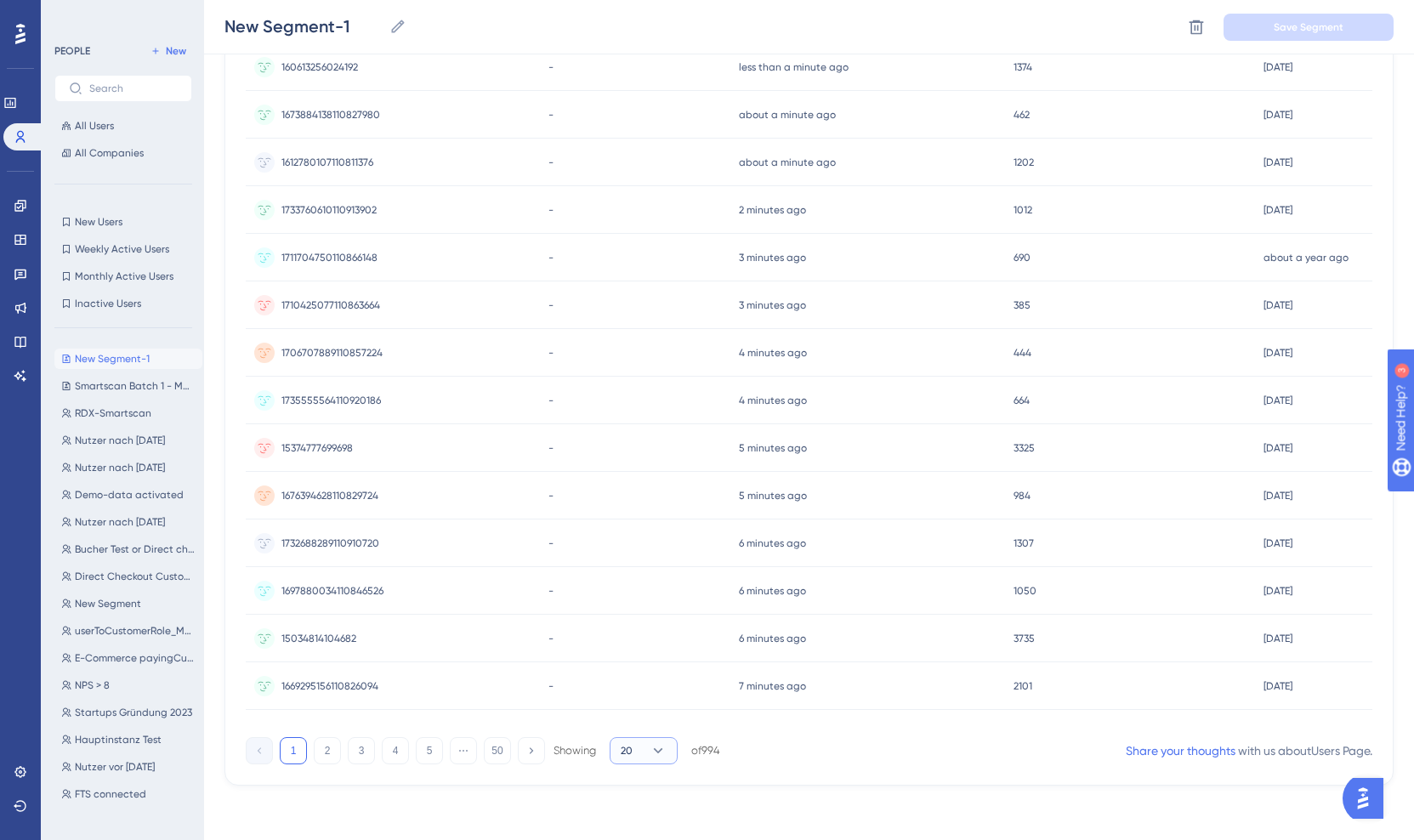
click at [659, 748] on icon at bounding box center [658, 750] width 17 height 17
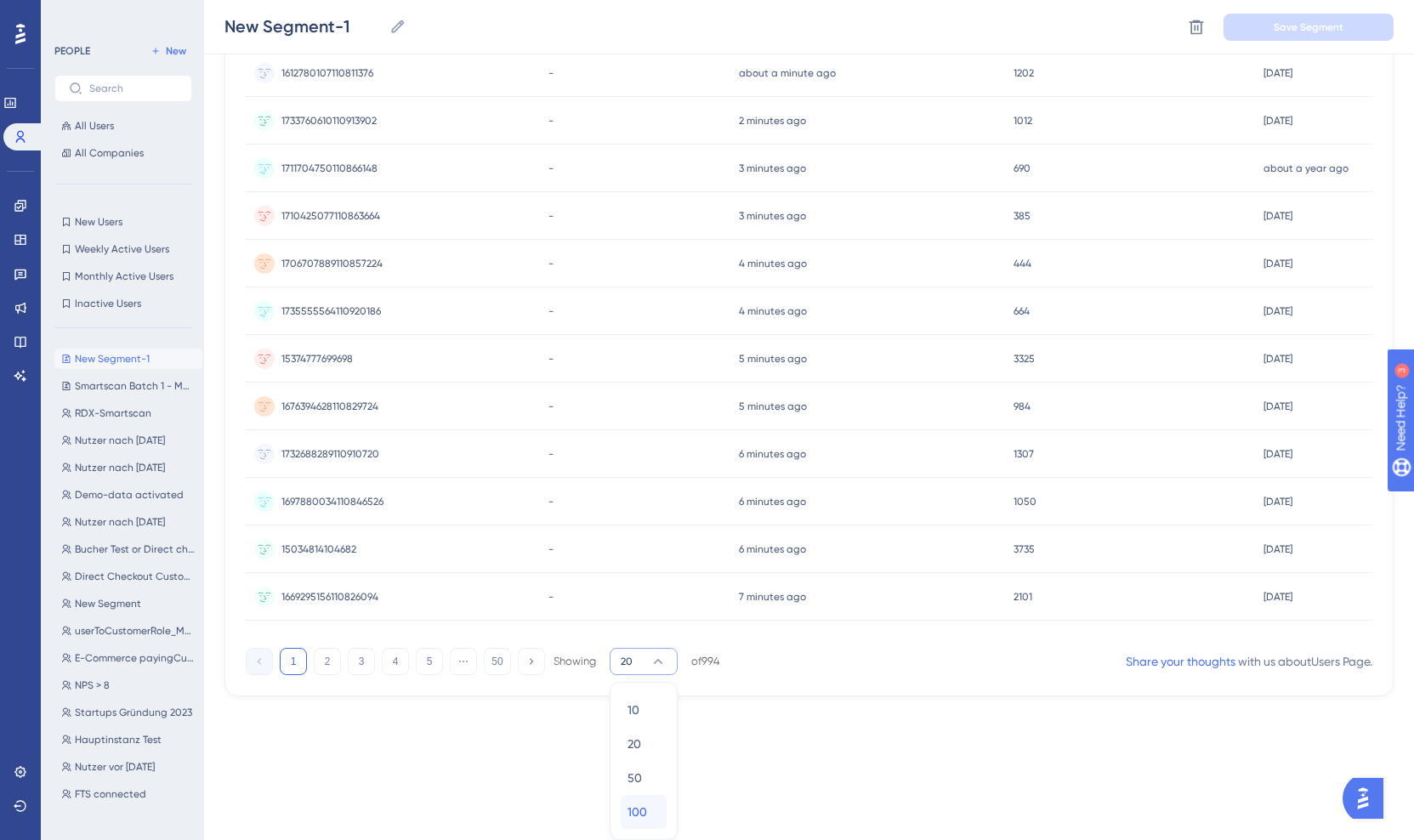
click at [639, 815] on span "100" at bounding box center [638, 811] width 20 height 21
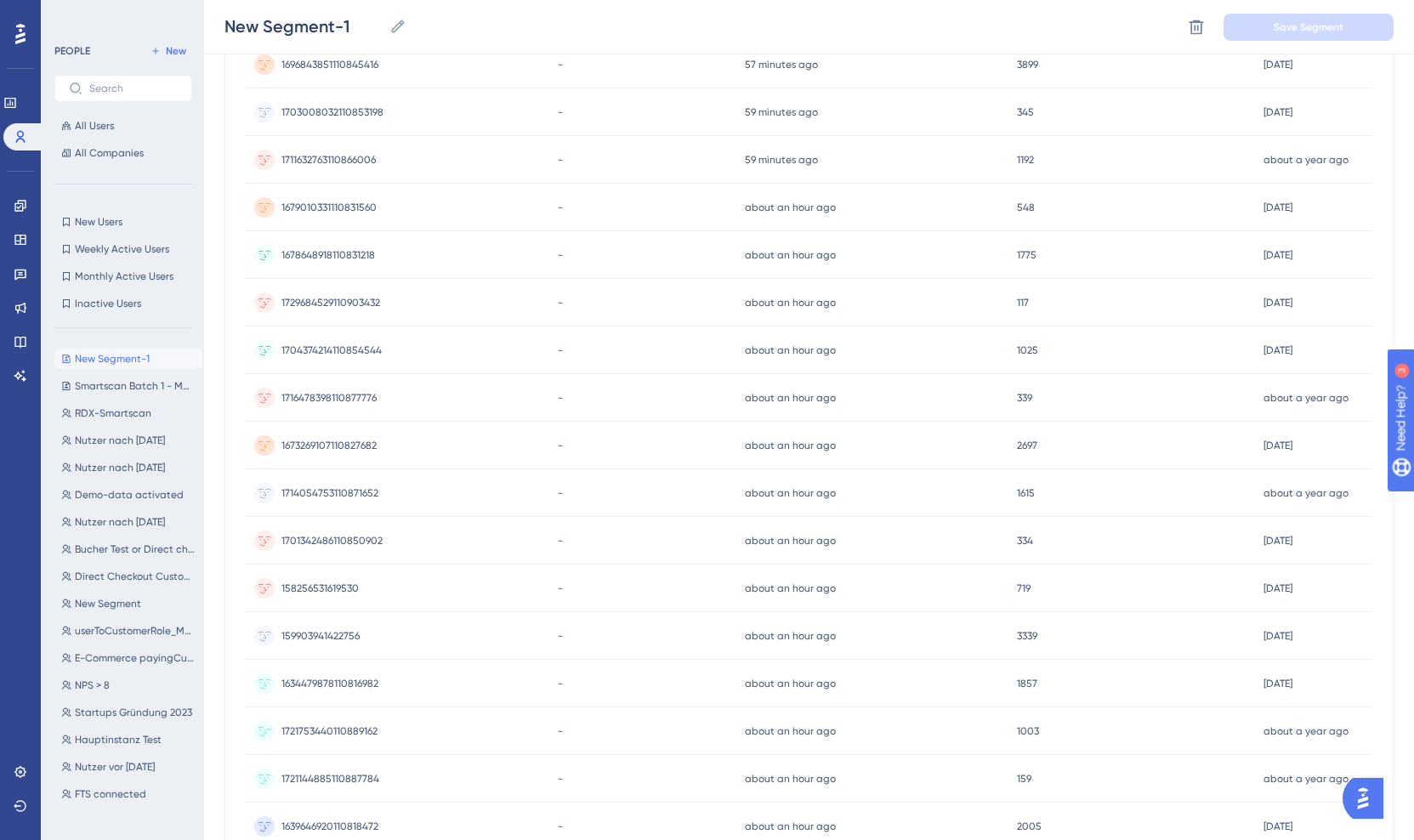
scroll to position [4335, 0]
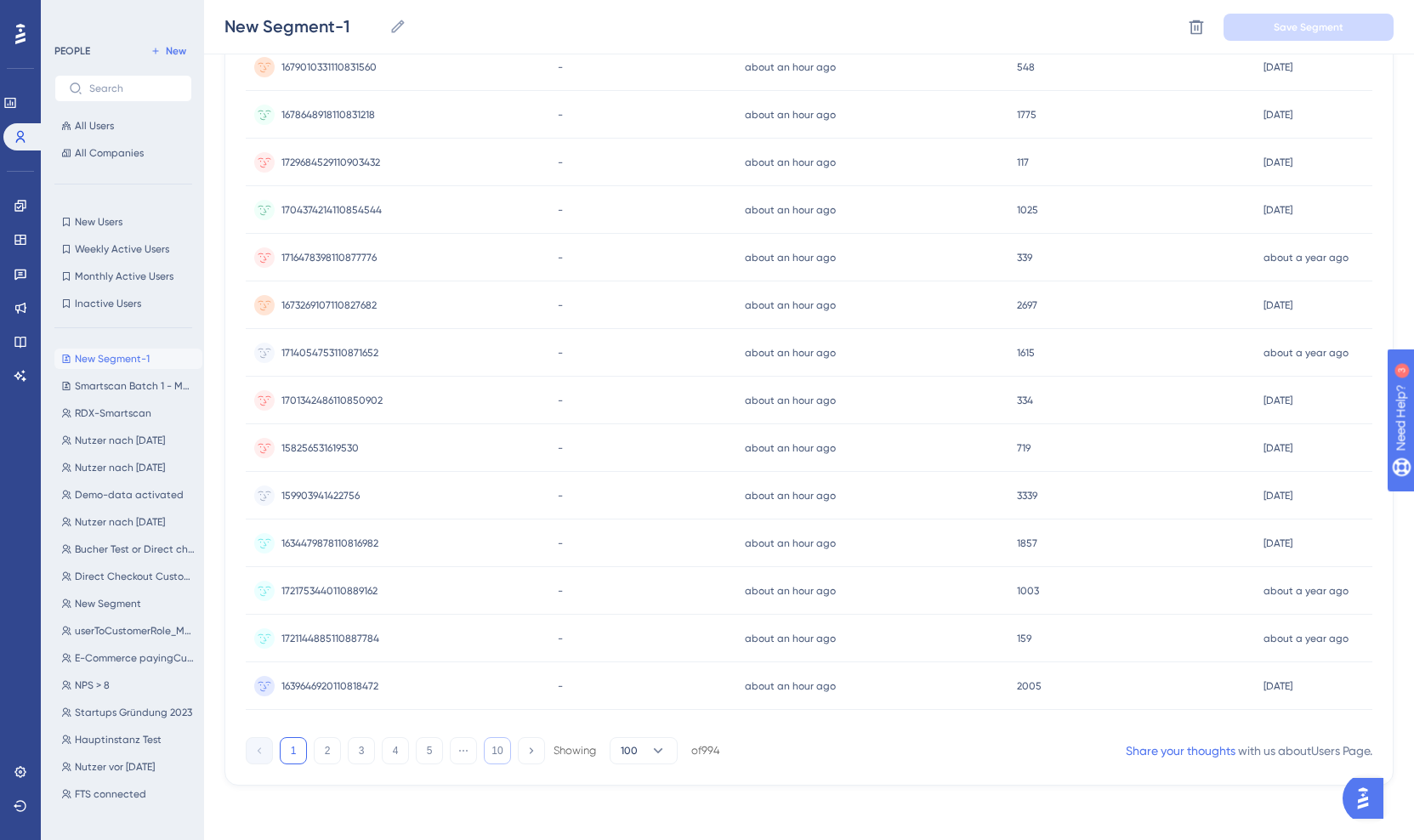
click at [508, 751] on button "10" at bounding box center [497, 751] width 28 height 28
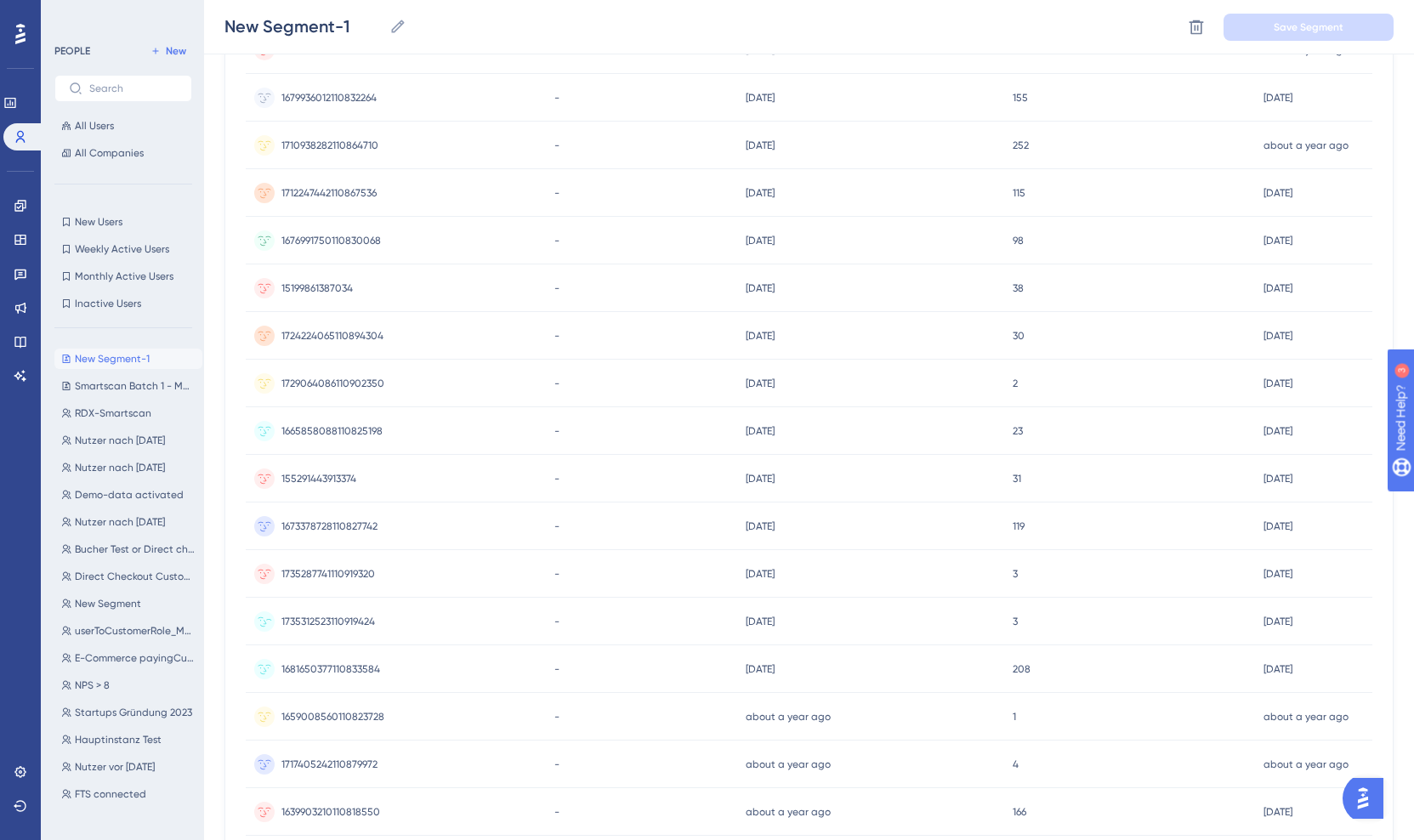
scroll to position [4050, 0]
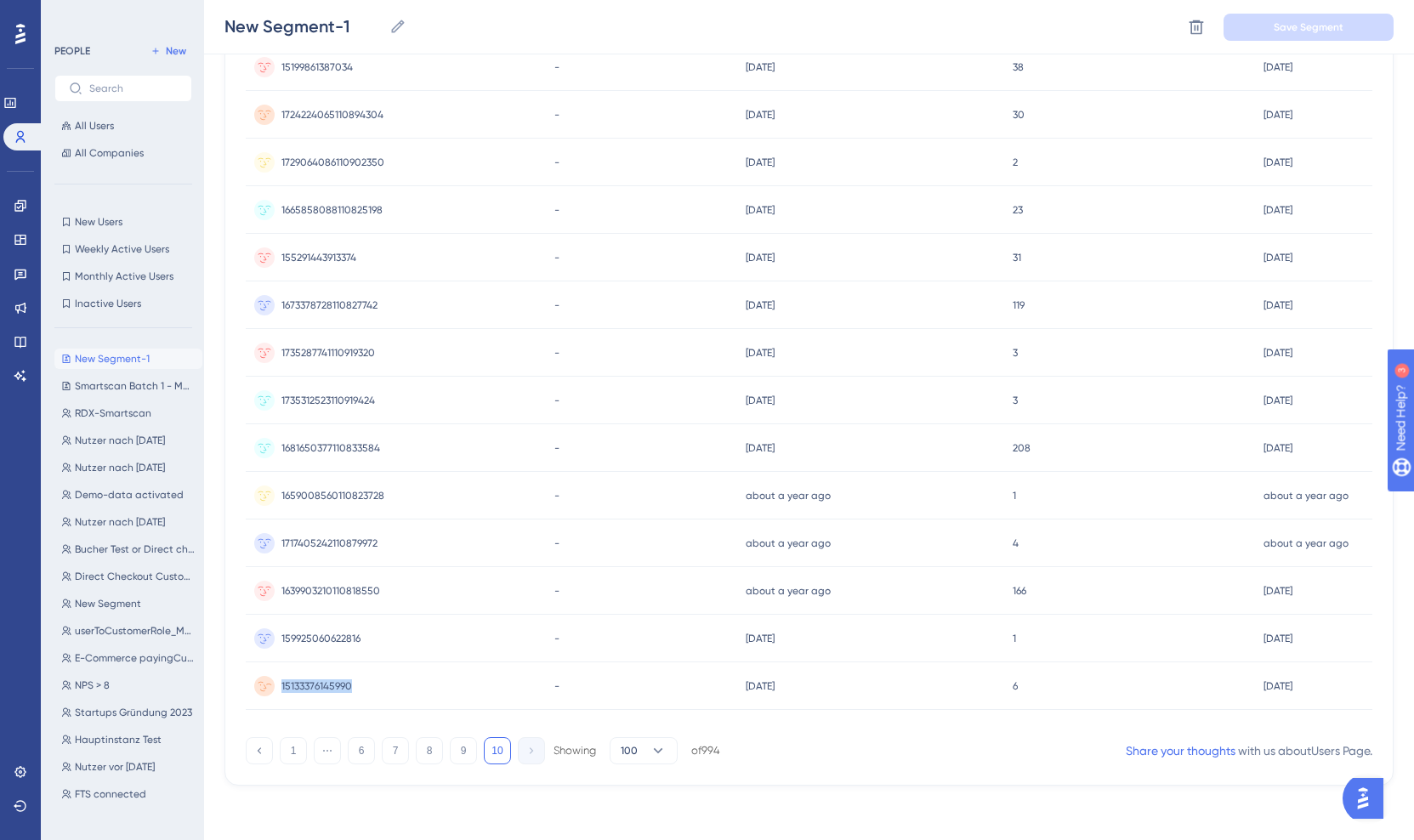
drag, startPoint x: 356, startPoint y: 687, endPoint x: 283, endPoint y: 689, distance: 73.0
click at [283, 689] on div "15133376145990 15133376145990" at bounding box center [397, 686] width 301 height 47
copy span "15133376145990"
click at [435, 682] on div "15133376145990 15133376145990" at bounding box center [397, 686] width 301 height 47
click at [390, 755] on button "7" at bounding box center [396, 751] width 28 height 28
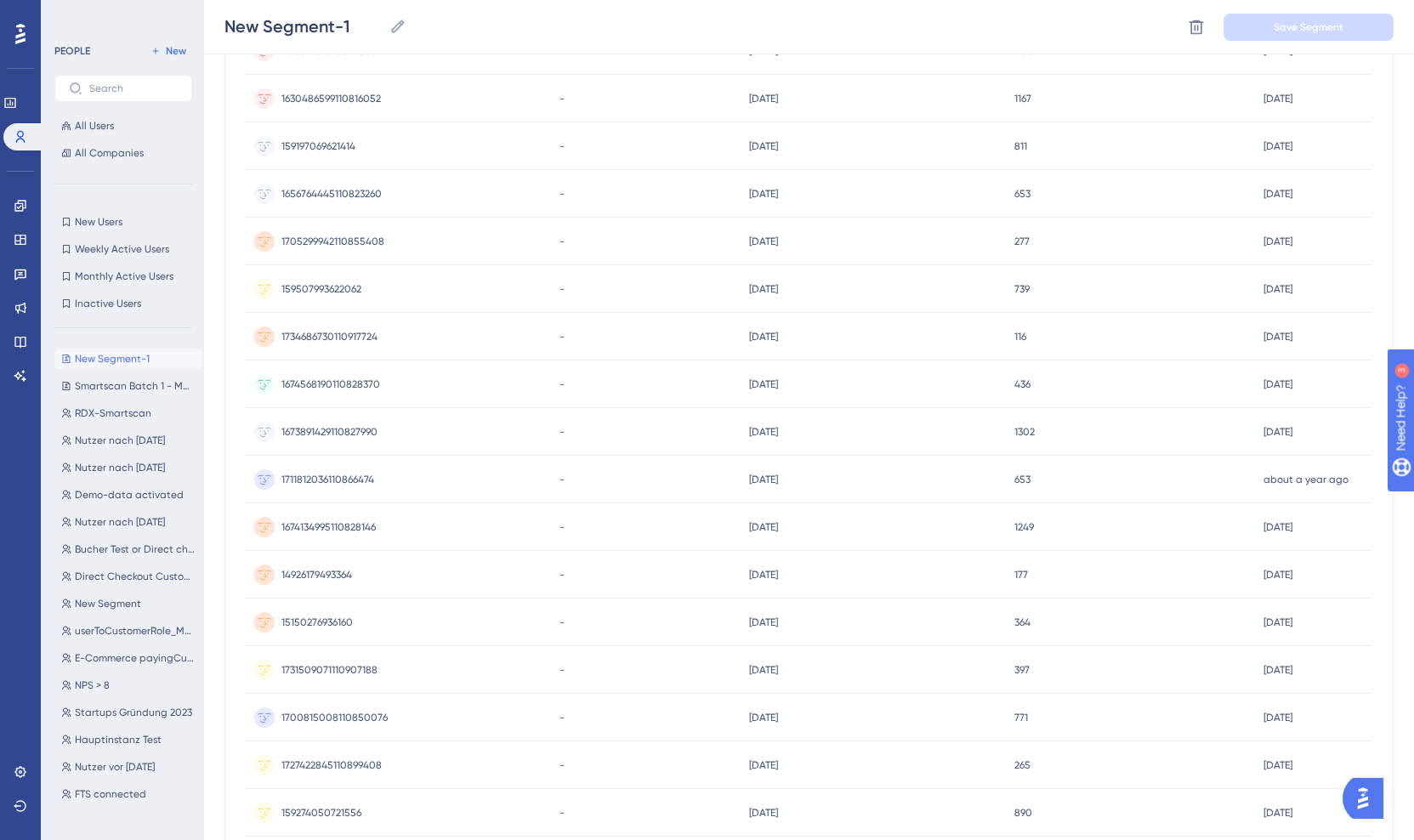
scroll to position [0, 0]
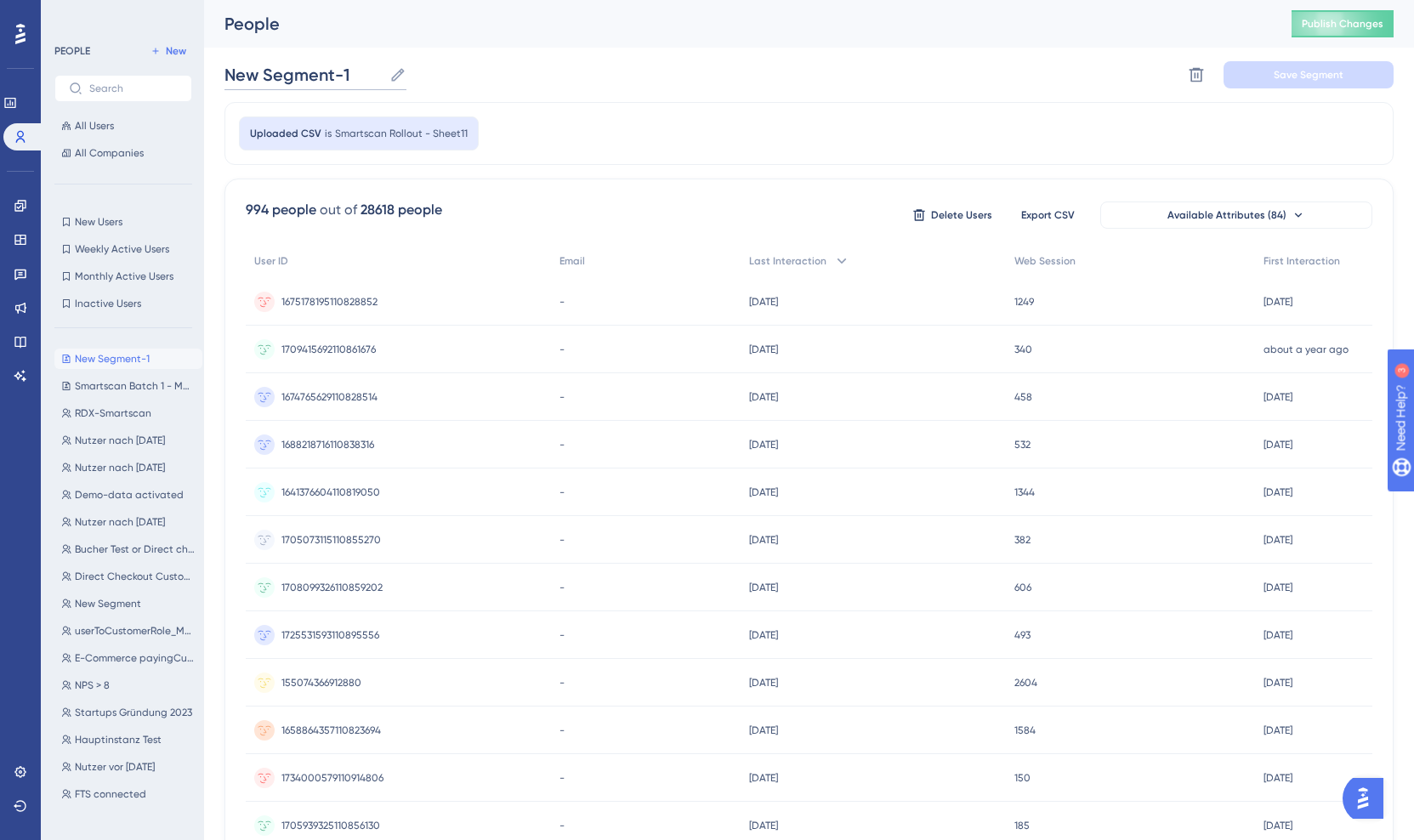
click at [338, 81] on input "New Segment-1" at bounding box center [304, 75] width 158 height 24
click at [356, 74] on input "New Segment-1" at bounding box center [304, 75] width 158 height 24
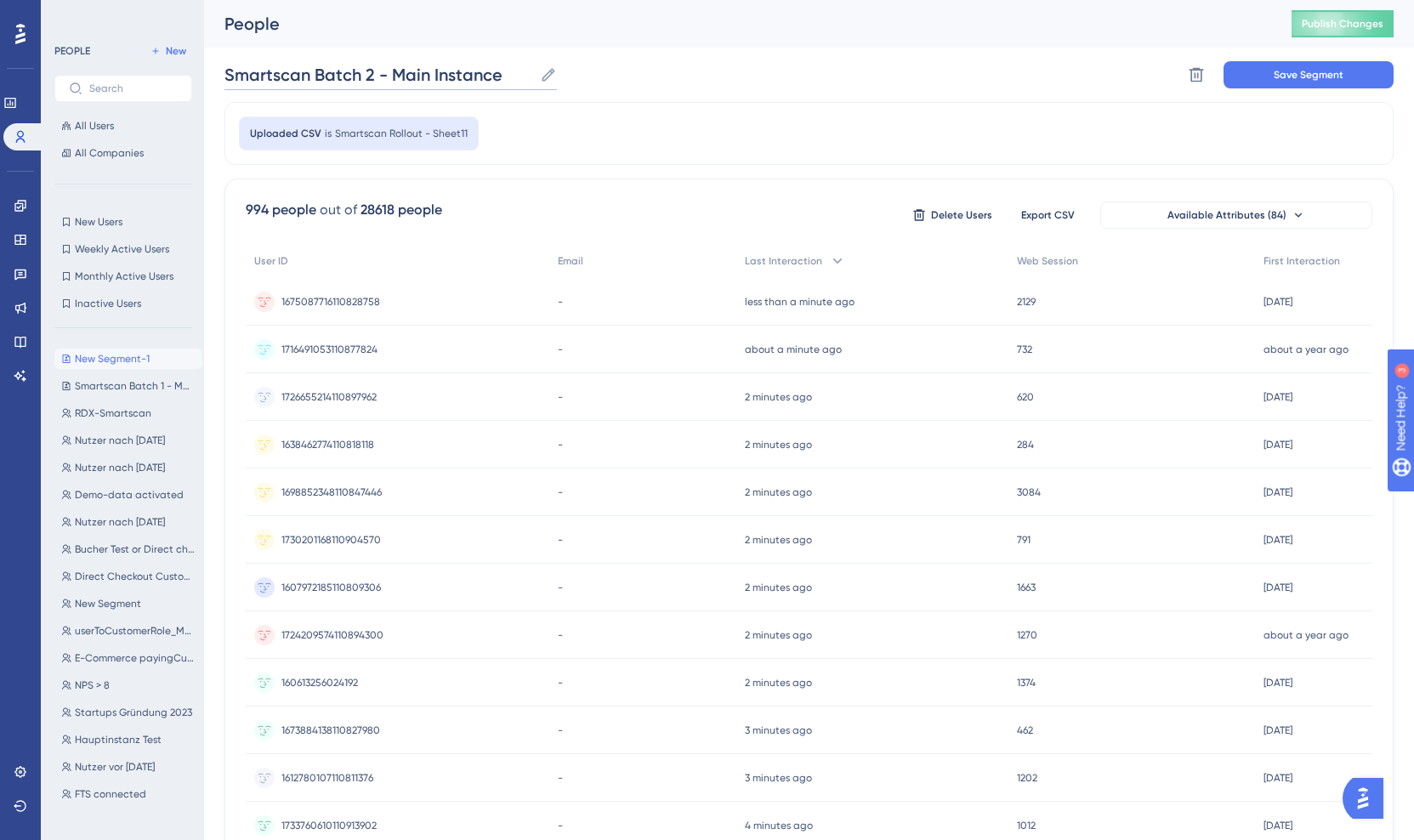
type input "Smartscan Batch 2 - Main Instance"
click at [691, 70] on div "Smartscan Batch 2 - Main Instance Smartscan Batch 2 - Main Instance Delete Segm…" at bounding box center [809, 74] width 1170 height 54
click at [1344, 79] on button "Save Segment" at bounding box center [1309, 75] width 170 height 28
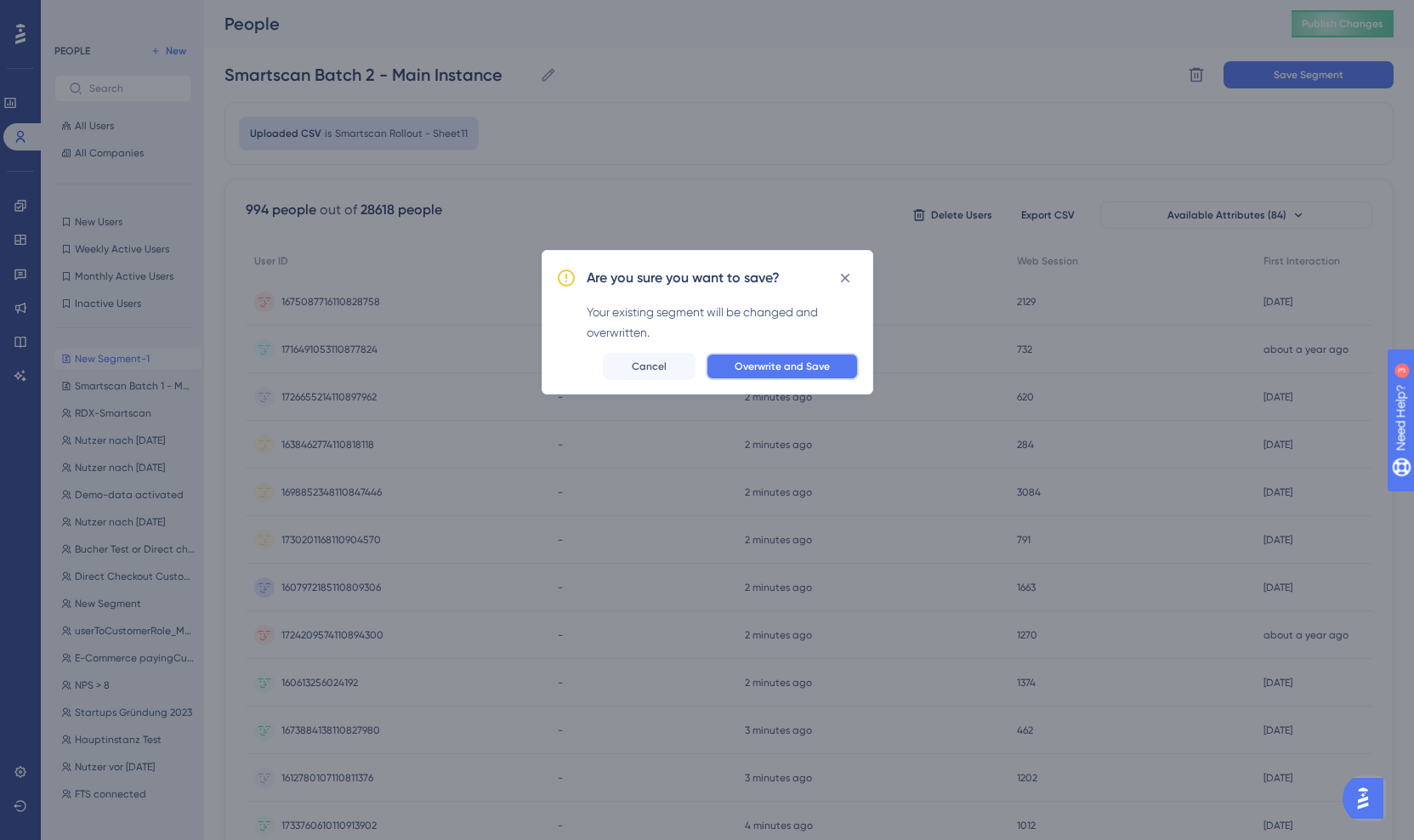
click at [767, 370] on span "Overwrite and Save" at bounding box center [782, 367] width 95 height 14
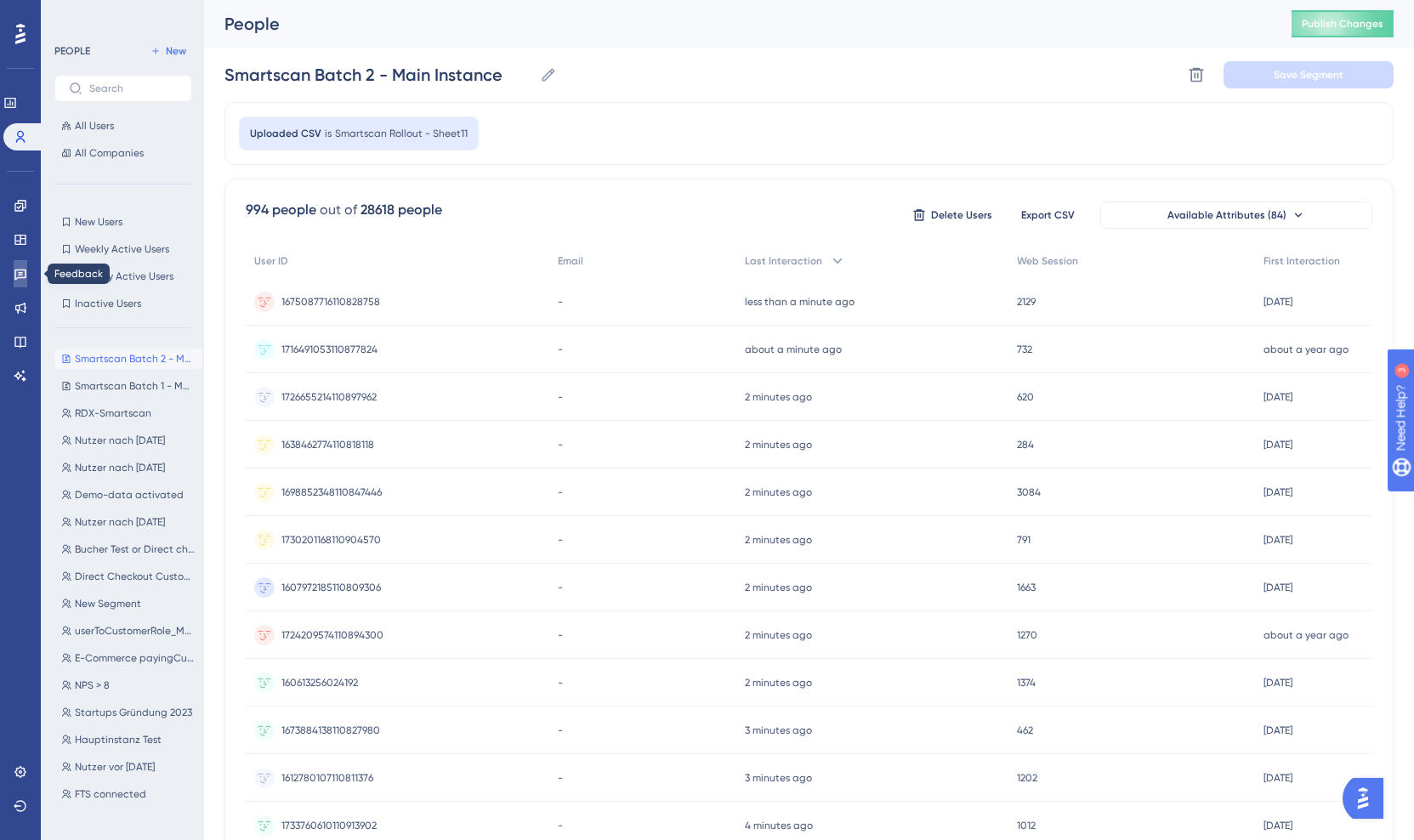
click at [22, 273] on icon at bounding box center [21, 274] width 14 height 14
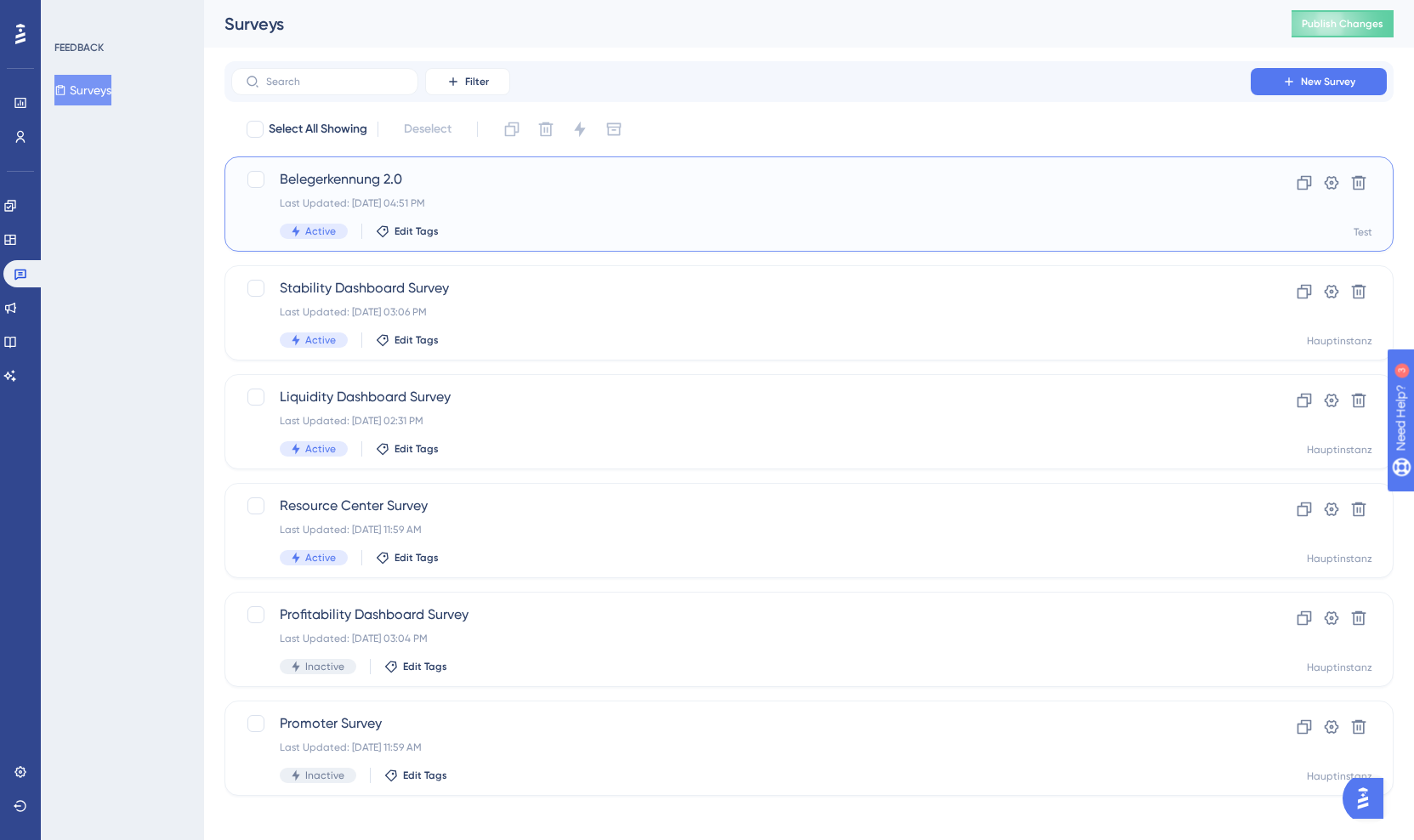
click at [530, 205] on div "Last Updated: [DATE] 04:51 PM" at bounding box center [741, 204] width 923 height 14
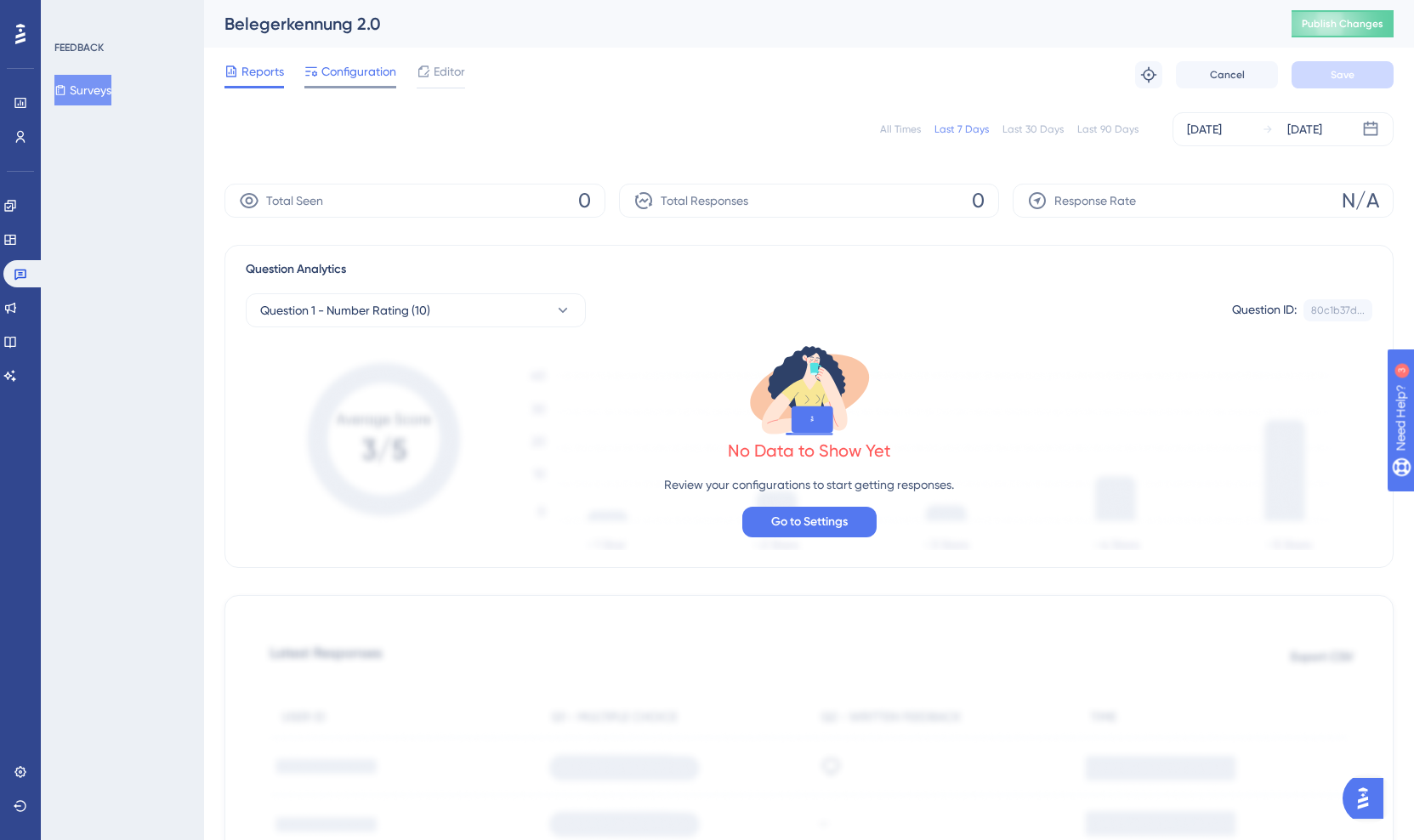
click at [357, 74] on span "Configuration" at bounding box center [359, 71] width 75 height 21
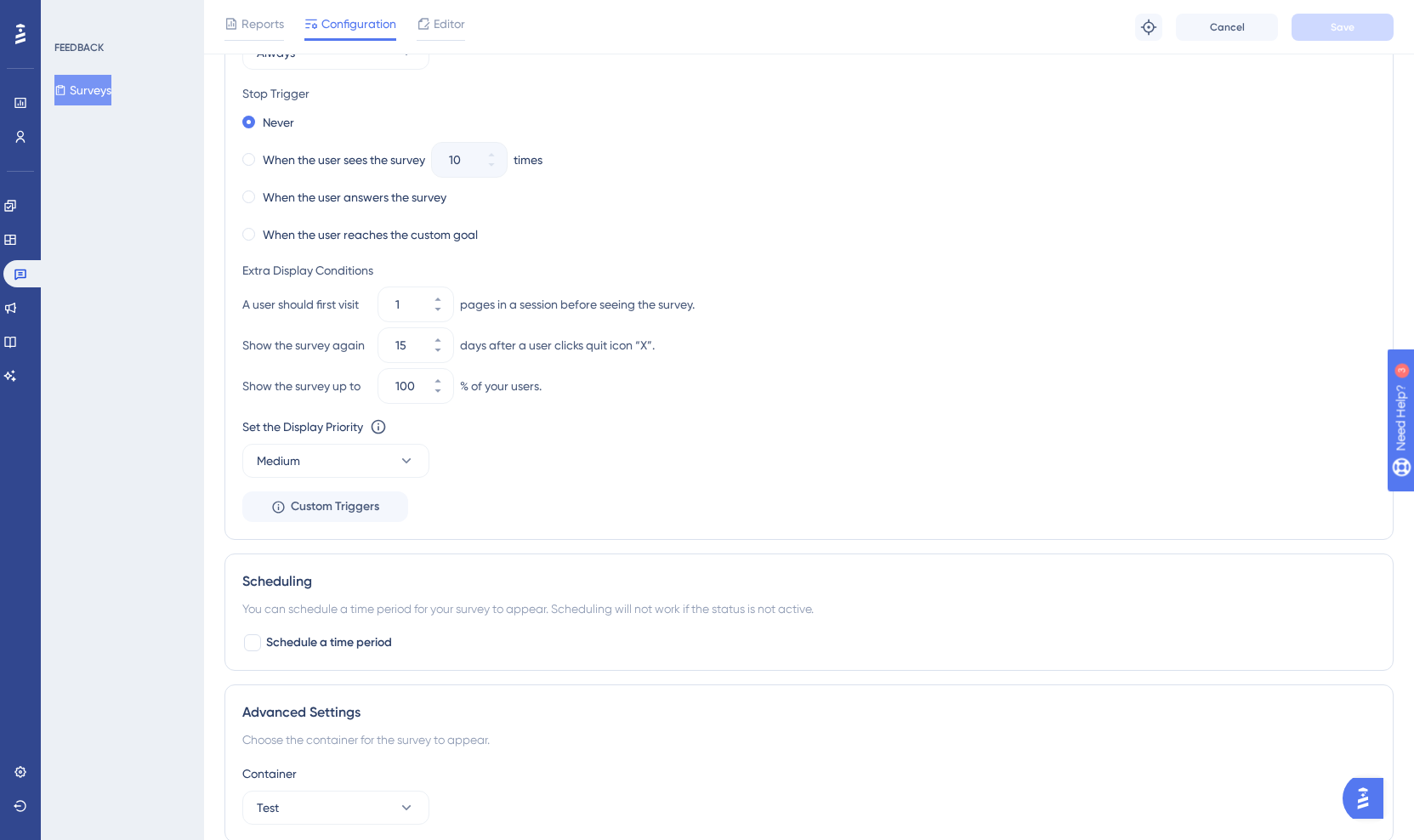
scroll to position [1030, 0]
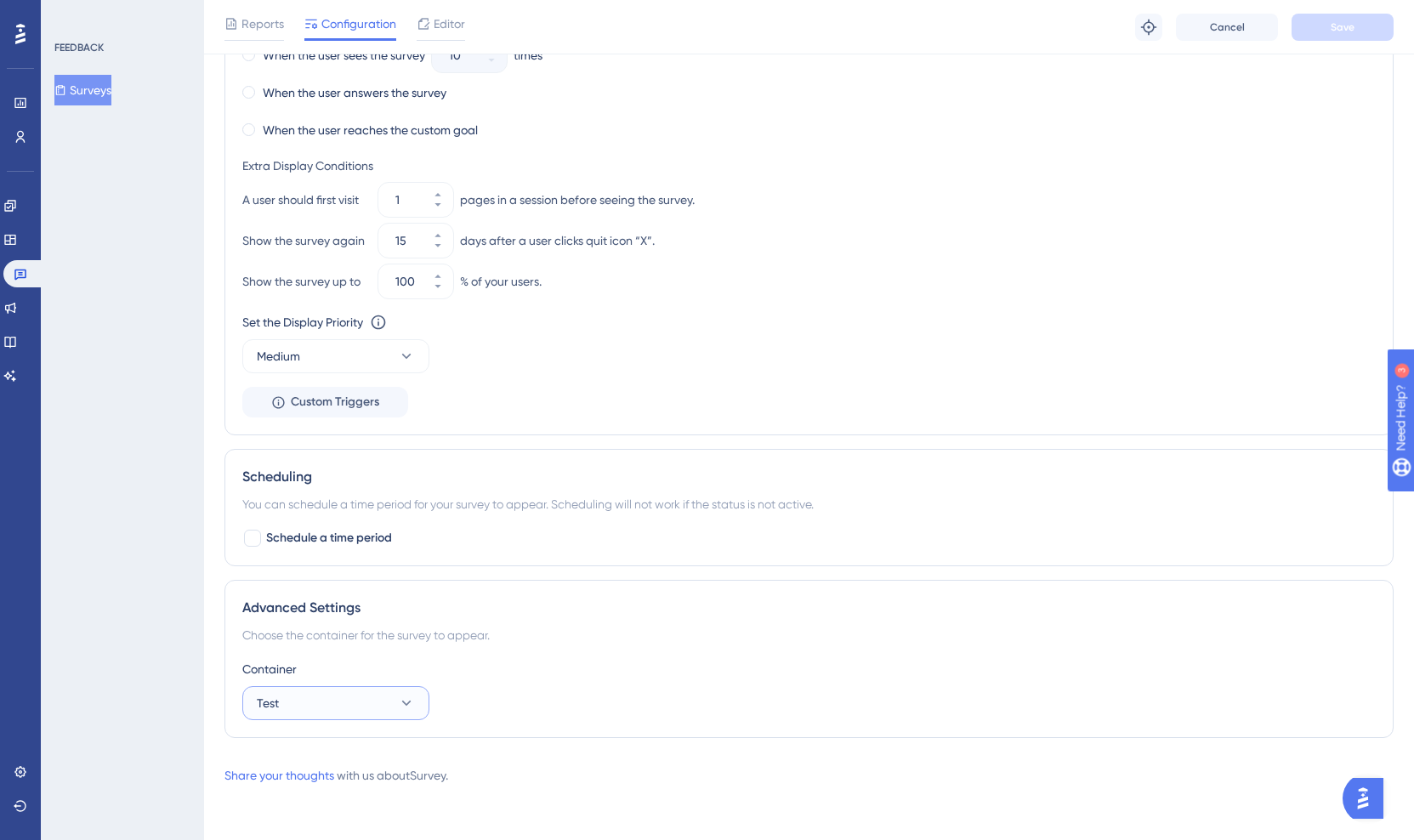
click at [368, 703] on button "Test" at bounding box center [335, 703] width 187 height 34
click at [348, 757] on div "Hauptinstanz Hauptinstanz" at bounding box center [335, 755] width 137 height 34
click at [389, 500] on div "You can schedule a time period for your survey to appear. Scheduling will not w…" at bounding box center [809, 504] width 1134 height 21
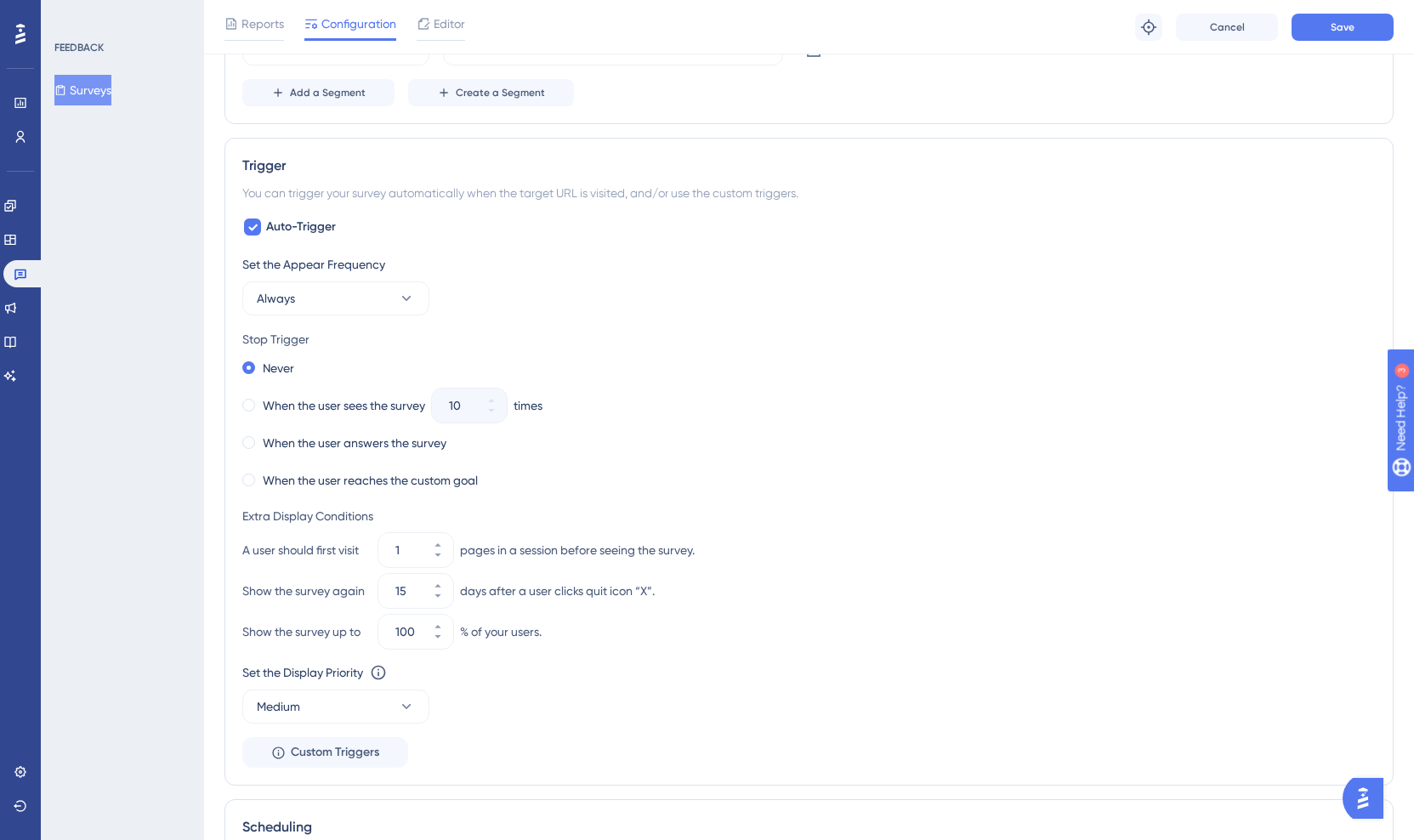
scroll to position [677, 0]
click at [253, 450] on div "When the user answers the survey" at bounding box center [344, 447] width 204 height 24
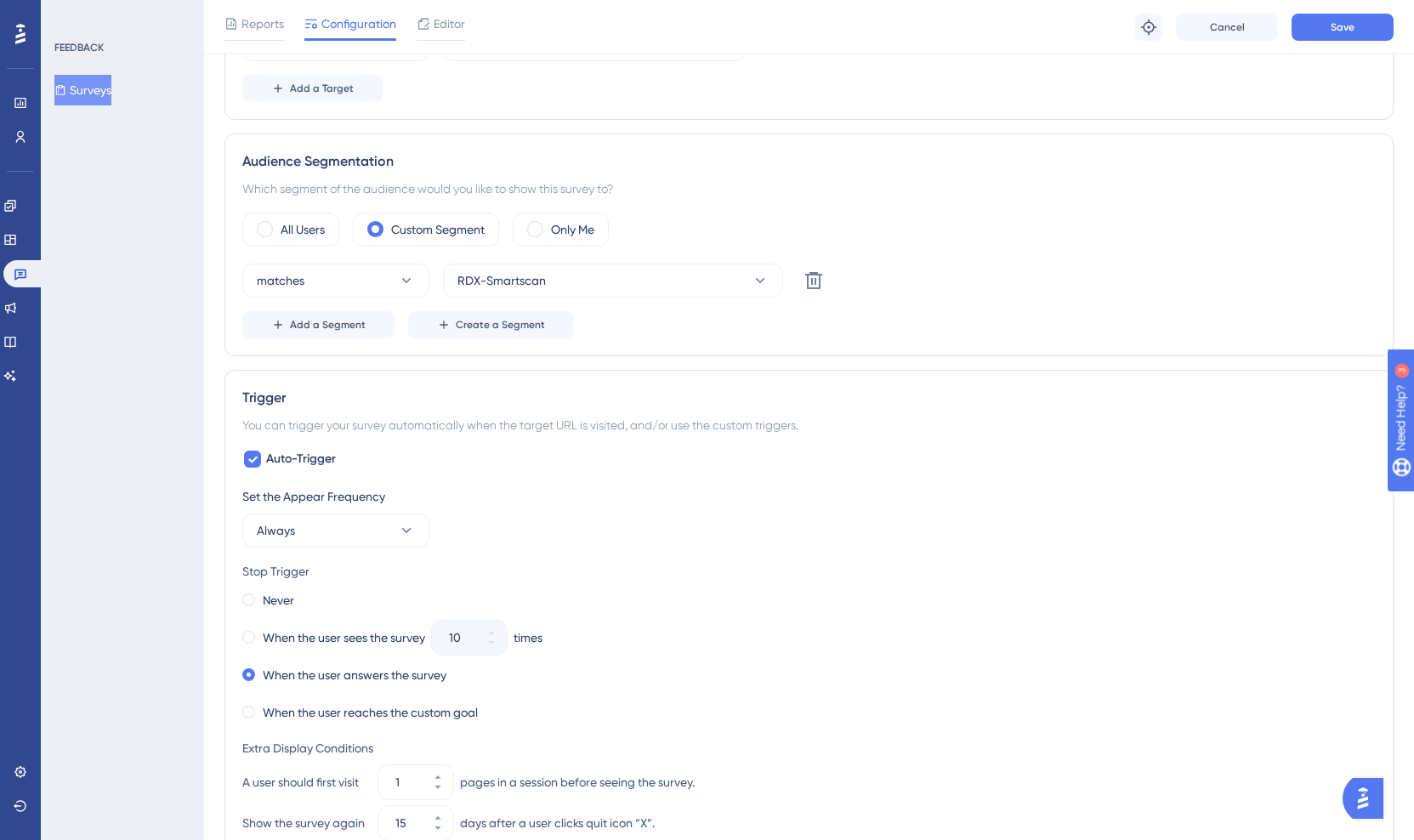
scroll to position [445, 0]
click at [319, 538] on button "Always" at bounding box center [335, 534] width 187 height 34
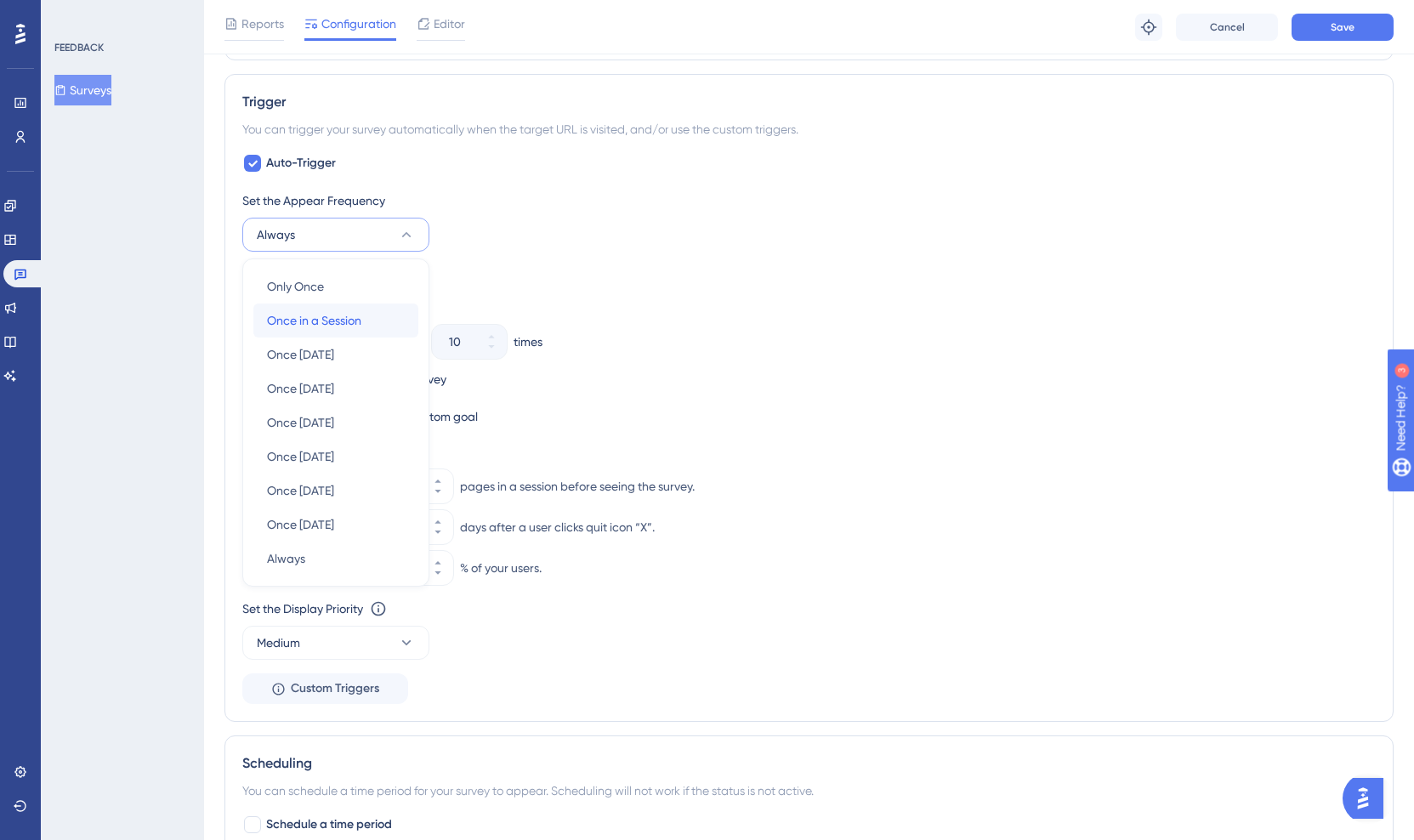
click at [361, 317] on span "Once in a Session" at bounding box center [313, 320] width 94 height 21
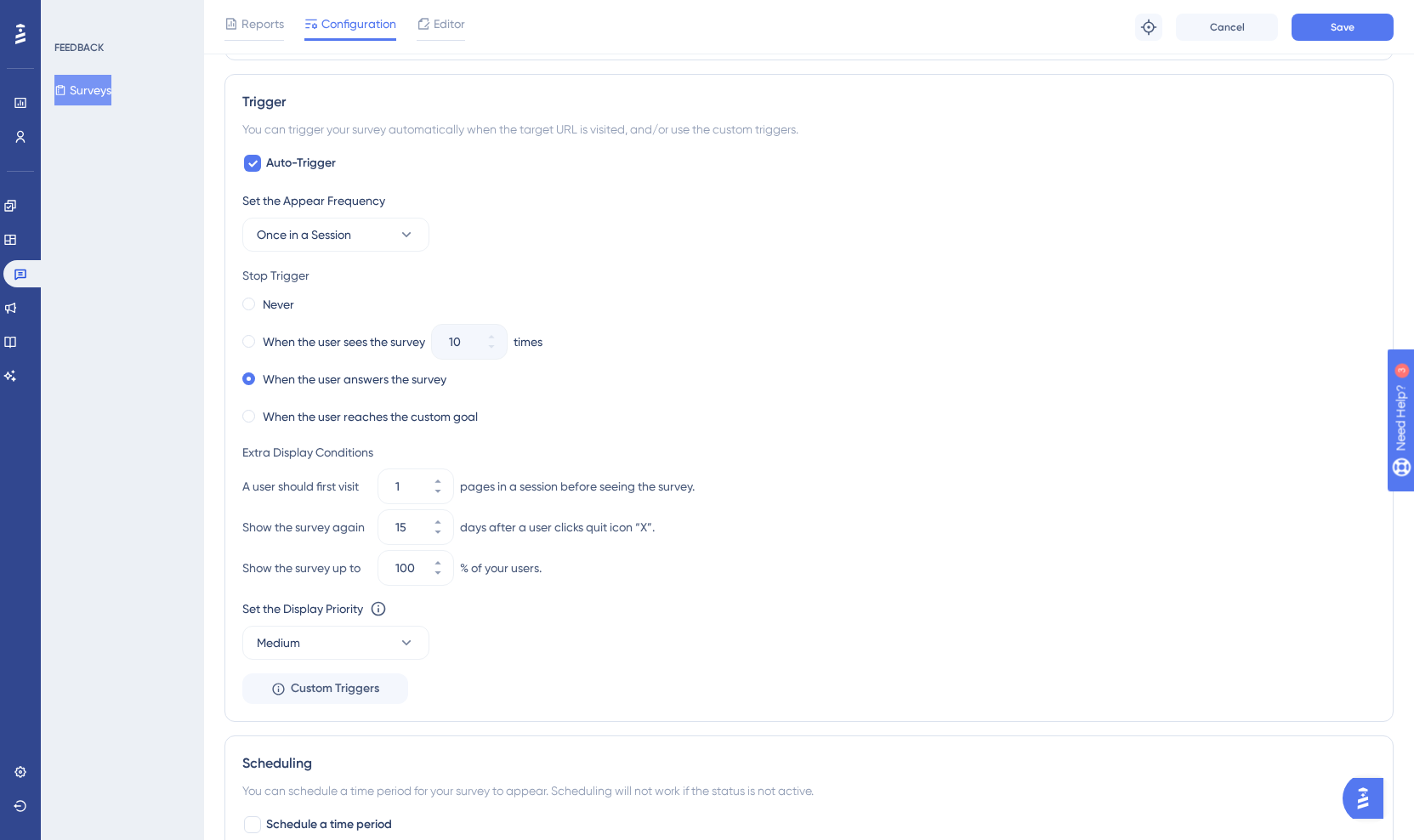
click at [603, 221] on div "Set the Appear Frequency Once in a Session" at bounding box center [809, 221] width 1134 height 61
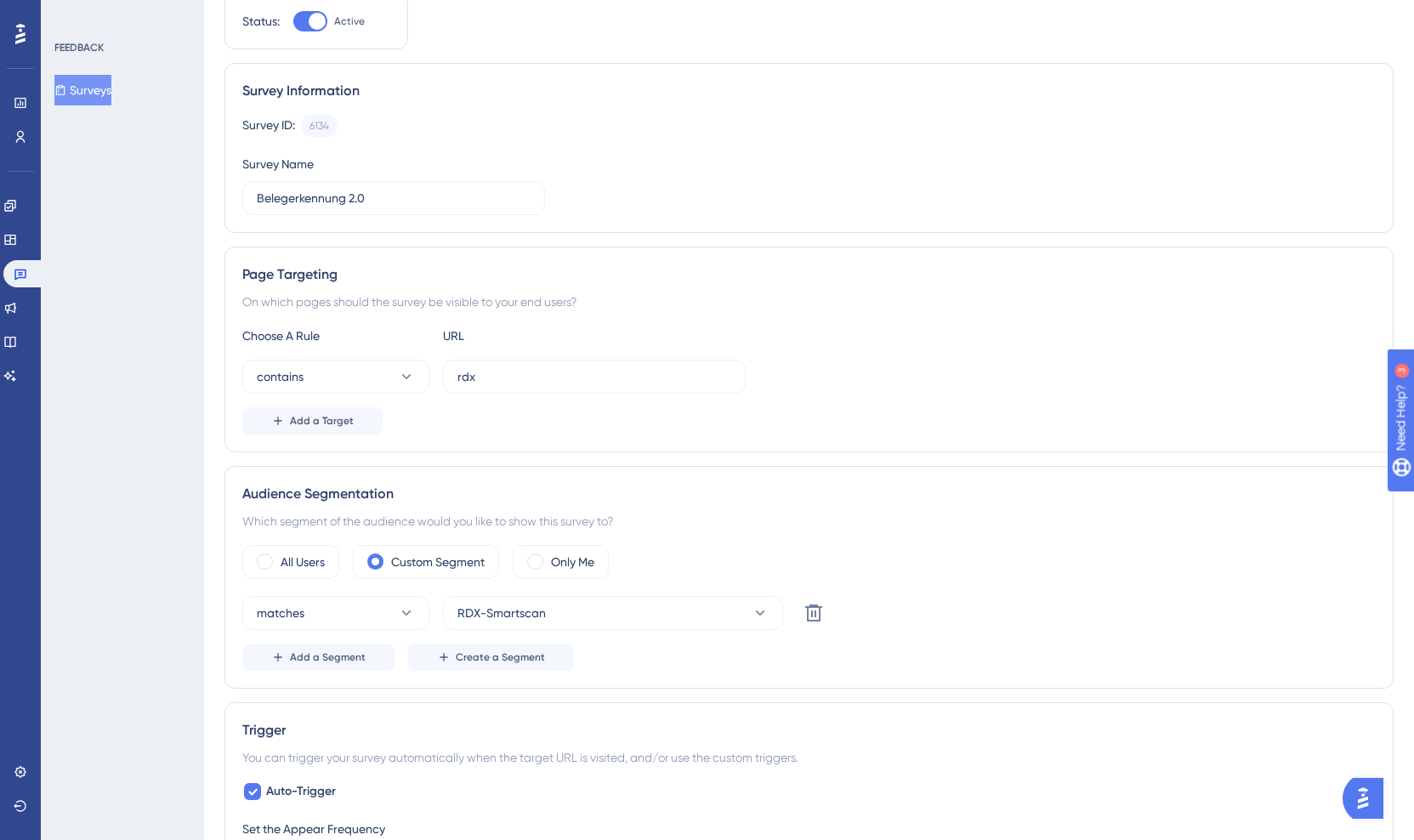
scroll to position [0, 0]
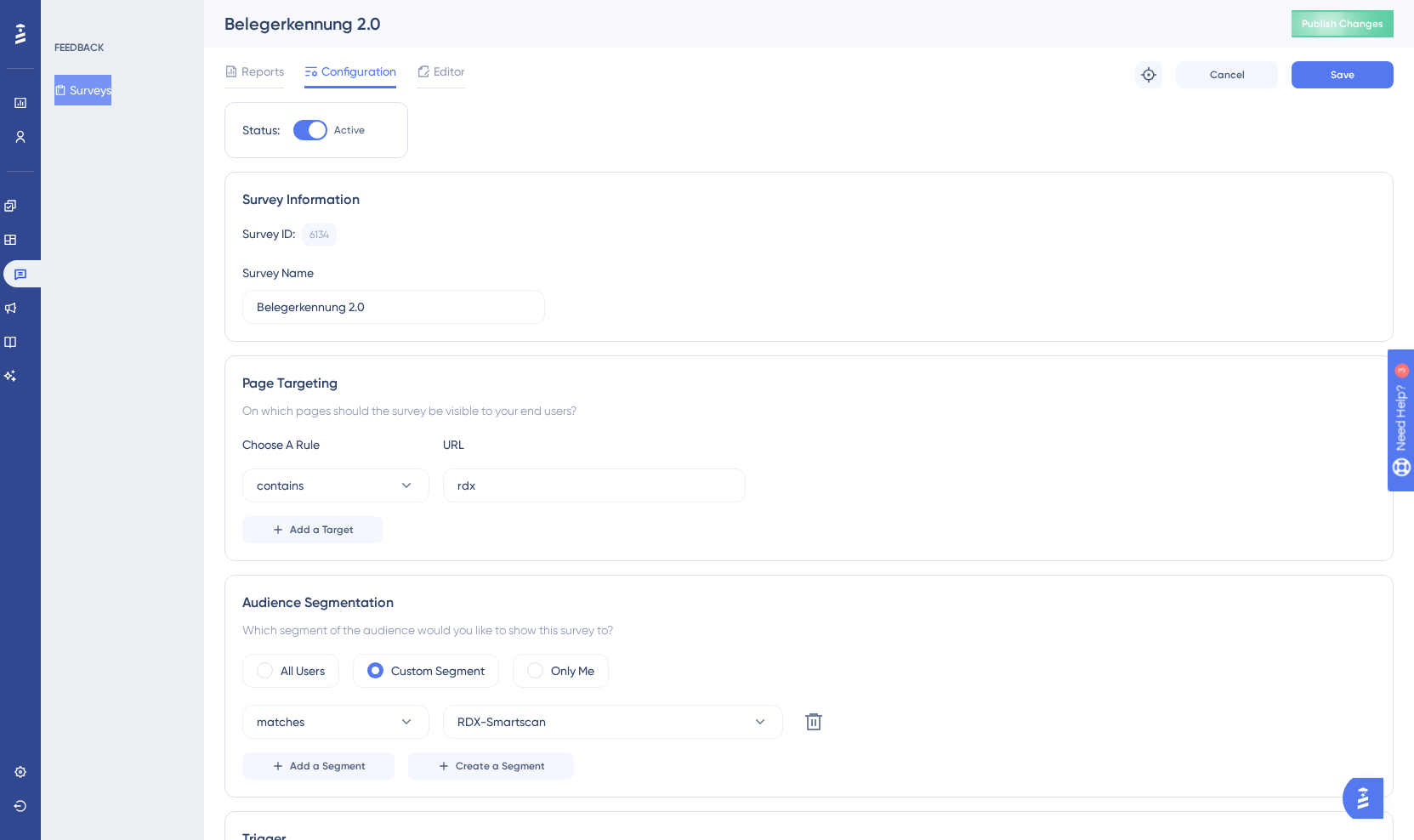
click at [318, 133] on div at bounding box center [316, 129] width 17 height 17
click at [294, 130] on input "Active" at bounding box center [293, 130] width 1 height 1
checkbox input "false"
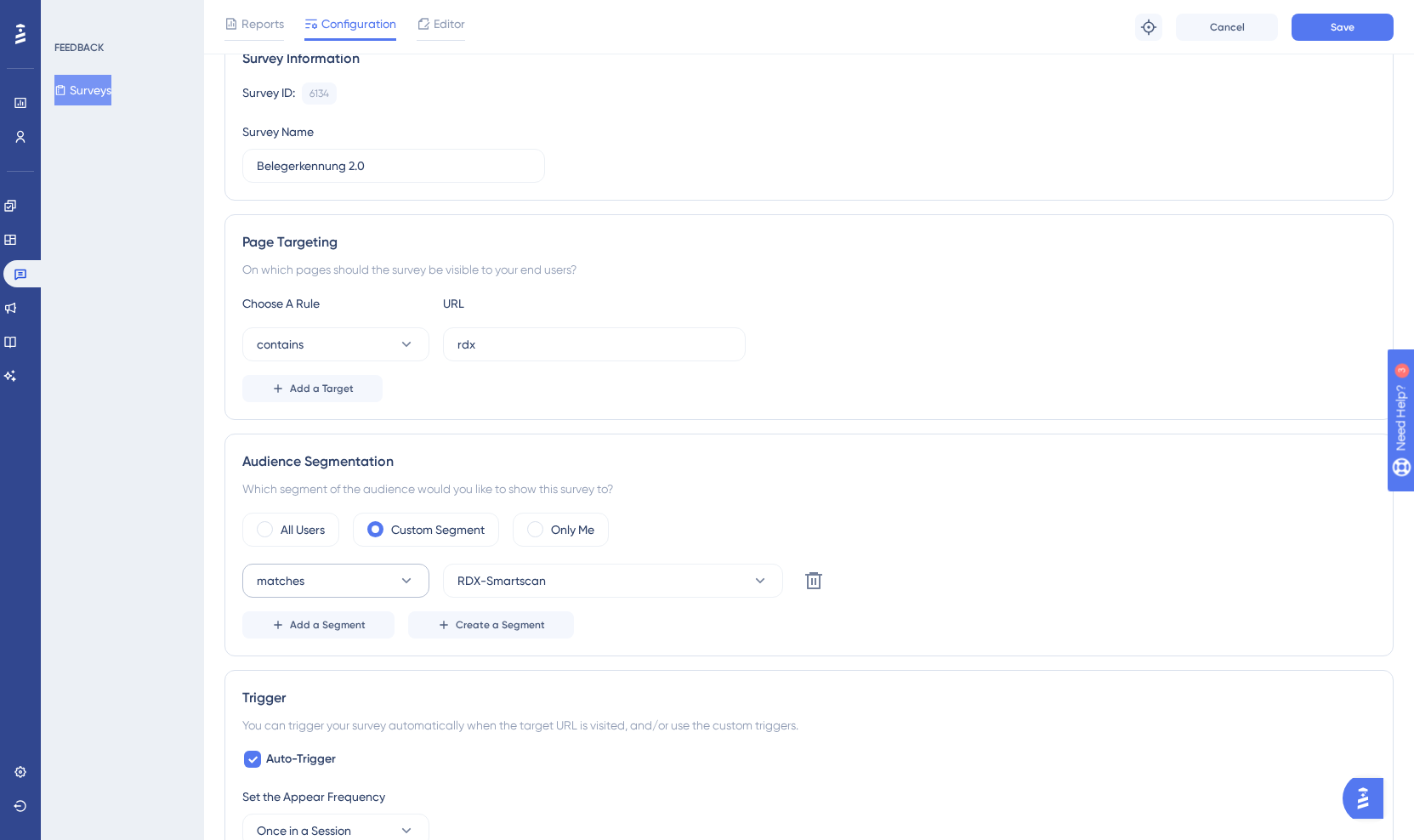
scroll to position [154, 0]
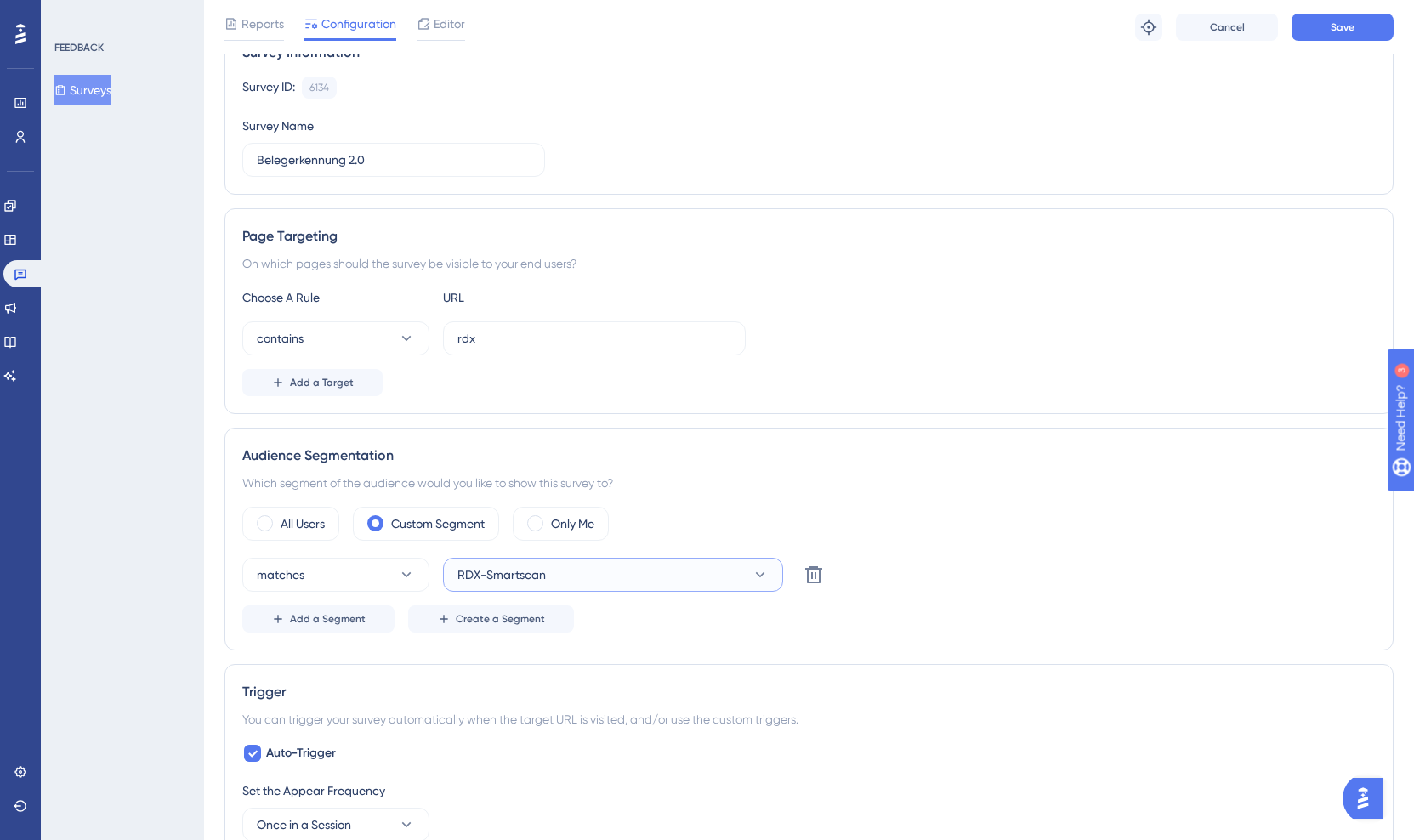
click at [489, 578] on span "RDX-Smartscan" at bounding box center [501, 574] width 88 height 21
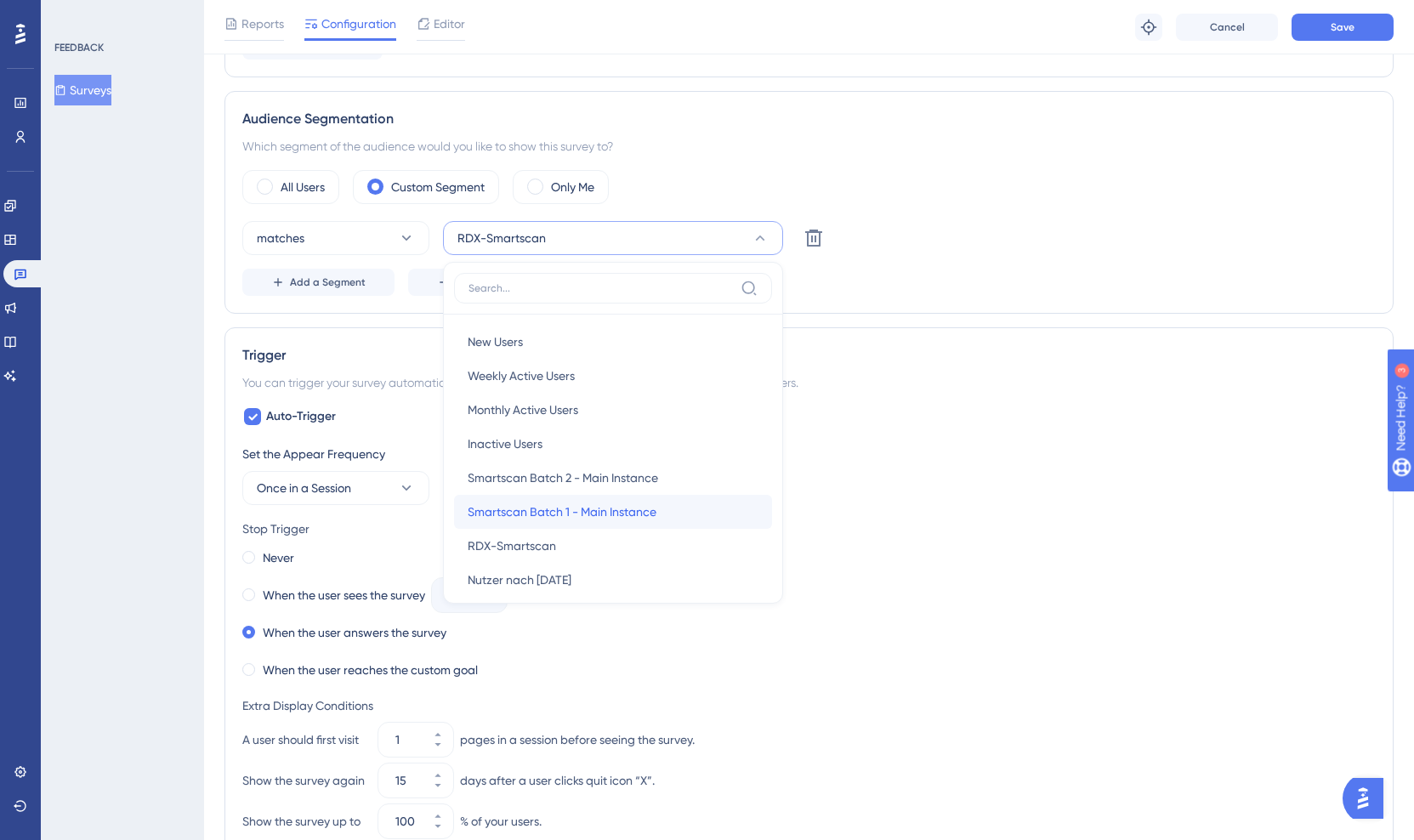
click at [630, 511] on span "Smartscan Batch 1 - Main Instance" at bounding box center [562, 511] width 189 height 21
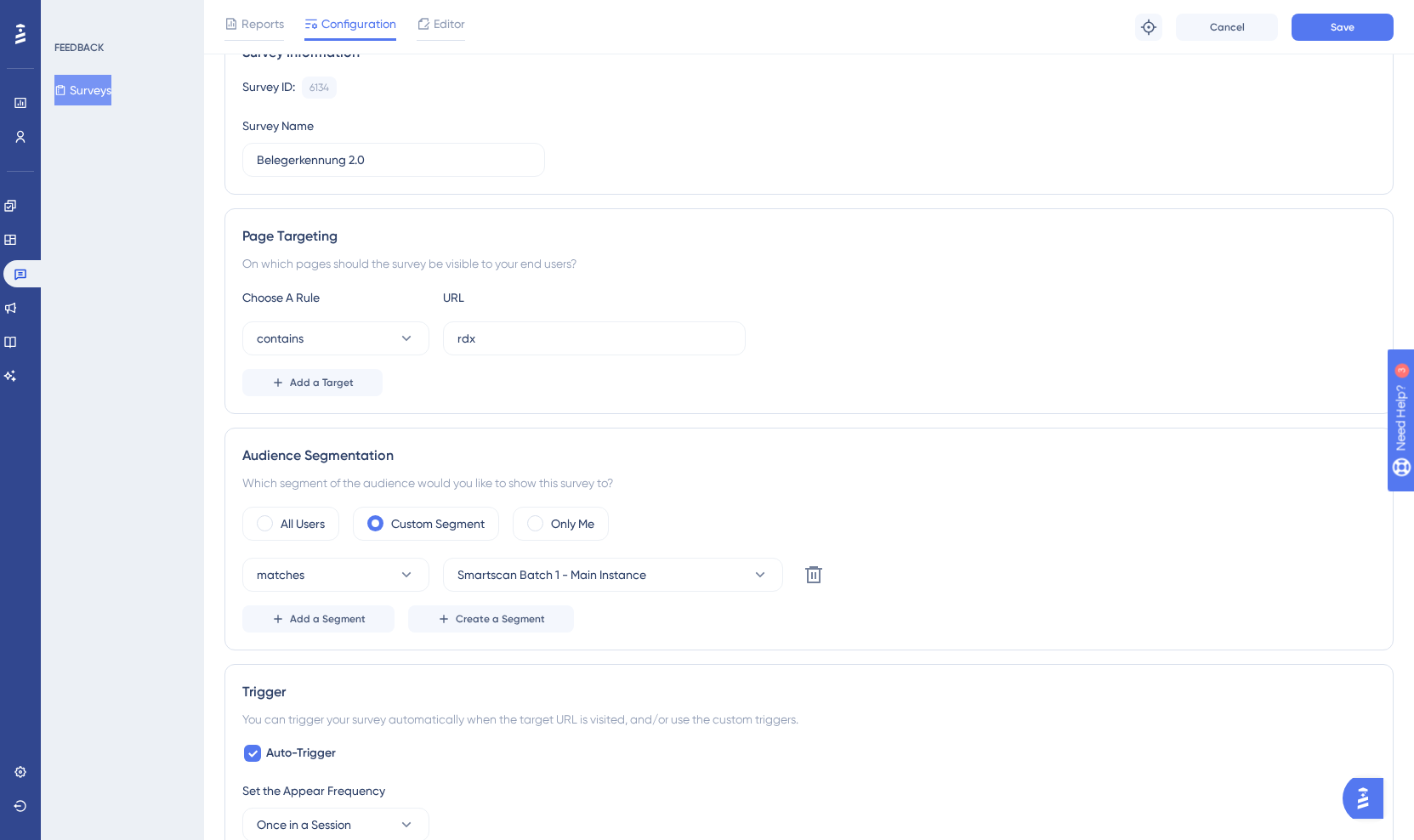
scroll to position [148, 0]
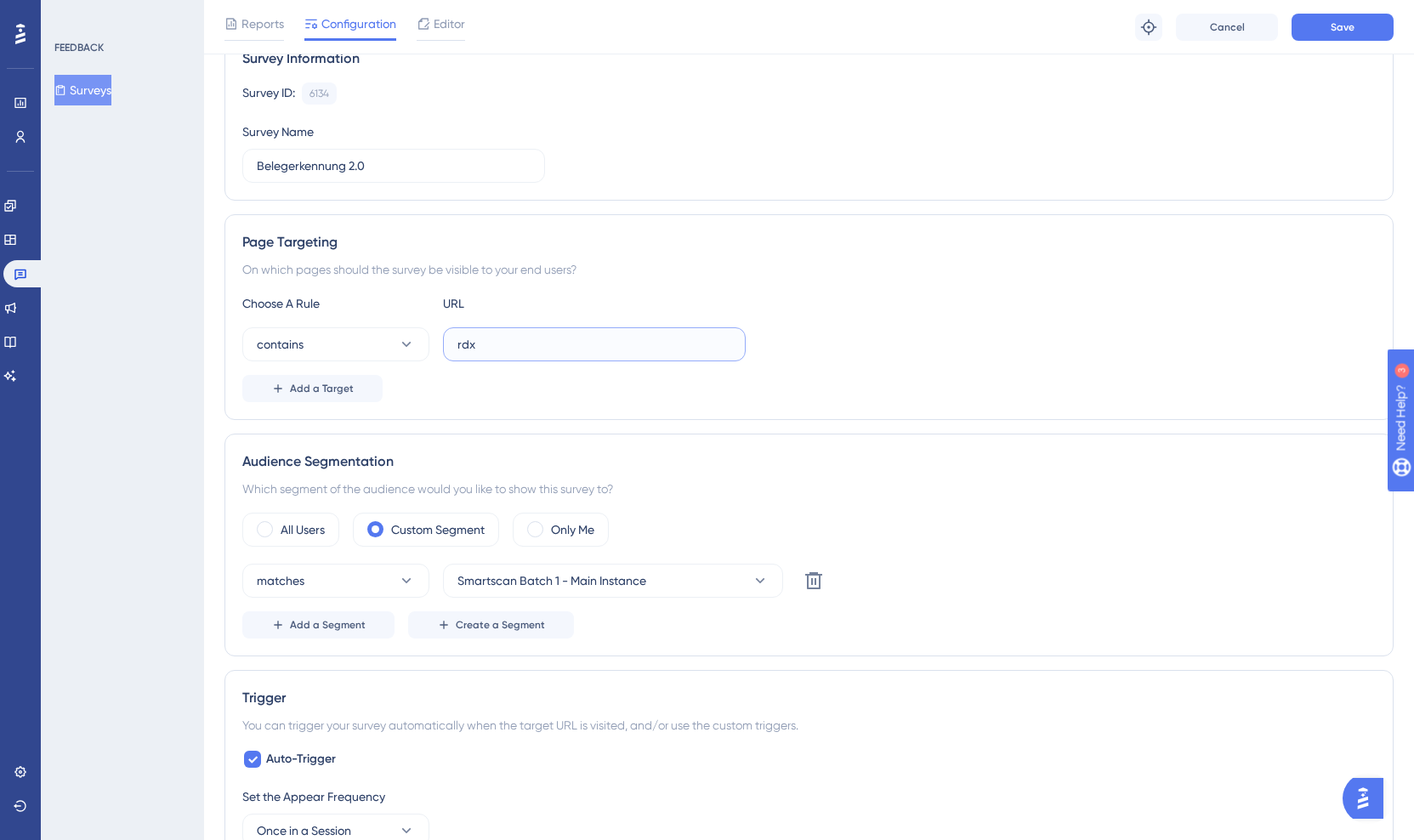
click at [495, 344] on input "rdx" at bounding box center [594, 344] width 274 height 19
paste input "eceipts"
type input "receipts"
click at [648, 276] on div "On which pages should the survey be visible to your end users?" at bounding box center [809, 269] width 1134 height 21
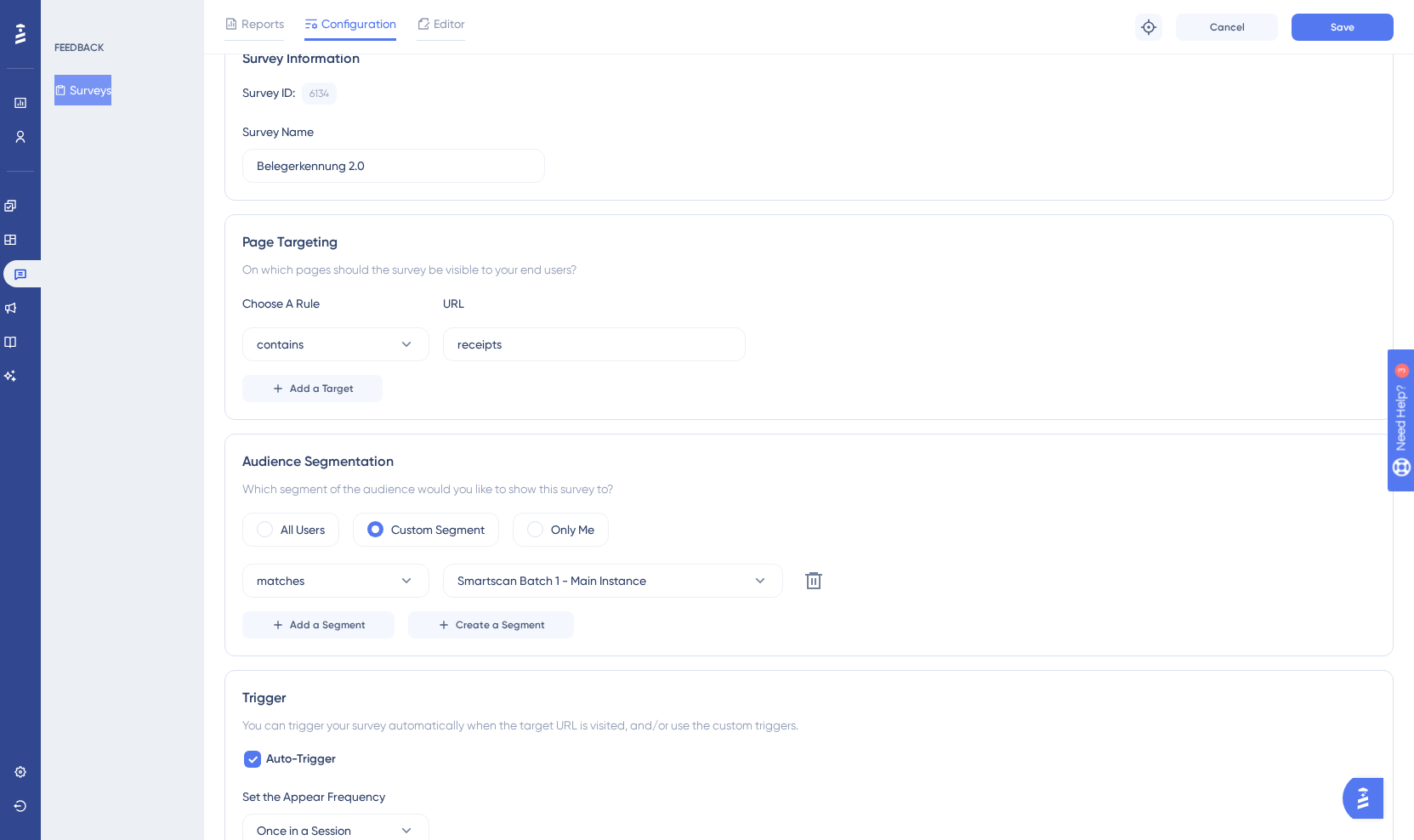
scroll to position [0, 0]
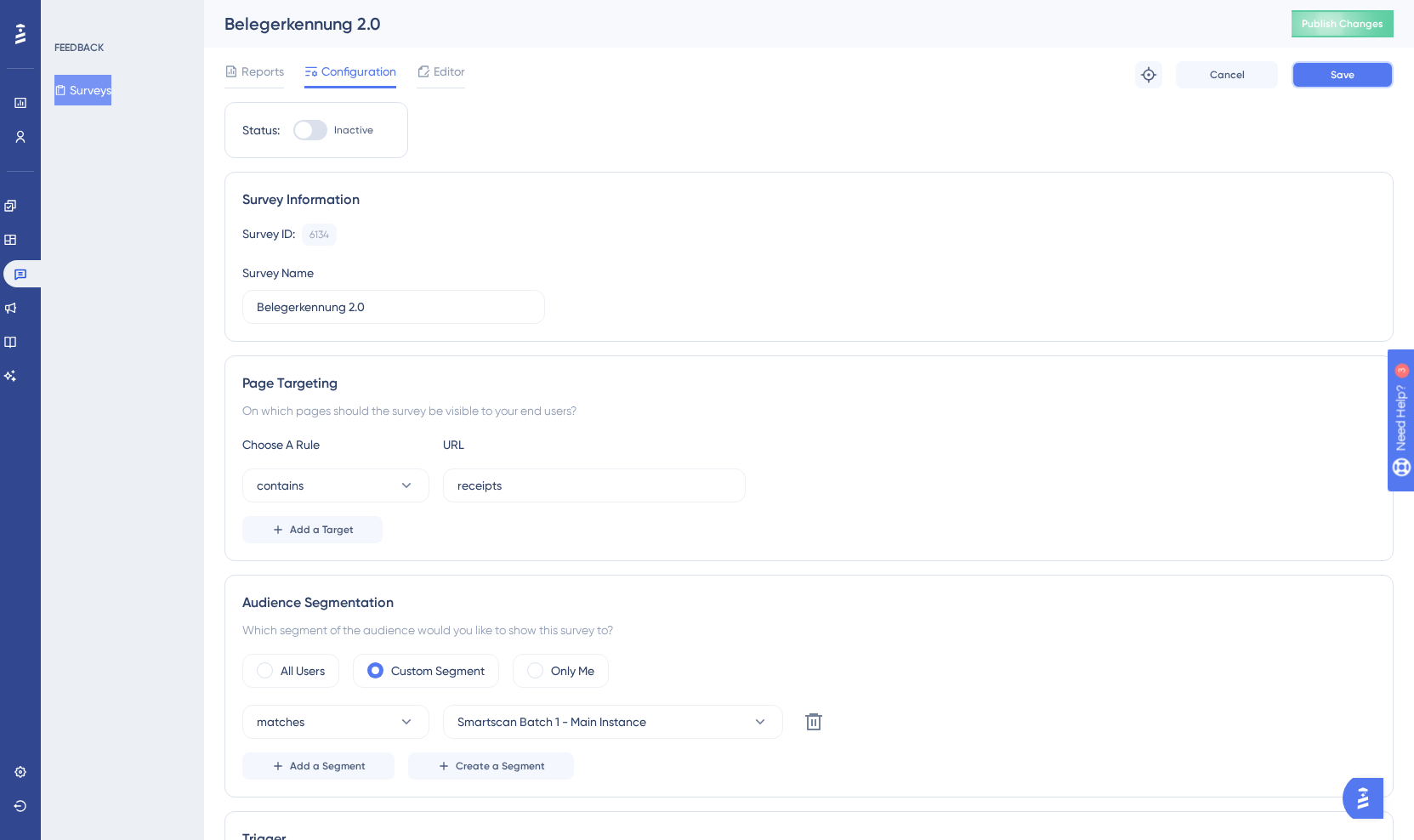
click at [1336, 80] on span "Save" at bounding box center [1343, 75] width 24 height 14
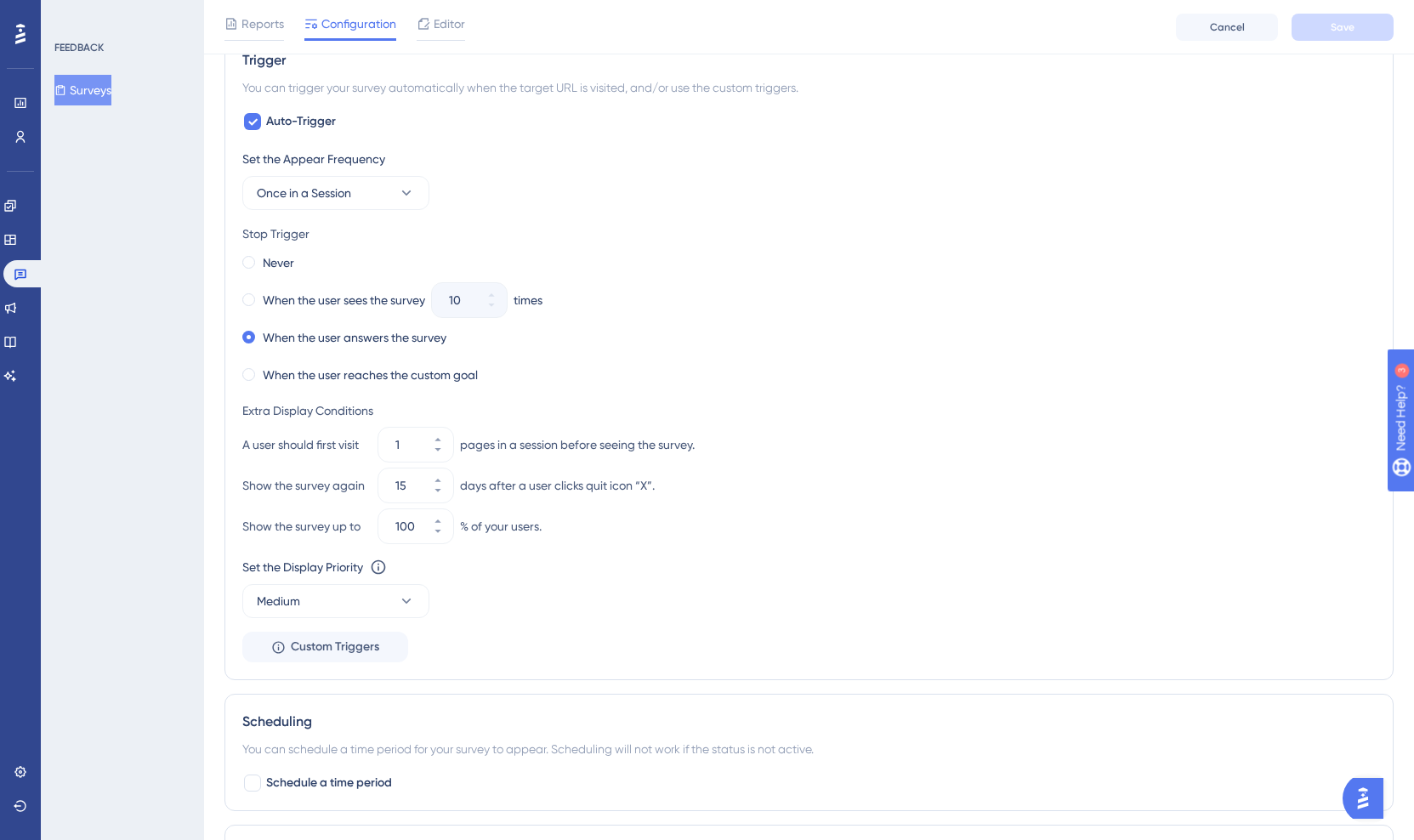
scroll to position [784, 0]
click at [337, 648] on span "Custom Triggers" at bounding box center [334, 648] width 88 height 21
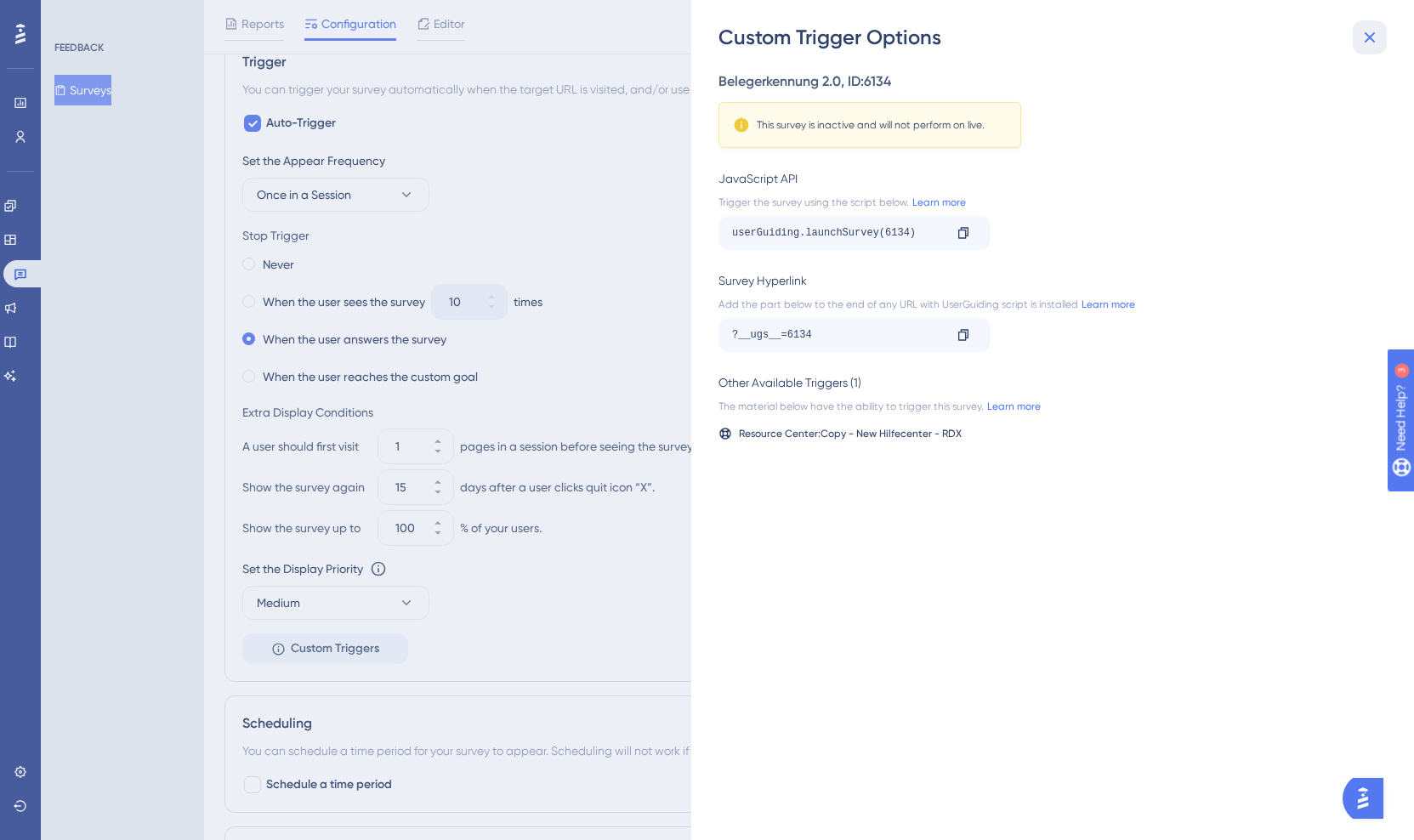
click at [1374, 28] on icon at bounding box center [1370, 38] width 21 height 21
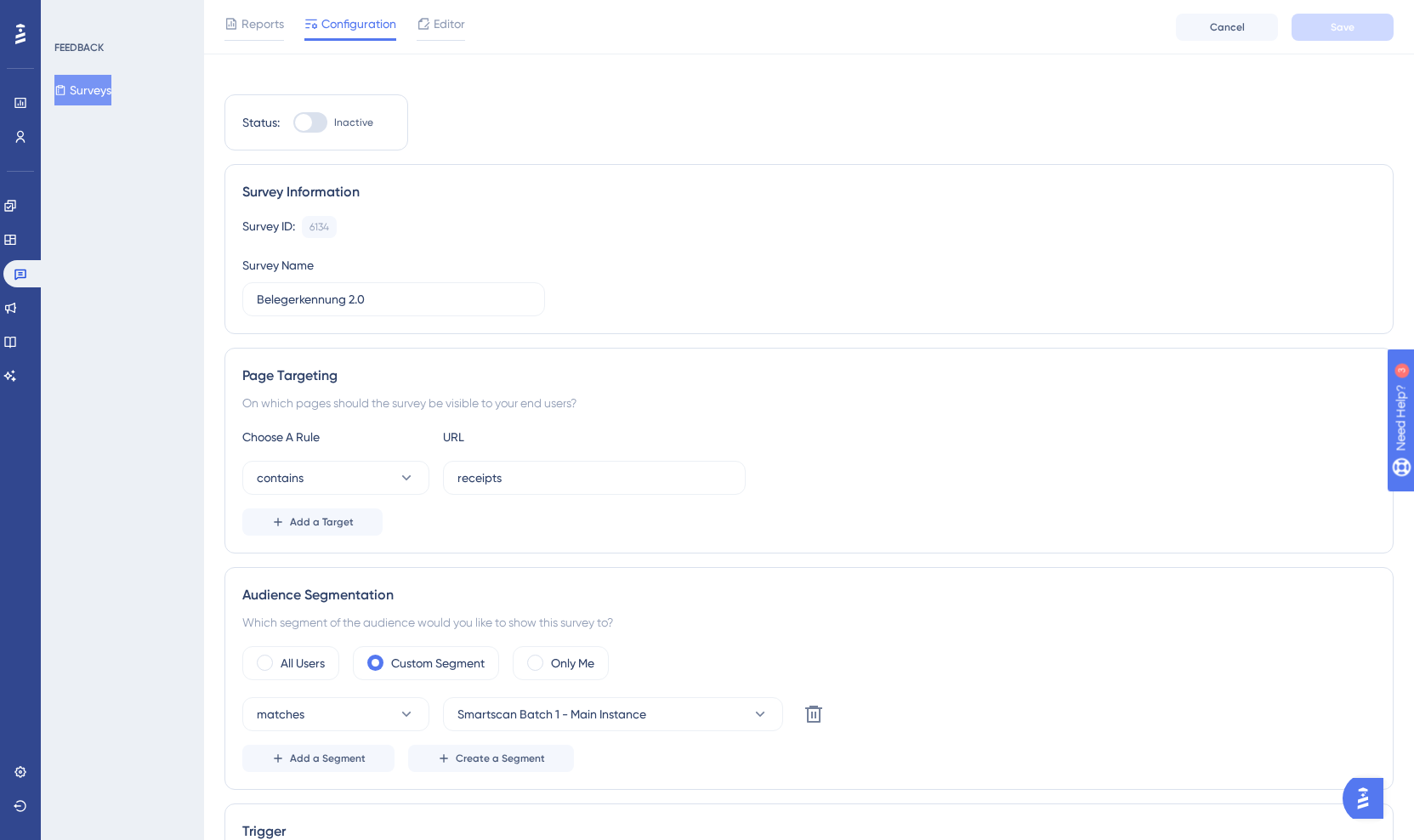
scroll to position [0, 0]
